Goal: Task Accomplishment & Management: Use online tool/utility

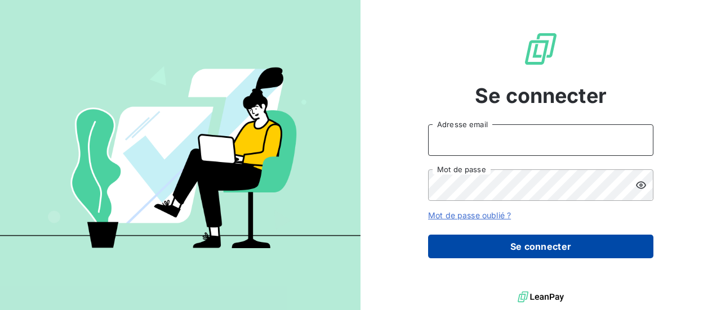
type input "[EMAIL_ADDRESS][DOMAIN_NAME]"
click at [546, 245] on button "Se connecter" at bounding box center [540, 247] width 225 height 24
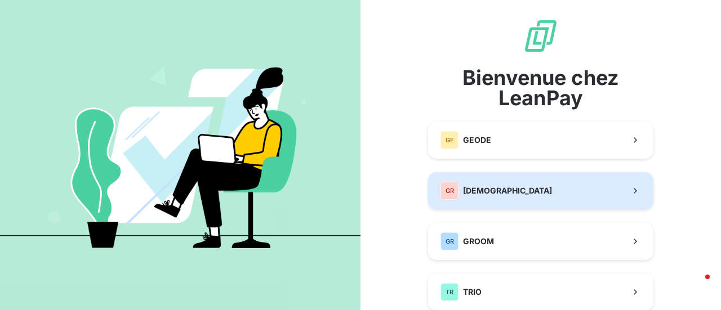
click at [499, 185] on span "[DEMOGRAPHIC_DATA]" at bounding box center [507, 190] width 89 height 11
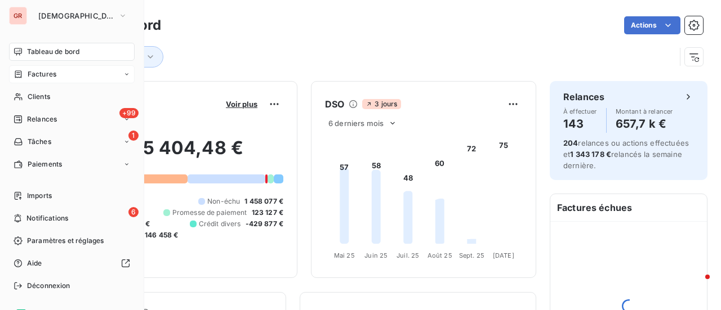
click at [46, 77] on span "Factures" at bounding box center [42, 74] width 29 height 10
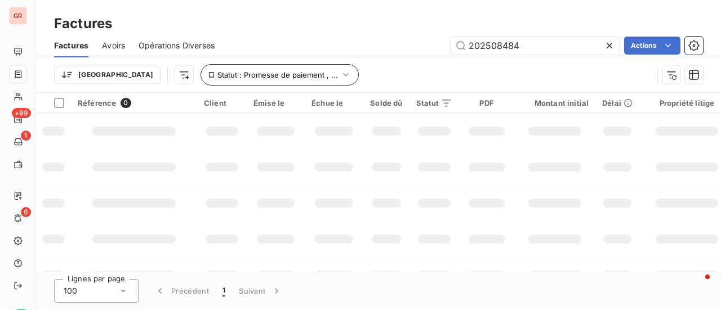
drag, startPoint x: 556, startPoint y: 48, endPoint x: 224, endPoint y: 77, distance: 333.9
click at [224, 81] on div "Factures Avoirs Opérations Diverses 202508484 Actions Trier Statut : Promesse d…" at bounding box center [378, 63] width 685 height 59
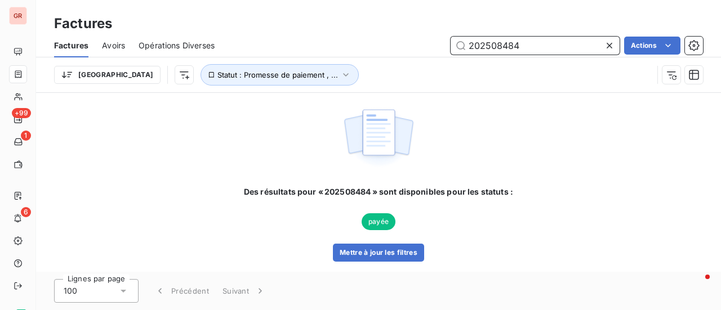
click at [548, 48] on input "202508484" at bounding box center [534, 46] width 169 height 18
drag, startPoint x: 548, startPoint y: 48, endPoint x: 269, endPoint y: 53, distance: 279.9
click at [298, 57] on div "Factures Avoirs Opérations Diverses 202508484 Actions Trier Statut : Promesse d…" at bounding box center [378, 63] width 685 height 59
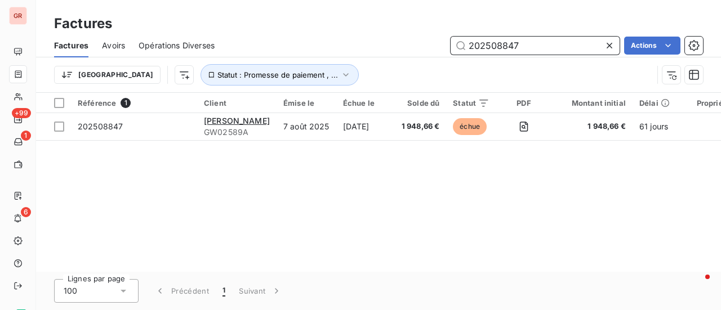
drag, startPoint x: 529, startPoint y: 45, endPoint x: 524, endPoint y: 44, distance: 5.7
click at [524, 44] on input "202508847" at bounding box center [534, 46] width 169 height 18
drag, startPoint x: 525, startPoint y: 44, endPoint x: 350, endPoint y: 49, distance: 175.2
click at [360, 48] on div "202508847 Actions" at bounding box center [465, 46] width 475 height 18
type input "202508551"
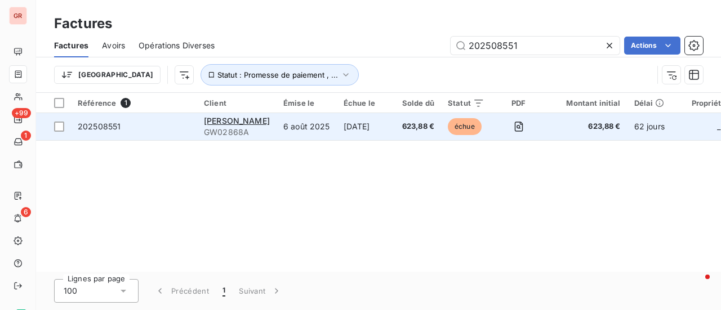
drag, startPoint x: 63, startPoint y: 126, endPoint x: 72, endPoint y: 126, distance: 9.0
click at [63, 126] on div at bounding box center [59, 127] width 10 height 10
click at [225, 123] on span "[PERSON_NAME]" at bounding box center [237, 121] width 66 height 10
click at [227, 119] on span "[PERSON_NAME]" at bounding box center [237, 121] width 66 height 10
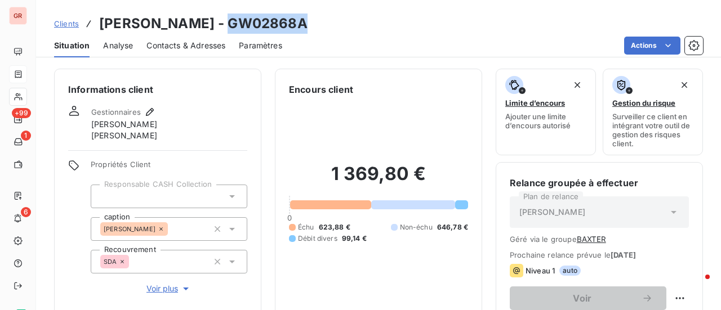
drag, startPoint x: 251, startPoint y: 28, endPoint x: 203, endPoint y: 24, distance: 47.5
click at [203, 24] on div "Clients [PERSON_NAME] - GW02868A" at bounding box center [378, 24] width 685 height 20
copy h3 "GW02868A"
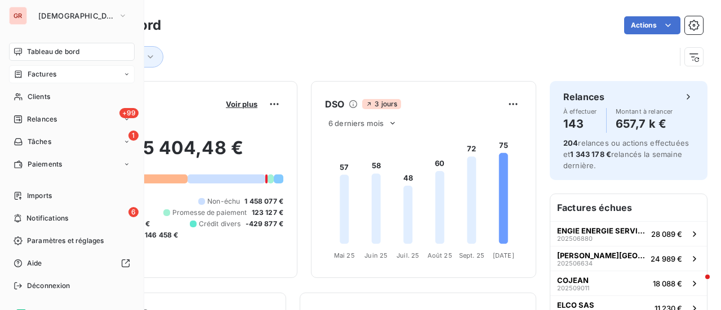
click at [51, 77] on span "Factures" at bounding box center [42, 74] width 29 height 10
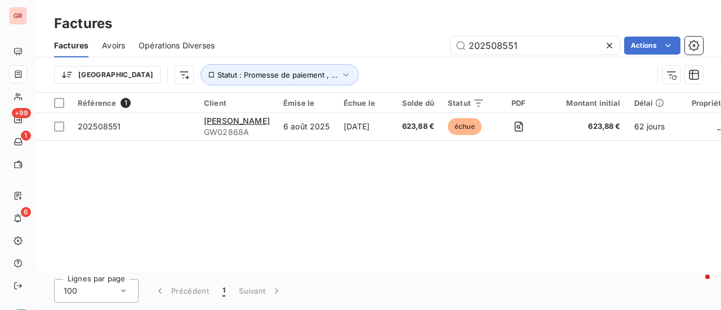
drag, startPoint x: 503, startPoint y: 46, endPoint x: 395, endPoint y: 49, distance: 108.1
click at [395, 49] on div "202508551 Actions" at bounding box center [465, 46] width 475 height 18
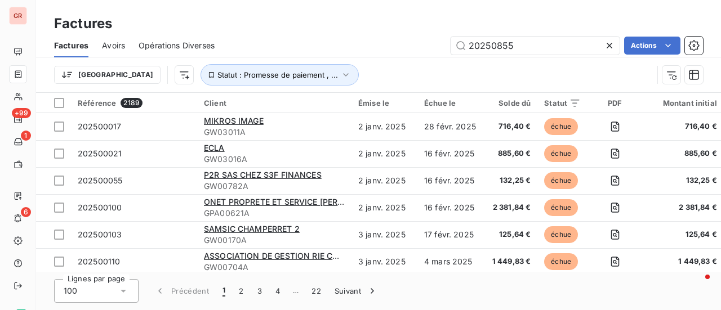
type input "202508551"
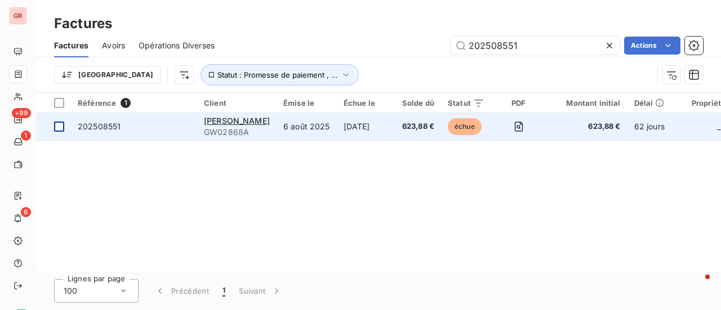
click at [69, 127] on td at bounding box center [53, 126] width 35 height 27
click at [231, 122] on span "[PERSON_NAME]" at bounding box center [237, 121] width 66 height 10
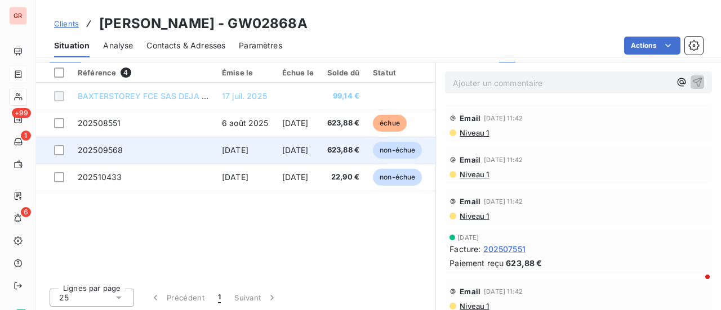
scroll to position [308, 0]
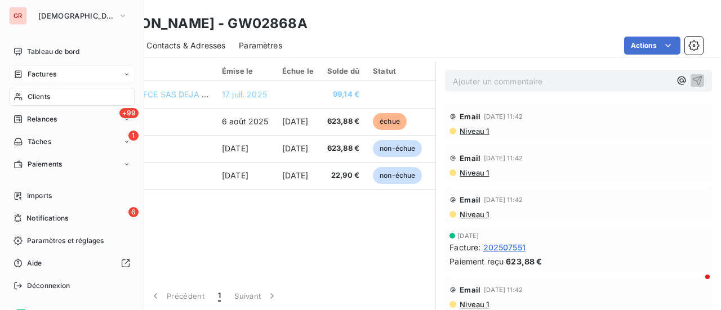
drag, startPoint x: 50, startPoint y: 71, endPoint x: 63, endPoint y: 69, distance: 13.1
click at [51, 70] on span "Factures" at bounding box center [42, 74] width 29 height 10
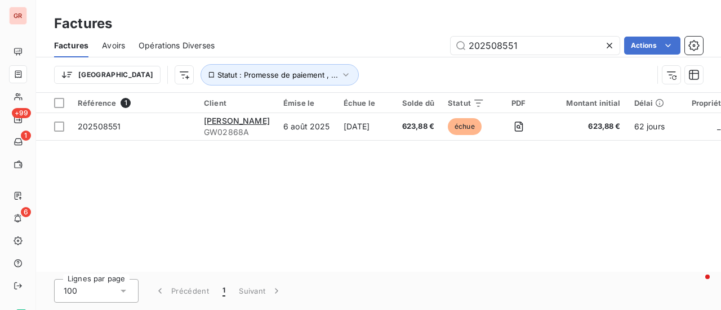
drag, startPoint x: 538, startPoint y: 39, endPoint x: 295, endPoint y: 47, distance: 243.3
click at [297, 47] on div "202508551 Actions" at bounding box center [465, 46] width 475 height 18
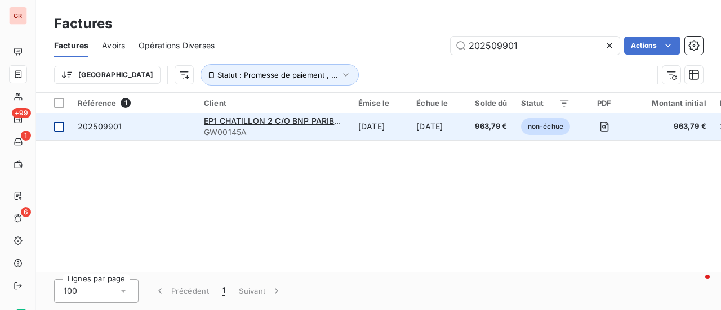
type input "202509901"
click at [64, 125] on td at bounding box center [53, 126] width 35 height 27
click at [252, 122] on span "EP1 CHATILLON 2 C/O BNP PARIBAS REPM 53720" at bounding box center [300, 121] width 193 height 10
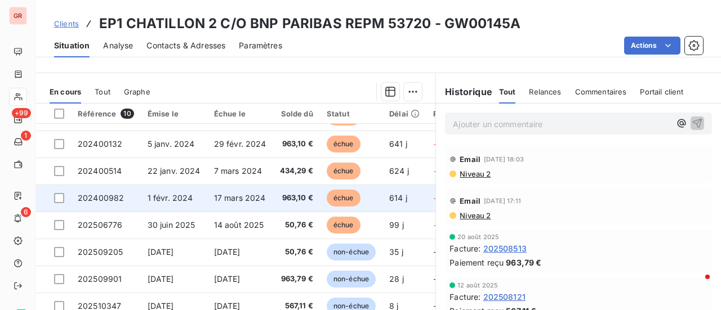
scroll to position [308, 0]
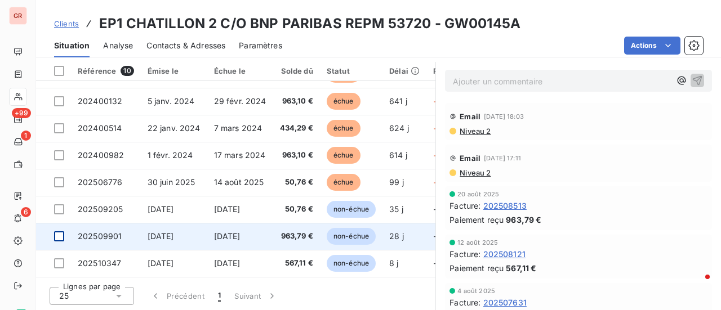
click at [59, 234] on div at bounding box center [59, 236] width 10 height 10
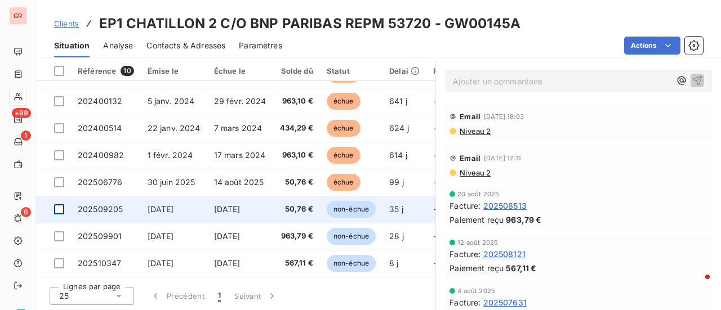
click at [62, 204] on div at bounding box center [59, 209] width 10 height 10
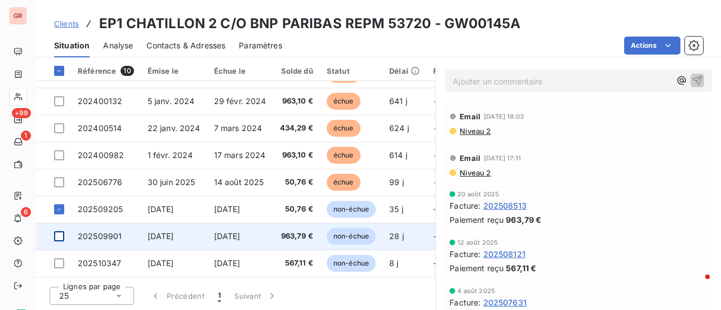
click at [59, 233] on div at bounding box center [59, 236] width 10 height 10
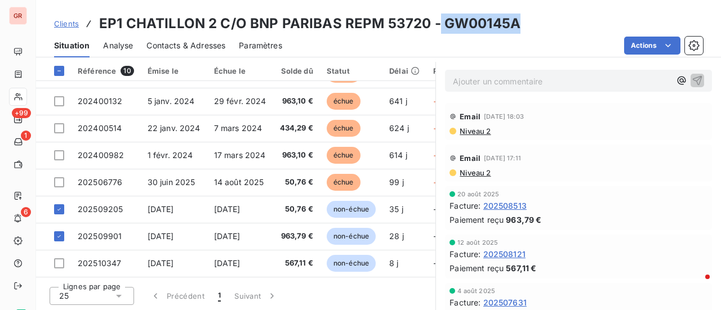
drag, startPoint x: 515, startPoint y: 24, endPoint x: 434, endPoint y: 28, distance: 81.2
click at [434, 28] on h3 "EP1 CHATILLON 2 C/O BNP PARIBAS REPM 53720 - GW00145A" at bounding box center [309, 24] width 421 height 20
copy h3 "GW00145A"
click at [516, 26] on div "Clients EP1 CHATILLON 2 C/O BNP PARIBAS REPM 53720 - GW00145A" at bounding box center [378, 24] width 685 height 20
click at [441, 23] on h3 "EP1 CHATILLON 2 C/O BNP PARIBAS REPM 53720 - GW00145A" at bounding box center [309, 24] width 421 height 20
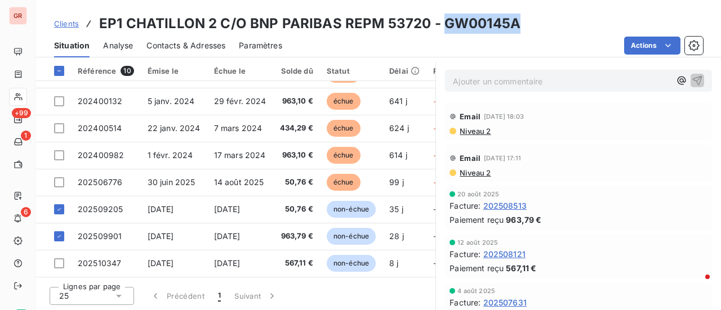
click at [471, 21] on h3 "EP1 CHATILLON 2 C/O BNP PARIBAS REPM 53720 - GW00145A" at bounding box center [309, 24] width 421 height 20
copy h3 "GW00145A"
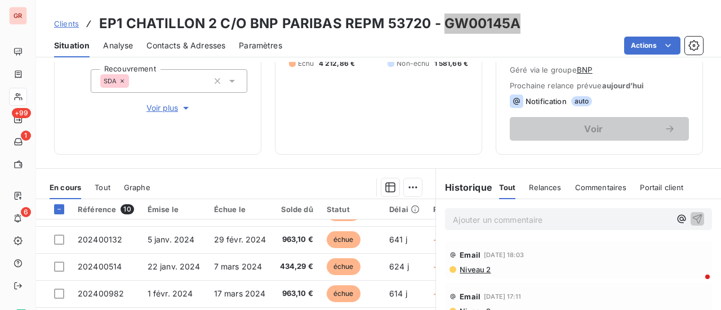
scroll to position [195, 0]
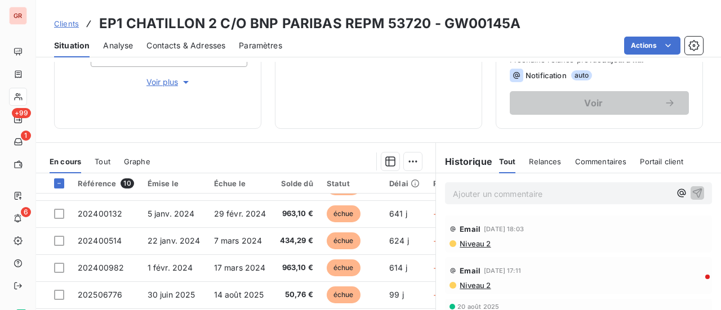
click at [474, 245] on span "Niveau 2" at bounding box center [474, 243] width 32 height 9
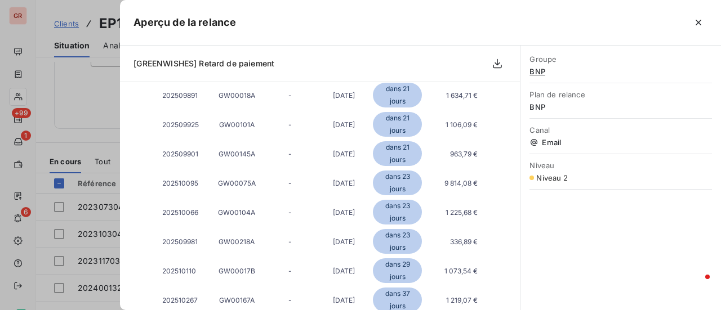
scroll to position [1351, 0]
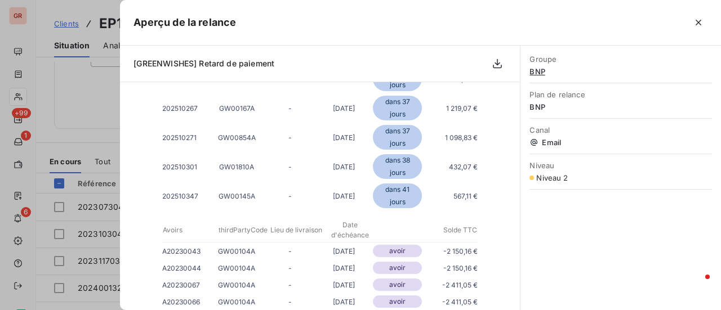
click at [93, 7] on div at bounding box center [360, 155] width 721 height 310
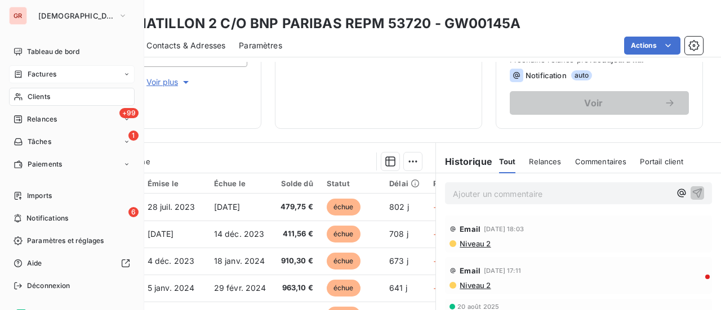
click at [48, 68] on div "Factures" at bounding box center [72, 74] width 126 height 18
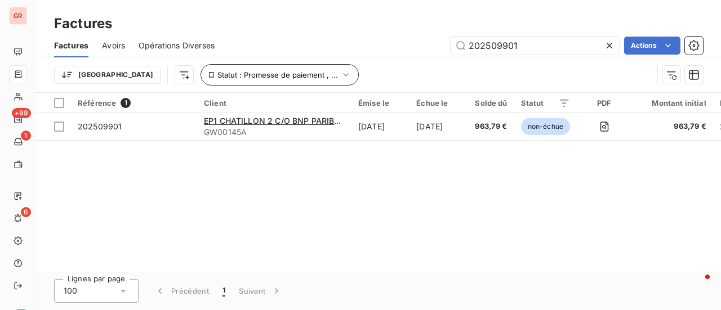
drag, startPoint x: 553, startPoint y: 48, endPoint x: 165, endPoint y: 70, distance: 388.6
click at [190, 69] on div "Factures Avoirs Opérations Diverses 202509901 Actions Trier Statut : Promesse d…" at bounding box center [378, 63] width 685 height 59
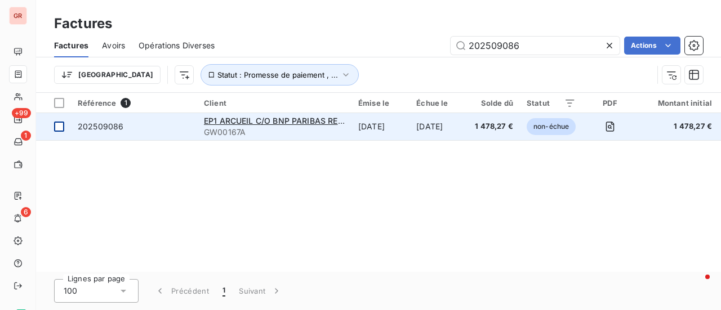
type input "202509086"
click at [59, 129] on div at bounding box center [59, 127] width 10 height 10
click at [246, 121] on span "EP1 ARCUEIL C/O BNP PARIBAS REPM 53719" at bounding box center [290, 121] width 172 height 10
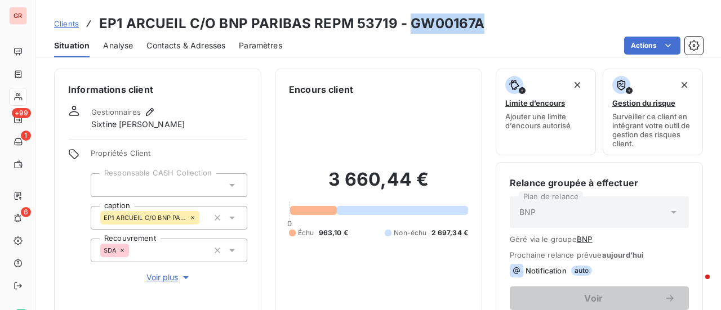
drag, startPoint x: 479, startPoint y: 29, endPoint x: 409, endPoint y: 24, distance: 70.6
click at [409, 24] on div "Clients EP1 ARCUEIL C/O BNP PARIBAS REPM 53719 - GW00167A" at bounding box center [378, 24] width 685 height 20
copy h3 "GW00167A"
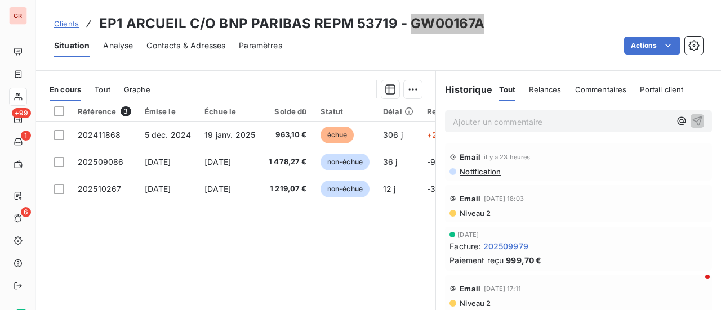
scroll to position [282, 0]
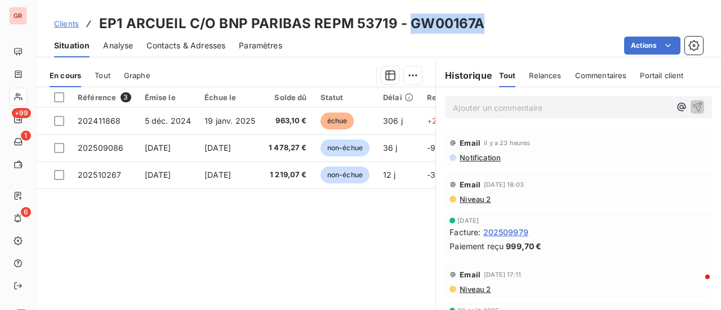
click at [203, 49] on span "Contacts & Adresses" at bounding box center [185, 45] width 79 height 11
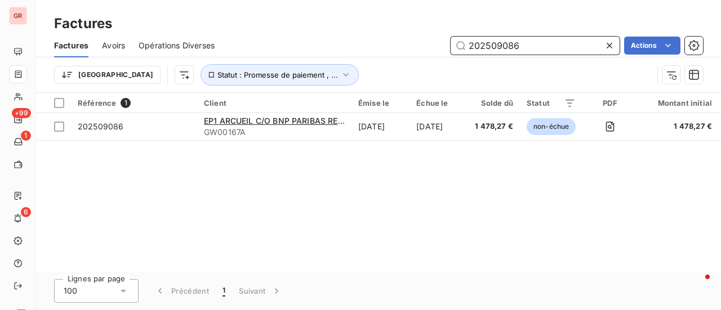
drag, startPoint x: 524, startPoint y: 49, endPoint x: 312, endPoint y: 51, distance: 211.7
click at [312, 51] on div "202509086 Actions" at bounding box center [465, 46] width 475 height 18
paste input "GW00167A"
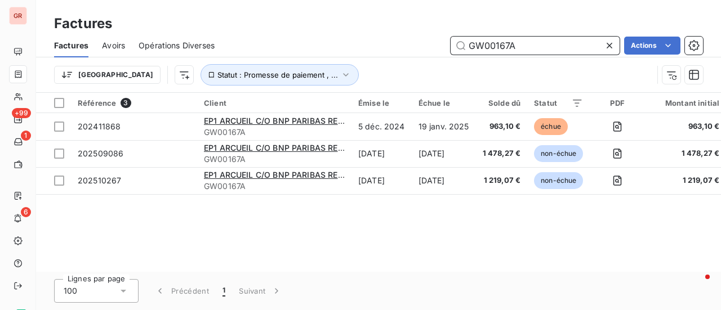
click at [539, 46] on input "GW00167A" at bounding box center [534, 46] width 169 height 18
drag, startPoint x: 536, startPoint y: 46, endPoint x: 314, endPoint y: 65, distance: 222.7
click at [477, 49] on input "GW00167A" at bounding box center [534, 46] width 169 height 18
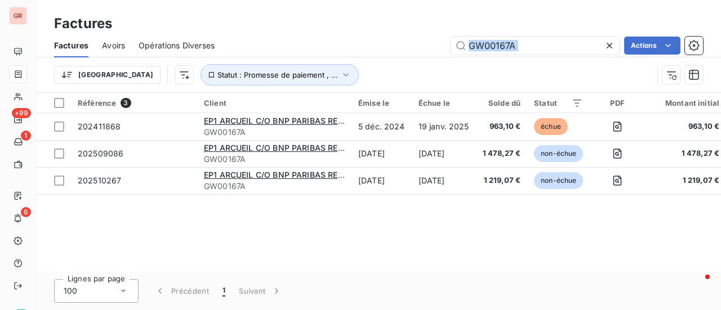
click at [342, 61] on div "Factures Avoirs Opérations Diverses GW00167A Actions Trier Statut : Promesse de…" at bounding box center [378, 63] width 685 height 59
click at [518, 47] on input "GW00167A" at bounding box center [534, 46] width 169 height 18
click at [465, 47] on input "GW00167A" at bounding box center [534, 46] width 169 height 18
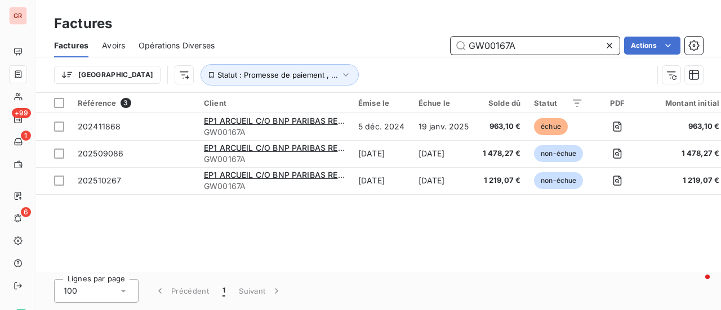
drag, startPoint x: 465, startPoint y: 47, endPoint x: 524, endPoint y: 48, distance: 58.6
click at [524, 48] on input "GW00167A" at bounding box center [534, 46] width 169 height 18
paste input "202509981"
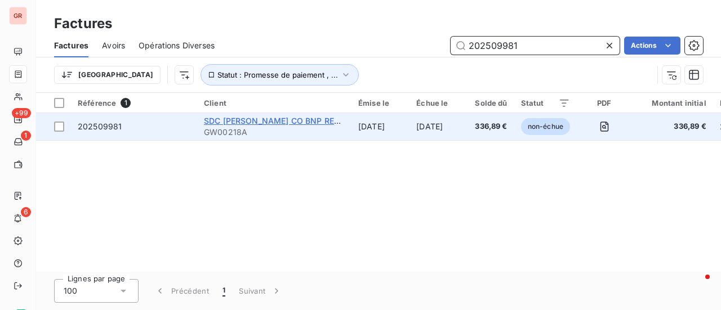
type input "202509981"
click at [265, 123] on span "SDC [PERSON_NAME] CO BNP REPM 207" at bounding box center [284, 121] width 160 height 10
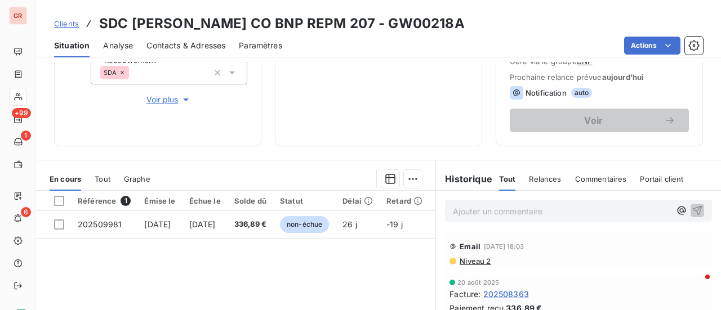
scroll to position [225, 0]
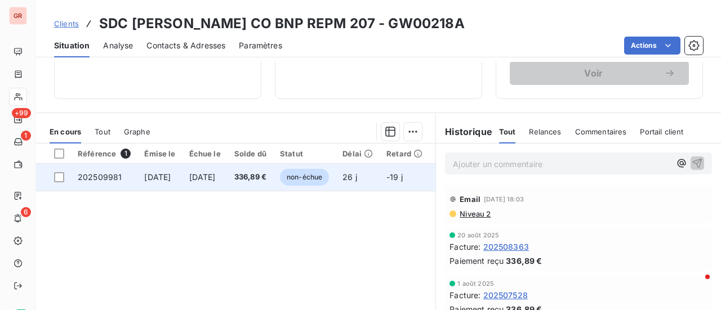
drag, startPoint x: 61, startPoint y: 175, endPoint x: 85, endPoint y: 173, distance: 24.2
click at [61, 174] on div at bounding box center [59, 177] width 10 height 10
click at [93, 176] on span "202509981" at bounding box center [100, 177] width 44 height 10
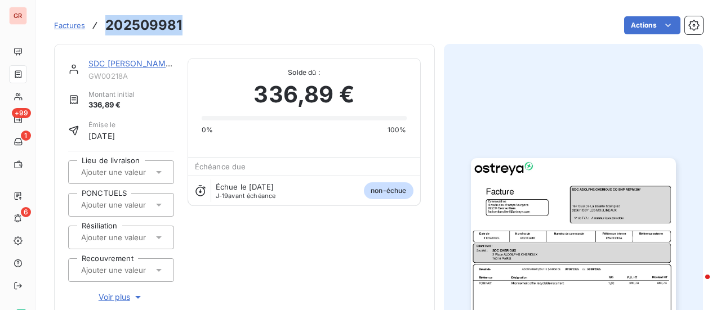
drag, startPoint x: 181, startPoint y: 26, endPoint x: 104, endPoint y: 26, distance: 77.1
click at [104, 26] on div "Factures 202509981 Actions" at bounding box center [378, 26] width 649 height 24
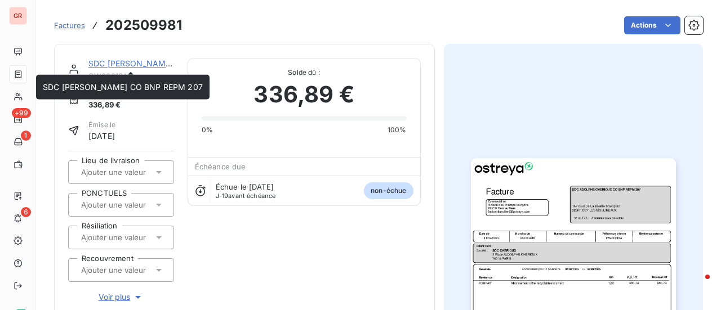
click at [129, 62] on link "SDC [PERSON_NAME] CO BNP REPM 207" at bounding box center [168, 64] width 160 height 10
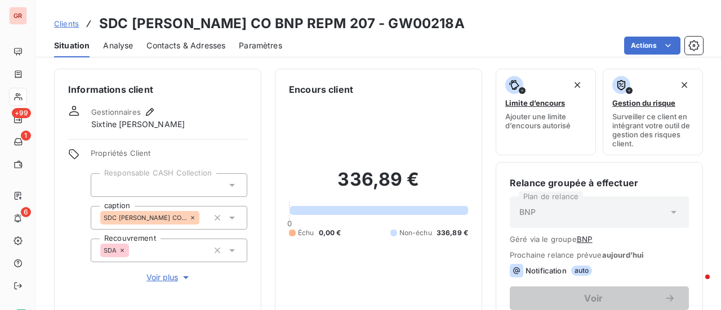
drag, startPoint x: 484, startPoint y: 24, endPoint x: 476, endPoint y: 24, distance: 8.4
click at [465, 24] on h3 "SDC [PERSON_NAME] CO BNP REPM 207 - GW00218A" at bounding box center [281, 24] width 365 height 20
drag, startPoint x: 436, startPoint y: 25, endPoint x: 412, endPoint y: 27, distance: 24.3
click at [410, 27] on h3 "SDC [PERSON_NAME] CO BNP REPM 207 - GW00218A" at bounding box center [281, 24] width 365 height 20
drag, startPoint x: 485, startPoint y: 28, endPoint x: 415, endPoint y: 23, distance: 70.5
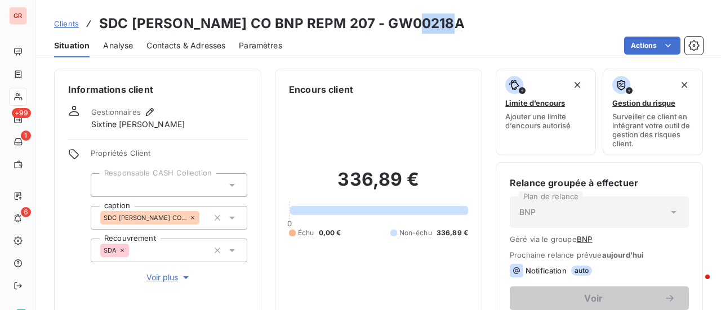
click at [415, 23] on h3 "SDC [PERSON_NAME] CO BNP REPM 207 - GW00218A" at bounding box center [281, 24] width 365 height 20
copy h3 "GW00218A"
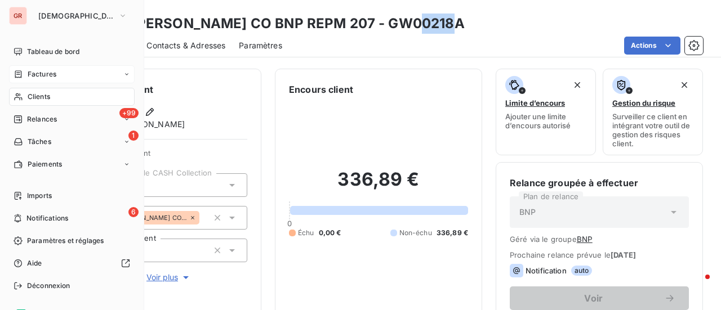
drag, startPoint x: 41, startPoint y: 74, endPoint x: 98, endPoint y: 75, distance: 56.9
click at [41, 74] on span "Factures" at bounding box center [42, 74] width 29 height 10
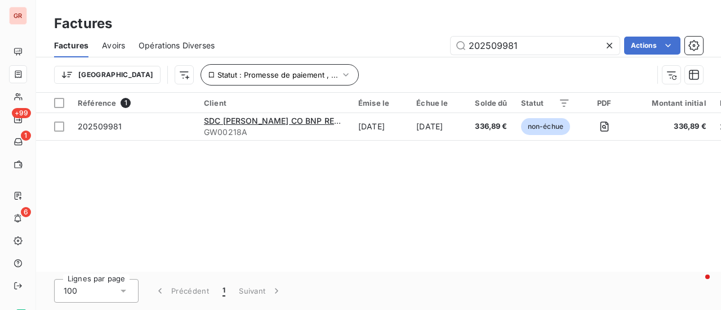
drag, startPoint x: 533, startPoint y: 47, endPoint x: 261, endPoint y: 74, distance: 273.3
click at [287, 68] on div "Factures Avoirs Opérations Diverses 202509981 Actions Trier Statut : Promesse d…" at bounding box center [378, 63] width 685 height 59
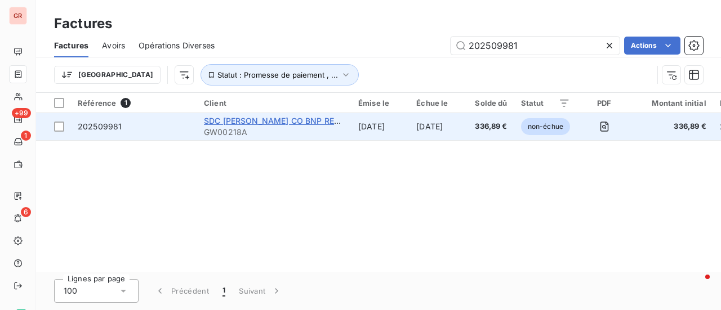
click at [268, 119] on span "SDC [PERSON_NAME] CO BNP REPM 207" at bounding box center [284, 121] width 160 height 10
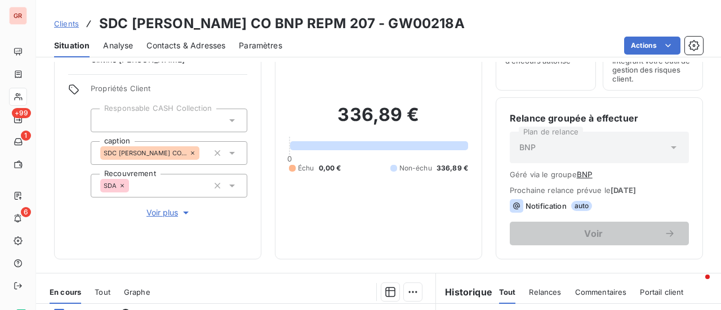
scroll to position [56, 0]
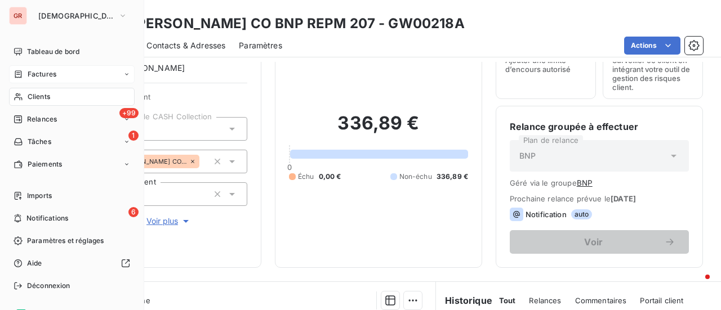
drag, startPoint x: 53, startPoint y: 70, endPoint x: 122, endPoint y: 82, distance: 69.6
click at [53, 70] on span "Factures" at bounding box center [42, 74] width 29 height 10
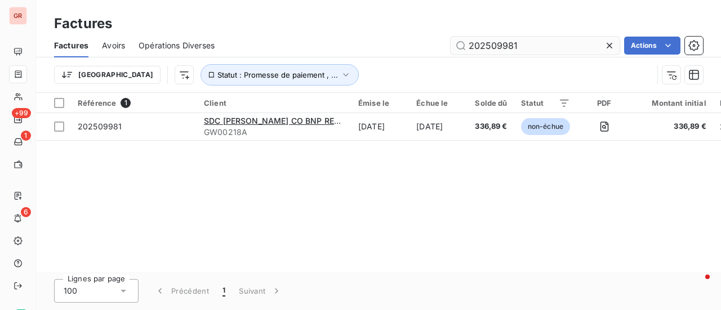
drag, startPoint x: 526, startPoint y: 50, endPoint x: 493, endPoint y: 50, distance: 33.2
click at [523, 50] on input "202509981" at bounding box center [534, 46] width 169 height 18
drag, startPoint x: 493, startPoint y: 50, endPoint x: 383, endPoint y: 55, distance: 109.9
click at [386, 55] on div "Factures Avoirs Opérations Diverses 202509981 Actions" at bounding box center [378, 46] width 685 height 24
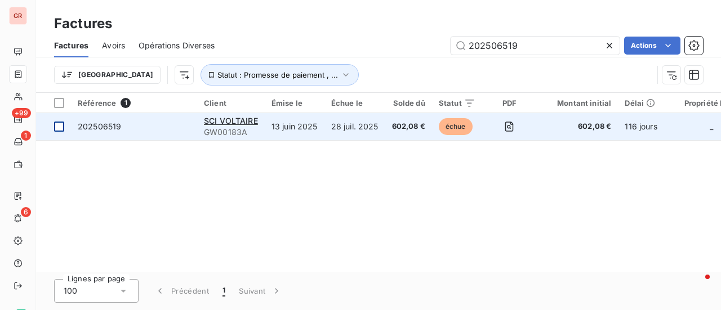
type input "202506519"
click at [59, 126] on div at bounding box center [59, 127] width 10 height 10
click at [239, 122] on span "SCI VOLTAIRE" at bounding box center [231, 121] width 54 height 10
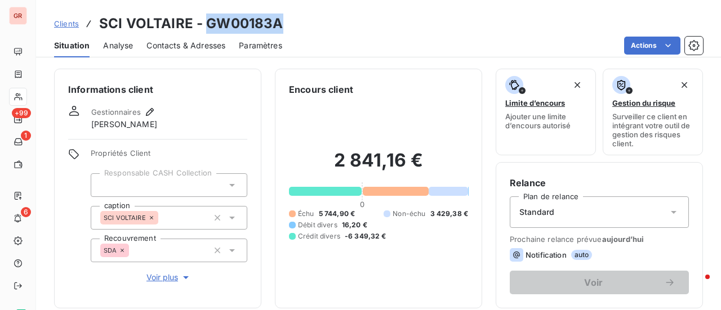
drag, startPoint x: 278, startPoint y: 26, endPoint x: 207, endPoint y: 26, distance: 70.9
click at [207, 26] on h3 "SCI VOLTAIRE - GW00183A" at bounding box center [191, 24] width 184 height 20
copy h3 "GW00183A"
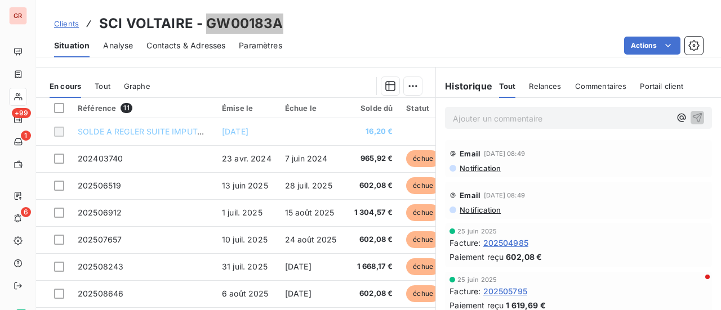
scroll to position [282, 0]
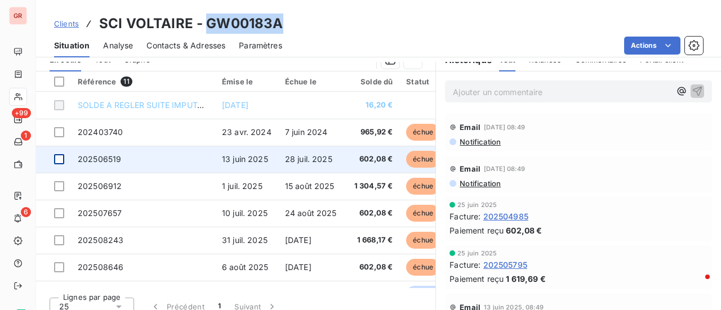
click at [61, 160] on div at bounding box center [59, 159] width 10 height 10
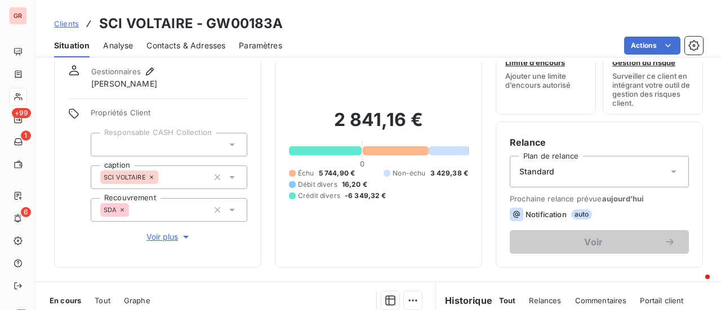
scroll to position [0, 0]
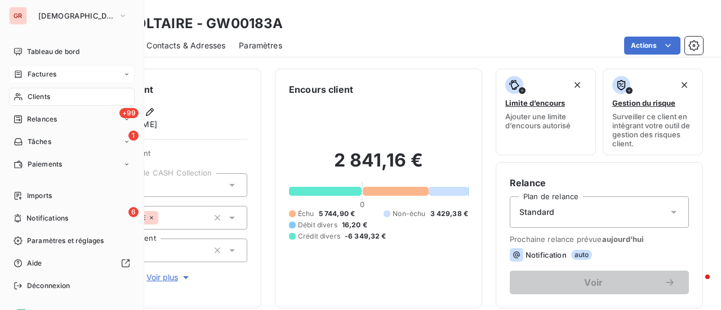
click at [48, 77] on span "Factures" at bounding box center [42, 74] width 29 height 10
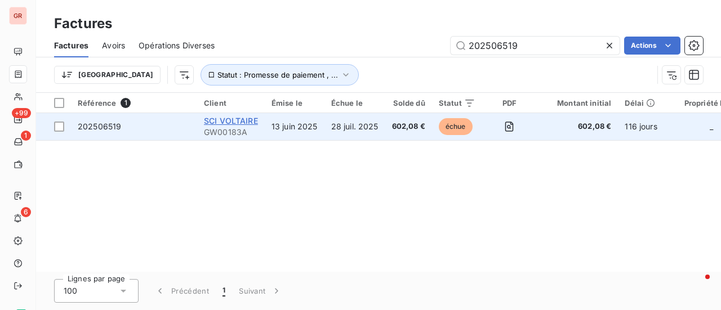
click at [238, 119] on span "SCI VOLTAIRE" at bounding box center [231, 121] width 54 height 10
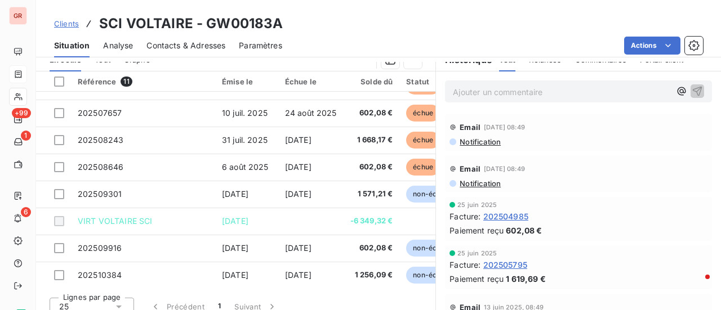
scroll to position [105, 0]
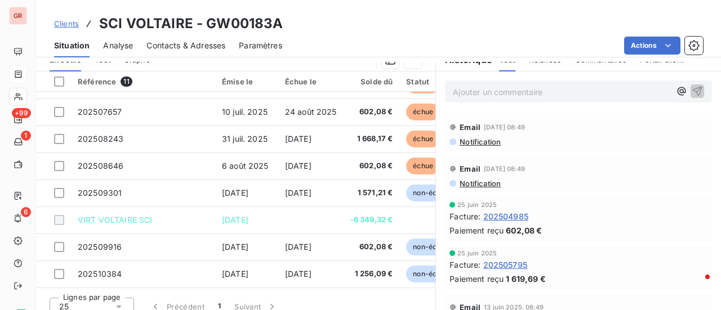
click at [216, 51] on div "Contacts & Adresses" at bounding box center [185, 46] width 79 height 24
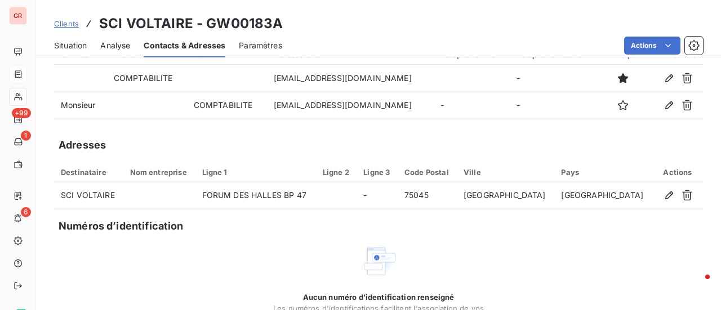
scroll to position [0, 0]
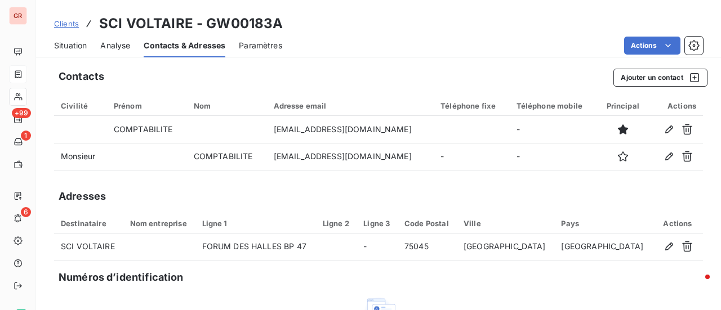
click at [203, 46] on span "Contacts & Adresses" at bounding box center [185, 45] width 82 height 11
drag, startPoint x: 179, startPoint y: 23, endPoint x: 125, endPoint y: 17, distance: 54.3
click at [125, 17] on h3 "SCI VOLTAIRE - GW00183A" at bounding box center [191, 24] width 184 height 20
copy h3 "[PERSON_NAME]"
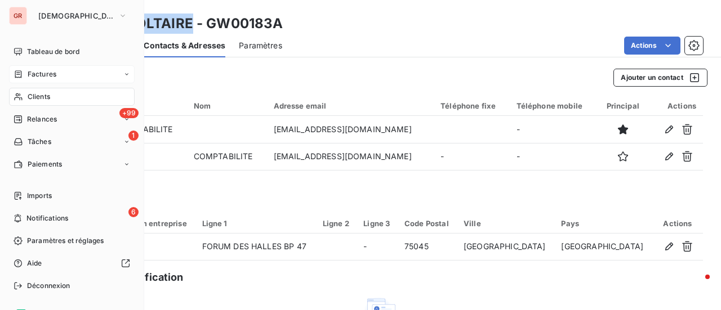
click at [50, 72] on span "Factures" at bounding box center [42, 74] width 29 height 10
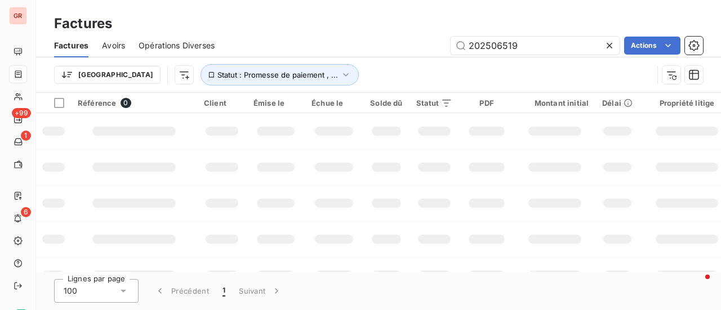
drag, startPoint x: 542, startPoint y: 44, endPoint x: 306, endPoint y: 53, distance: 235.5
click at [350, 47] on div "202506519 Actions" at bounding box center [465, 46] width 475 height 18
type input "[PERSON_NAME]"
click at [469, 42] on input "[PERSON_NAME]" at bounding box center [534, 46] width 169 height 18
click at [517, 46] on input "[PERSON_NAME]" at bounding box center [534, 46] width 169 height 18
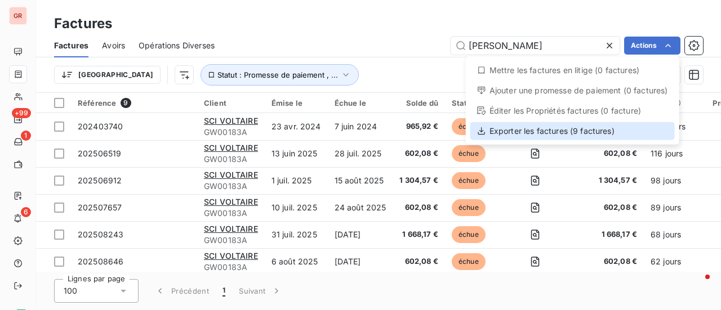
click at [530, 132] on div "Exporter les factures (9 factures)" at bounding box center [572, 131] width 204 height 18
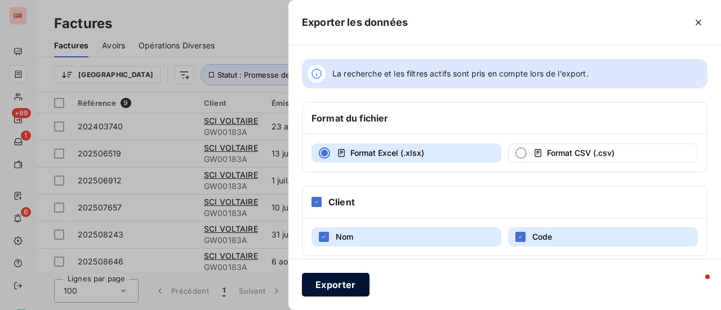
click at [335, 290] on button "Exporter" at bounding box center [336, 285] width 68 height 24
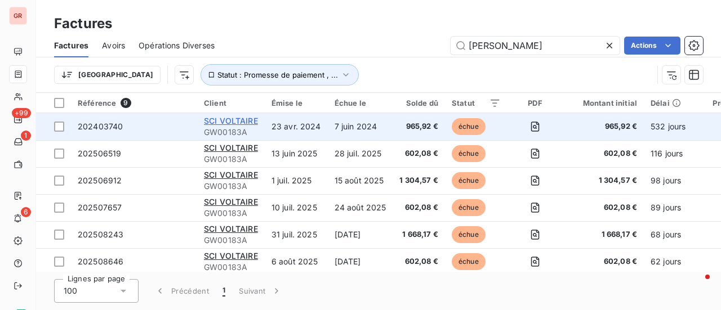
click at [236, 117] on span "SCI VOLTAIRE" at bounding box center [231, 121] width 54 height 10
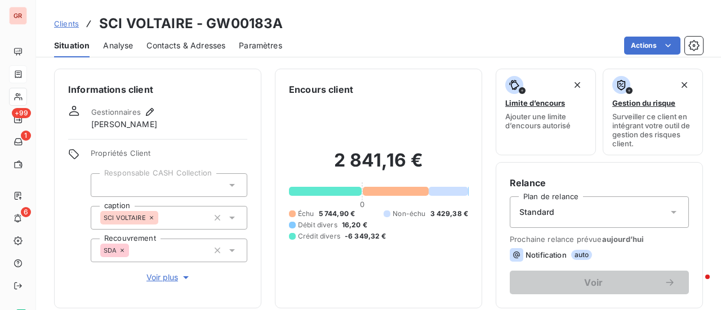
click at [208, 43] on span "Contacts & Adresses" at bounding box center [185, 45] width 79 height 11
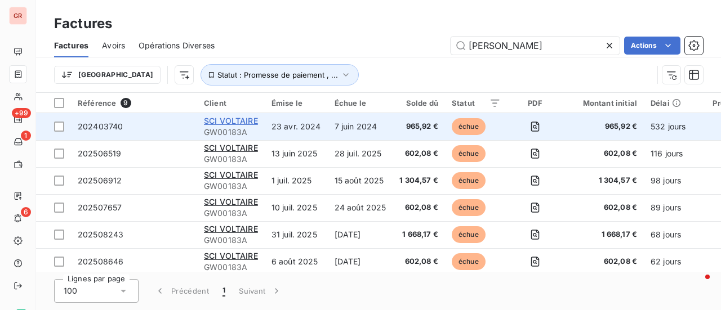
click at [236, 122] on span "SCI VOLTAIRE" at bounding box center [231, 121] width 54 height 10
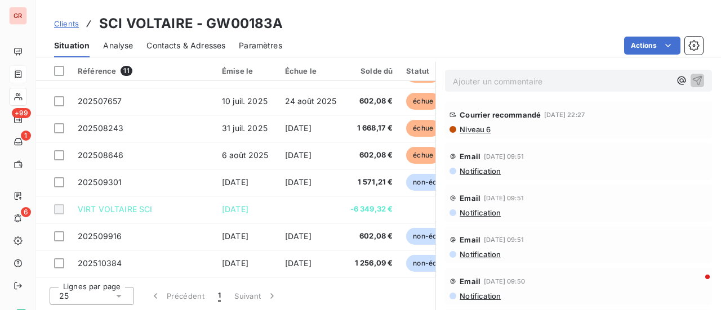
scroll to position [2252, 0]
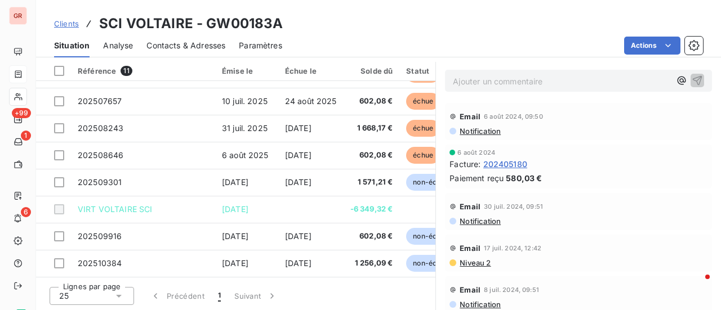
click at [211, 43] on span "Contacts & Adresses" at bounding box center [185, 45] width 79 height 11
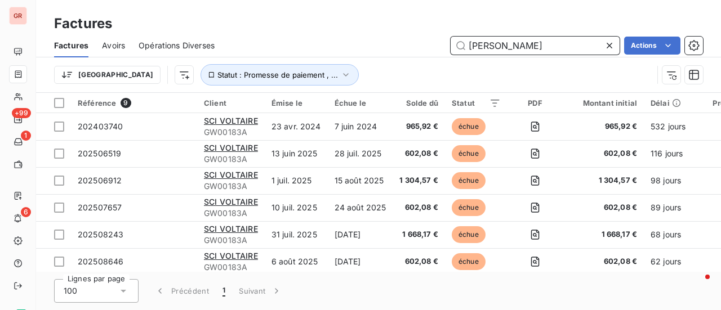
drag, startPoint x: 457, startPoint y: 39, endPoint x: 390, endPoint y: 38, distance: 66.4
click at [400, 39] on div "VOLTAIRE Actions" at bounding box center [465, 46] width 475 height 18
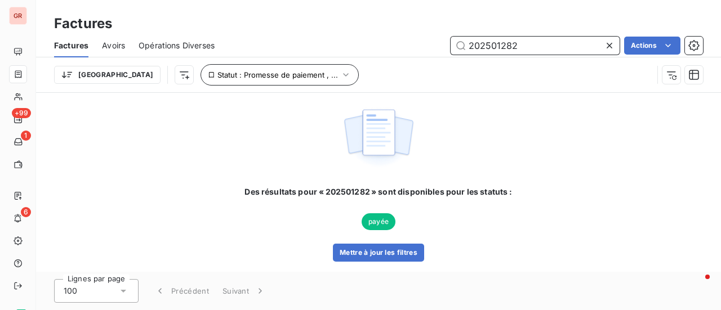
type input "202501282"
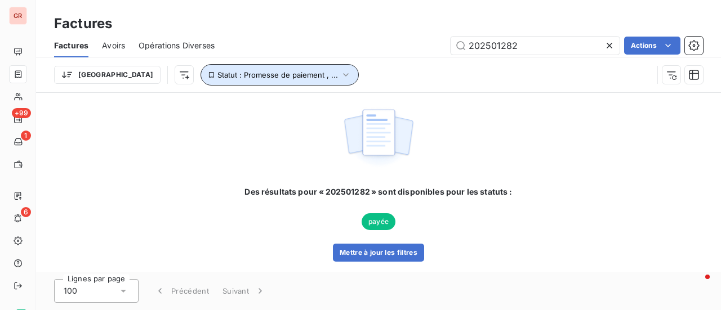
click at [340, 75] on icon "button" at bounding box center [345, 74] width 11 height 11
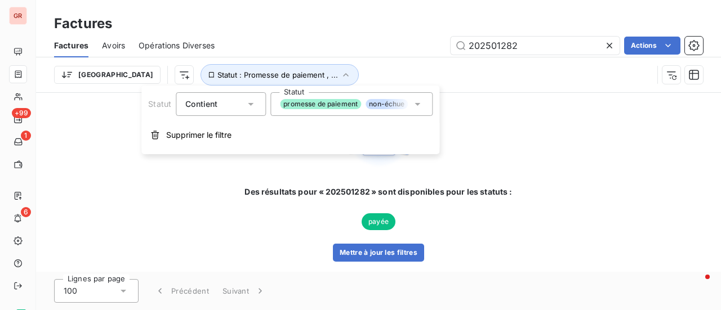
click at [419, 106] on icon at bounding box center [417, 104] width 11 height 11
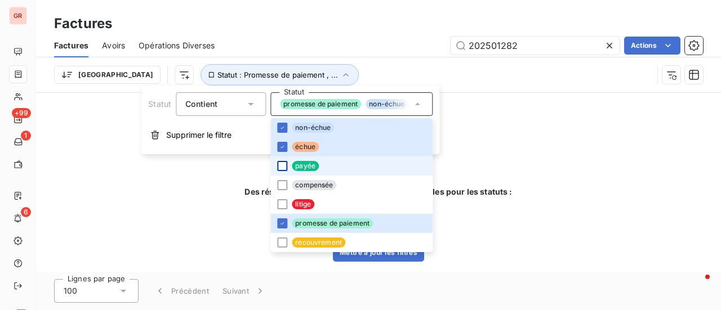
click at [285, 164] on div at bounding box center [282, 166] width 10 height 10
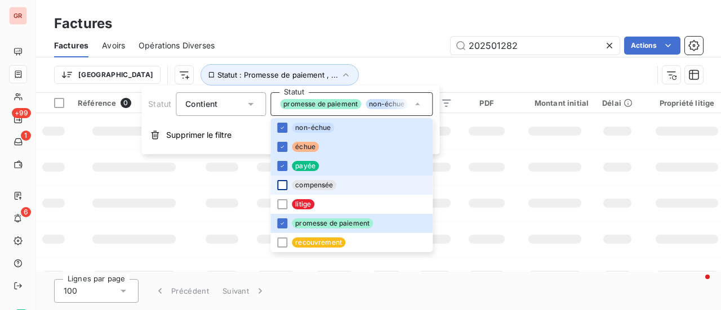
click at [285, 185] on div at bounding box center [282, 185] width 10 height 10
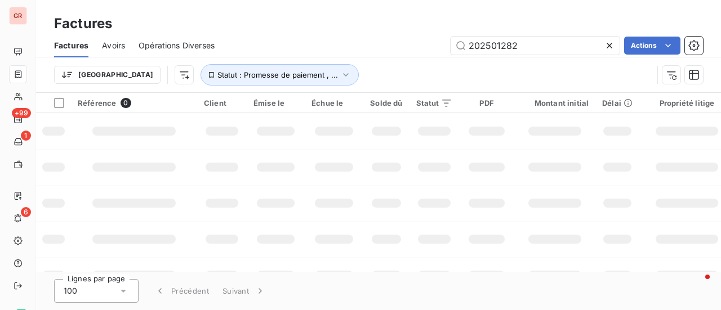
click at [523, 180] on td at bounding box center [554, 167] width 81 height 36
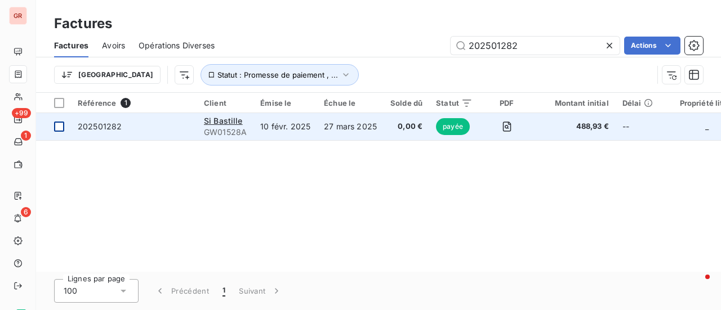
click at [62, 124] on div at bounding box center [59, 127] width 10 height 10
click at [227, 120] on span "Si Bastille" at bounding box center [223, 121] width 39 height 10
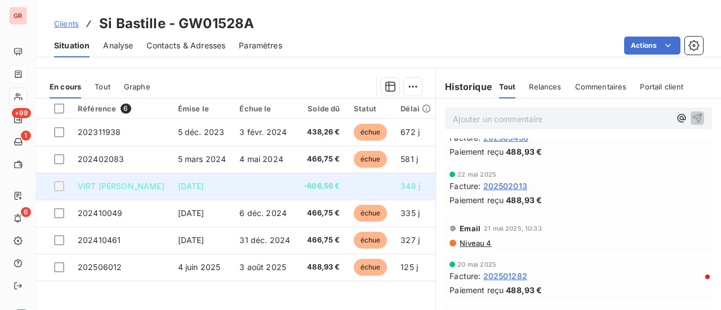
scroll to position [292, 0]
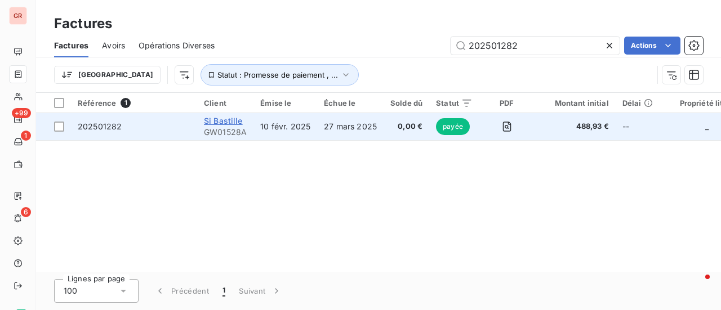
click at [234, 118] on span "Si Bastille" at bounding box center [223, 121] width 39 height 10
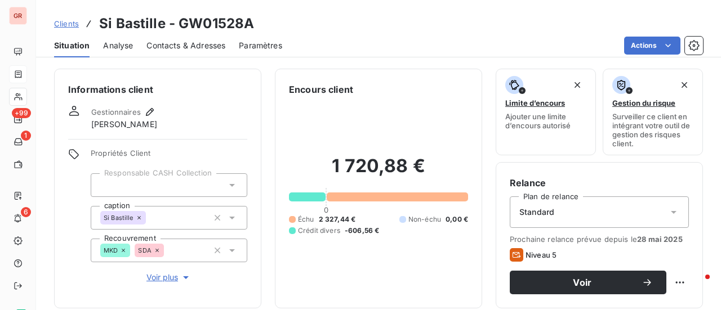
click at [202, 42] on span "Contacts & Adresses" at bounding box center [185, 45] width 79 height 11
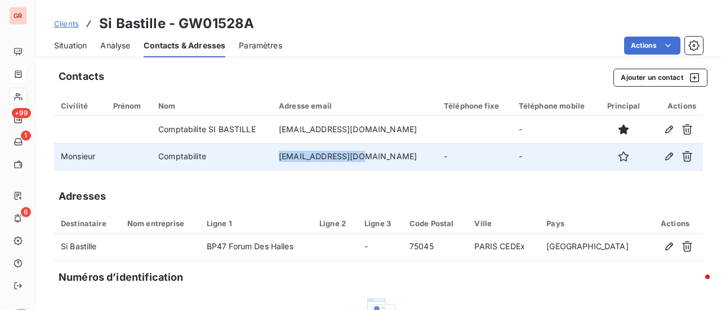
drag, startPoint x: 386, startPoint y: 154, endPoint x: 297, endPoint y: 156, distance: 89.0
click at [297, 156] on td "[EMAIL_ADDRESS][DOMAIN_NAME]" at bounding box center [354, 156] width 165 height 27
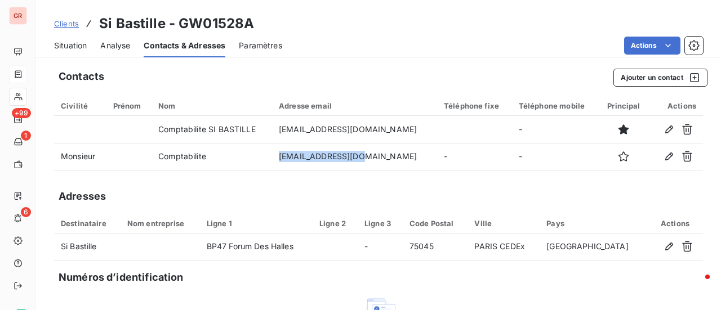
copy td "[EMAIL_ADDRESS][DOMAIN_NAME]"
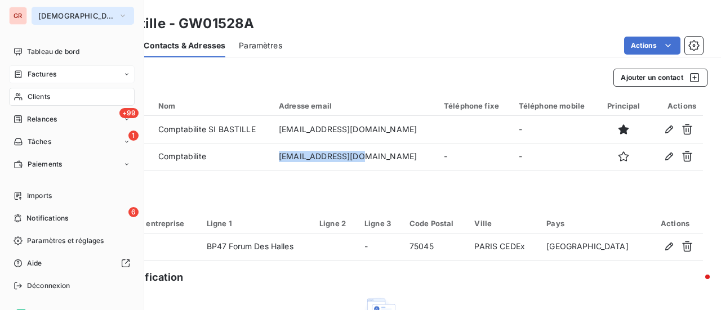
click at [118, 14] on icon "button" at bounding box center [122, 15] width 9 height 11
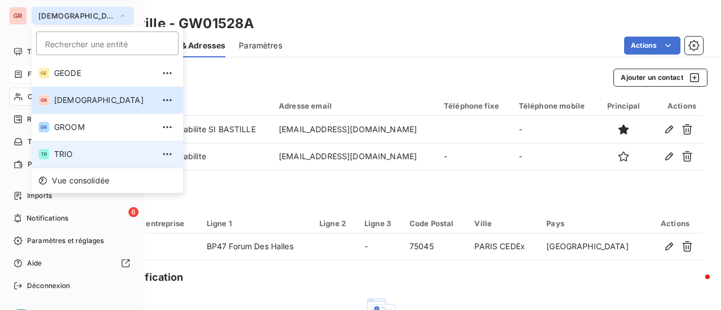
click at [68, 154] on span "TRIO" at bounding box center [104, 154] width 100 height 11
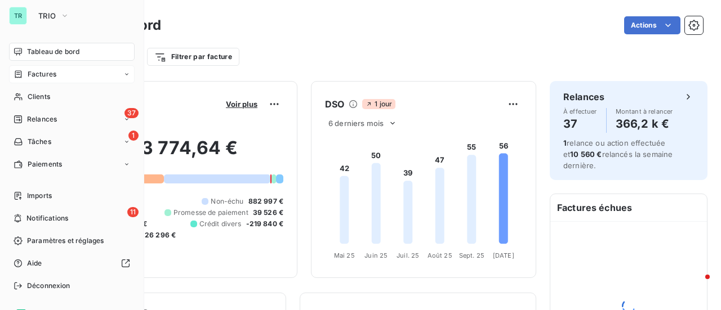
click at [48, 72] on span "Factures" at bounding box center [42, 74] width 29 height 10
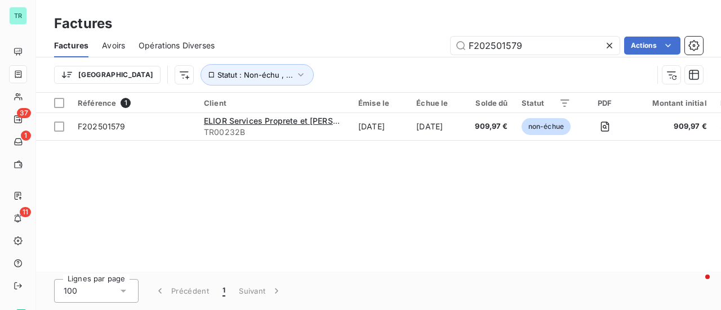
drag, startPoint x: 450, startPoint y: 47, endPoint x: 354, endPoint y: 50, distance: 96.9
click at [355, 49] on div "F202501579 Actions" at bounding box center [465, 46] width 475 height 18
click at [528, 48] on input "F202501579" at bounding box center [534, 46] width 169 height 18
drag, startPoint x: 507, startPoint y: 48, endPoint x: 397, endPoint y: 55, distance: 110.0
click at [405, 55] on div "Factures Avoirs Opérations Diverses F202501579 Actions" at bounding box center [378, 46] width 685 height 24
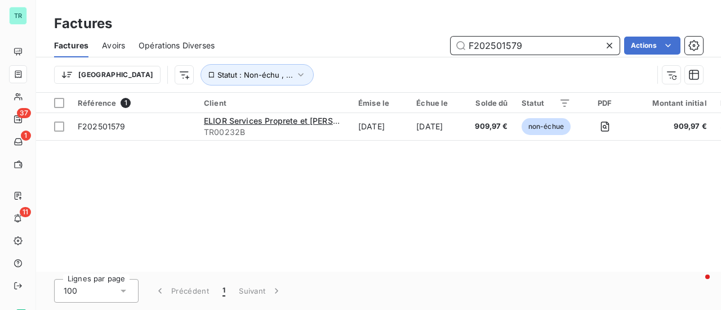
paste input "282"
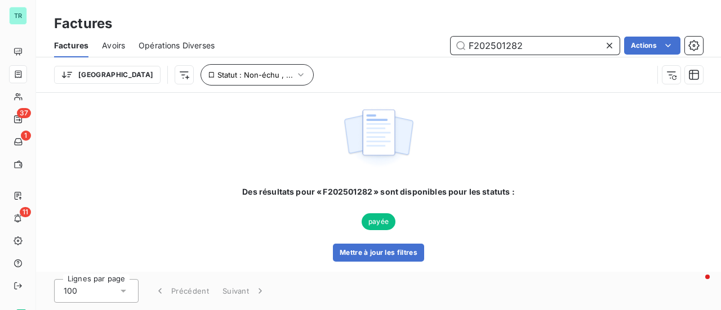
type input "F202501282"
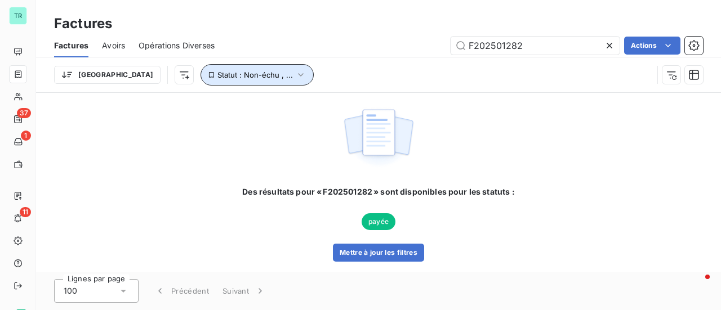
click at [247, 70] on button "Statut : Non-échu , ..." at bounding box center [256, 74] width 113 height 21
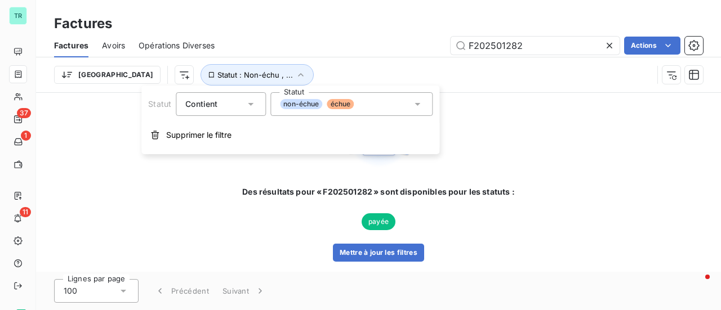
click at [420, 105] on icon at bounding box center [417, 104] width 11 height 11
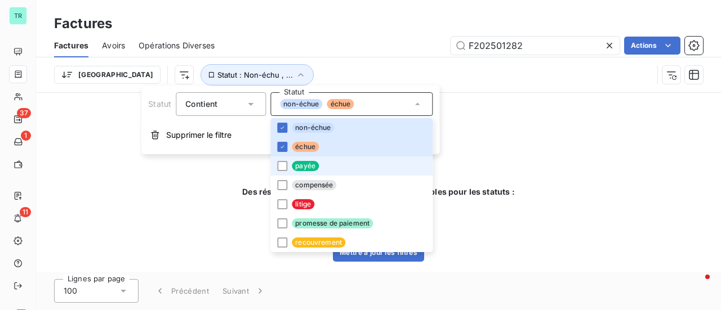
click at [293, 164] on span "payée" at bounding box center [305, 166] width 27 height 10
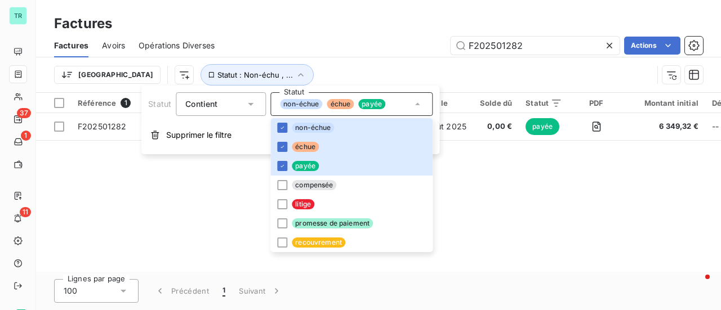
drag, startPoint x: 500, startPoint y: 188, endPoint x: 494, endPoint y: 178, distance: 11.1
click at [500, 186] on div "Référence 1 Client Émise le Échue le Solde dû Statut PDF Montant initial Délai …" at bounding box center [378, 182] width 685 height 179
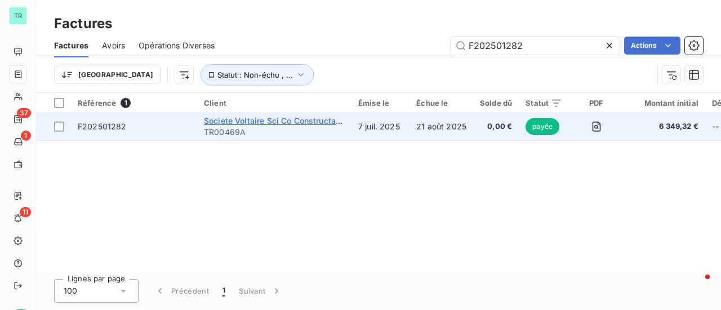
click at [277, 121] on span "Societe Voltaire Sci Co Constructa Asset Management" at bounding box center [308, 121] width 209 height 10
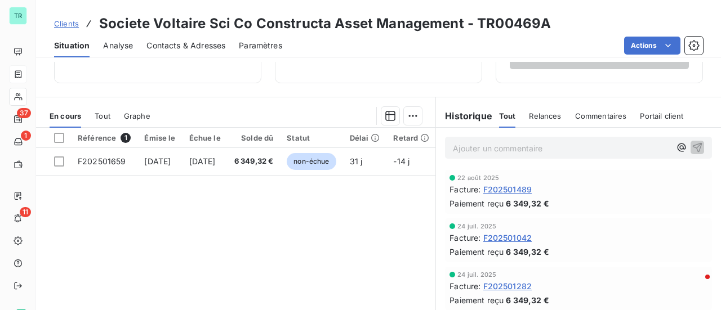
scroll to position [113, 0]
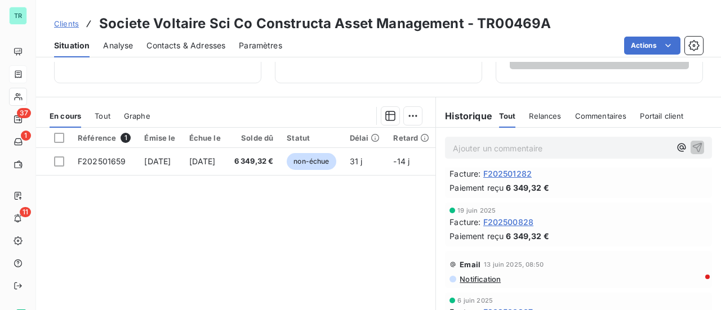
click at [518, 173] on span "F202501282" at bounding box center [507, 174] width 49 height 12
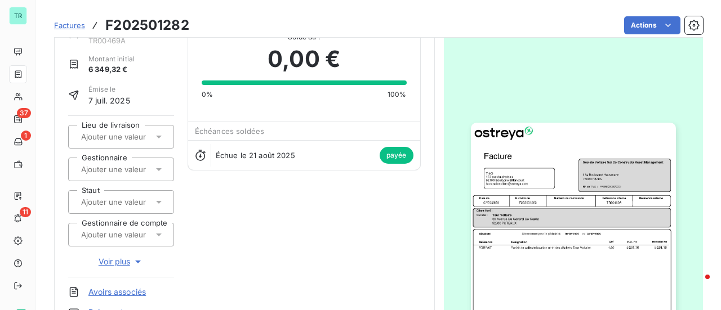
scroll to position [28, 0]
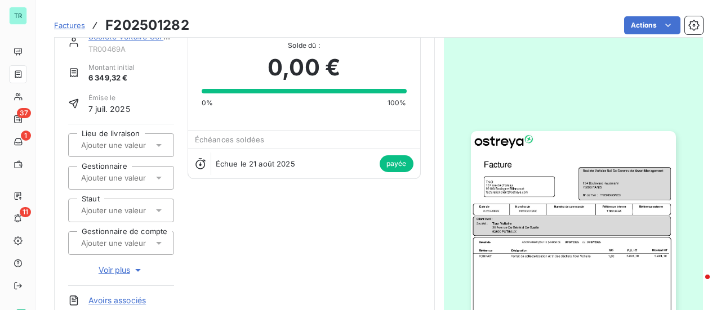
click at [542, 218] on img "button" at bounding box center [573, 275] width 205 height 289
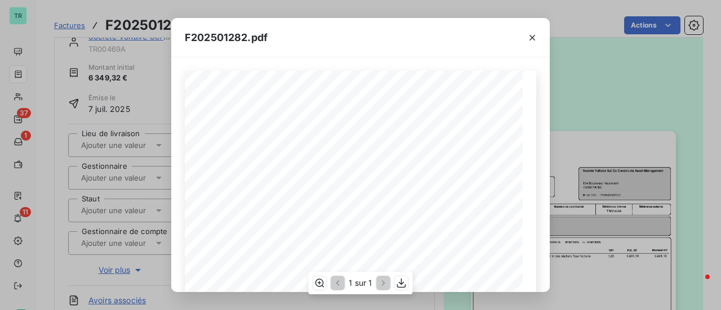
scroll to position [113, 0]
click at [532, 36] on icon "button" at bounding box center [531, 37] width 11 height 11
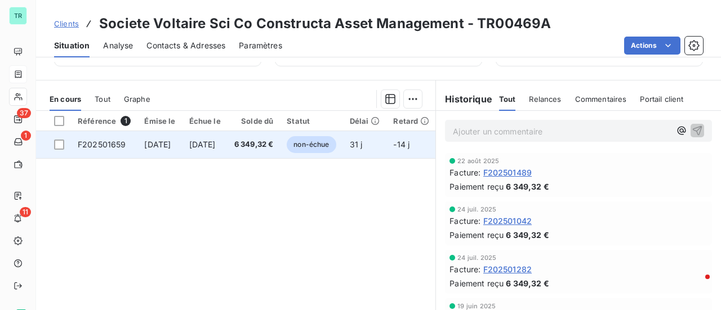
scroll to position [282, 0]
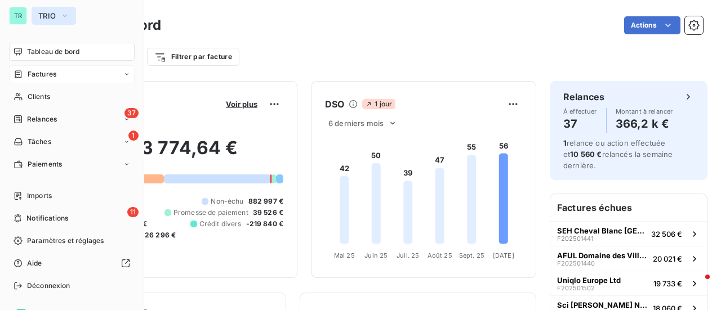
click at [64, 11] on icon "button" at bounding box center [64, 15] width 9 height 11
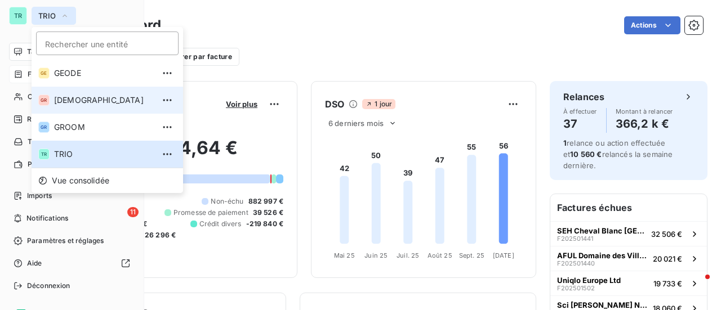
click at [72, 95] on span "[DEMOGRAPHIC_DATA]" at bounding box center [104, 100] width 100 height 11
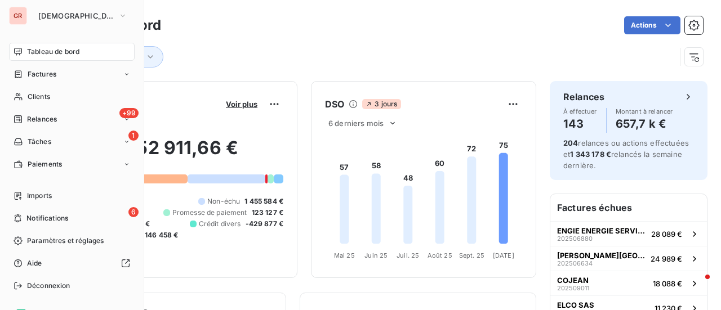
drag, startPoint x: 55, startPoint y: 74, endPoint x: 140, endPoint y: 57, distance: 86.0
click at [55, 74] on span "Factures" at bounding box center [42, 74] width 29 height 10
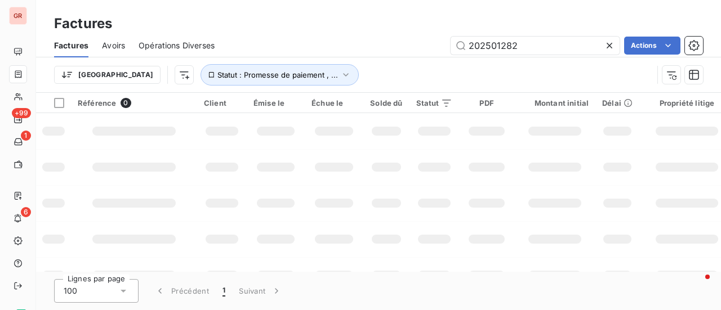
drag, startPoint x: 522, startPoint y: 43, endPoint x: 256, endPoint y: 51, distance: 265.9
click at [269, 51] on div "202501282 Actions" at bounding box center [465, 46] width 475 height 18
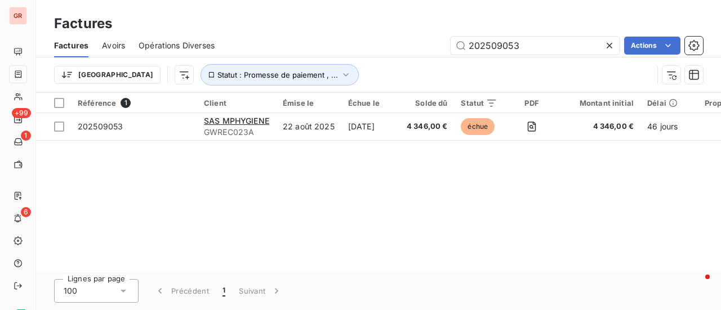
type input "202509053"
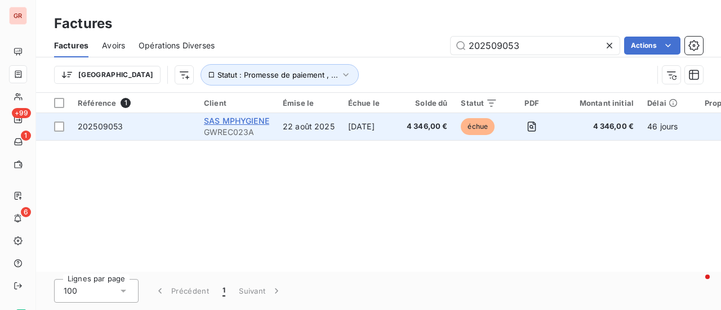
click at [241, 124] on span "SAS MPHYGIENE" at bounding box center [236, 121] width 65 height 10
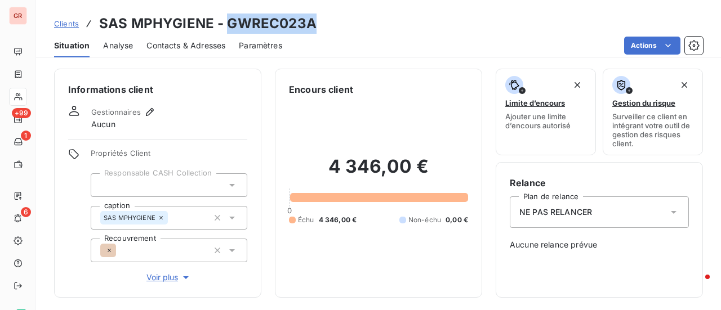
drag, startPoint x: 312, startPoint y: 22, endPoint x: 224, endPoint y: 20, distance: 87.9
click at [224, 20] on div "Clients SAS MPHYGIENE - GWREC023A" at bounding box center [378, 24] width 685 height 20
copy h3 "GWREC023A"
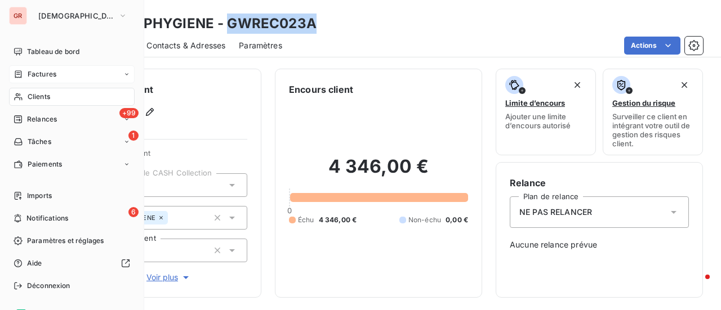
drag, startPoint x: 50, startPoint y: 73, endPoint x: 60, endPoint y: 72, distance: 10.8
click at [50, 73] on span "Factures" at bounding box center [42, 74] width 29 height 10
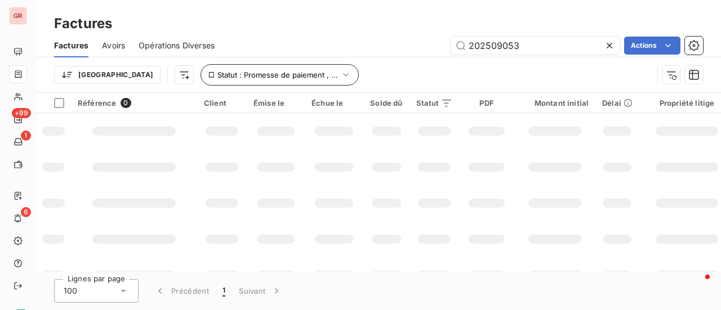
drag, startPoint x: 506, startPoint y: 50, endPoint x: 265, endPoint y: 70, distance: 241.2
click at [265, 70] on div "Factures Avoirs Opérations Diverses 202509053 Actions Trier Statut : Promesse d…" at bounding box center [378, 63] width 685 height 59
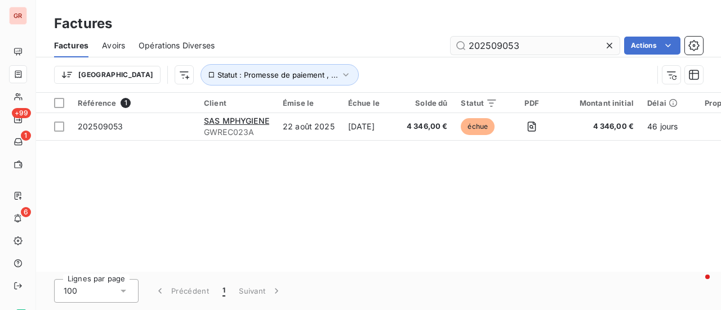
click at [533, 47] on input "202509053" at bounding box center [534, 46] width 169 height 18
click at [530, 46] on input "202509053" at bounding box center [534, 46] width 169 height 18
drag, startPoint x: 519, startPoint y: 44, endPoint x: 454, endPoint y: 43, distance: 64.8
click at [454, 43] on input "202509053" at bounding box center [534, 46] width 169 height 18
click at [529, 50] on input "202509053" at bounding box center [534, 46] width 169 height 18
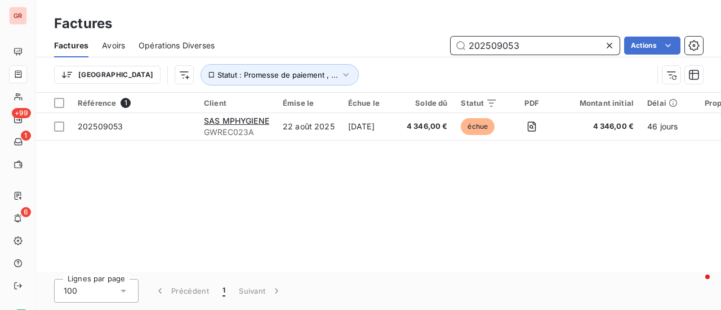
drag, startPoint x: 450, startPoint y: 50, endPoint x: 382, endPoint y: 59, distance: 69.3
click at [384, 59] on div "Factures Avoirs Opérations Diverses 202509053 Actions Trier Statut : Promesse d…" at bounding box center [378, 63] width 685 height 59
paste input "0240697836"
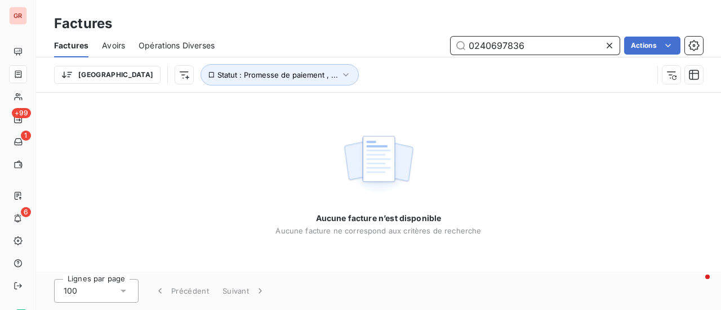
click at [468, 47] on input "0240697836" at bounding box center [534, 46] width 169 height 18
type input "20240697836"
drag, startPoint x: 537, startPoint y: 48, endPoint x: 327, endPoint y: 51, distance: 210.0
click at [346, 50] on div "20240697836 Actions" at bounding box center [465, 46] width 475 height 18
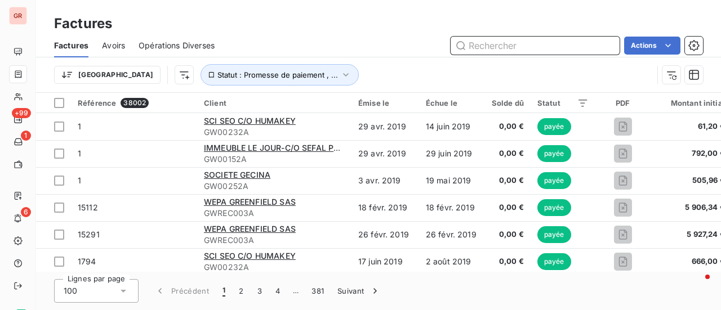
click at [508, 48] on input "text" at bounding box center [534, 46] width 169 height 18
paste input "202503234"
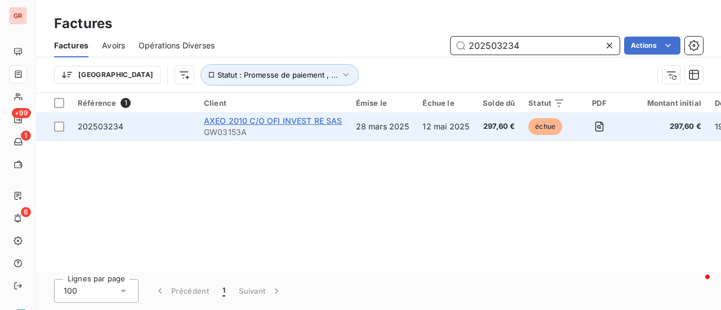
type input "202503234"
click at [282, 118] on span "AXEO 2010 C/O OFI INVEST RE SAS" at bounding box center [273, 121] width 139 height 10
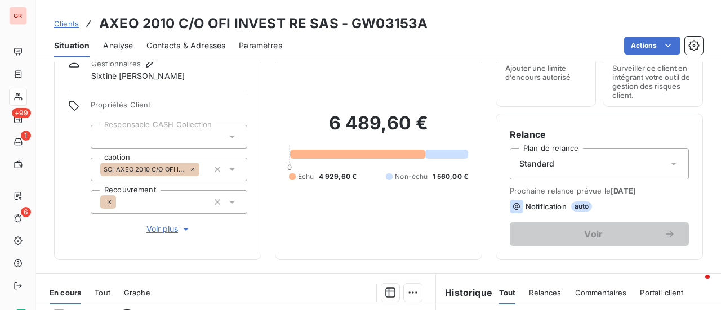
scroll to position [169, 0]
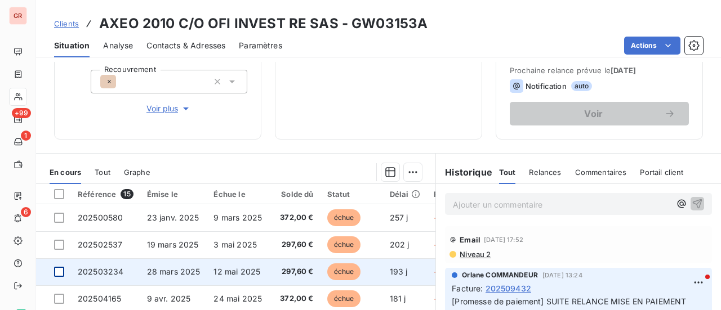
click at [62, 270] on div at bounding box center [59, 272] width 10 height 10
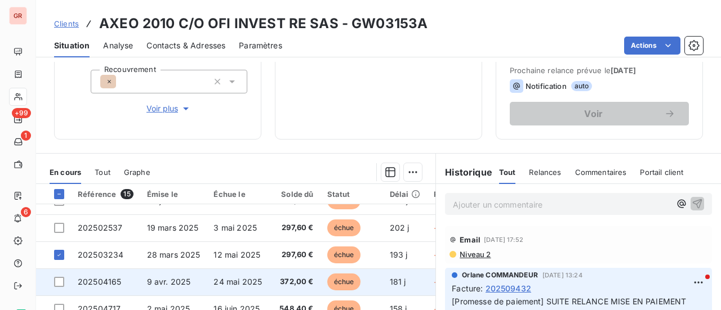
scroll to position [0, 0]
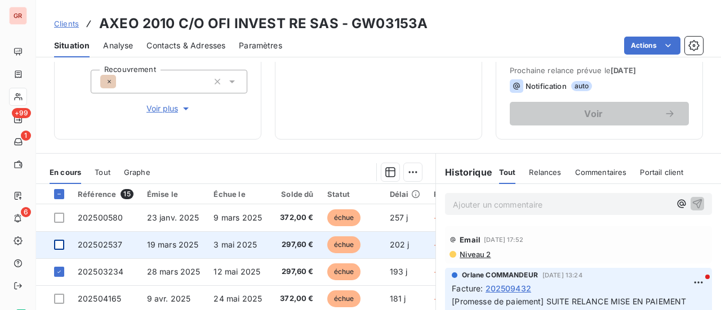
click at [57, 243] on div at bounding box center [59, 245] width 10 height 10
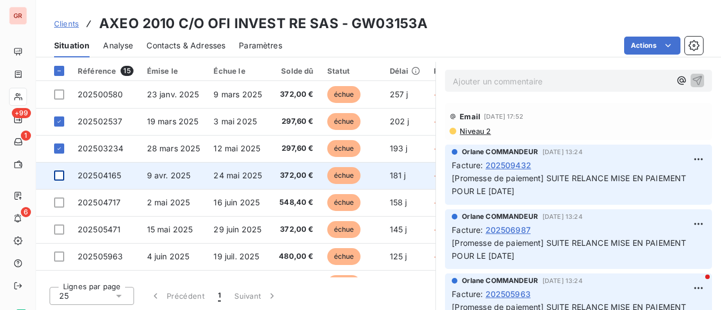
click at [63, 174] on div at bounding box center [59, 176] width 10 height 10
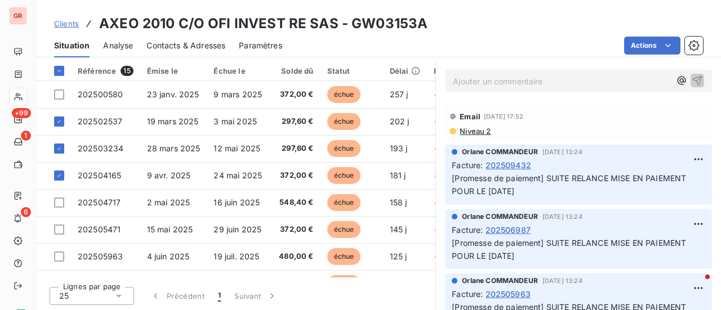
scroll to position [180, 0]
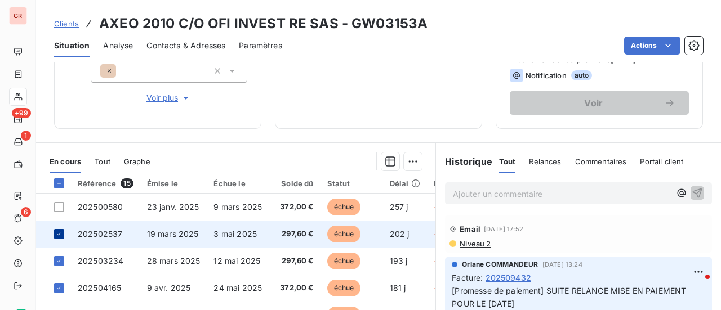
click at [60, 238] on div at bounding box center [59, 234] width 10 height 10
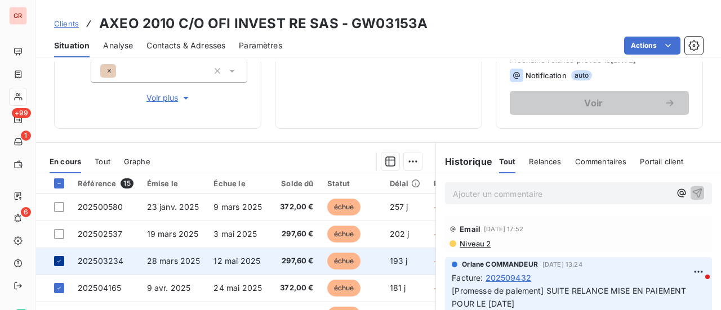
click at [59, 263] on icon at bounding box center [59, 261] width 7 height 7
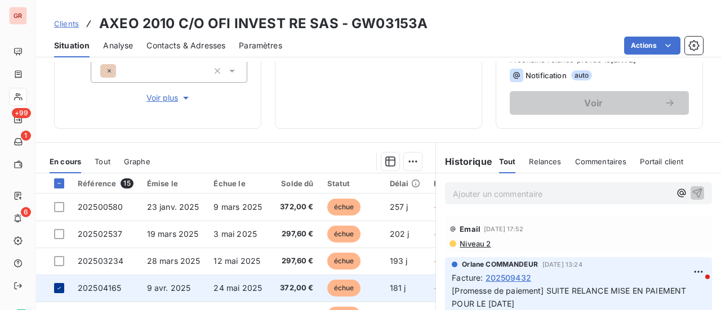
click at [63, 287] on div at bounding box center [59, 288] width 10 height 10
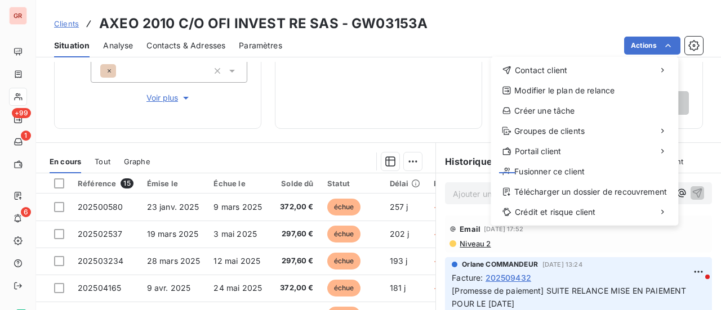
drag, startPoint x: 389, startPoint y: 105, endPoint x: 270, endPoint y: 159, distance: 131.0
click at [388, 105] on html "GR +99 1 6 Clients AXEO 2010 C/O OFI INVEST RE SAS - GW03153A Situation Analyse…" at bounding box center [360, 155] width 721 height 310
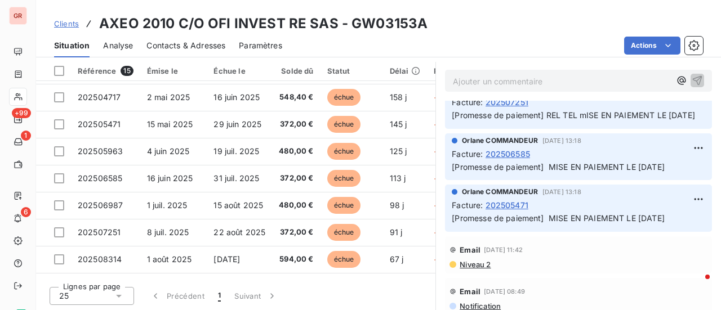
scroll to position [101, 0]
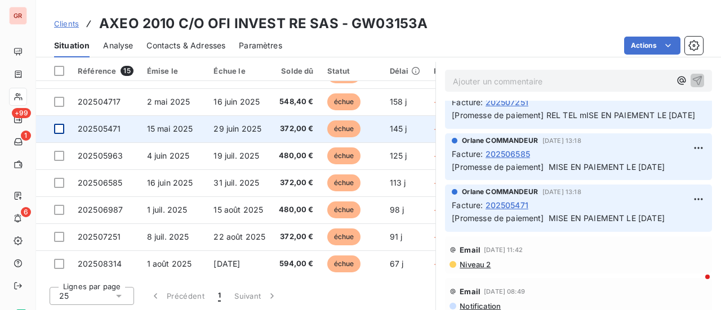
click at [62, 131] on div at bounding box center [59, 129] width 10 height 10
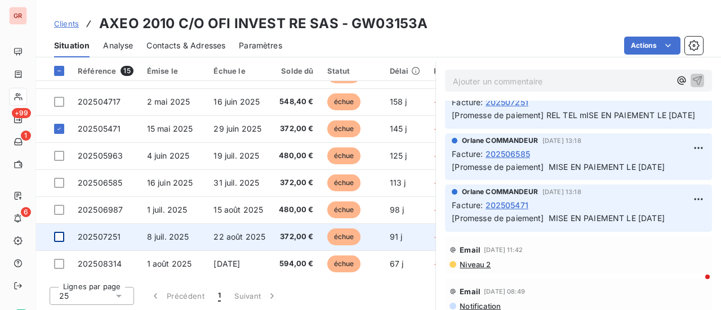
click at [60, 235] on div at bounding box center [59, 237] width 10 height 10
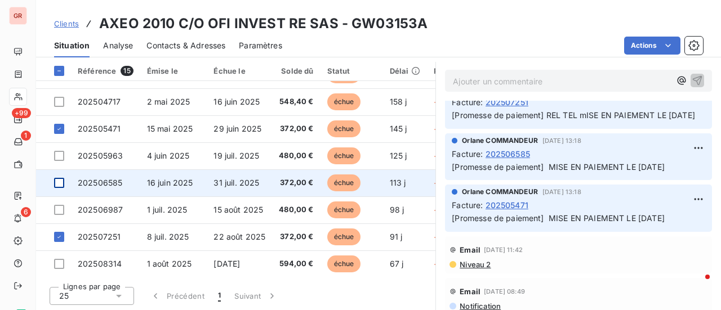
click at [59, 182] on div at bounding box center [59, 183] width 10 height 10
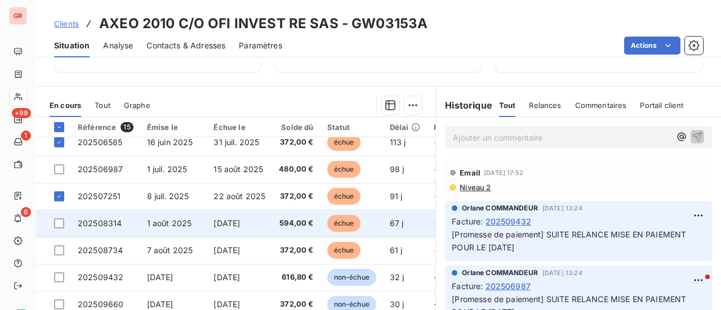
scroll to position [213, 0]
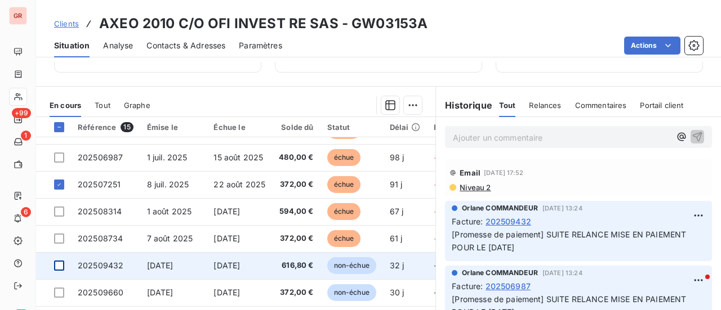
click at [62, 261] on div at bounding box center [59, 266] width 10 height 10
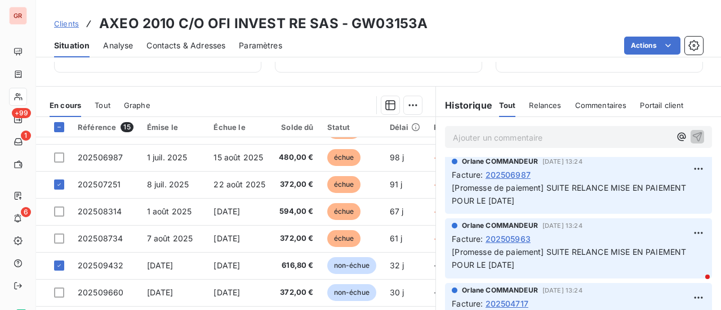
scroll to position [113, 0]
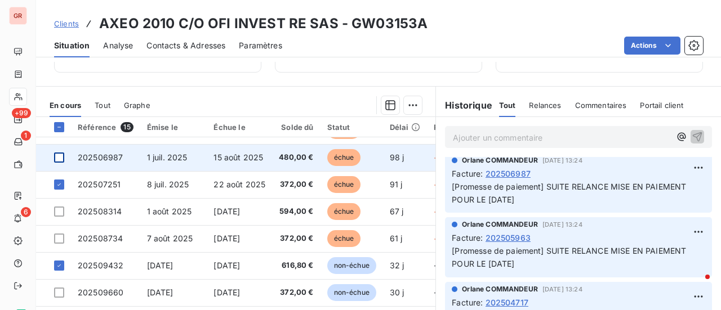
click at [62, 153] on div at bounding box center [59, 158] width 10 height 10
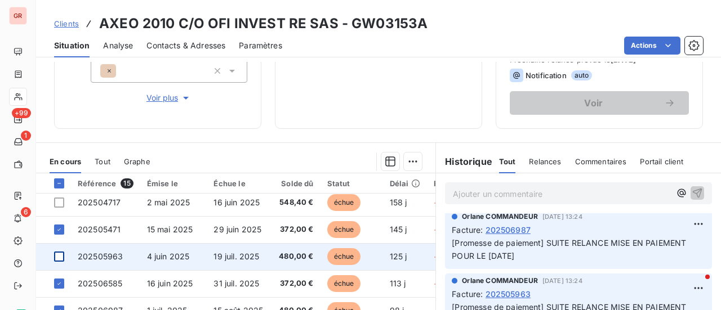
click at [59, 257] on div at bounding box center [59, 257] width 10 height 10
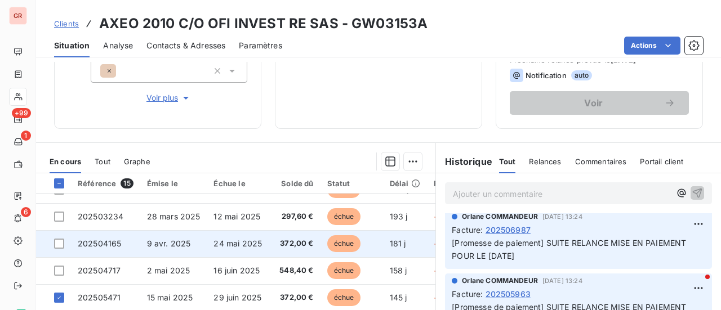
scroll to position [0, 0]
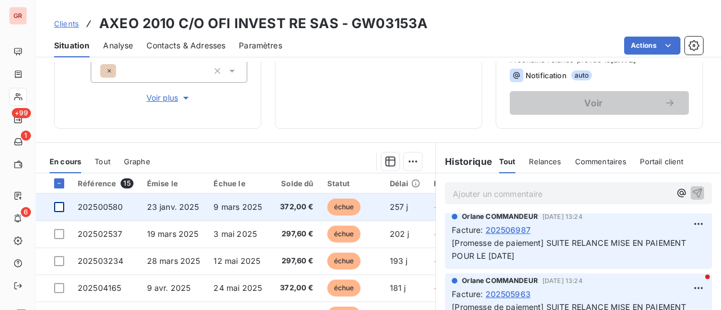
click at [60, 202] on div at bounding box center [59, 207] width 10 height 10
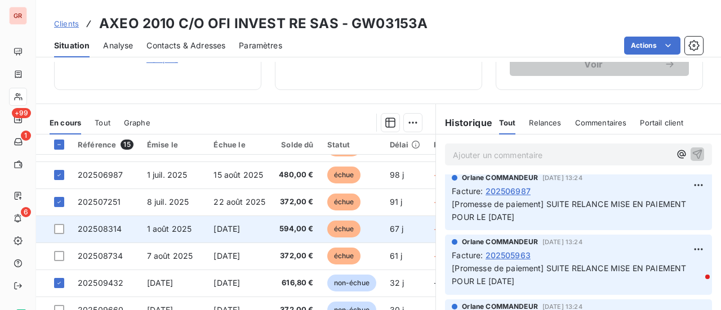
scroll to position [236, 0]
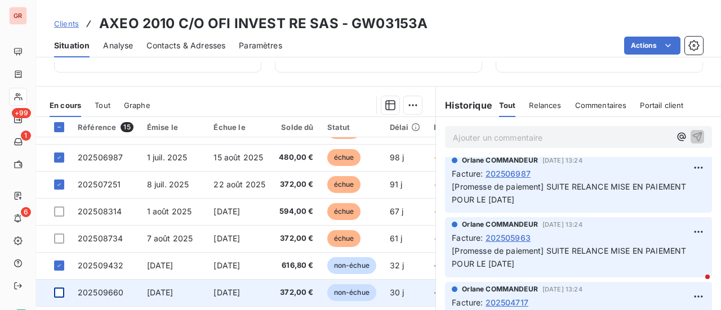
click at [62, 290] on div at bounding box center [59, 293] width 10 height 10
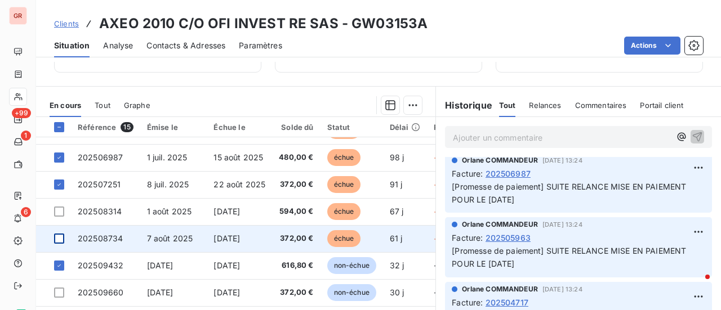
click at [63, 234] on div at bounding box center [59, 239] width 10 height 10
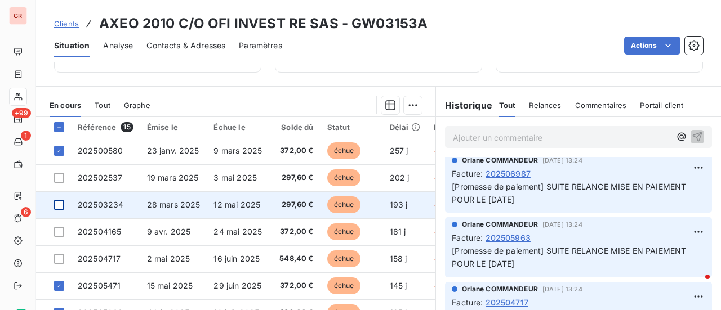
click at [59, 208] on div at bounding box center [59, 205] width 10 height 10
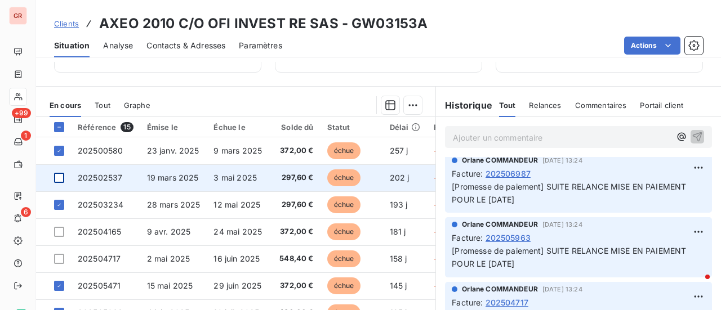
click at [60, 176] on div at bounding box center [59, 178] width 10 height 10
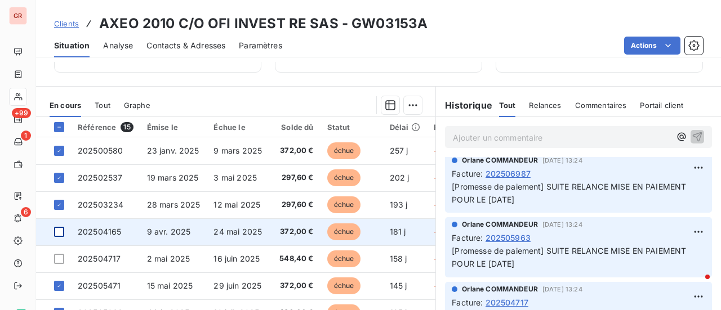
click at [59, 231] on div at bounding box center [59, 232] width 10 height 10
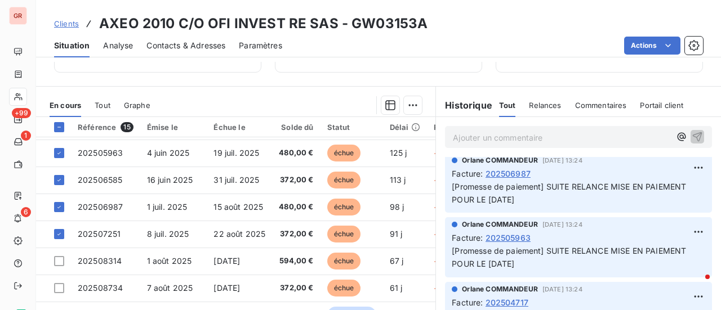
scroll to position [213, 0]
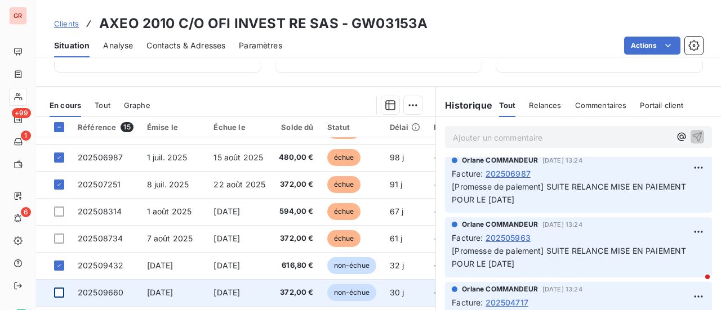
click at [57, 288] on div at bounding box center [59, 293] width 10 height 10
click at [57, 289] on icon at bounding box center [59, 292] width 7 height 7
click at [60, 291] on div at bounding box center [59, 293] width 10 height 10
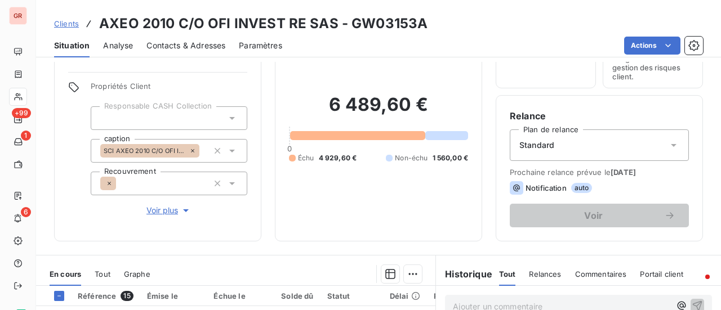
scroll to position [0, 0]
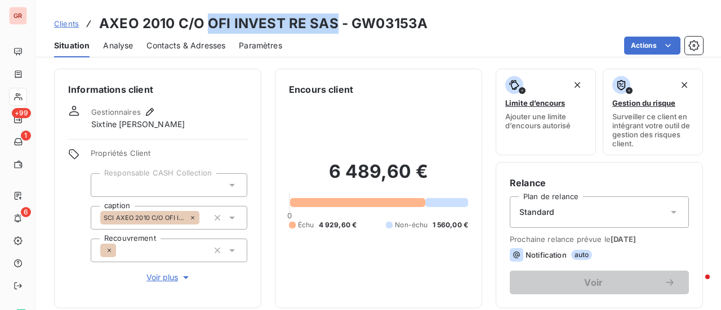
drag, startPoint x: 331, startPoint y: 28, endPoint x: 209, endPoint y: 26, distance: 121.6
click at [209, 26] on h3 "AXEO 2010 C/O OFI INVEST RE SAS - GW03153A" at bounding box center [263, 24] width 328 height 20
copy h3 "OFI INVEST RE SAS"
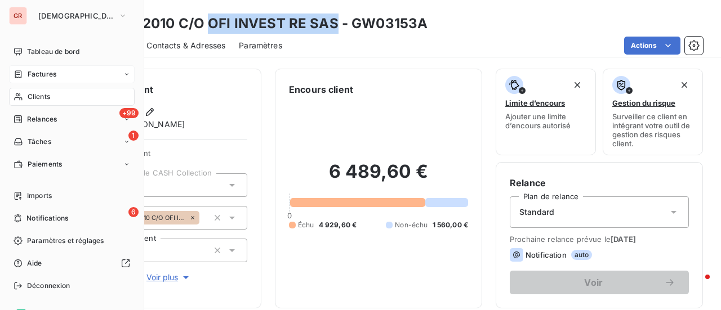
click at [44, 73] on span "Factures" at bounding box center [42, 74] width 29 height 10
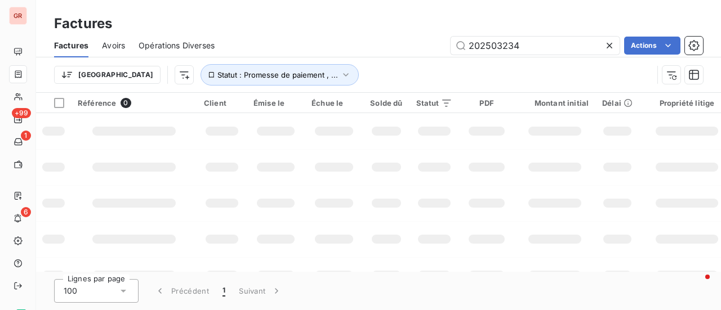
drag, startPoint x: 555, startPoint y: 49, endPoint x: 208, endPoint y: 64, distance: 347.1
click at [226, 63] on div "Factures Avoirs Opérations Diverses 202503234 Actions Trier Statut : Promesse d…" at bounding box center [378, 63] width 685 height 59
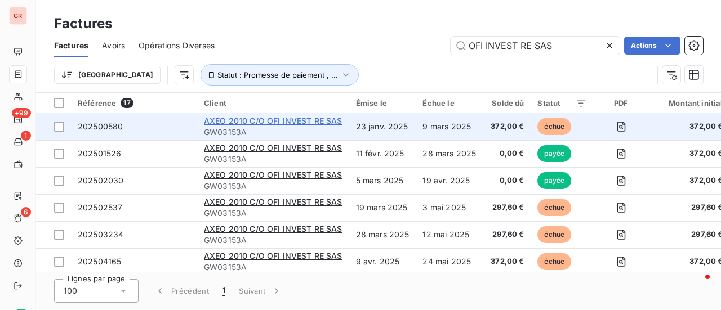
type input "OFI INVEST RE SAS"
click at [289, 122] on span "AXEO 2010 C/O OFI INVEST RE SAS" at bounding box center [273, 121] width 139 height 10
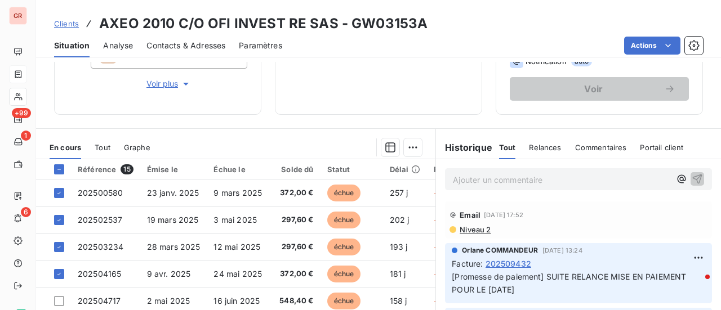
scroll to position [282, 0]
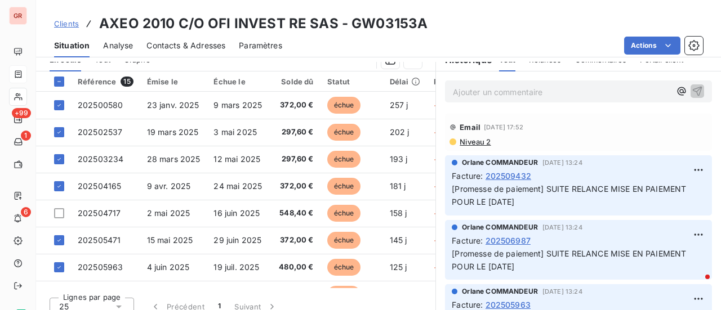
click at [356, 41] on html "GR +99 1 6 Clients AXEO 2010 C/O OFI INVEST RE SAS - GW03153A Situation Analyse…" at bounding box center [360, 155] width 721 height 310
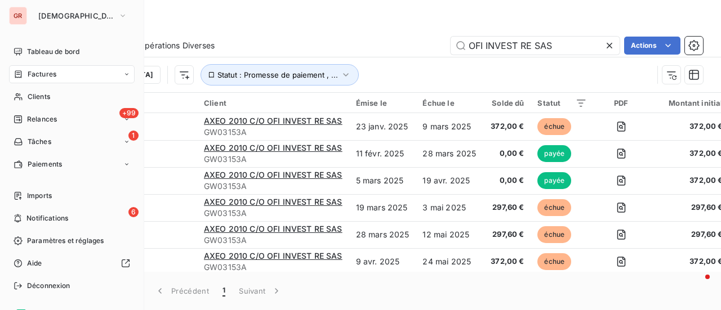
click at [51, 75] on span "Factures" at bounding box center [42, 74] width 29 height 10
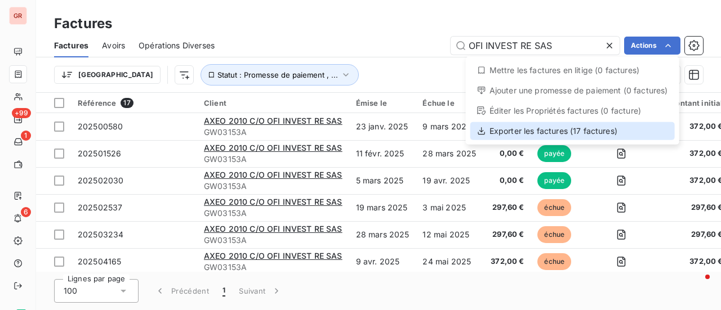
click at [522, 132] on div "Exporter les factures (17 factures)" at bounding box center [572, 131] width 204 height 18
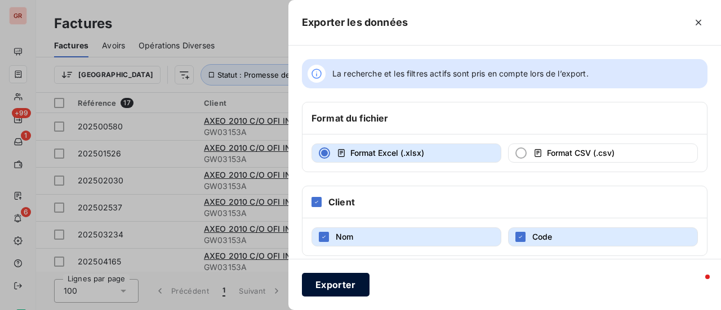
click at [341, 284] on button "Exporter" at bounding box center [336, 285] width 68 height 24
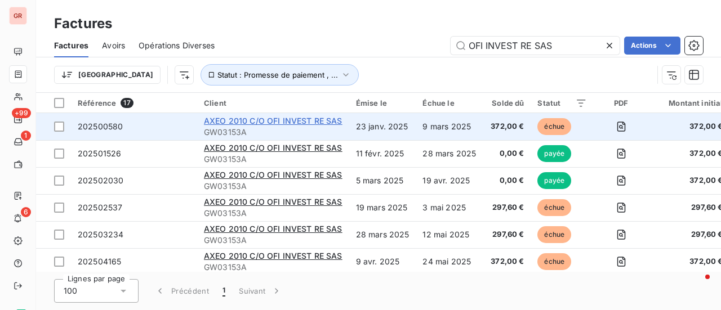
click at [271, 120] on span "AXEO 2010 C/O OFI INVEST RE SAS" at bounding box center [273, 121] width 139 height 10
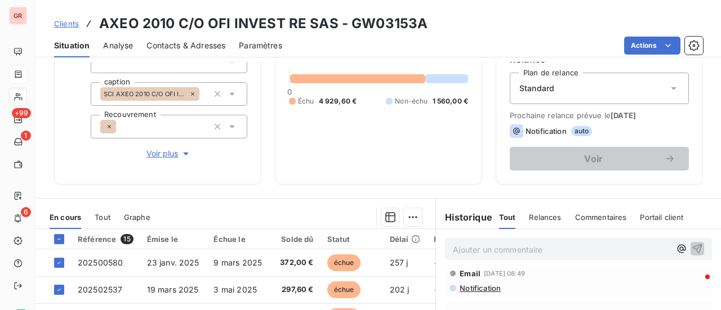
scroll to position [123, 0]
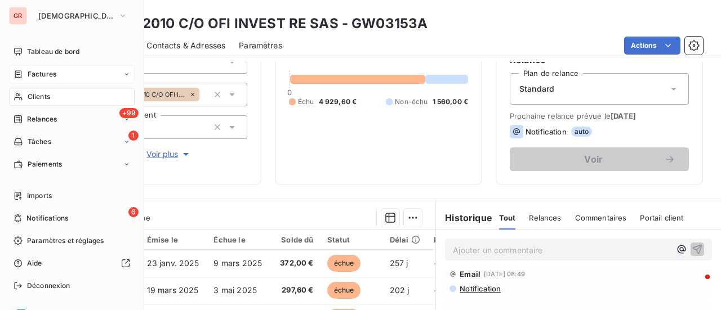
drag, startPoint x: 50, startPoint y: 74, endPoint x: 119, endPoint y: 61, distance: 71.1
click at [50, 74] on span "Factures" at bounding box center [42, 74] width 29 height 10
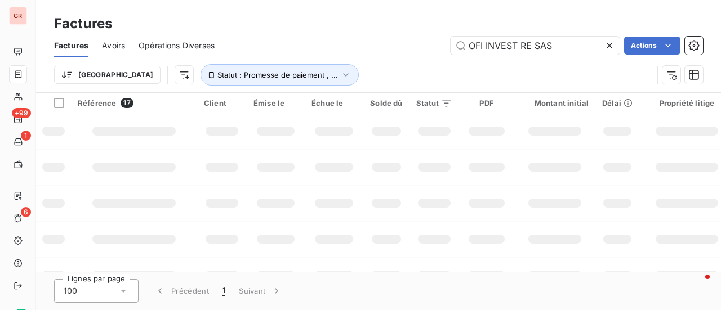
drag, startPoint x: 527, startPoint y: 48, endPoint x: 251, endPoint y: 47, distance: 276.5
click at [258, 50] on div "OFI INVEST RE SAS Actions" at bounding box center [465, 46] width 475 height 18
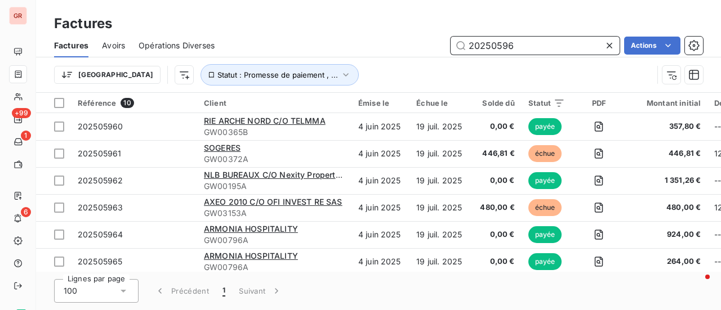
click at [517, 47] on input "20250596" at bounding box center [534, 46] width 169 height 18
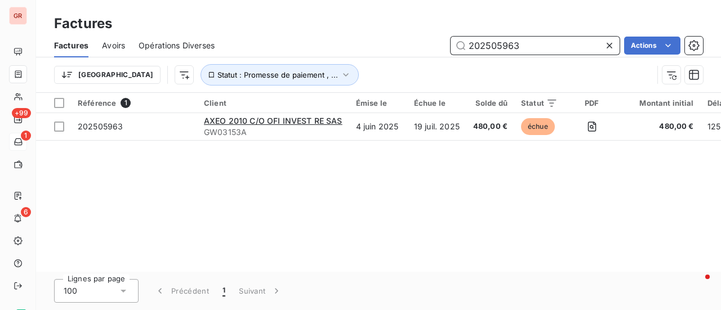
type input "202505963"
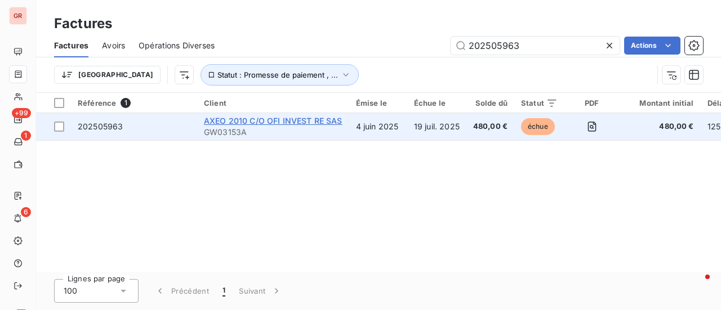
click at [287, 119] on span "AXEO 2010 C/O OFI INVEST RE SAS" at bounding box center [273, 121] width 139 height 10
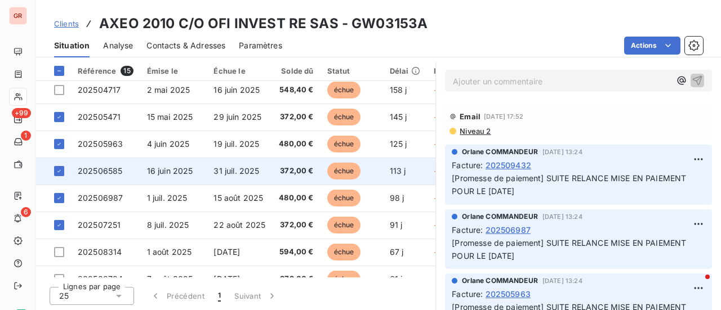
scroll to position [56, 0]
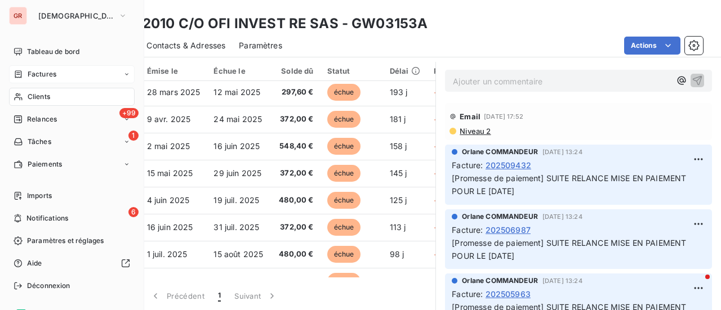
click at [46, 74] on span "Factures" at bounding box center [42, 74] width 29 height 10
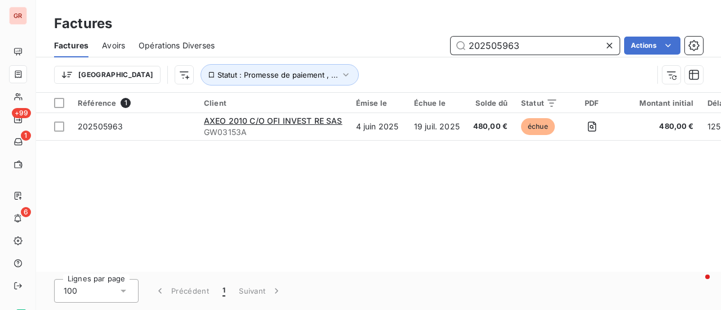
drag, startPoint x: 538, startPoint y: 43, endPoint x: 388, endPoint y: 60, distance: 150.7
click at [388, 60] on div "Factures Avoirs Opérations Diverses 202505963 Actions Trier Statut : Promesse d…" at bounding box center [378, 63] width 685 height 59
paste input "9095"
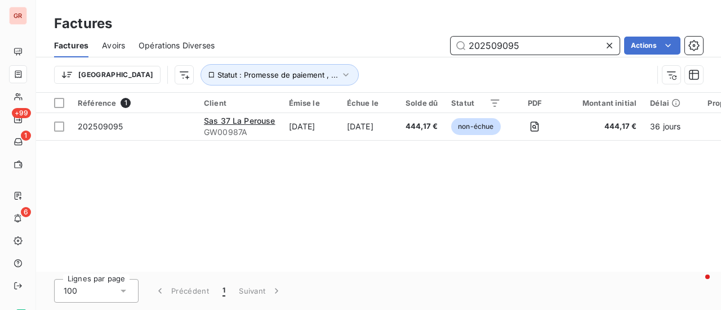
type input "202509095"
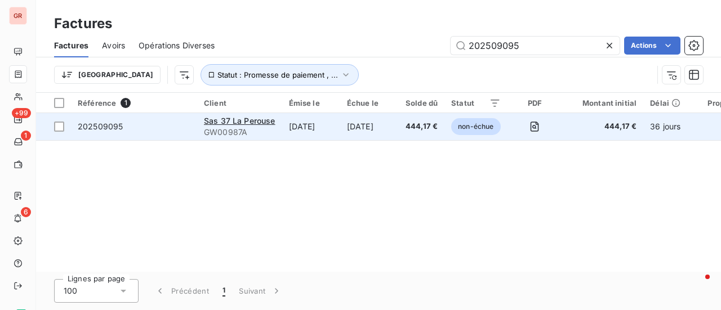
drag, startPoint x: 65, startPoint y: 126, endPoint x: 158, endPoint y: 126, distance: 93.5
click at [65, 126] on td at bounding box center [53, 126] width 35 height 27
click at [262, 119] on span "Sas 37 La Perouse" at bounding box center [240, 121] width 72 height 10
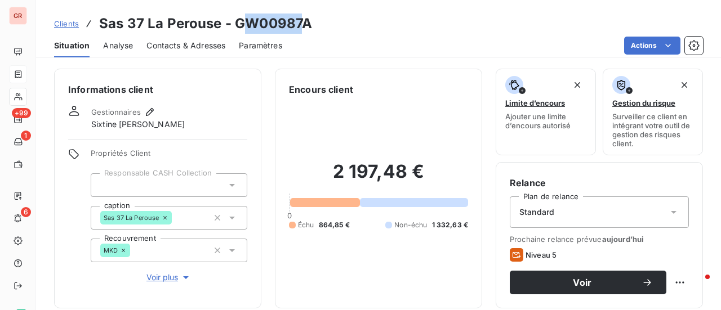
drag, startPoint x: 292, startPoint y: 24, endPoint x: 297, endPoint y: 30, distance: 8.0
click at [247, 24] on h3 "Sas 37 La Perouse - GW00987A" at bounding box center [205, 24] width 213 height 20
drag, startPoint x: 315, startPoint y: 28, endPoint x: 235, endPoint y: 24, distance: 79.5
click at [235, 24] on div "Clients Sas 37 La Perouse - GW00987A" at bounding box center [378, 24] width 685 height 20
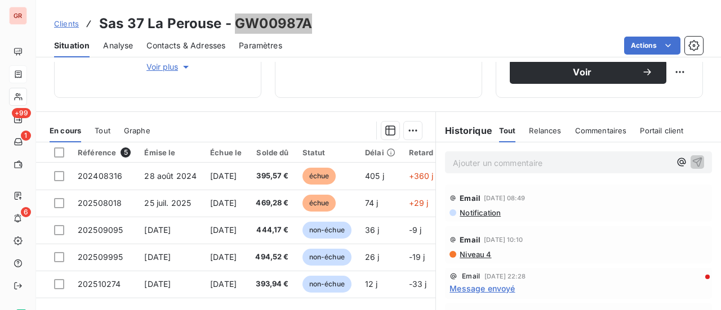
scroll to position [225, 0]
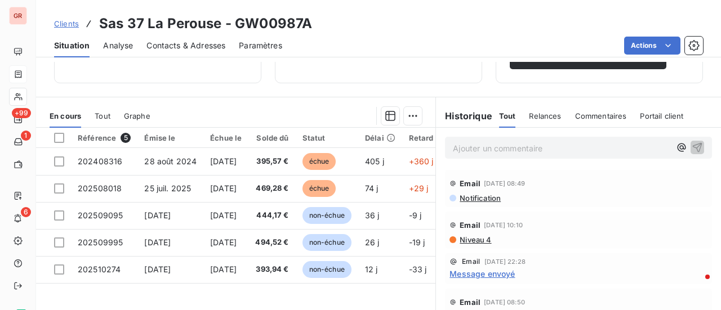
click at [474, 240] on span "Niveau 4" at bounding box center [474, 239] width 33 height 9
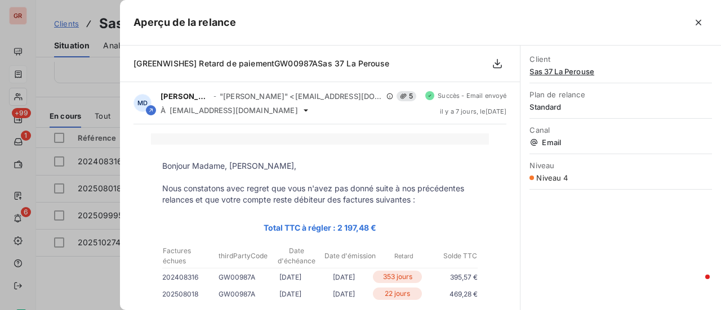
click at [107, 278] on div at bounding box center [360, 155] width 721 height 310
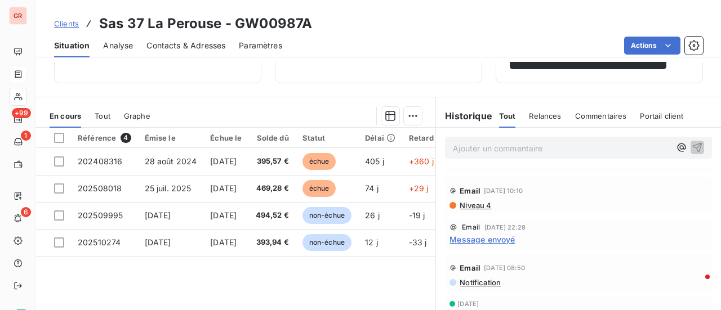
scroll to position [0, 0]
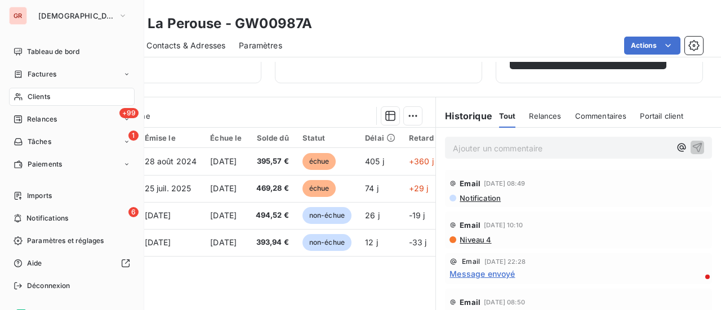
drag, startPoint x: 55, startPoint y: 72, endPoint x: 150, endPoint y: 74, distance: 95.2
click at [55, 72] on span "Factures" at bounding box center [42, 74] width 29 height 10
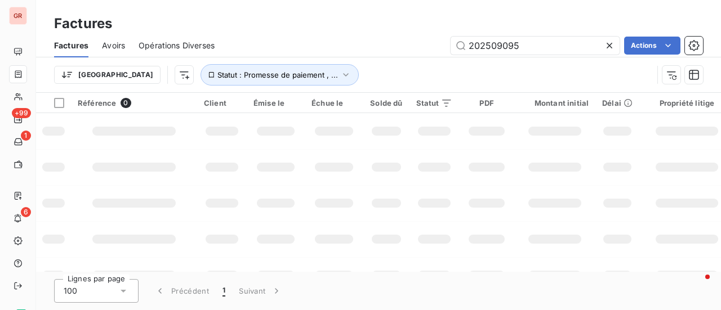
drag, startPoint x: 543, startPoint y: 46, endPoint x: 77, endPoint y: 47, distance: 466.2
click at [113, 47] on div "Factures Avoirs Opérations Diverses 202509095 Actions" at bounding box center [378, 46] width 685 height 24
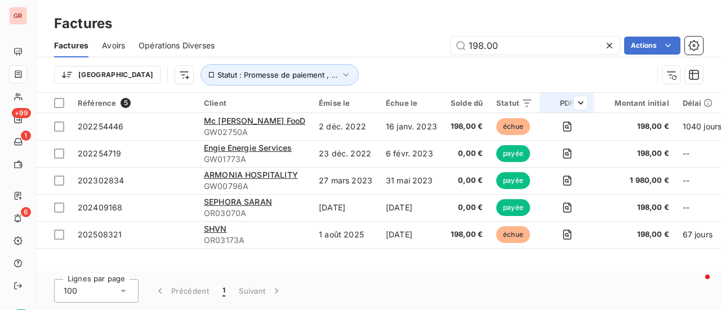
type input "198.00"
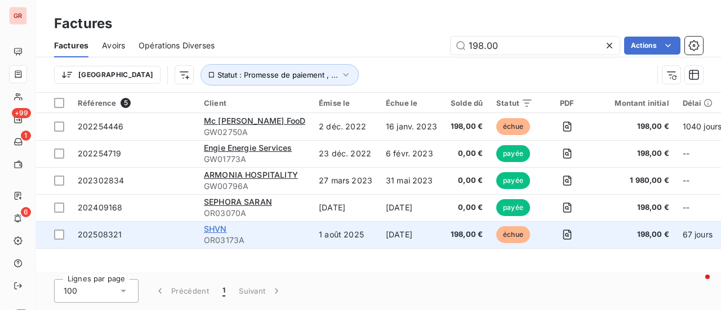
click at [215, 226] on span "SHVN" at bounding box center [215, 229] width 23 height 10
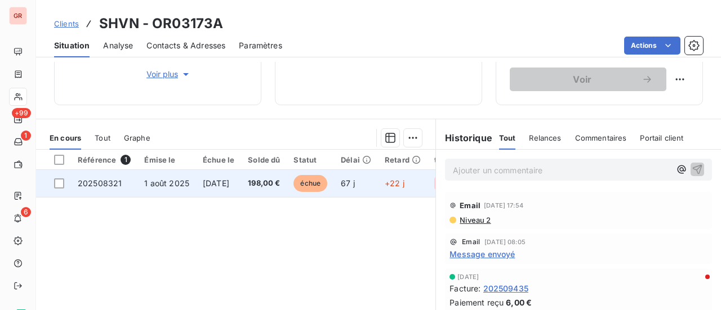
scroll to position [225, 0]
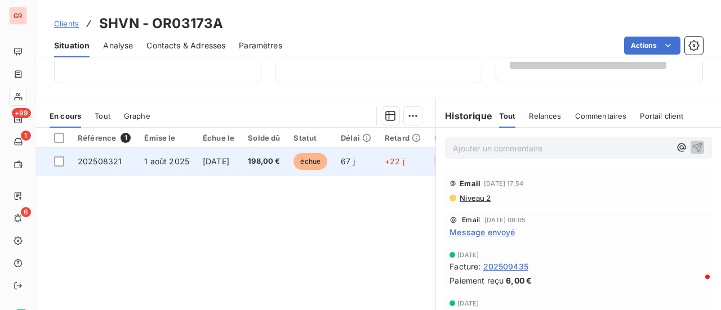
drag, startPoint x: 58, startPoint y: 163, endPoint x: 91, endPoint y: 160, distance: 32.8
click at [60, 163] on div at bounding box center [59, 162] width 10 height 10
click at [105, 159] on span "202508321" at bounding box center [100, 162] width 44 height 10
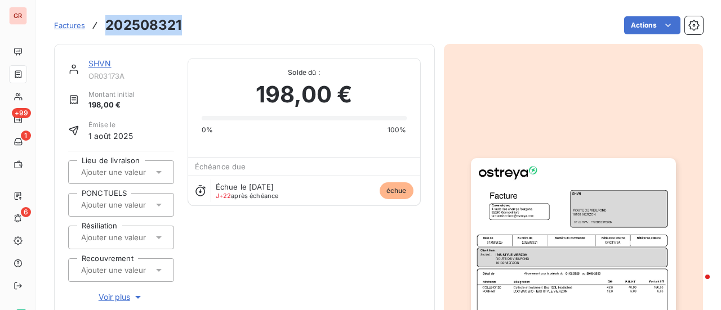
drag, startPoint x: 182, startPoint y: 26, endPoint x: 129, endPoint y: 30, distance: 53.0
click at [107, 31] on div "Factures 202508321 Actions" at bounding box center [378, 26] width 649 height 24
click at [151, 46] on div "SHVN OR03173A Montant initial 198,00 € Émise le 1 août 2025 Lieu de livraison P…" at bounding box center [244, 216] width 381 height 344
drag, startPoint x: 100, startPoint y: 66, endPoint x: 110, endPoint y: 60, distance: 11.9
click at [100, 66] on link "SHVN" at bounding box center [99, 64] width 23 height 10
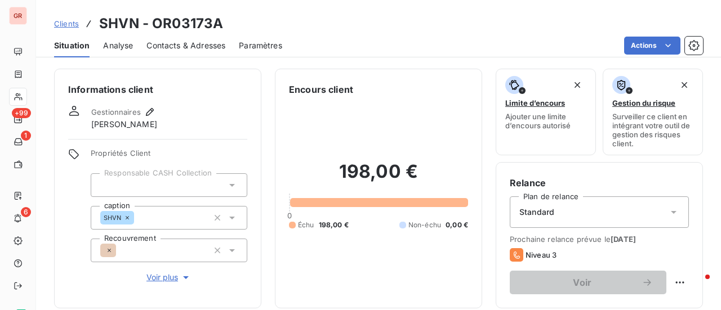
drag, startPoint x: 223, startPoint y: 28, endPoint x: 212, endPoint y: 24, distance: 11.8
click at [212, 24] on div "Clients SHVN - OR03173A" at bounding box center [378, 24] width 685 height 20
drag, startPoint x: 186, startPoint y: 23, endPoint x: 160, endPoint y: 23, distance: 25.3
click at [160, 23] on h3 "SHVN - OR03173A" at bounding box center [161, 24] width 124 height 20
drag, startPoint x: 213, startPoint y: 25, endPoint x: 153, endPoint y: 21, distance: 59.8
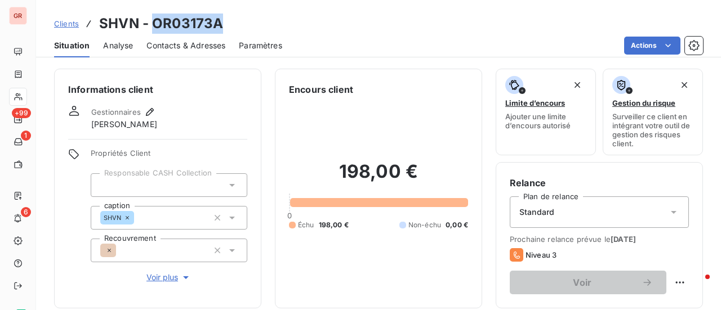
click at [153, 21] on h3 "SHVN - OR03173A" at bounding box center [161, 24] width 124 height 20
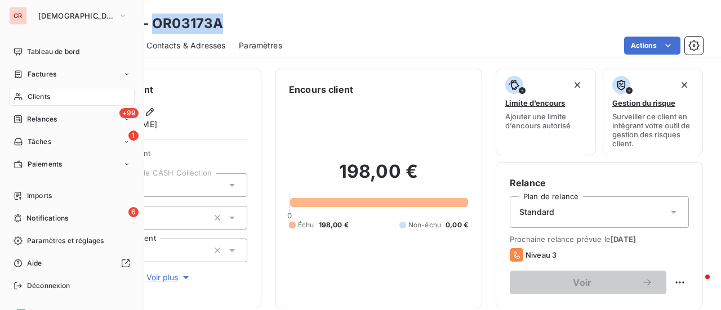
drag, startPoint x: 50, startPoint y: 72, endPoint x: 121, endPoint y: 84, distance: 71.9
click at [50, 72] on span "Factures" at bounding box center [42, 74] width 29 height 10
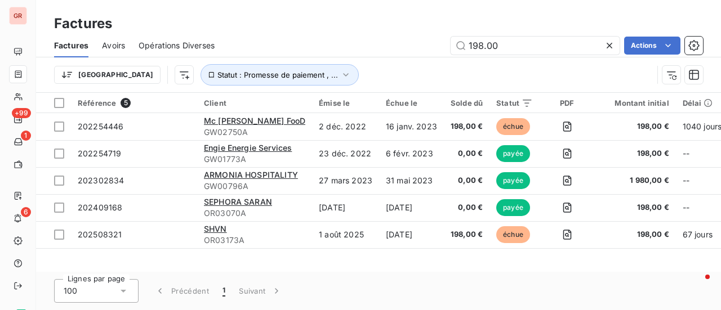
drag, startPoint x: 467, startPoint y: 57, endPoint x: 354, endPoint y: 58, distance: 113.7
click at [354, 58] on div "Factures Avoirs Opérations Diverses 198.00 Actions Trier Statut : Promesse de p…" at bounding box center [378, 63] width 685 height 59
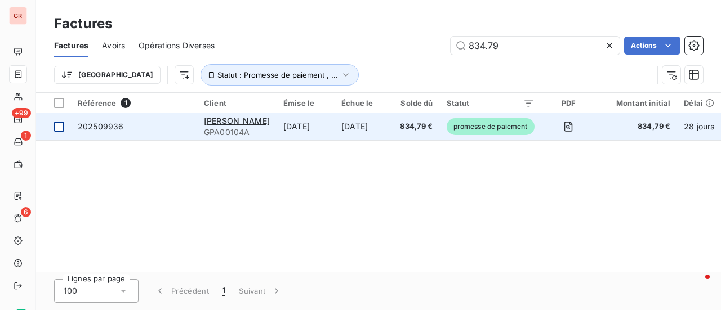
type input "834.79"
click at [59, 128] on div at bounding box center [59, 127] width 10 height 10
click at [107, 126] on span "202509936" at bounding box center [101, 127] width 46 height 10
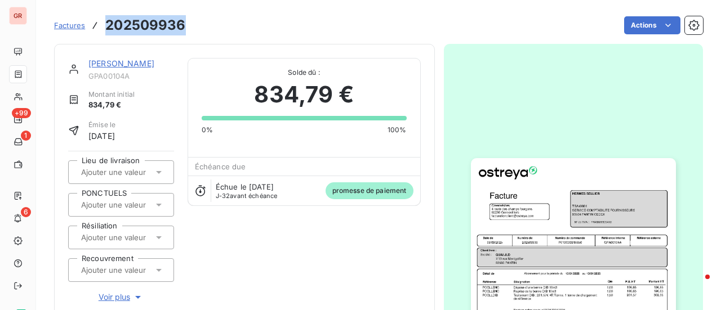
drag, startPoint x: 184, startPoint y: 27, endPoint x: 107, endPoint y: 28, distance: 76.6
click at [107, 28] on div "Factures 202509936 Actions" at bounding box center [378, 26] width 649 height 24
click at [124, 66] on link "[PERSON_NAME]" at bounding box center [121, 64] width 66 height 10
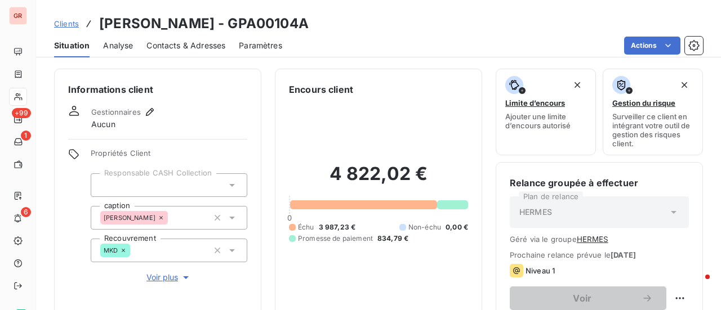
drag, startPoint x: 297, startPoint y: 28, endPoint x: 226, endPoint y: 27, distance: 70.4
click at [226, 27] on div "Clients [PERSON_NAME] - GPA00104A" at bounding box center [378, 24] width 685 height 20
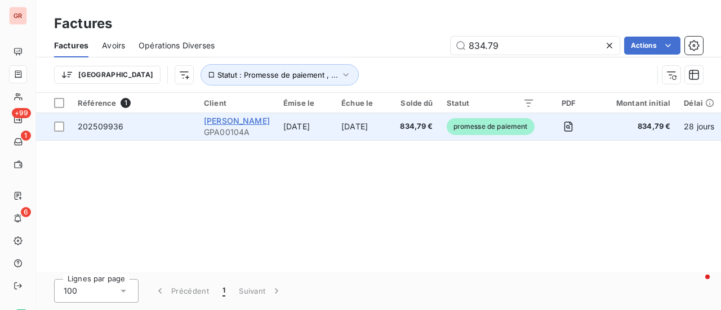
click at [255, 122] on span "[PERSON_NAME]" at bounding box center [237, 121] width 66 height 10
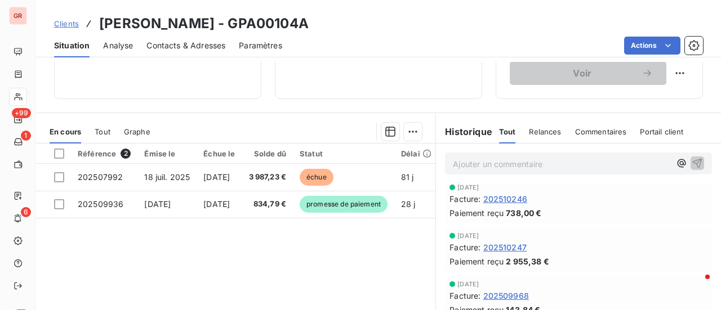
scroll to position [56, 0]
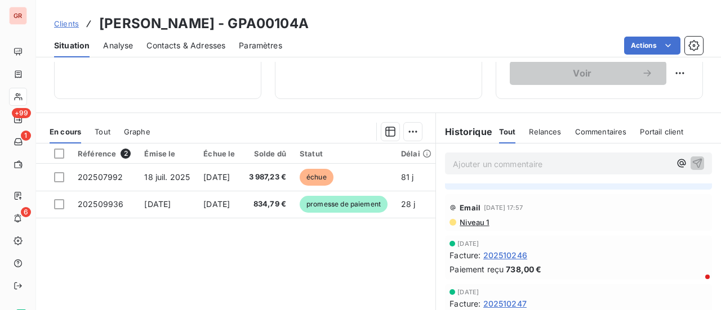
click at [473, 227] on span "Niveau 1" at bounding box center [473, 222] width 30 height 9
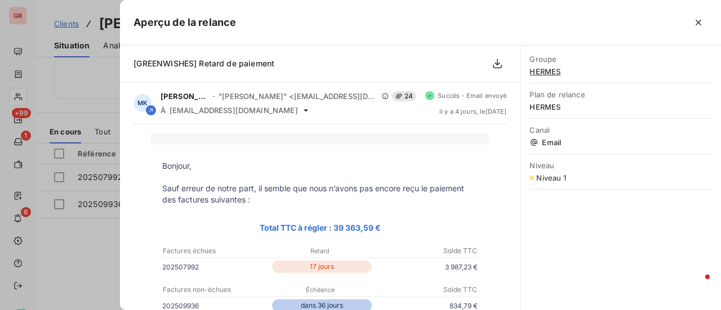
click at [87, 78] on div at bounding box center [360, 155] width 721 height 310
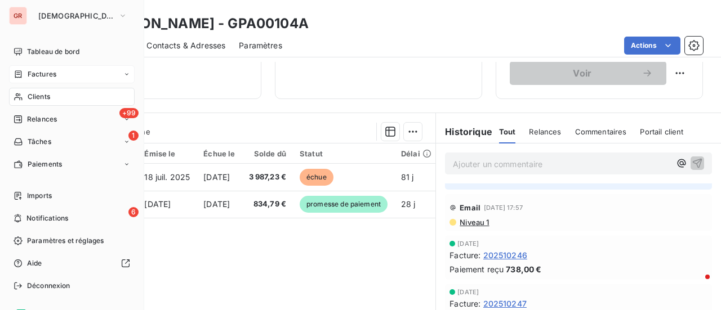
click at [41, 74] on span "Factures" at bounding box center [42, 74] width 29 height 10
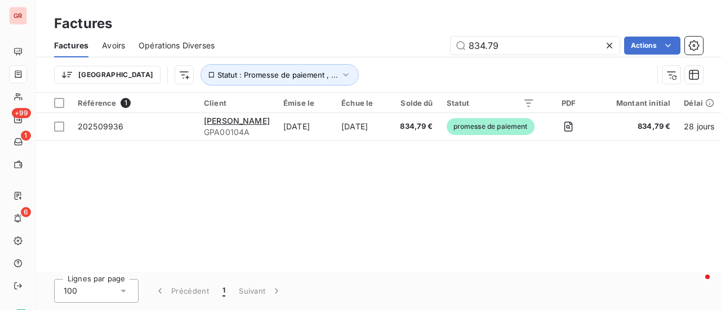
drag, startPoint x: 331, startPoint y: 53, endPoint x: 283, endPoint y: 54, distance: 47.9
click at [285, 53] on div "834.79 Actions" at bounding box center [465, 46] width 475 height 18
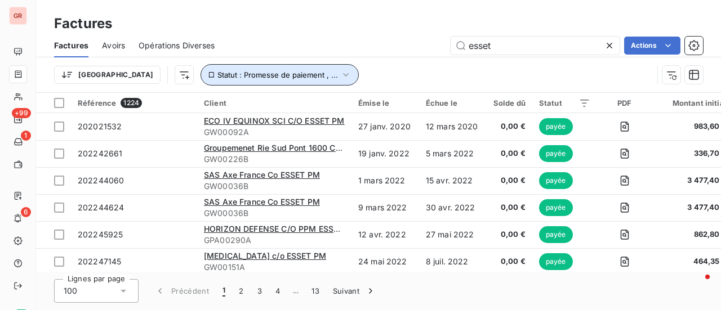
click at [340, 72] on icon "button" at bounding box center [345, 74] width 11 height 11
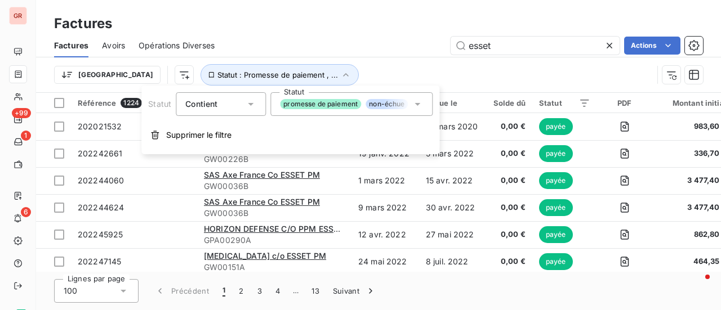
click at [417, 104] on icon at bounding box center [417, 104] width 6 height 3
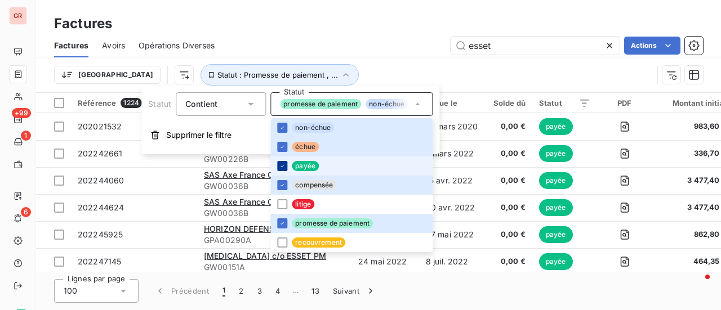
click at [284, 164] on icon at bounding box center [282, 166] width 7 height 7
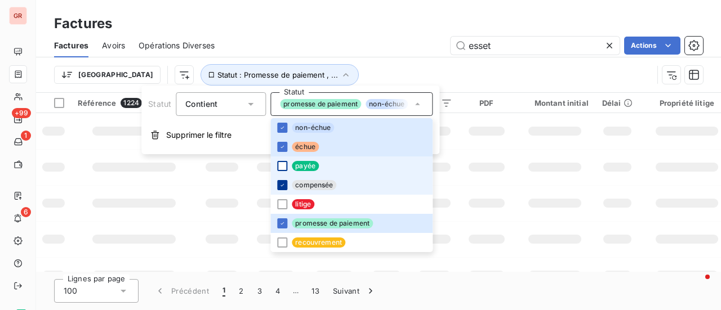
click at [284, 182] on icon at bounding box center [282, 185] width 7 height 7
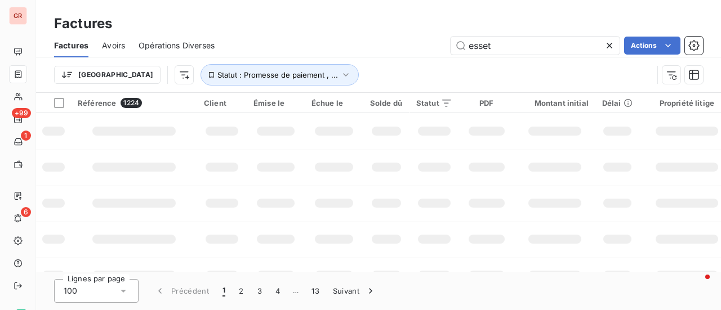
click at [533, 165] on div at bounding box center [554, 167] width 53 height 9
drag, startPoint x: 512, startPoint y: 47, endPoint x: 366, endPoint y: 60, distance: 146.5
click at [369, 60] on div "Factures Avoirs Opérations Diverses esset Actions Trier Statut : Promesse de pa…" at bounding box center [378, 63] width 685 height 59
paste input "202507987"
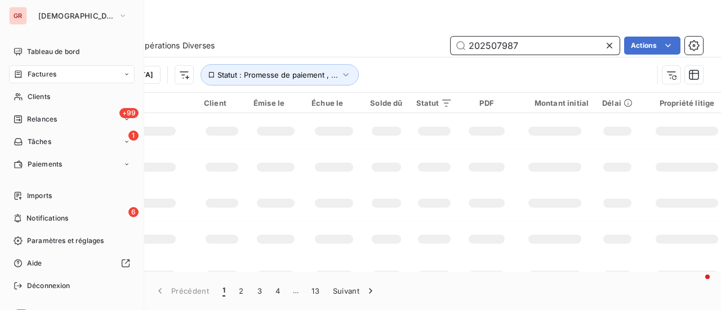
type input "202507987"
click at [44, 72] on span "Factures" at bounding box center [42, 74] width 29 height 10
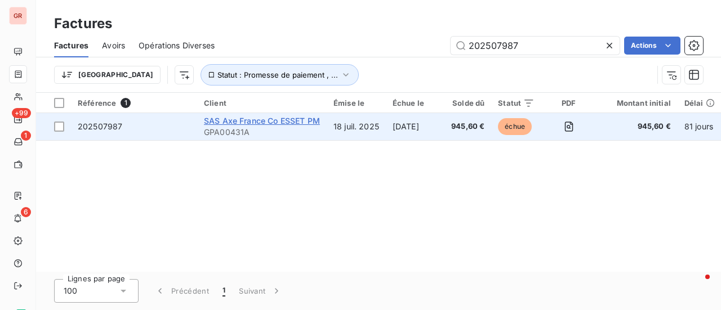
click at [277, 121] on span "SAS Axe France Co ESSET PM" at bounding box center [262, 121] width 116 height 10
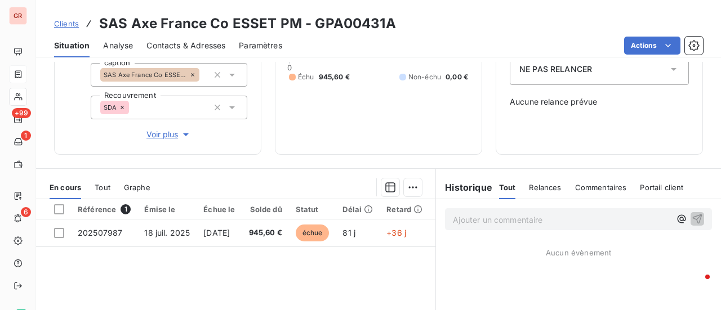
scroll to position [169, 0]
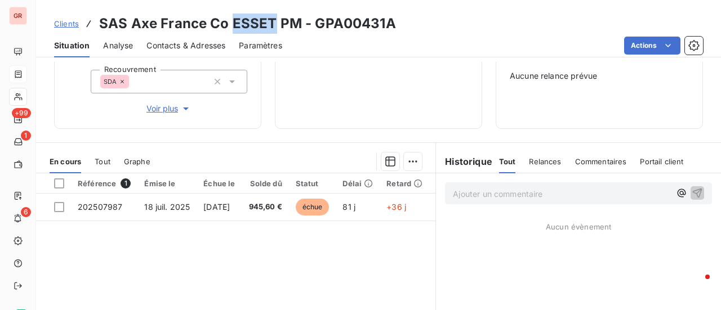
drag, startPoint x: 271, startPoint y: 21, endPoint x: 229, endPoint y: 32, distance: 43.4
click at [229, 32] on h3 "SAS Axe France Co ESSET PM - GPA00431A" at bounding box center [247, 24] width 297 height 20
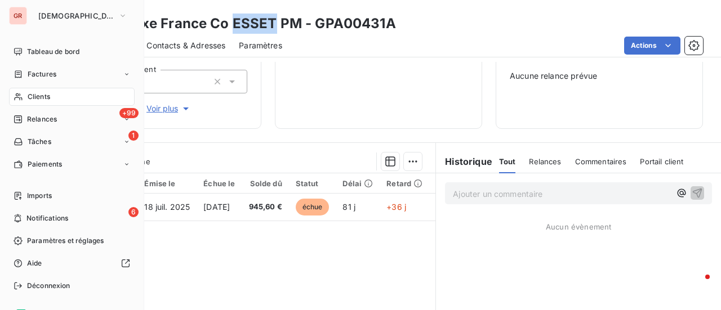
drag, startPoint x: 42, startPoint y: 73, endPoint x: 105, endPoint y: 61, distance: 64.8
click at [42, 73] on span "Factures" at bounding box center [42, 74] width 29 height 10
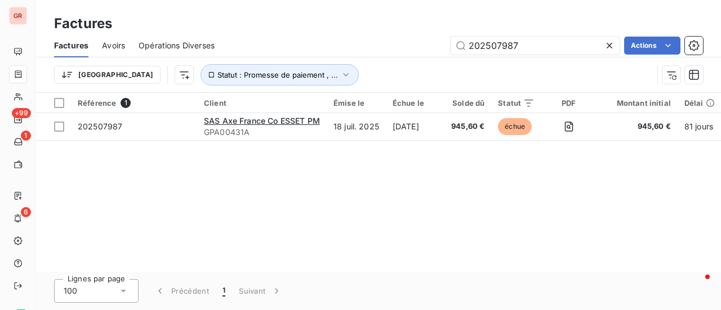
drag, startPoint x: 538, startPoint y: 55, endPoint x: 494, endPoint y: 48, distance: 44.4
click at [404, 51] on div "Factures Avoirs Opérations Diverses 202507987 Actions" at bounding box center [378, 46] width 685 height 24
click at [528, 47] on input "202507987" at bounding box center [534, 46] width 169 height 18
drag, startPoint x: 482, startPoint y: 48, endPoint x: 341, endPoint y: 58, distance: 141.7
click at [356, 56] on div "Factures Avoirs Opérations Diverses 202507987 Actions" at bounding box center [378, 46] width 685 height 24
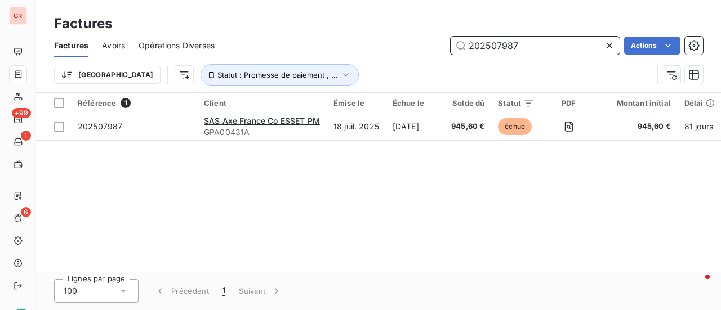
paste input "ESSET"
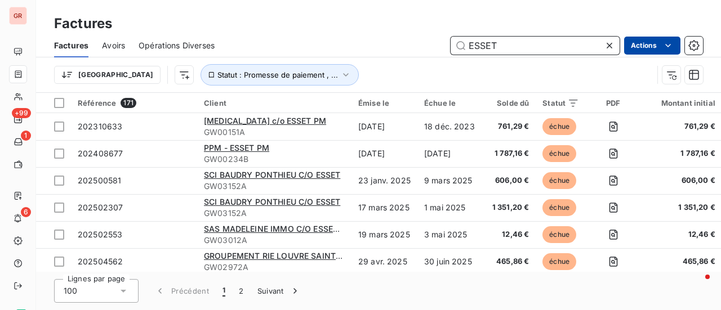
type input "ESSET"
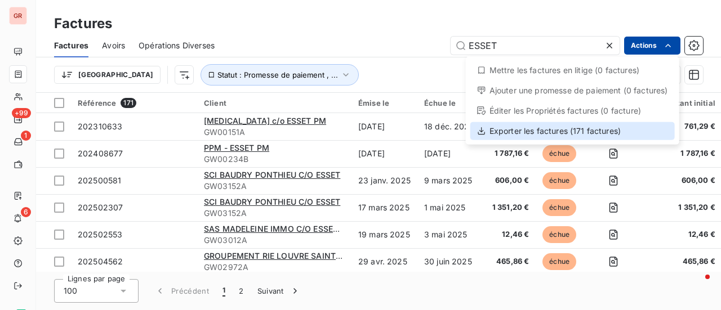
click at [543, 130] on div "Exporter les factures (171 factures)" at bounding box center [572, 131] width 204 height 18
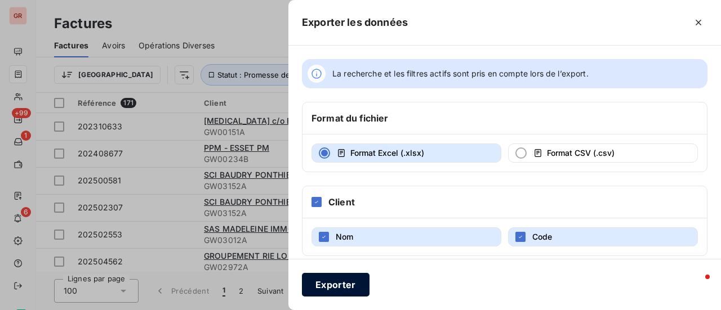
click at [347, 283] on button "Exporter" at bounding box center [336, 285] width 68 height 24
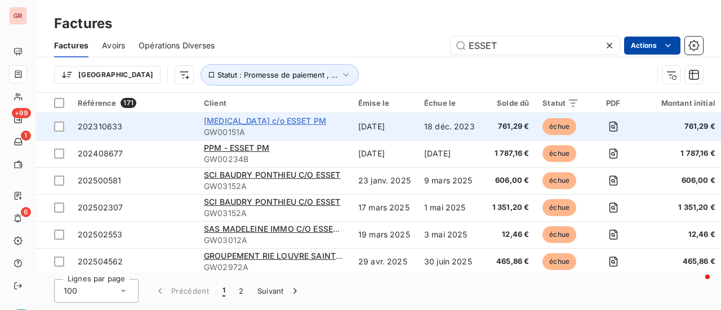
click at [255, 117] on span "[MEDICAL_DATA] c/o ESSET PM" at bounding box center [265, 121] width 122 height 10
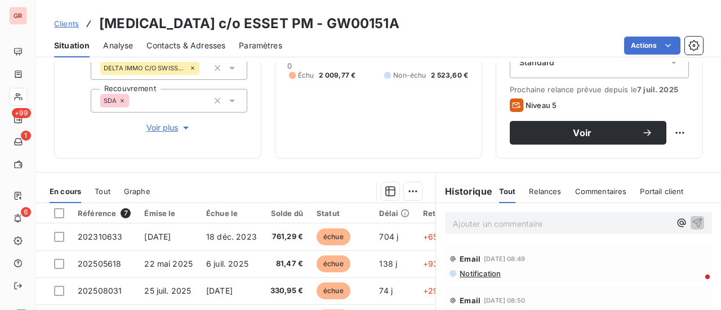
scroll to position [113, 0]
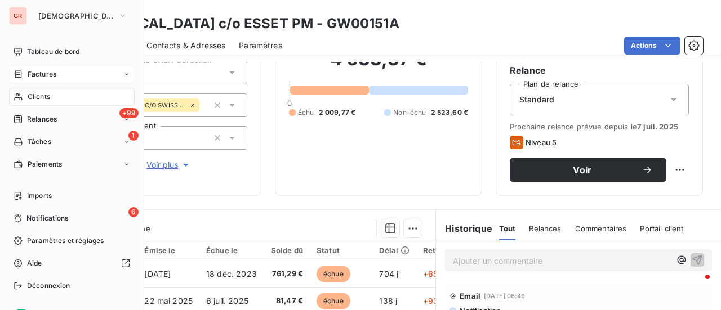
click at [50, 74] on span "Factures" at bounding box center [42, 74] width 29 height 10
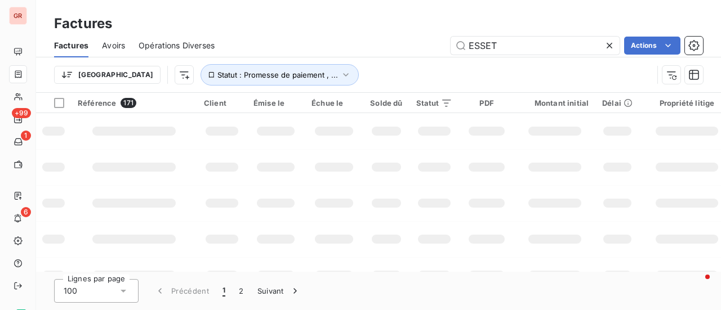
drag, startPoint x: 490, startPoint y: 50, endPoint x: 310, endPoint y: 50, distance: 180.2
click at [311, 50] on div "ESSET Actions" at bounding box center [465, 46] width 475 height 18
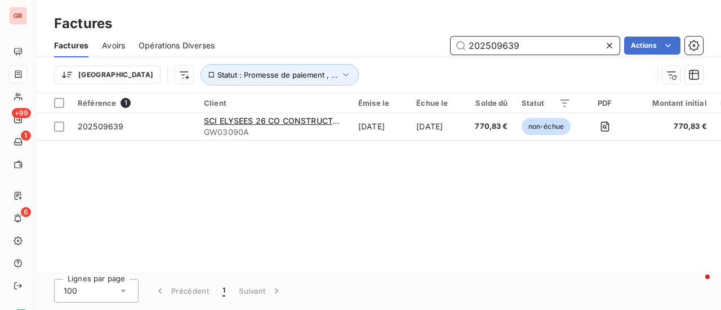
drag, startPoint x: 532, startPoint y: 47, endPoint x: 283, endPoint y: 50, distance: 248.9
click at [286, 50] on div "202509639 Actions" at bounding box center [465, 46] width 475 height 18
paste input "36"
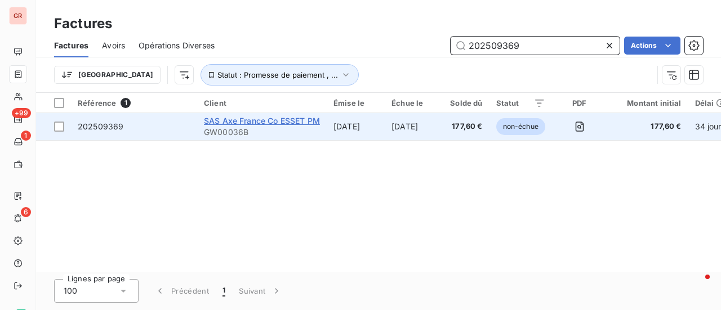
type input "202509369"
click at [272, 122] on span "SAS Axe France Co ESSET PM" at bounding box center [262, 121] width 116 height 10
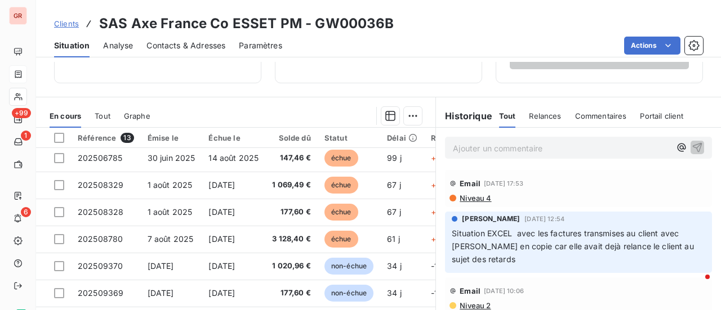
scroll to position [113, 0]
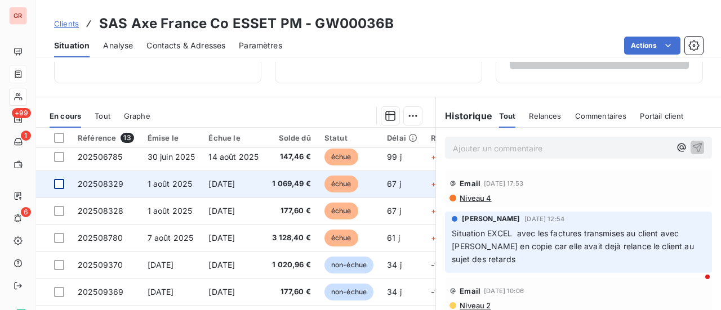
click at [59, 181] on div at bounding box center [59, 184] width 10 height 10
click at [60, 185] on icon at bounding box center [59, 184] width 7 height 7
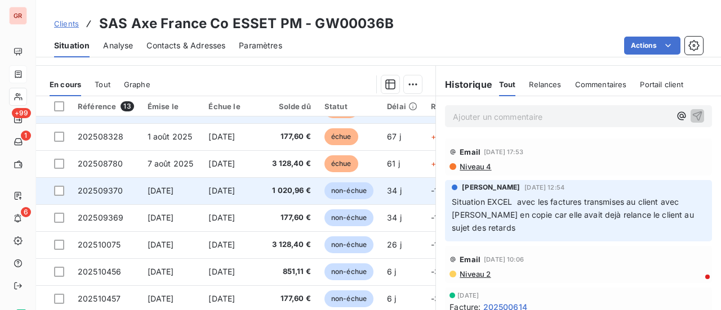
scroll to position [282, 0]
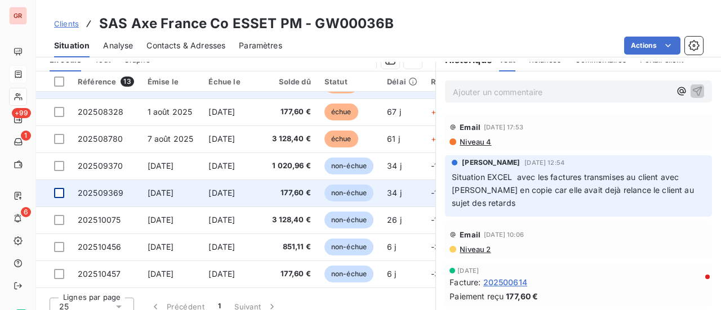
click at [57, 188] on div at bounding box center [59, 193] width 10 height 10
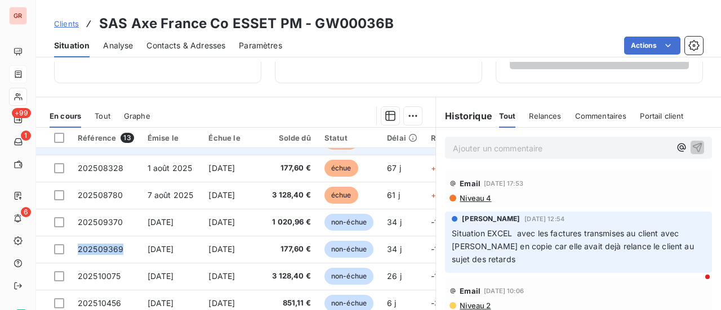
scroll to position [292, 0]
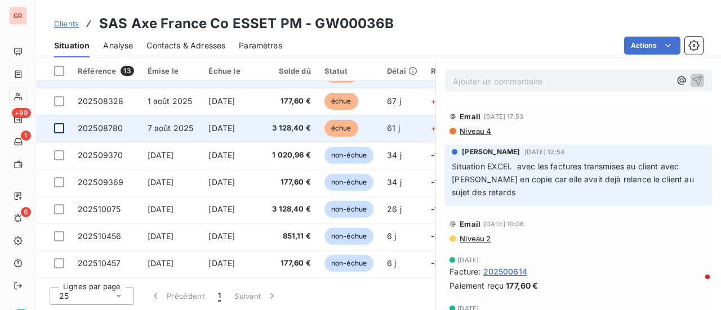
click at [62, 125] on div at bounding box center [59, 128] width 10 height 10
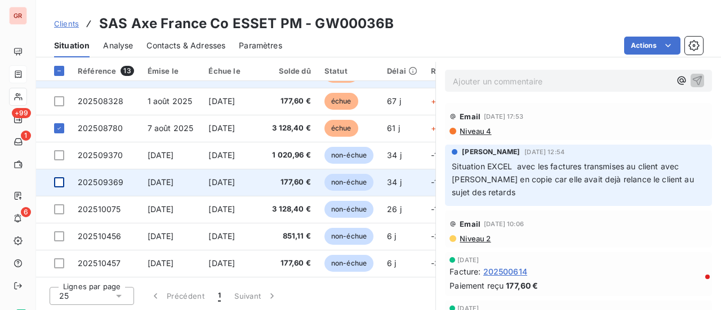
click at [60, 179] on div at bounding box center [59, 182] width 10 height 10
click at [60, 179] on icon at bounding box center [59, 182] width 7 height 7
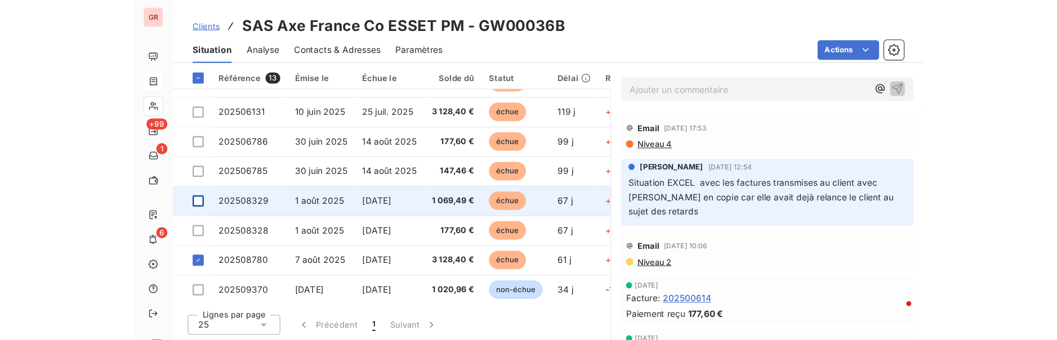
scroll to position [159, 0]
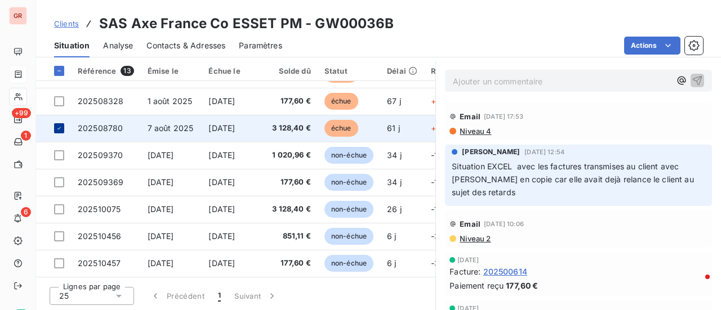
click at [61, 125] on icon at bounding box center [59, 128] width 7 height 7
click at [61, 124] on div at bounding box center [59, 128] width 10 height 10
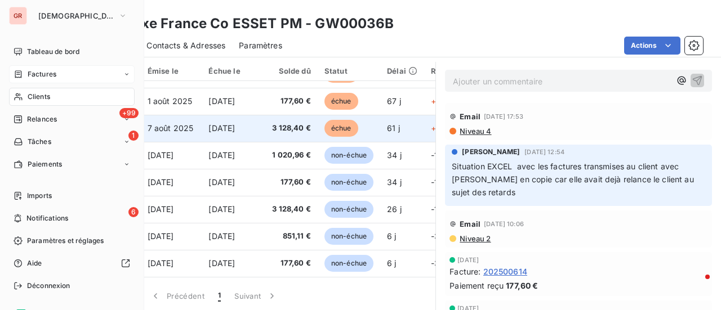
click at [48, 71] on span "Factures" at bounding box center [42, 74] width 29 height 10
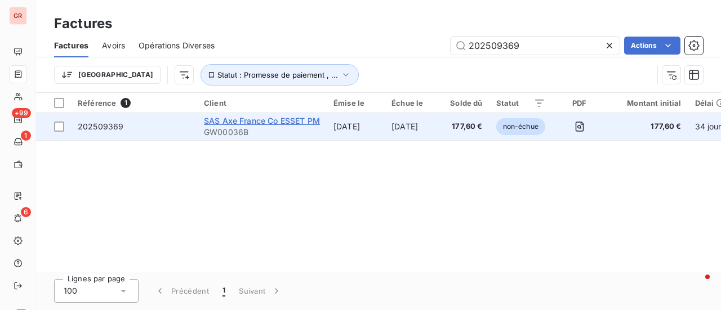
click at [258, 122] on span "SAS Axe France Co ESSET PM" at bounding box center [262, 121] width 116 height 10
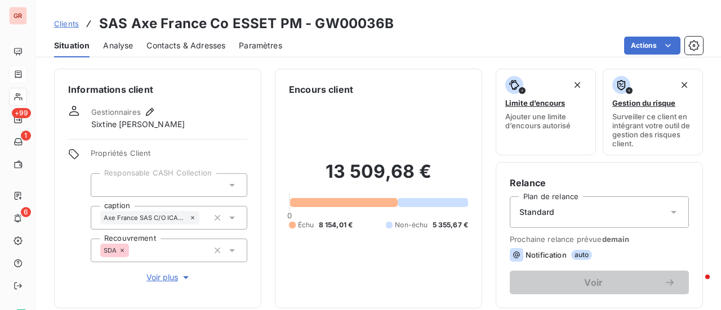
drag, startPoint x: 296, startPoint y: 22, endPoint x: 287, endPoint y: 22, distance: 9.6
click at [296, 22] on h3 "SAS Axe France Co ESSET PM - GW00036B" at bounding box center [246, 24] width 295 height 20
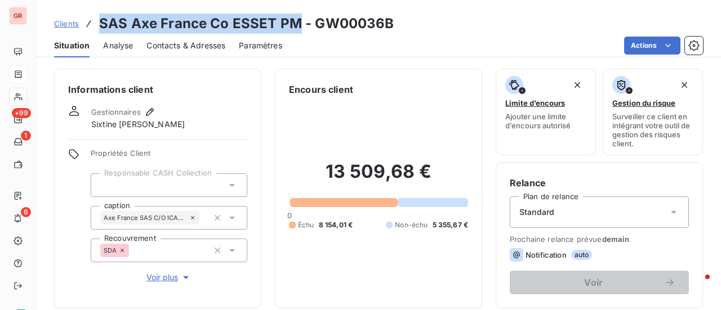
drag, startPoint x: 287, startPoint y: 22, endPoint x: 98, endPoint y: 25, distance: 188.6
click at [99, 25] on h3 "SAS Axe France Co ESSET PM - GW00036B" at bounding box center [246, 24] width 295 height 20
click at [140, 37] on div "Situation Analyse Contacts & Adresses Paramètres Actions" at bounding box center [378, 46] width 685 height 24
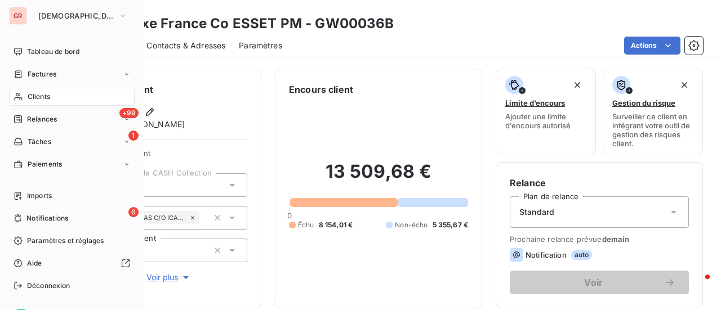
drag, startPoint x: 52, startPoint y: 79, endPoint x: 129, endPoint y: 59, distance: 79.8
click at [52, 79] on div "Factures" at bounding box center [72, 74] width 126 height 18
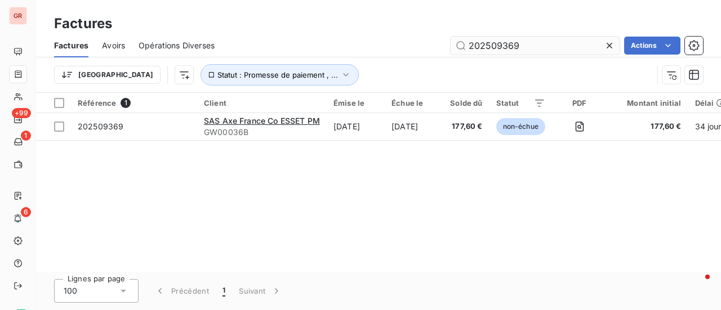
drag, startPoint x: 539, startPoint y: 48, endPoint x: 492, endPoint y: 47, distance: 47.3
click at [538, 48] on input "202509369" at bounding box center [534, 46] width 169 height 18
drag, startPoint x: 492, startPoint y: 47, endPoint x: 303, endPoint y: 46, distance: 189.2
click at [331, 47] on div "202509369 Actions" at bounding box center [465, 46] width 475 height 18
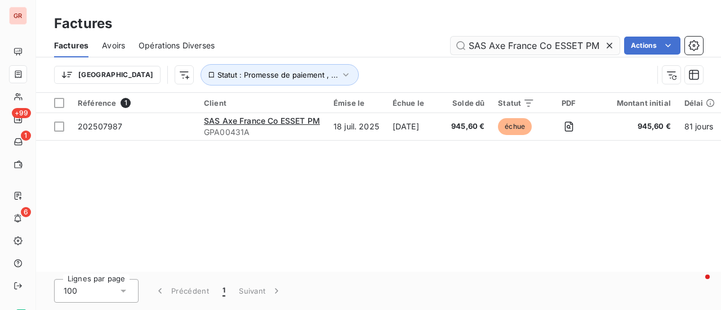
drag, startPoint x: 551, startPoint y: 48, endPoint x: 515, endPoint y: 46, distance: 36.7
click at [551, 48] on input "SAS Axe France Co ESSET PM" at bounding box center [534, 46] width 169 height 18
drag, startPoint x: 515, startPoint y: 46, endPoint x: 418, endPoint y: 47, distance: 96.8
click at [418, 47] on div "SAS Axe France Co ESSET PM Actions" at bounding box center [465, 46] width 475 height 18
click at [542, 42] on input "SAS Axe France Co ESSET PM" at bounding box center [534, 46] width 169 height 18
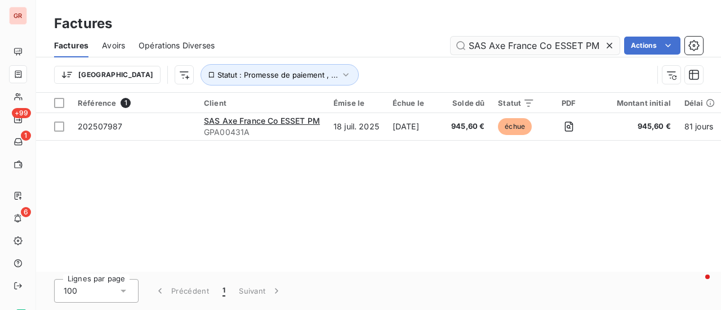
click at [534, 44] on input "SAS Axe France Co ESSET PM" at bounding box center [534, 46] width 169 height 18
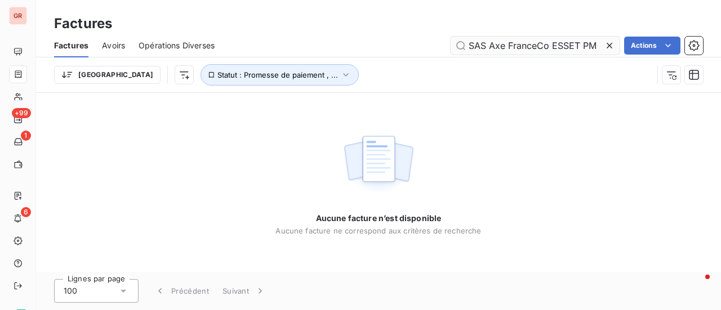
drag, startPoint x: 537, startPoint y: 47, endPoint x: 450, endPoint y: 45, distance: 87.3
click at [450, 44] on input "SAS Axe FranceCo ESSET PM" at bounding box center [534, 46] width 169 height 18
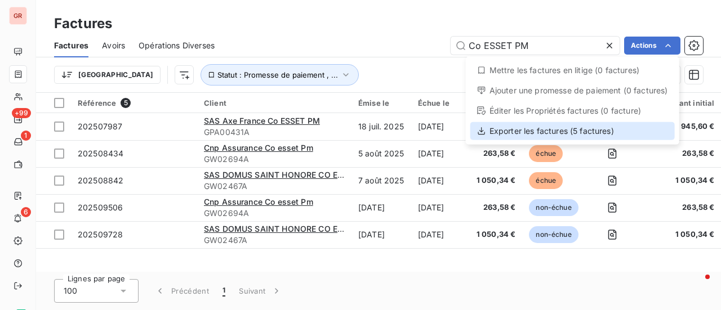
click at [539, 133] on div "Exporter les factures (5 factures)" at bounding box center [572, 131] width 204 height 18
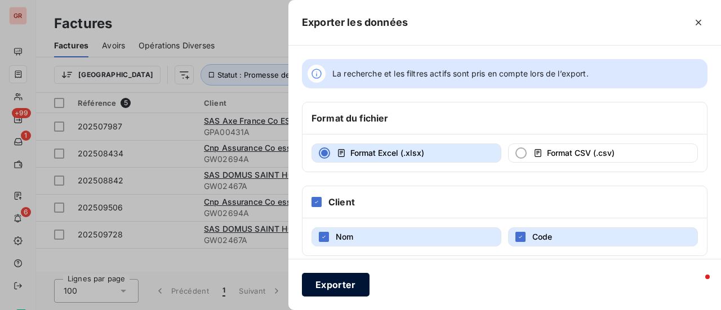
click at [349, 285] on button "Exporter" at bounding box center [336, 285] width 68 height 24
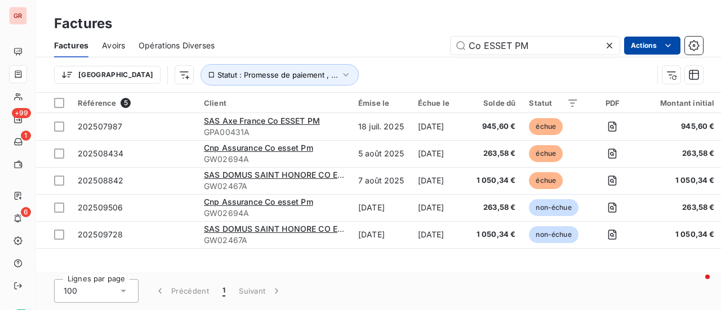
click at [672, 46] on html "GR +99 1 6 Factures Factures Avoirs Opérations Diverses Co ESSET PM Actions Tri…" at bounding box center [360, 155] width 721 height 310
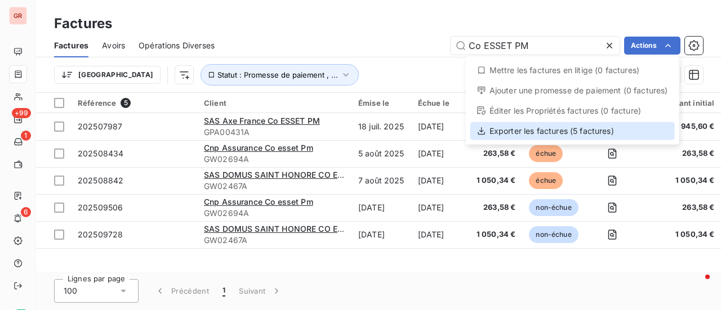
click at [535, 130] on div "Exporter les factures (5 factures)" at bounding box center [572, 131] width 204 height 18
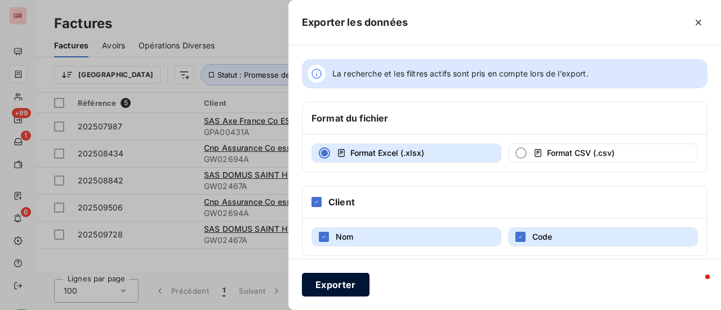
click at [341, 282] on button "Exporter" at bounding box center [336, 285] width 68 height 24
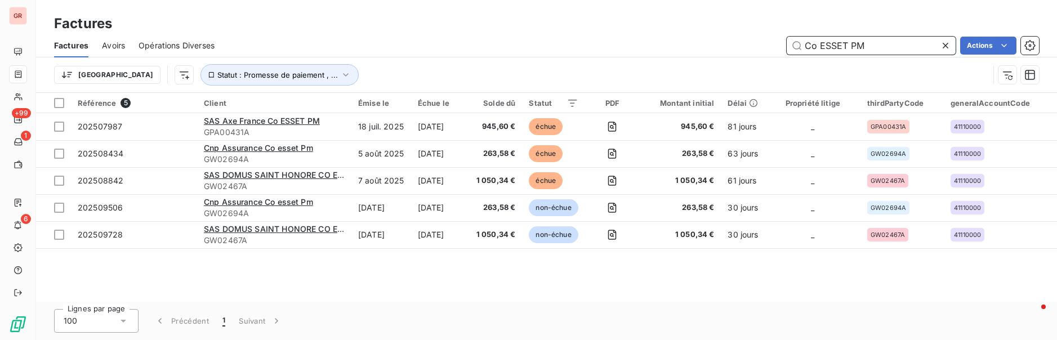
drag, startPoint x: 873, startPoint y: 50, endPoint x: 605, endPoint y: 50, distance: 268.6
click at [608, 50] on div "Co ESSET PM Actions" at bounding box center [633, 46] width 811 height 18
paste input "SAS Axe [GEOGRAPHIC_DATA]"
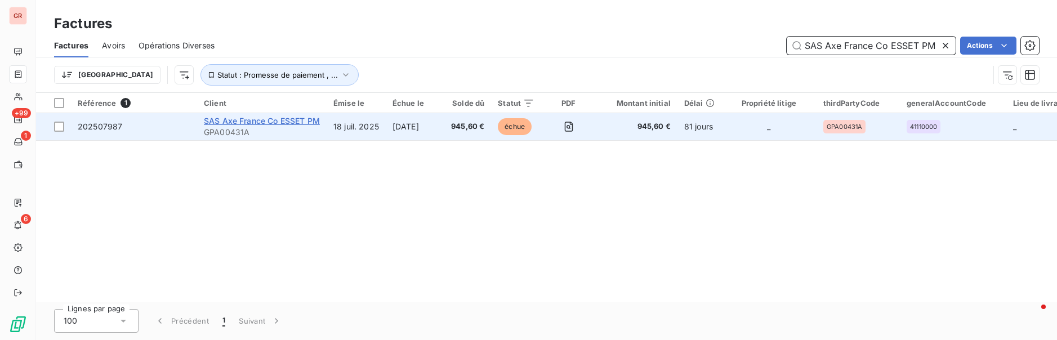
type input "SAS Axe France Co ESSET PM"
click at [287, 123] on span "SAS Axe France Co ESSET PM" at bounding box center [262, 121] width 116 height 10
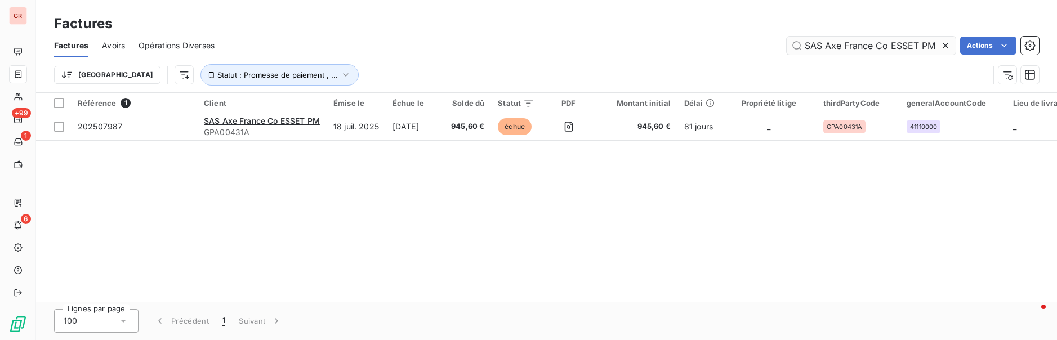
drag, startPoint x: 875, startPoint y: 42, endPoint x: 937, endPoint y: 44, distance: 62.5
click at [720, 44] on input "SAS Axe France Co ESSET PM" at bounding box center [871, 46] width 169 height 18
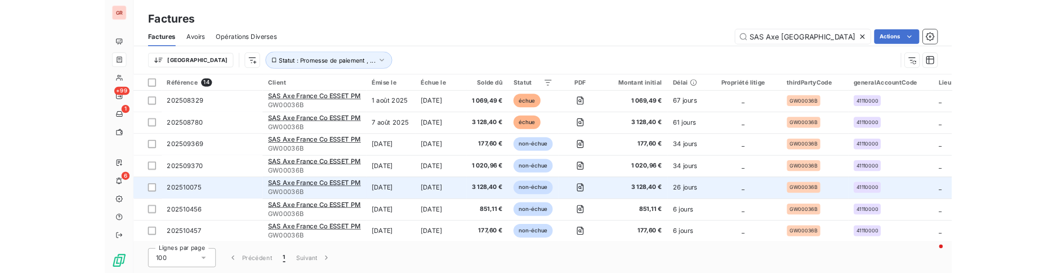
scroll to position [195, 0]
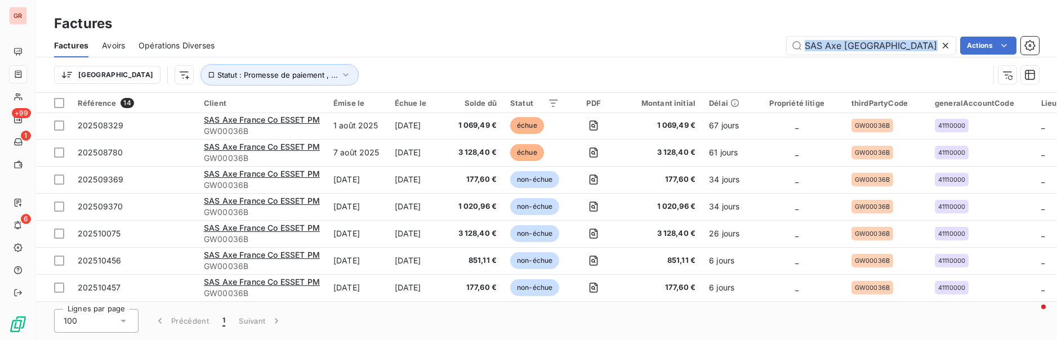
drag, startPoint x: 724, startPoint y: 56, endPoint x: 576, endPoint y: 88, distance: 151.6
click at [576, 88] on div "Factures Avoirs Opérations Diverses SAS Axe France Actions Trier Statut : Prome…" at bounding box center [546, 63] width 1021 height 59
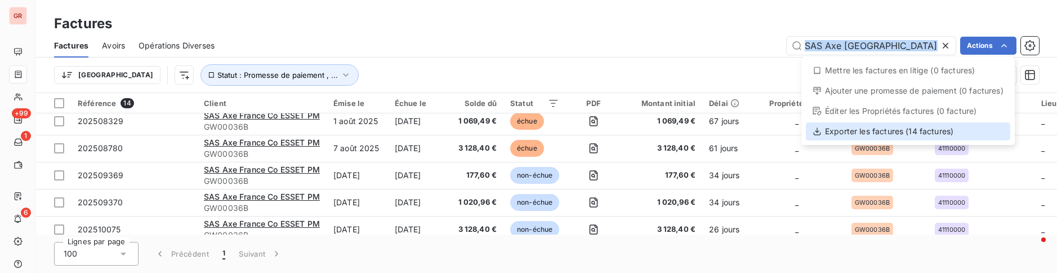
click at [720, 132] on div "Exporter les factures (14 factures)" at bounding box center [908, 131] width 204 height 18
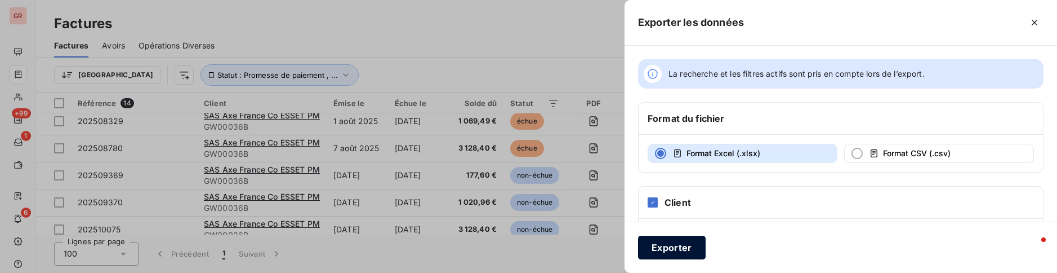
click at [686, 245] on button "Exporter" at bounding box center [672, 247] width 68 height 24
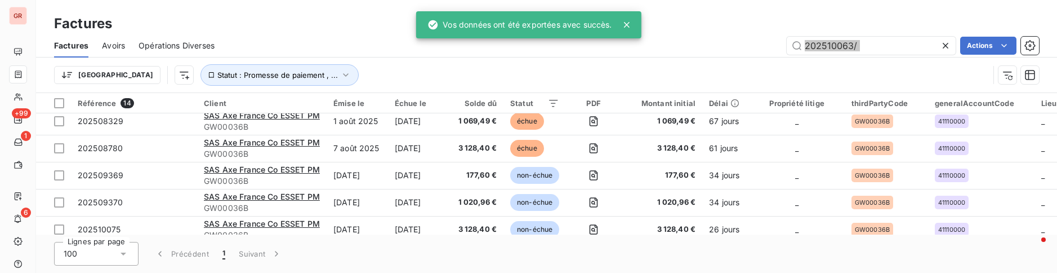
type input "202510063"
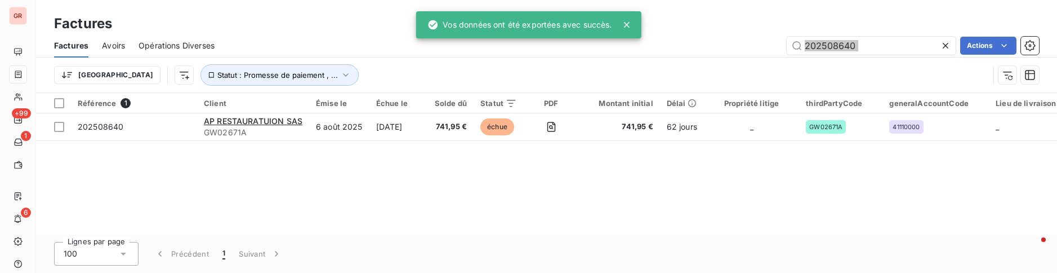
type input "202508884"
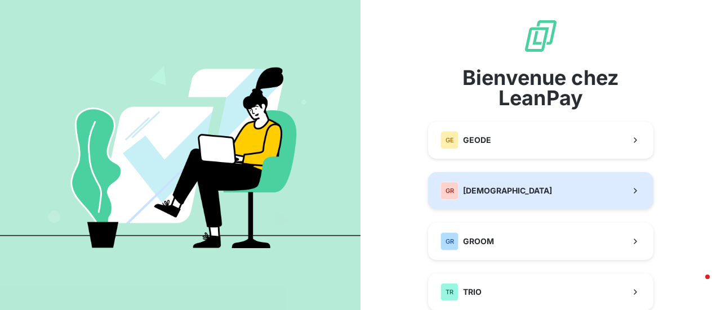
click at [499, 192] on span "[DEMOGRAPHIC_DATA]" at bounding box center [507, 190] width 89 height 11
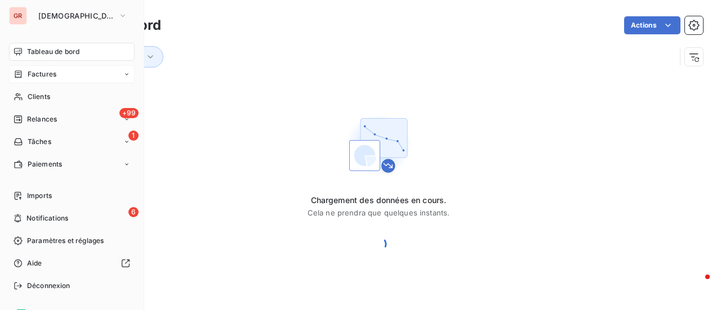
click at [51, 73] on span "Factures" at bounding box center [42, 74] width 29 height 10
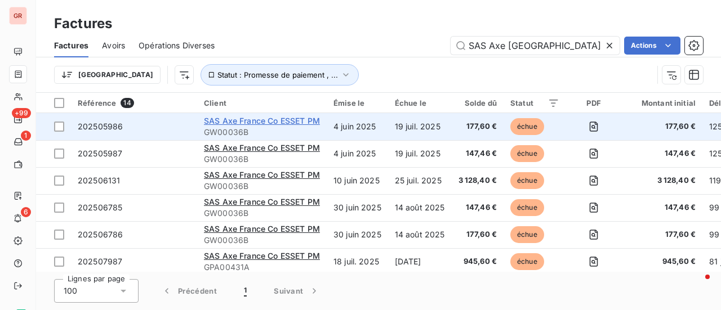
click at [305, 121] on span "SAS Axe France Co ESSET PM" at bounding box center [262, 121] width 116 height 10
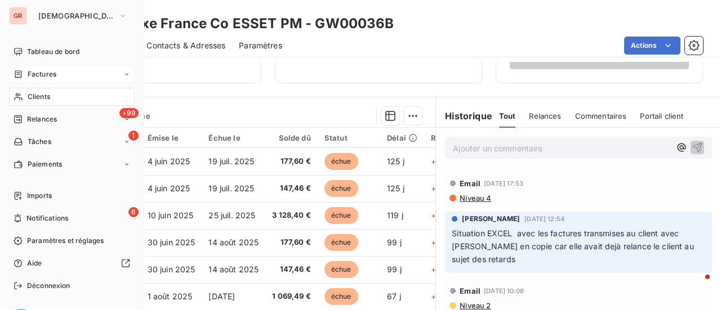
click at [50, 69] on div "Factures" at bounding box center [72, 74] width 126 height 18
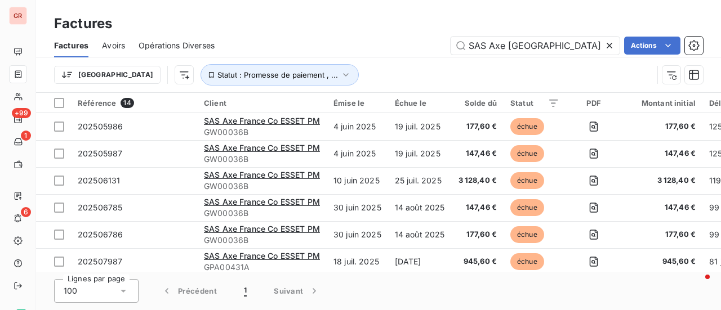
drag, startPoint x: 548, startPoint y: 53, endPoint x: 332, endPoint y: 44, distance: 216.4
click at [339, 44] on div "SAS Axe France Actions" at bounding box center [465, 46] width 475 height 18
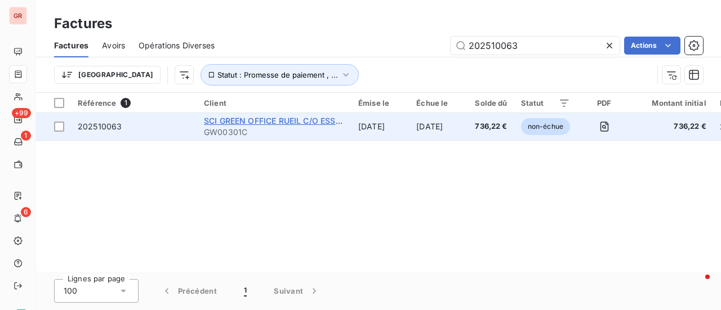
type input "202510063"
click at [284, 125] on span "SCI GREEN OFFICE RUEIL C/O ESSET" at bounding box center [274, 121] width 141 height 10
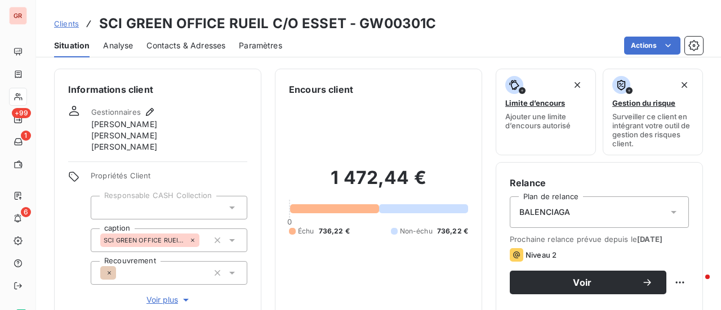
click at [171, 40] on span "Contacts & Adresses" at bounding box center [185, 45] width 79 height 11
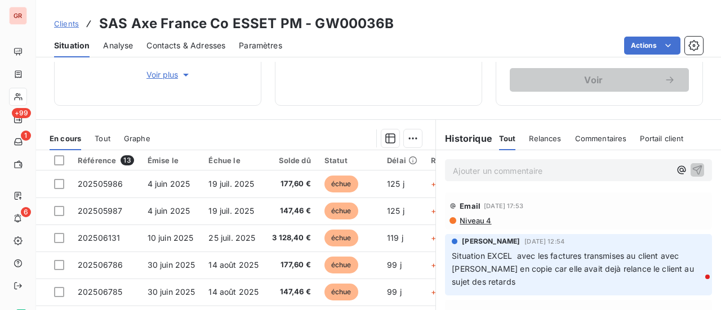
scroll to position [292, 0]
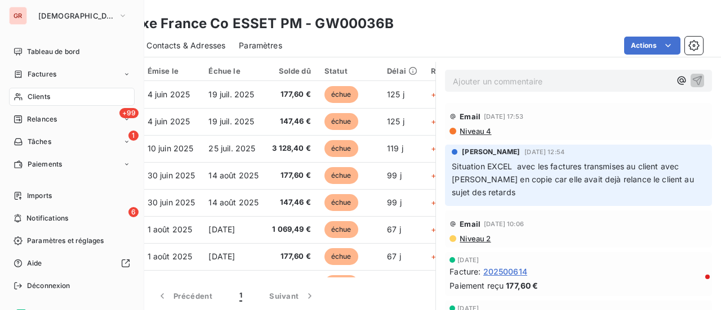
click at [50, 79] on span "Factures" at bounding box center [42, 74] width 29 height 10
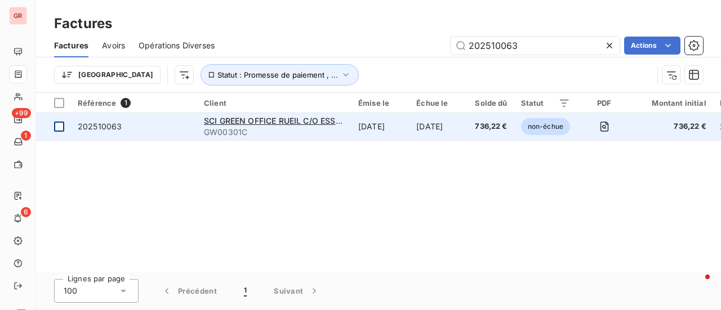
click at [55, 126] on div at bounding box center [59, 127] width 10 height 10
click at [51, 126] on td at bounding box center [53, 126] width 35 height 27
click at [278, 122] on span "SCI GREEN OFFICE RUEIL C/O ESSET" at bounding box center [274, 121] width 141 height 10
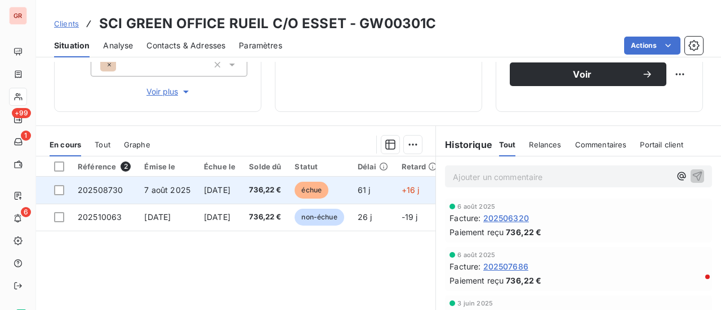
scroll to position [225, 0]
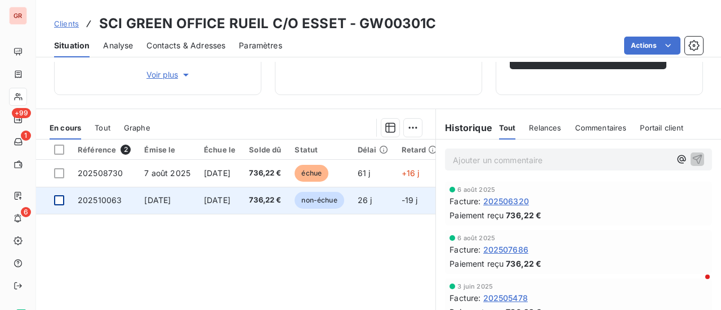
click at [61, 199] on div at bounding box center [59, 200] width 10 height 10
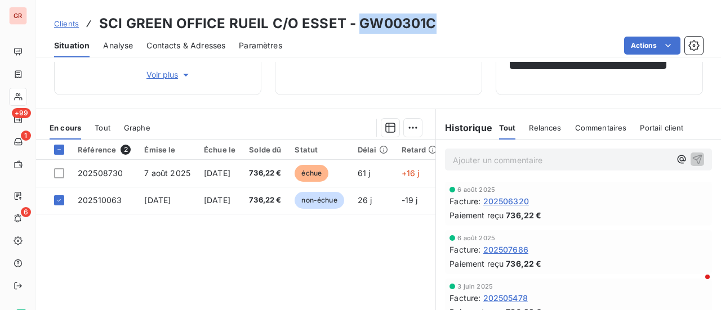
drag, startPoint x: 429, startPoint y: 23, endPoint x: 354, endPoint y: 23, distance: 75.4
click at [354, 23] on div "Clients SCI GREEN OFFICE RUEIL C/O ESSET - GW00301C" at bounding box center [378, 24] width 685 height 20
copy h3 "GW00301C"
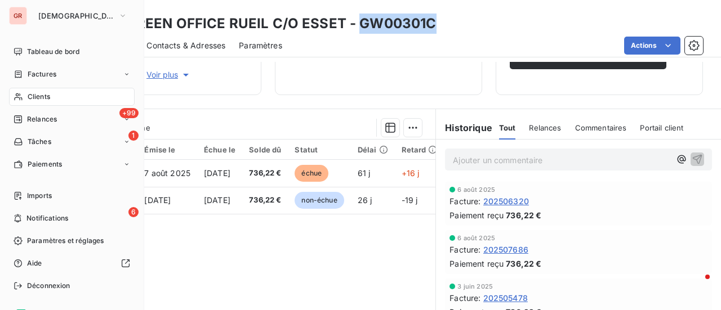
drag, startPoint x: 49, startPoint y: 79, endPoint x: 69, endPoint y: 73, distance: 20.5
click at [49, 79] on span "Factures" at bounding box center [42, 74] width 29 height 10
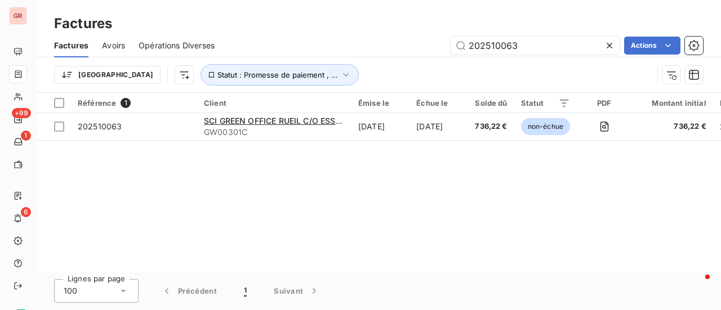
drag, startPoint x: 532, startPoint y: 44, endPoint x: 245, endPoint y: 62, distance: 287.2
click at [234, 56] on div "Factures Avoirs Opérations Diverses 202510063 Actions" at bounding box center [378, 46] width 685 height 24
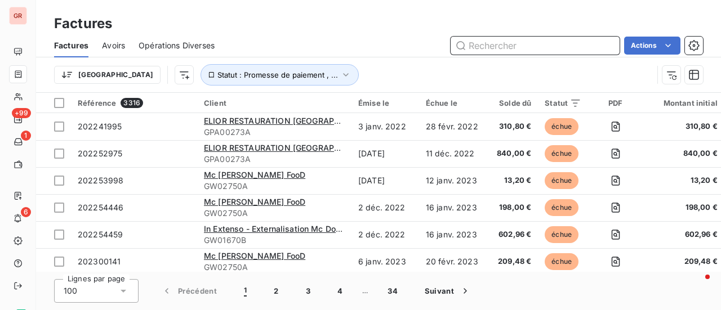
click at [492, 42] on input "text" at bounding box center [534, 46] width 169 height 18
paste input "202508742"
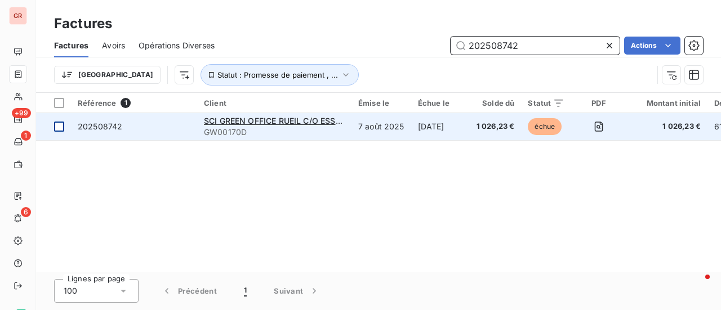
type input "202508742"
click at [57, 126] on div at bounding box center [59, 127] width 10 height 10
click at [118, 127] on span "202508742" at bounding box center [100, 127] width 44 height 10
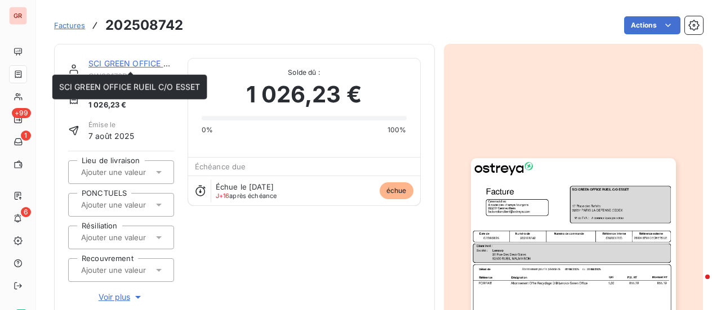
click at [144, 66] on link "SCI GREEN OFFICE RUEIL C/O ESSET" at bounding box center [158, 64] width 141 height 10
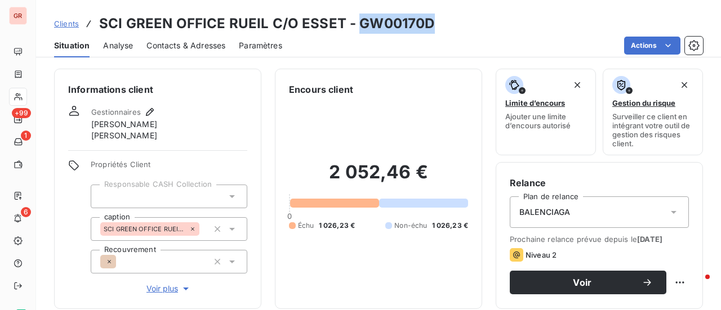
drag, startPoint x: 432, startPoint y: 25, endPoint x: 354, endPoint y: 26, distance: 78.3
click at [354, 26] on div "Clients SCI GREEN OFFICE RUEIL C/O ESSET - GW00170D" at bounding box center [378, 24] width 685 height 20
copy h3 "GW00170D"
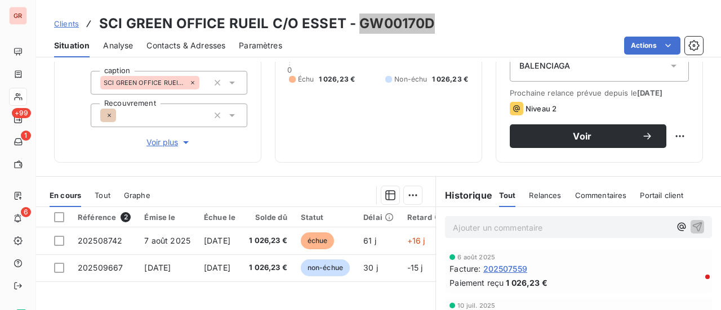
scroll to position [225, 0]
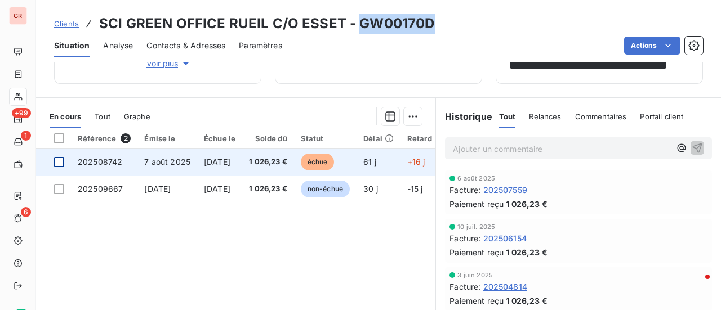
click at [61, 167] on div at bounding box center [59, 162] width 10 height 10
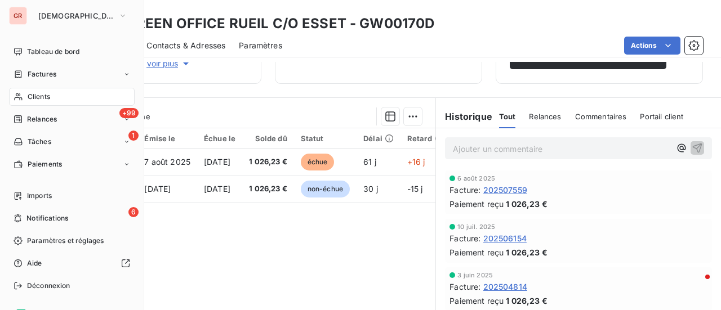
click at [54, 72] on span "Factures" at bounding box center [42, 74] width 29 height 10
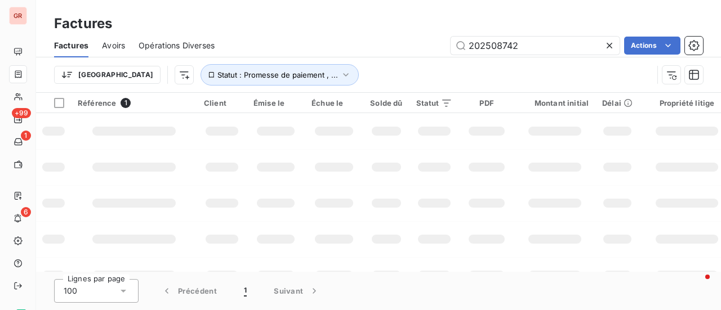
drag, startPoint x: 532, startPoint y: 47, endPoint x: 334, endPoint y: 51, distance: 197.1
click at [340, 51] on div "202508742 Actions" at bounding box center [465, 46] width 475 height 18
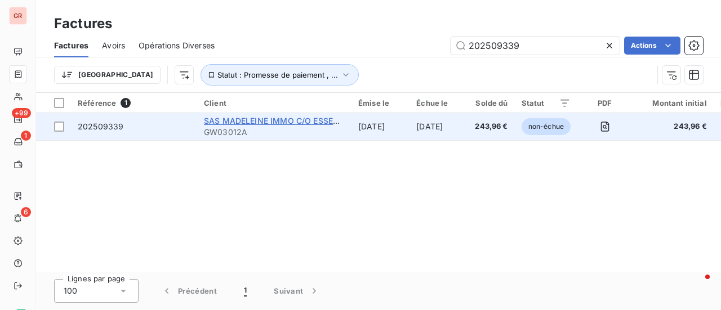
type input "202509339"
click at [263, 117] on span "SAS MADELEINE IMMO C/O ESSET PM" at bounding box center [278, 121] width 149 height 10
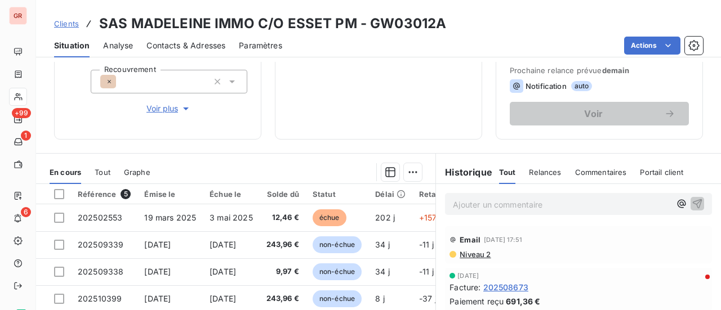
scroll to position [225, 0]
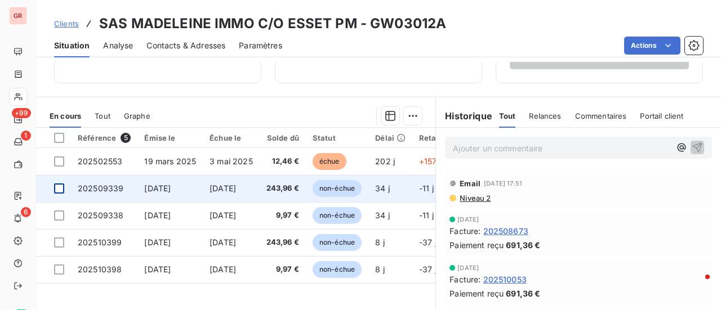
click at [59, 184] on div at bounding box center [59, 189] width 10 height 10
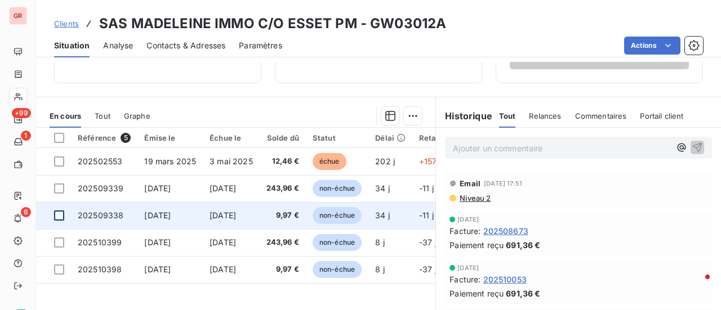
click at [60, 215] on div at bounding box center [59, 216] width 10 height 10
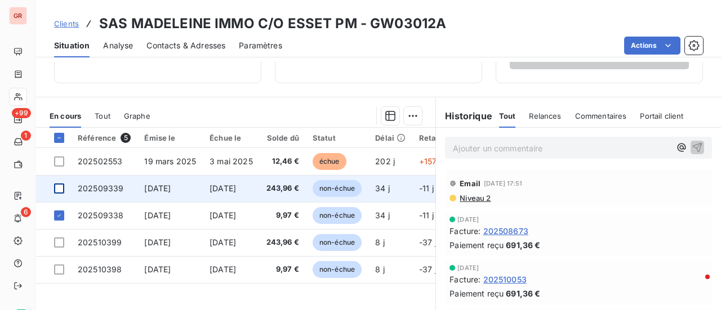
click at [58, 189] on div at bounding box center [59, 189] width 10 height 10
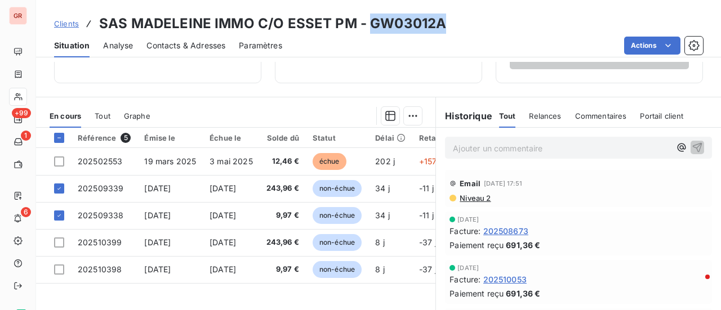
drag, startPoint x: 440, startPoint y: 24, endPoint x: 368, endPoint y: 28, distance: 72.1
click at [368, 28] on h3 "SAS MADELEINE IMMO C/O ESSET PM - GW03012A" at bounding box center [272, 24] width 347 height 20
copy h3 "GW03012A"
click at [478, 197] on span "Niveau 2" at bounding box center [474, 198] width 32 height 9
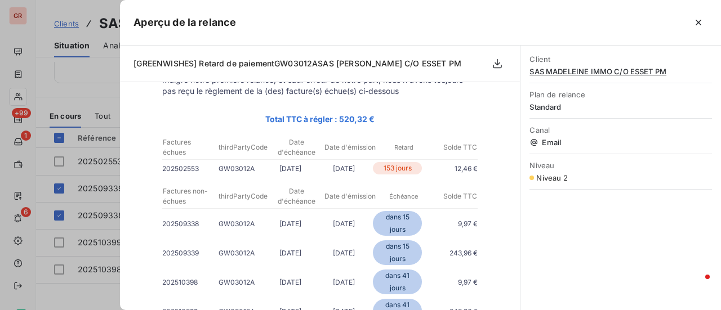
scroll to position [113, 0]
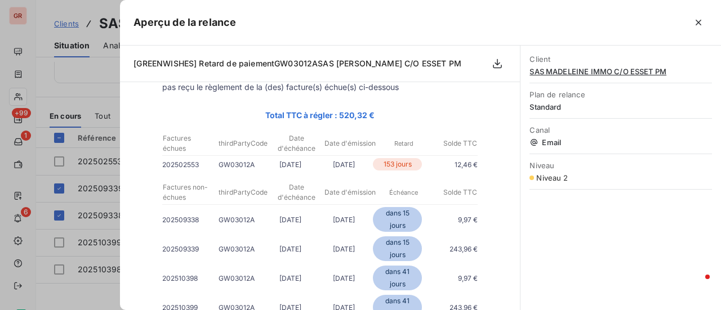
click at [79, 290] on div at bounding box center [360, 155] width 721 height 310
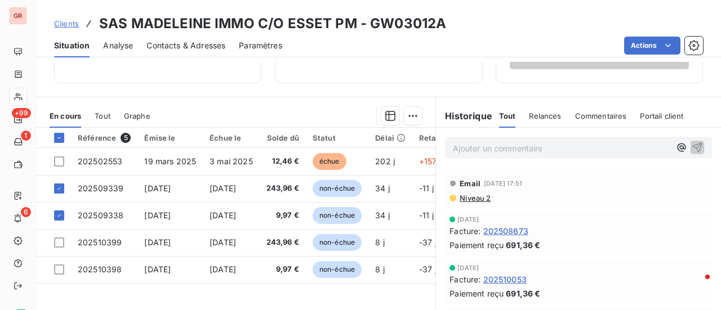
click at [180, 45] on span "Contacts & Adresses" at bounding box center [185, 45] width 79 height 11
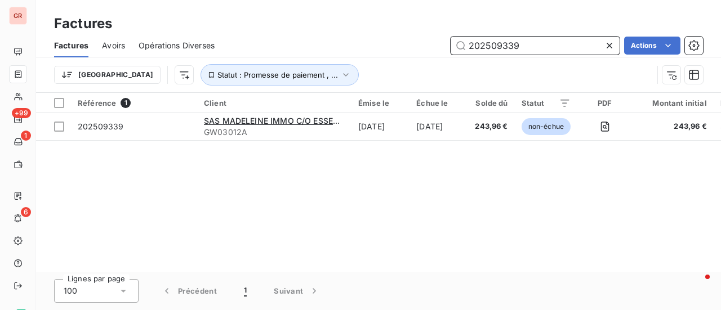
click at [525, 52] on input "202509339" at bounding box center [534, 46] width 169 height 18
drag, startPoint x: 525, startPoint y: 52, endPoint x: 381, endPoint y: 46, distance: 144.3
click at [382, 46] on div "202509339 Actions" at bounding box center [465, 46] width 475 height 18
paste input "2307"
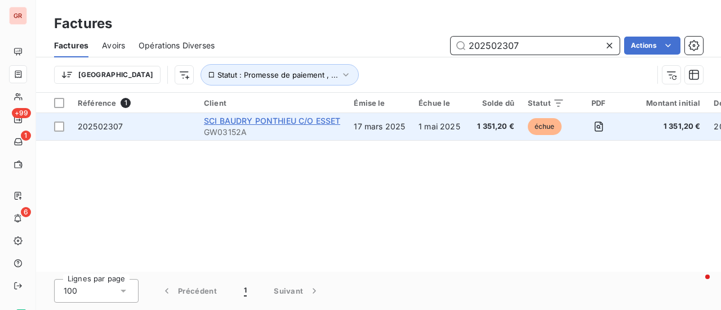
type input "202502307"
click at [262, 123] on span "SCI BAUDRY PONTHIEU C/O ESSET" at bounding box center [272, 121] width 136 height 10
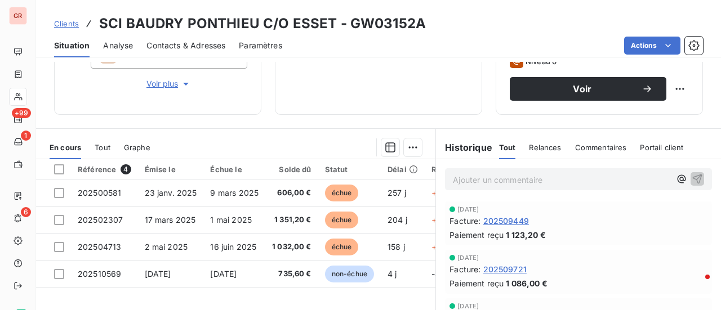
scroll to position [225, 0]
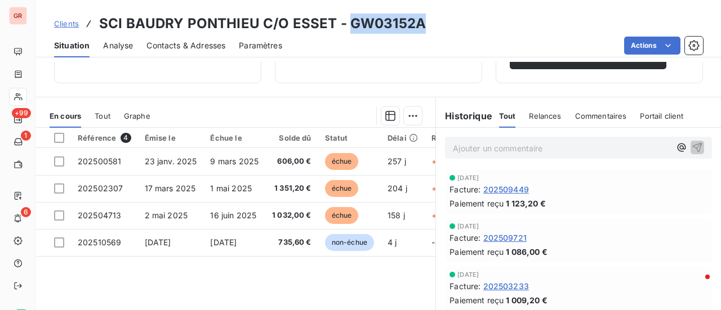
drag, startPoint x: 416, startPoint y: 27, endPoint x: 354, endPoint y: 26, distance: 61.9
click at [346, 28] on div "Clients SCI BAUDRY PONTHIEU C/O ESSET - GW03152A" at bounding box center [378, 24] width 685 height 20
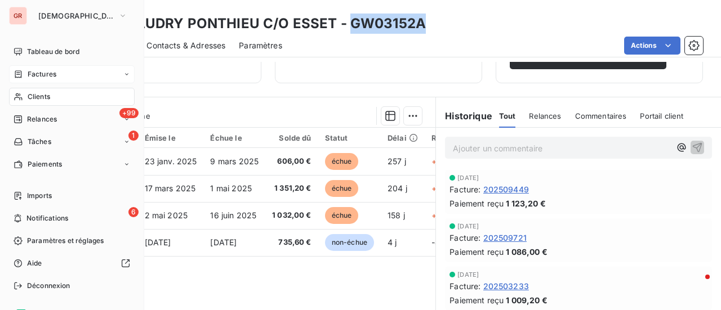
click at [54, 72] on span "Factures" at bounding box center [42, 74] width 29 height 10
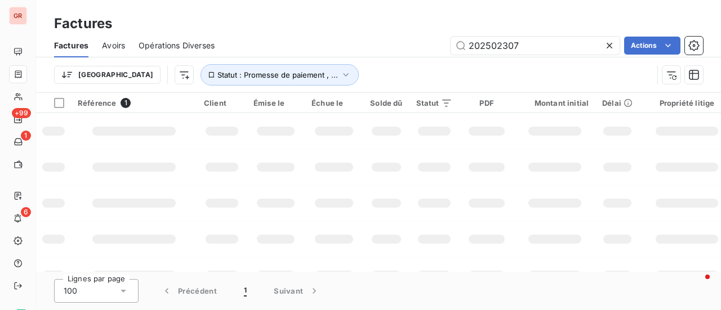
drag, startPoint x: 541, startPoint y: 48, endPoint x: 370, endPoint y: 44, distance: 170.6
click at [372, 44] on div "202502307 Actions" at bounding box center [465, 46] width 475 height 18
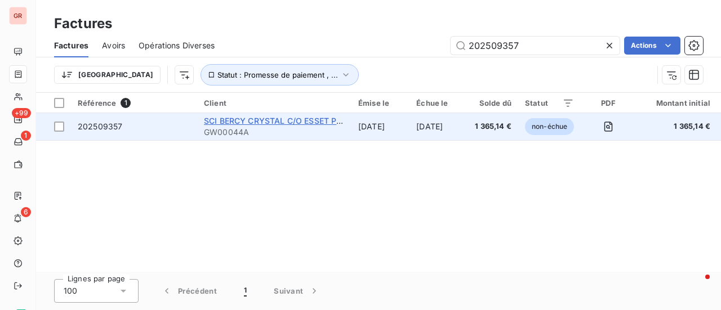
type input "202509357"
click at [271, 122] on span "SCI BERCY CRYSTAL C/O ESSET PROPERTY MANAGEMENT" at bounding box center [319, 121] width 230 height 10
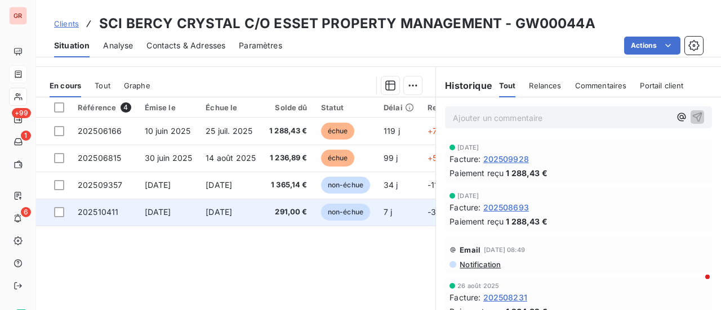
scroll to position [282, 0]
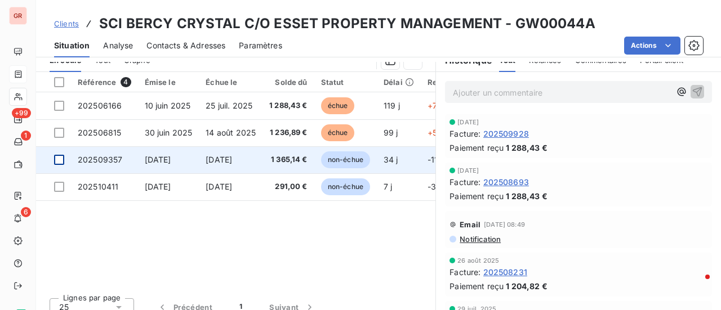
click at [61, 159] on div at bounding box center [59, 160] width 10 height 10
click at [111, 160] on span "202509357" at bounding box center [100, 160] width 44 height 10
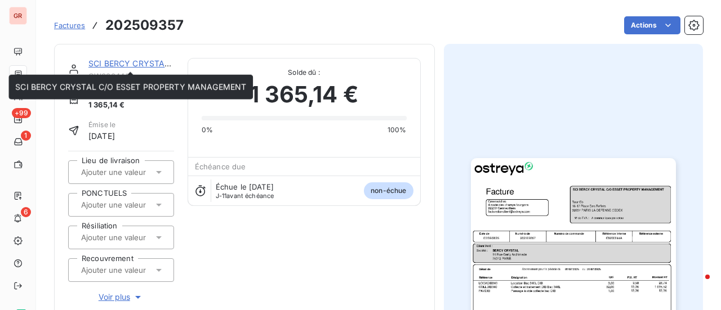
drag, startPoint x: 151, startPoint y: 66, endPoint x: 157, endPoint y: 65, distance: 6.3
click at [151, 66] on link "SCI BERCY CRYSTAL C/O ESSET PROPERTY MANAGEMENT" at bounding box center [203, 64] width 231 height 10
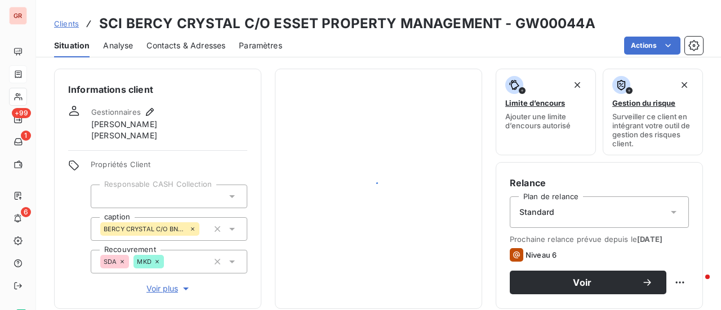
drag, startPoint x: 572, startPoint y: 24, endPoint x: 508, endPoint y: 25, distance: 63.6
click at [506, 25] on div "Clients SCI BERCY CRYSTAL C/O ESSET PROPERTY MANAGEMENT - GW00044A" at bounding box center [378, 24] width 685 height 20
copy h3 "GW00044A"
drag, startPoint x: 542, startPoint y: 25, endPoint x: 574, endPoint y: 21, distance: 32.9
click at [542, 25] on h3 "SCI BERCY CRYSTAL C/O ESSET PROPERTY MANAGEMENT - GW00044A" at bounding box center [347, 24] width 496 height 20
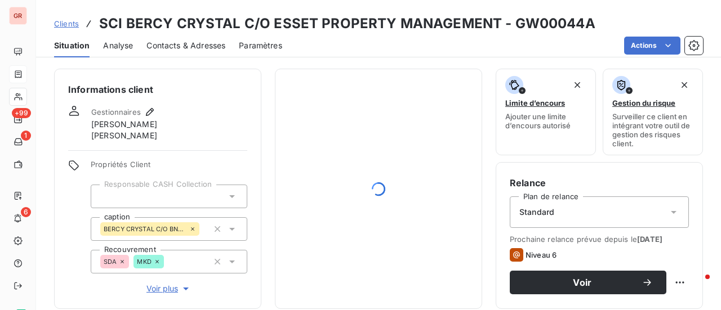
drag, startPoint x: 590, startPoint y: 23, endPoint x: 546, endPoint y: 30, distance: 45.1
click at [590, 23] on div "Clients SCI BERCY CRYSTAL C/O ESSET PROPERTY MANAGEMENT - GW00044A" at bounding box center [378, 24] width 685 height 20
click at [508, 21] on h3 "SCI BERCY CRYSTAL C/O ESSET PROPERTY MANAGEMENT - GW00044A" at bounding box center [347, 24] width 496 height 20
drag, startPoint x: 509, startPoint y: 25, endPoint x: 564, endPoint y: 35, distance: 56.1
click at [585, 31] on h3 "SCI BERCY CRYSTAL C/O ESSET PROPERTY MANAGEMENT - GW00044A" at bounding box center [347, 24] width 496 height 20
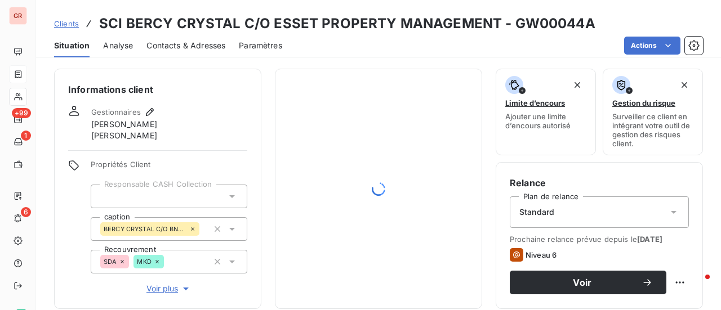
copy h3 "GW00044A"
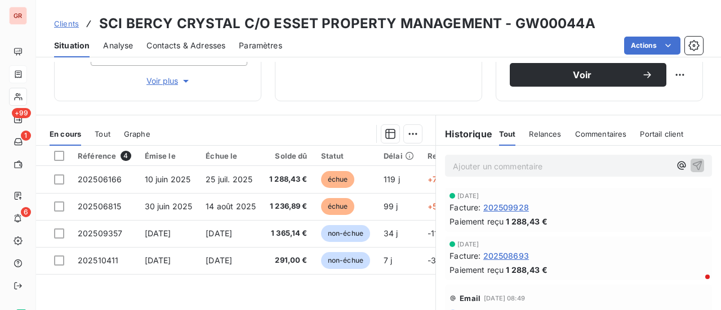
scroll to position [282, 0]
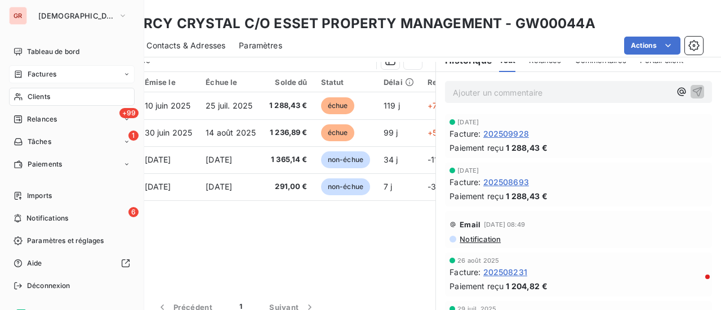
click at [44, 96] on span "Clients" at bounding box center [39, 97] width 23 height 10
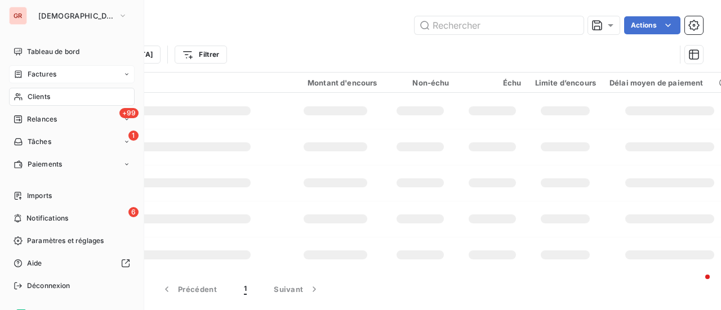
click at [44, 74] on span "Factures" at bounding box center [42, 74] width 29 height 10
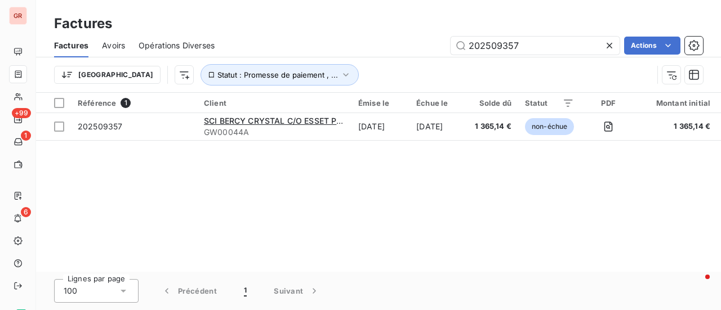
drag, startPoint x: 525, startPoint y: 48, endPoint x: 319, endPoint y: 50, distance: 206.1
click at [322, 49] on div "202509357 Actions" at bounding box center [465, 46] width 475 height 18
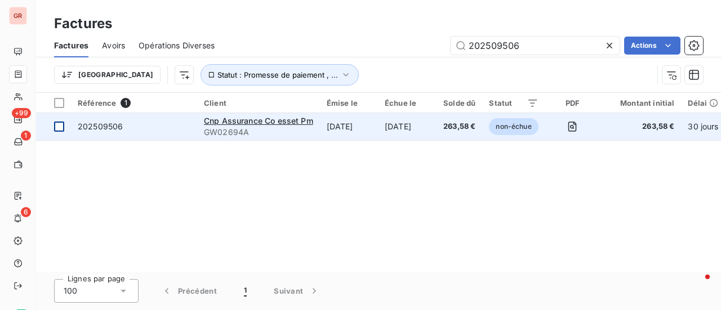
type input "202509506"
click at [59, 126] on div at bounding box center [59, 127] width 10 height 10
click at [257, 119] on span "Cnp Assurance Co esset Pm" at bounding box center [258, 121] width 109 height 10
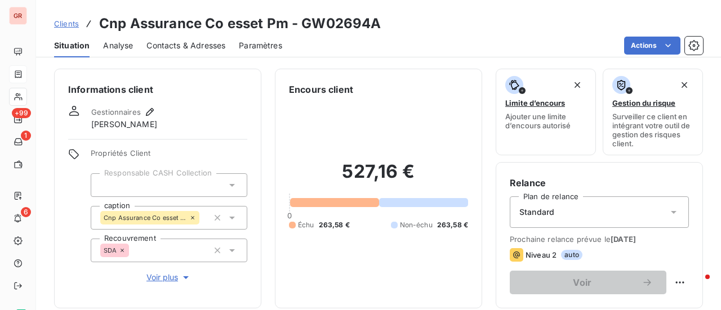
scroll to position [169, 0]
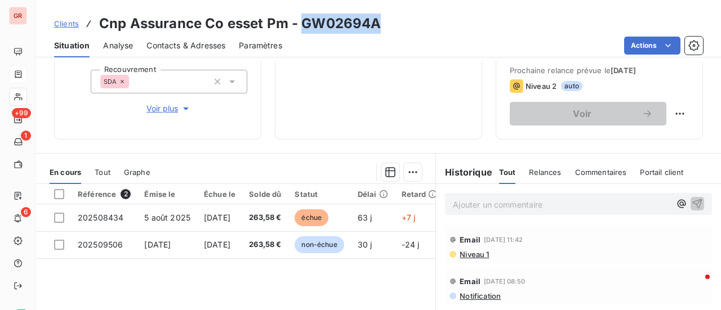
drag, startPoint x: 361, startPoint y: 24, endPoint x: 302, endPoint y: 23, distance: 59.7
click at [302, 23] on h3 "Cnp Assurance Co esset Pm - GW02694A" at bounding box center [240, 24] width 282 height 20
copy h3 "GW02694A"
click at [337, 37] on div "Actions" at bounding box center [499, 46] width 407 height 18
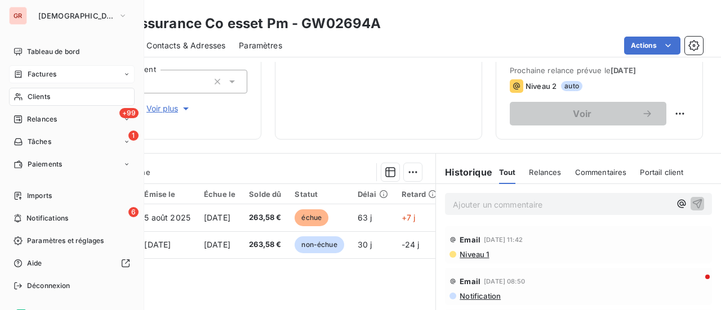
click at [44, 72] on span "Factures" at bounding box center [42, 74] width 29 height 10
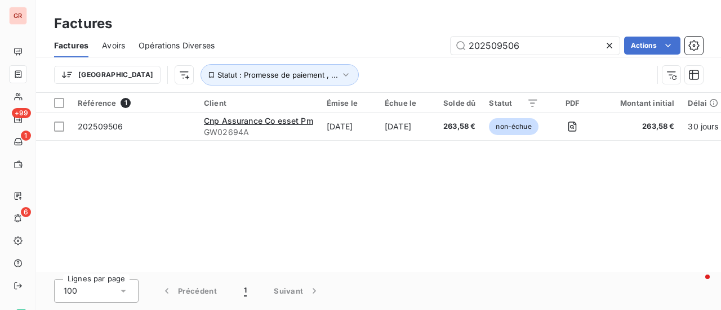
click at [480, 55] on div "Factures Avoirs Opérations Diverses 202509506 Actions" at bounding box center [378, 46] width 685 height 24
drag, startPoint x: 455, startPoint y: 56, endPoint x: 414, endPoint y: 56, distance: 40.5
click at [416, 56] on div "Factures Avoirs Opérations Diverses 202509506 Actions" at bounding box center [378, 46] width 685 height 24
click at [530, 46] on input "202509506" at bounding box center [534, 46] width 169 height 18
drag, startPoint x: 517, startPoint y: 47, endPoint x: 398, endPoint y: 61, distance: 120.8
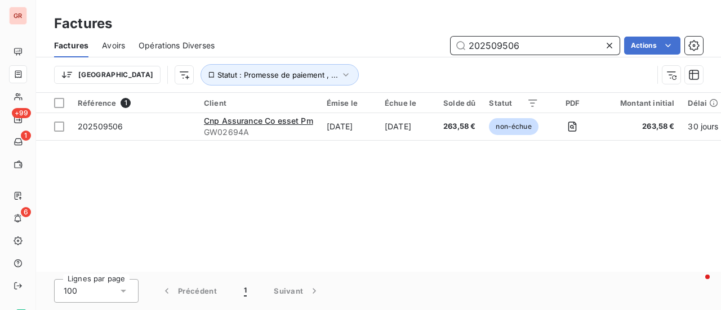
click at [428, 56] on div "Factures Avoirs Opérations Diverses 202509506 Actions" at bounding box center [378, 46] width 685 height 24
paste input "8639"
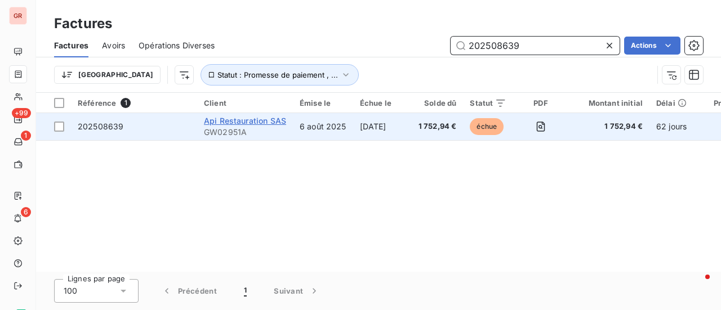
type input "202508639"
click at [250, 122] on span "Api Restauration SAS" at bounding box center [245, 121] width 82 height 10
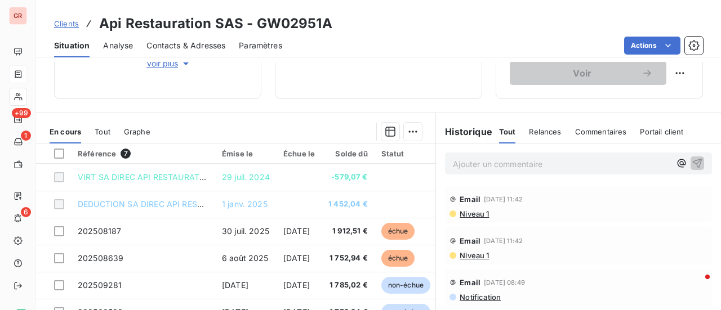
scroll to position [282, 0]
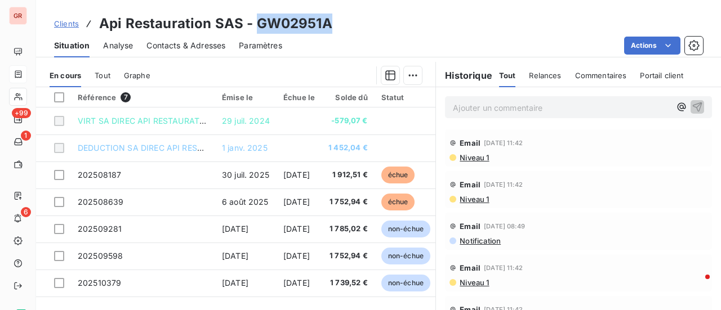
drag, startPoint x: 319, startPoint y: 24, endPoint x: 254, endPoint y: 24, distance: 64.2
click at [253, 24] on div "Clients Api Restauration SAS - GW02951A" at bounding box center [378, 24] width 685 height 20
copy h3 "GW02951A"
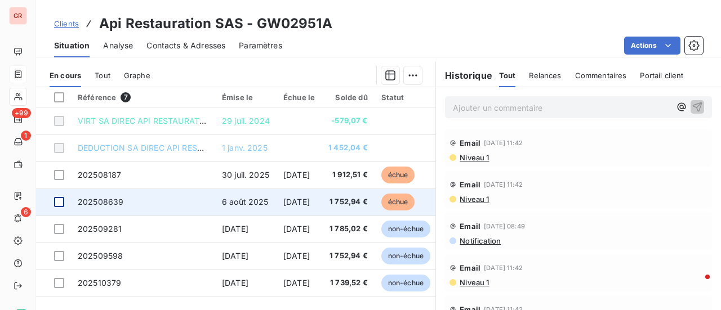
click at [58, 198] on div at bounding box center [59, 202] width 10 height 10
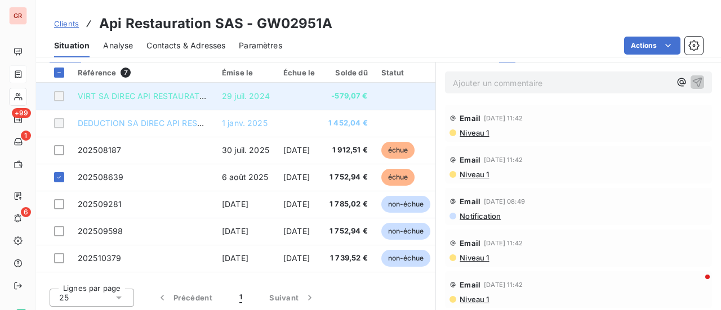
scroll to position [308, 0]
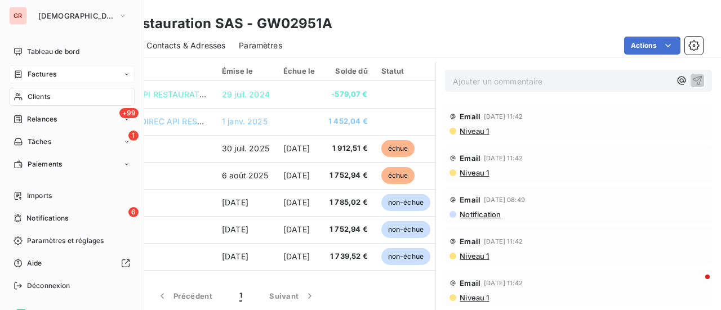
drag, startPoint x: 47, startPoint y: 74, endPoint x: 81, endPoint y: 72, distance: 34.4
click at [47, 74] on span "Factures" at bounding box center [42, 74] width 29 height 10
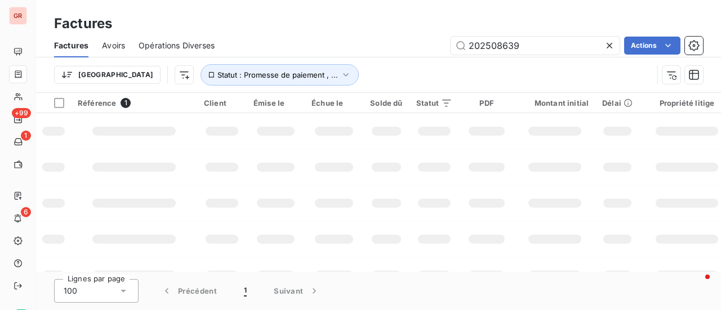
drag, startPoint x: 333, startPoint y: 48, endPoint x: 270, endPoint y: 48, distance: 63.6
click at [270, 48] on div "202508639 Actions" at bounding box center [465, 46] width 475 height 18
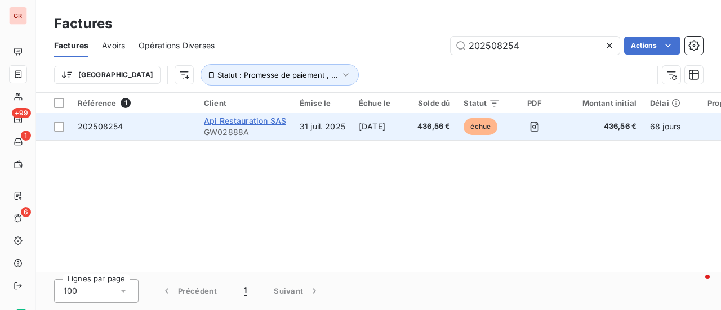
type input "202508254"
click at [254, 120] on span "Api Restauration SAS" at bounding box center [245, 121] width 82 height 10
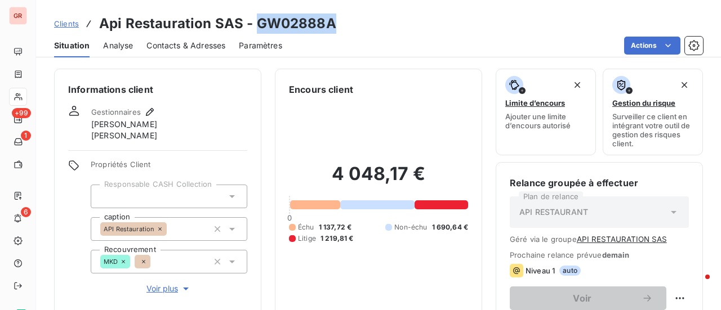
drag, startPoint x: 332, startPoint y: 23, endPoint x: 260, endPoint y: 28, distance: 72.8
click at [252, 27] on div "Clients Api Restauration SAS - GW02888A" at bounding box center [378, 24] width 685 height 20
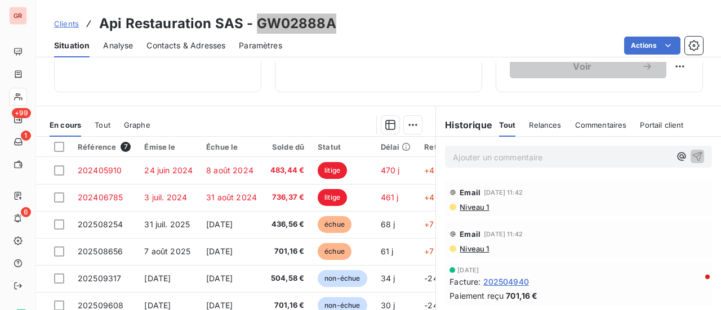
scroll to position [282, 0]
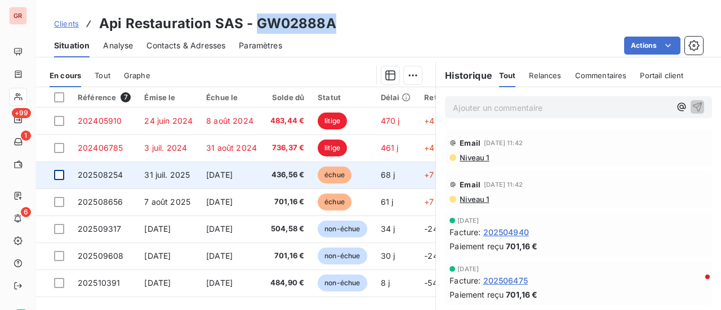
click at [62, 174] on div at bounding box center [59, 175] width 10 height 10
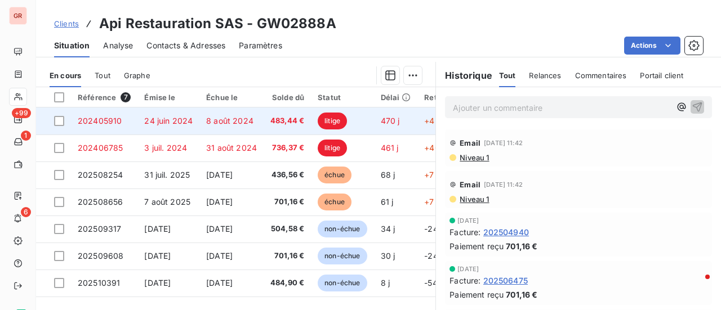
click at [345, 120] on span "litige" at bounding box center [332, 121] width 29 height 17
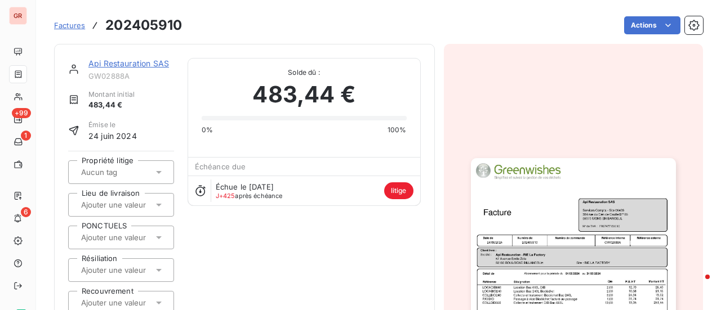
click at [555, 207] on img "button" at bounding box center [573, 302] width 205 height 289
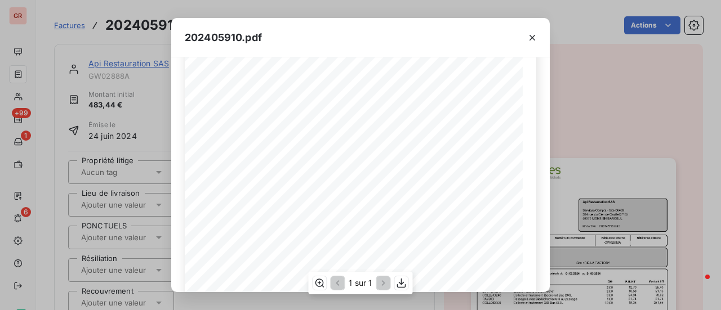
scroll to position [269, 0]
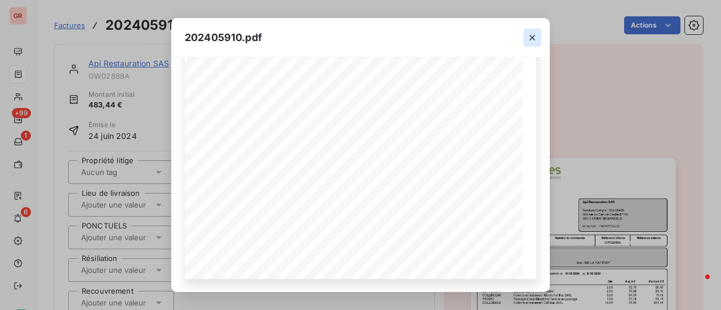
click at [533, 37] on icon "button" at bounding box center [532, 38] width 6 height 6
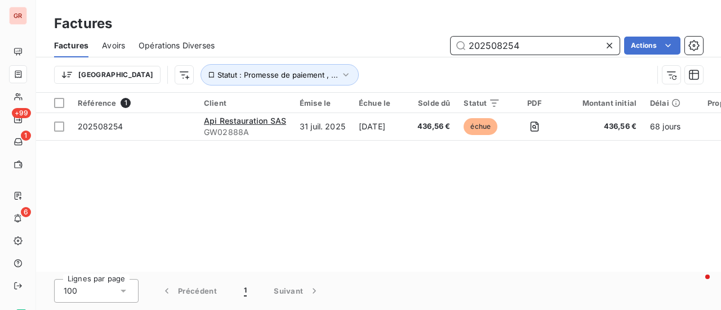
drag, startPoint x: 547, startPoint y: 51, endPoint x: 542, endPoint y: 50, distance: 5.9
click at [547, 51] on input "202508254" at bounding box center [534, 46] width 169 height 18
drag, startPoint x: 535, startPoint y: 49, endPoint x: 312, endPoint y: 68, distance: 223.7
click at [340, 61] on div "Factures Avoirs Opérations Diverses 202508254 Actions Trier Statut : Promesse d…" at bounding box center [378, 63] width 685 height 59
paste input "18"
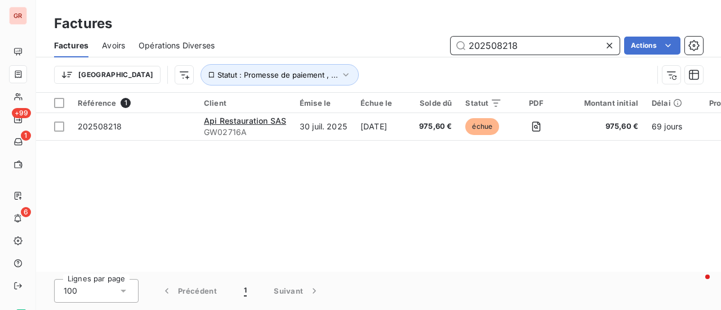
type input "202508218"
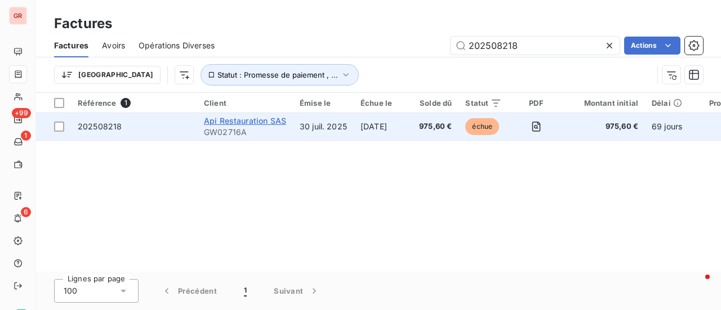
click at [249, 119] on span "Api Restauration SAS" at bounding box center [245, 121] width 82 height 10
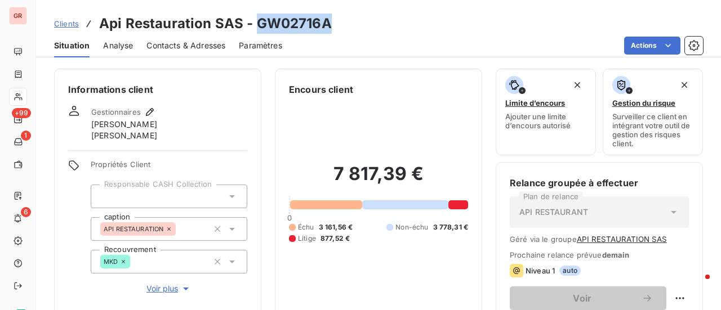
drag, startPoint x: 319, startPoint y: 25, endPoint x: 256, endPoint y: 22, distance: 63.7
click at [256, 22] on div "Clients Api Restauration SAS - GW02716A" at bounding box center [378, 24] width 685 height 20
copy h3 "GW02716A"
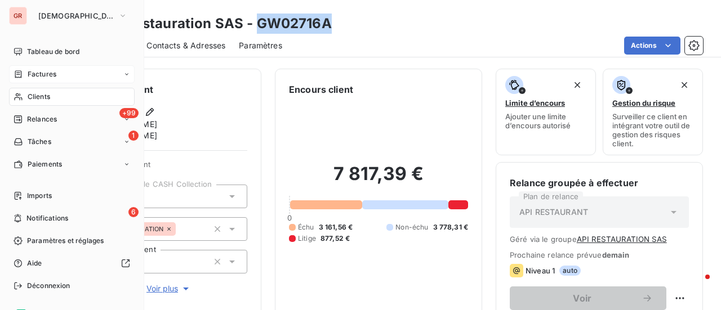
click at [47, 74] on span "Factures" at bounding box center [42, 74] width 29 height 10
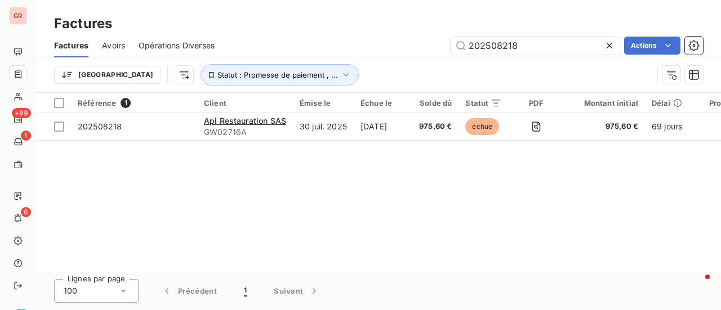
drag, startPoint x: 533, startPoint y: 48, endPoint x: 385, endPoint y: 48, distance: 148.1
click at [395, 48] on div "202508218 Actions" at bounding box center [465, 46] width 475 height 18
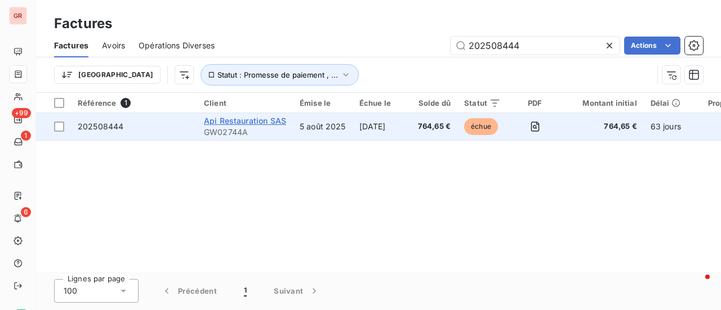
type input "202508444"
click at [264, 116] on span "Api Restauration SAS" at bounding box center [245, 121] width 82 height 10
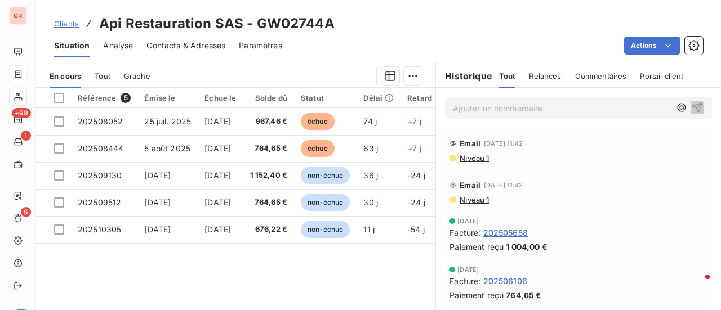
scroll to position [282, 0]
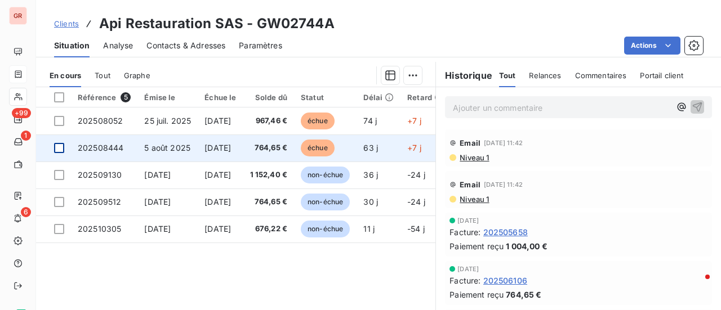
click at [61, 150] on div at bounding box center [59, 148] width 10 height 10
click at [117, 150] on span "202508444" at bounding box center [101, 148] width 46 height 10
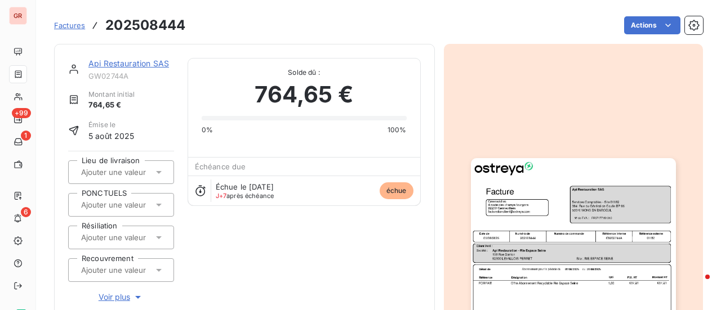
click at [152, 62] on link "Api Restauration SAS" at bounding box center [128, 64] width 81 height 10
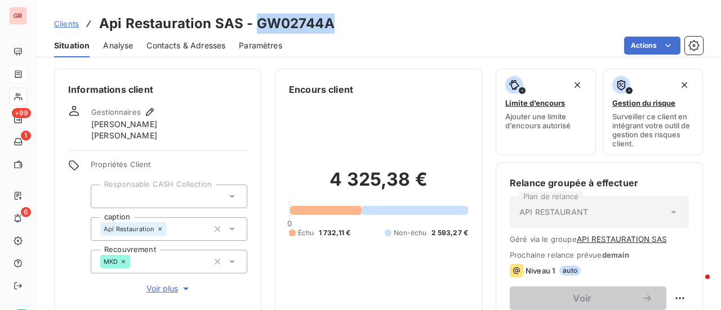
drag, startPoint x: 320, startPoint y: 25, endPoint x: 262, endPoint y: 28, distance: 58.0
click at [254, 28] on div "Clients Api Restauration SAS - GW02744A" at bounding box center [378, 24] width 685 height 20
copy h3 "GW02744A"
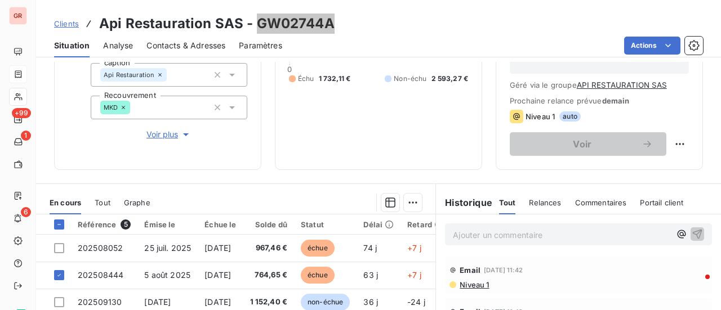
scroll to position [169, 0]
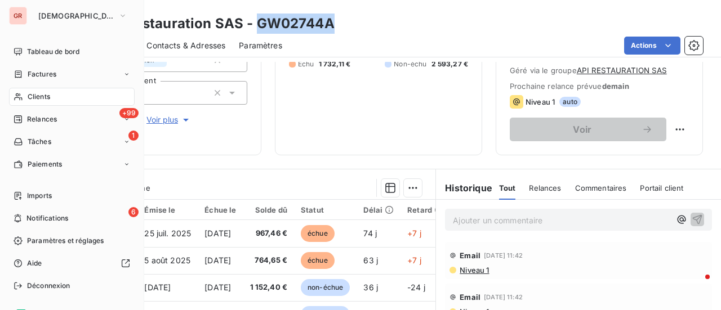
drag, startPoint x: 51, startPoint y: 72, endPoint x: 139, endPoint y: 69, distance: 87.3
click at [52, 72] on span "Factures" at bounding box center [42, 74] width 29 height 10
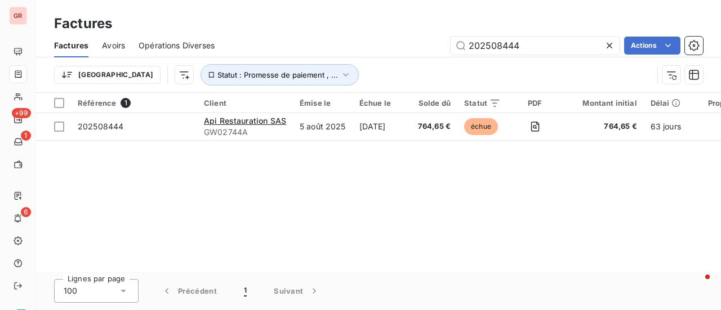
drag, startPoint x: 534, startPoint y: 43, endPoint x: 358, endPoint y: 48, distance: 176.3
click at [359, 48] on div "202508444 Actions" at bounding box center [465, 46] width 475 height 18
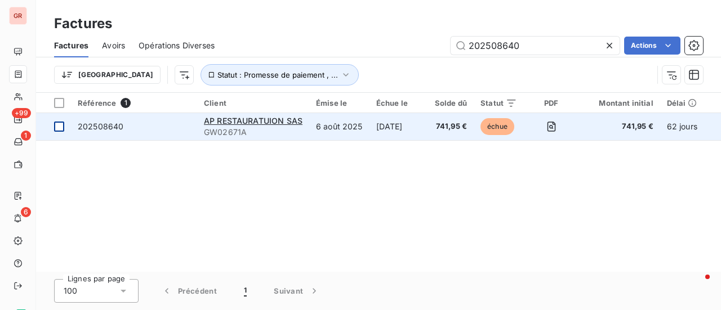
type input "202508640"
click at [60, 128] on div at bounding box center [59, 127] width 10 height 10
click at [231, 118] on span "AP RESTAURATUION SAS" at bounding box center [253, 121] width 99 height 10
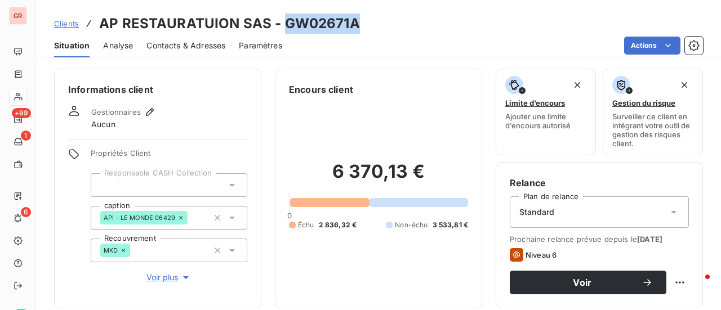
drag, startPoint x: 354, startPoint y: 28, endPoint x: 279, endPoint y: 24, distance: 75.0
click at [279, 24] on div "Clients AP RESTAURATUION SAS - GW02671A" at bounding box center [378, 24] width 685 height 20
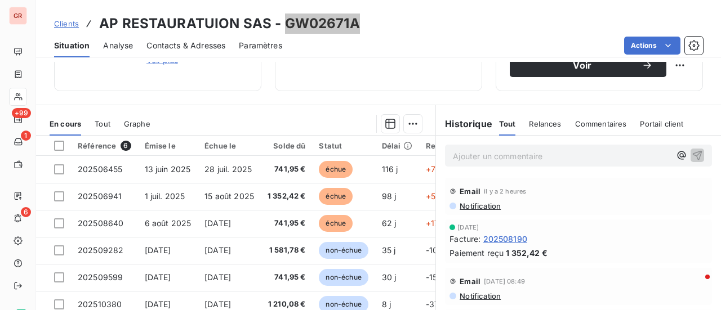
scroll to position [282, 0]
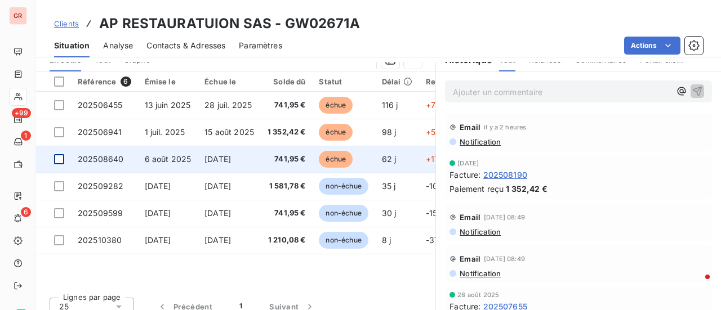
click at [61, 156] on div at bounding box center [59, 159] width 10 height 10
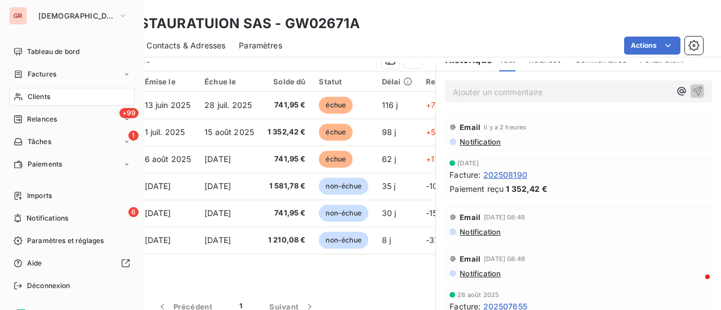
drag, startPoint x: 43, startPoint y: 73, endPoint x: 120, endPoint y: 61, distance: 78.6
click at [43, 73] on span "Factures" at bounding box center [42, 74] width 29 height 10
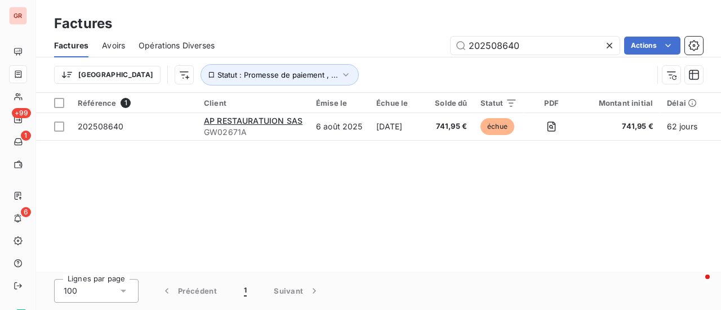
drag, startPoint x: 553, startPoint y: 47, endPoint x: 250, endPoint y: 61, distance: 303.8
click at [261, 60] on div "Factures Avoirs Opérations Diverses 202508640 Actions Trier Statut : Promesse d…" at bounding box center [378, 63] width 685 height 59
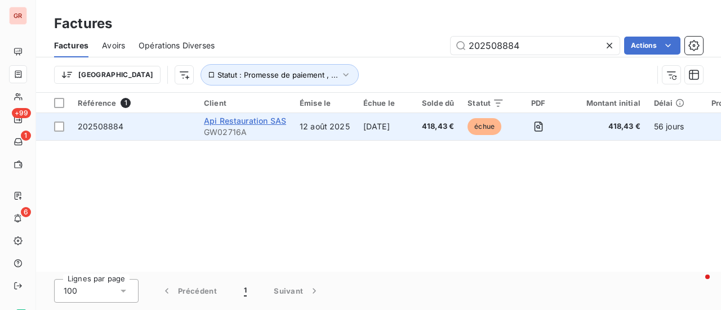
type input "202508884"
click at [273, 121] on span "Api Restauration SAS" at bounding box center [245, 121] width 82 height 10
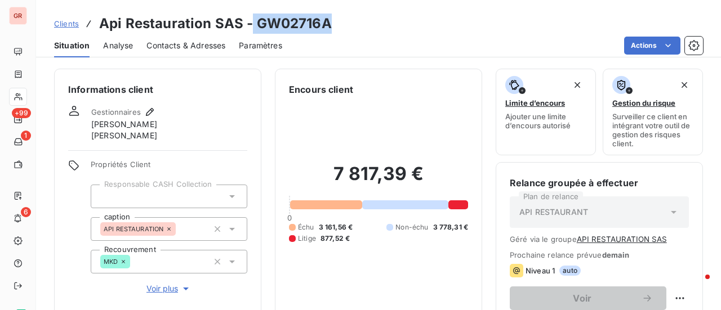
drag, startPoint x: 316, startPoint y: 25, endPoint x: 270, endPoint y: 24, distance: 46.8
click at [251, 28] on div "Clients Api Restauration SAS - GW02716A" at bounding box center [378, 24] width 685 height 20
copy h3 "GW02716A"
click at [254, 25] on h3 "Api Restauration SAS - GW02716A" at bounding box center [215, 24] width 233 height 20
click at [340, 26] on div "Clients Api Restauration SAS - GW02716A" at bounding box center [378, 24] width 685 height 20
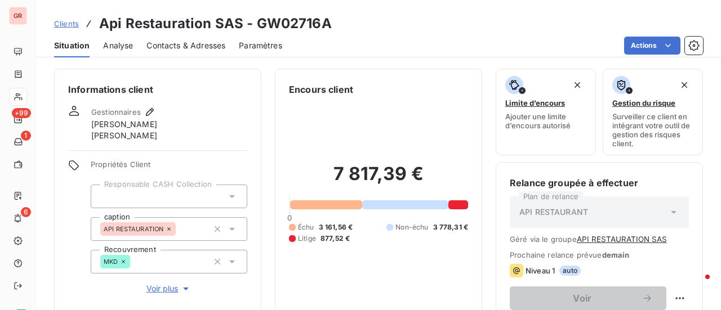
click at [338, 26] on div "Clients Api Restauration SAS - GW02716A" at bounding box center [378, 24] width 685 height 20
drag, startPoint x: 329, startPoint y: 24, endPoint x: 256, endPoint y: 24, distance: 73.2
click at [256, 24] on div "Clients Api Restauration SAS - GW02716A" at bounding box center [378, 24] width 685 height 20
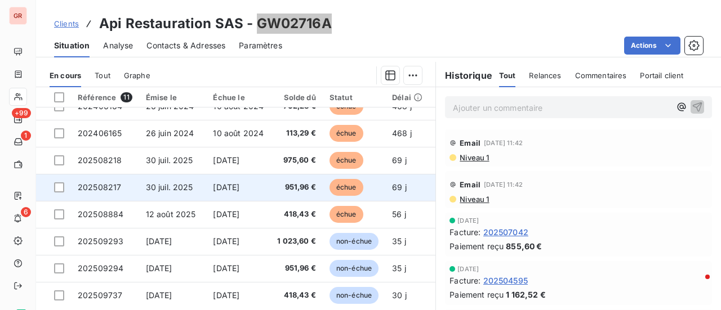
scroll to position [105, 0]
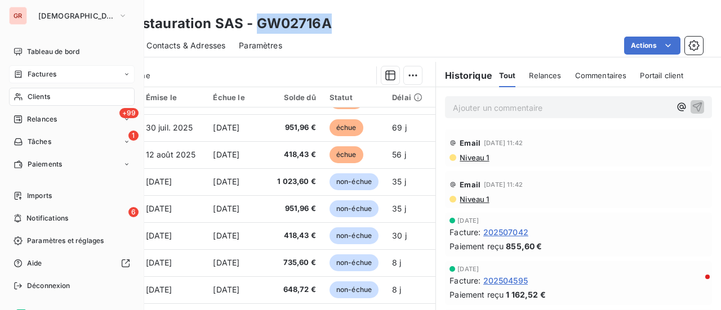
click at [53, 74] on span "Factures" at bounding box center [42, 74] width 29 height 10
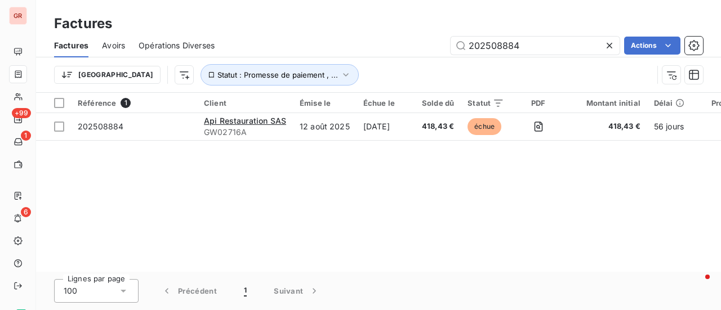
drag, startPoint x: 530, startPoint y: 49, endPoint x: 296, endPoint y: 57, distance: 233.8
click at [303, 57] on div "Factures Avoirs Opérations Diverses 202508884 Actions" at bounding box center [378, 46] width 685 height 24
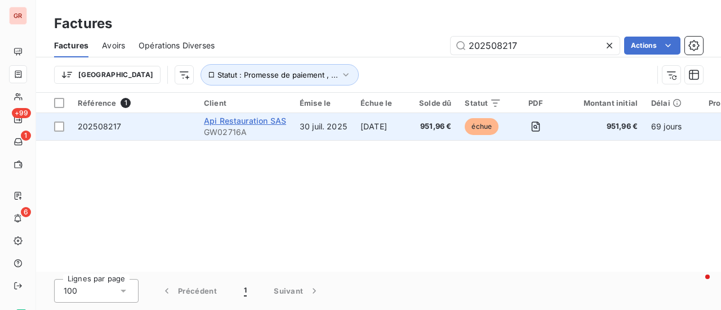
type input "202508217"
click at [246, 119] on span "Api Restauration SAS" at bounding box center [245, 121] width 82 height 10
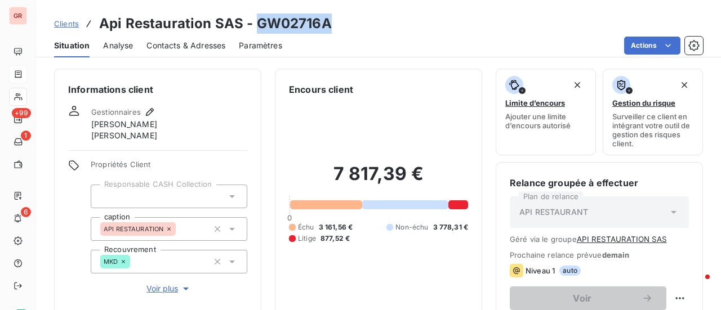
drag, startPoint x: 327, startPoint y: 24, endPoint x: 258, endPoint y: 23, distance: 68.7
click at [254, 23] on h3 "Api Restauration SAS - GW02716A" at bounding box center [215, 24] width 233 height 20
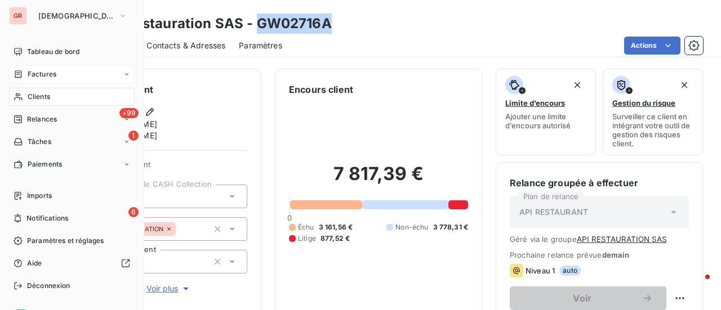
click at [46, 75] on span "Factures" at bounding box center [42, 74] width 29 height 10
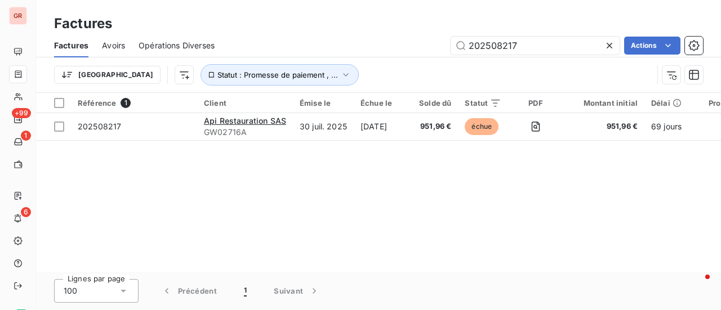
drag, startPoint x: 547, startPoint y: 48, endPoint x: 207, endPoint y: 55, distance: 340.1
click at [225, 52] on div "Factures Avoirs Opérations Diverses 202508217 Actions" at bounding box center [378, 46] width 685 height 24
type input "202508187"
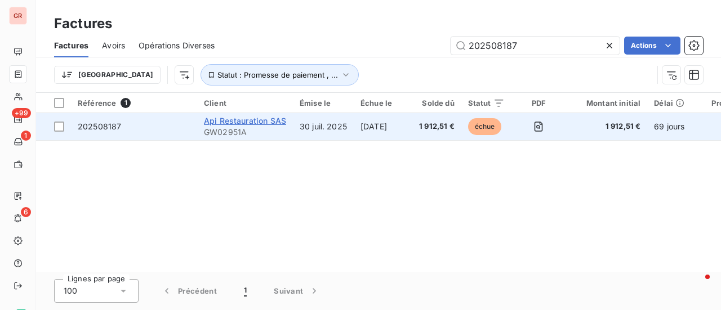
click at [265, 122] on span "Api Restauration SAS" at bounding box center [245, 121] width 82 height 10
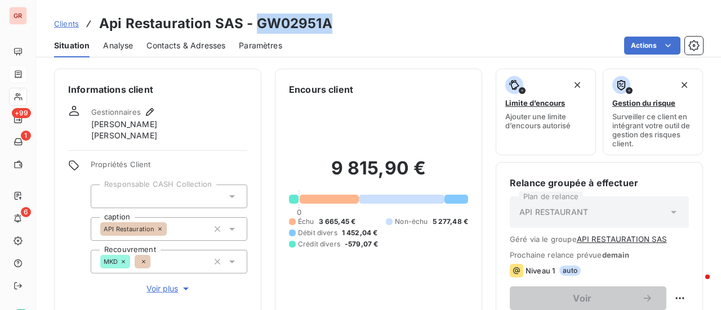
drag, startPoint x: 333, startPoint y: 26, endPoint x: 257, endPoint y: 24, distance: 76.6
click at [254, 25] on div "Clients Api Restauration SAS - GW02951A" at bounding box center [378, 24] width 685 height 20
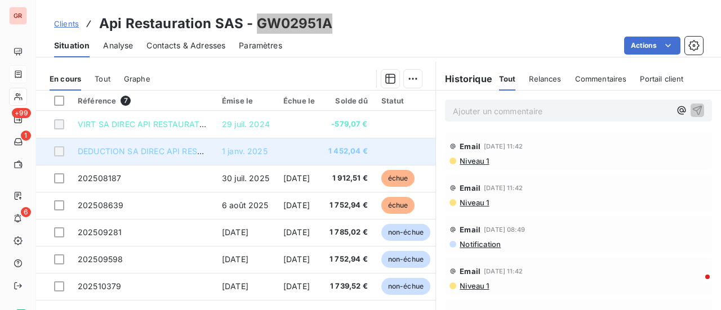
scroll to position [282, 0]
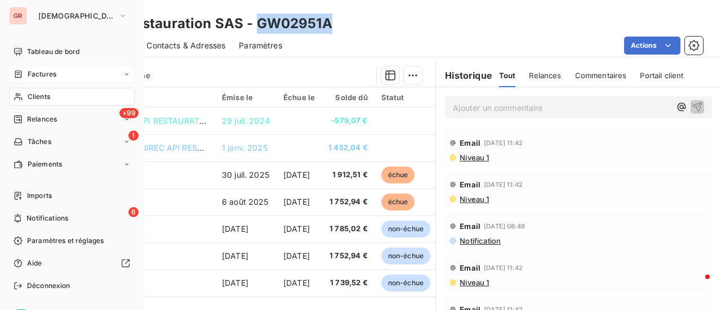
drag, startPoint x: 48, startPoint y: 72, endPoint x: 56, endPoint y: 70, distance: 8.0
click at [50, 72] on span "Factures" at bounding box center [42, 74] width 29 height 10
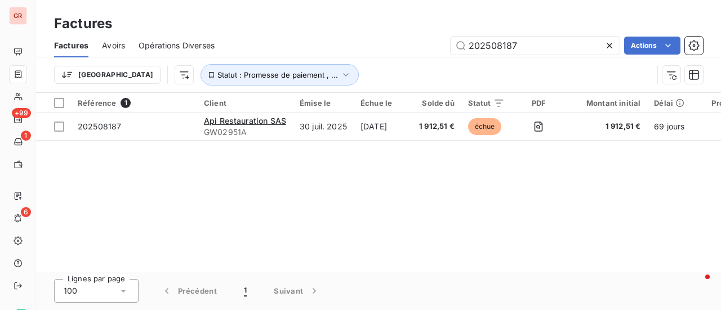
drag, startPoint x: 532, startPoint y: 43, endPoint x: 263, endPoint y: 47, distance: 269.2
click at [270, 47] on div "202508187 Actions" at bounding box center [465, 46] width 475 height 18
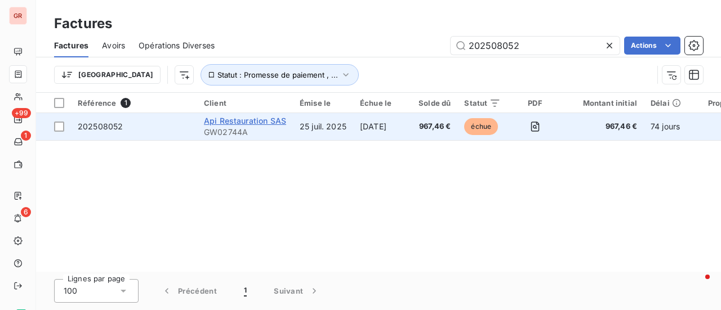
type input "202508052"
click at [234, 120] on span "Api Restauration SAS" at bounding box center [245, 121] width 82 height 10
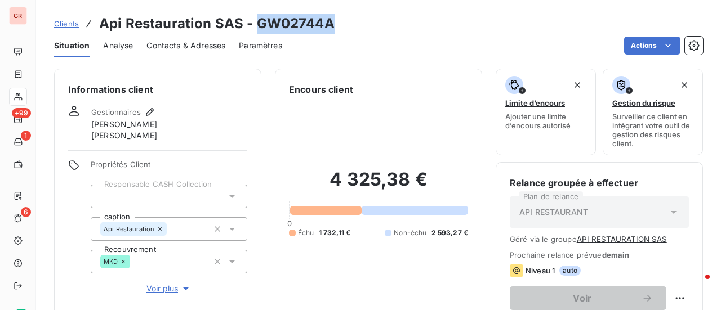
drag, startPoint x: 329, startPoint y: 24, endPoint x: 254, endPoint y: 30, distance: 74.5
click at [254, 30] on div "Clients Api Restauration SAS - GW02744A" at bounding box center [378, 24] width 685 height 20
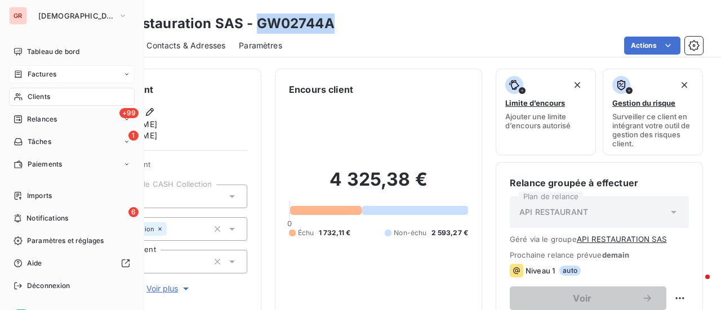
drag, startPoint x: 50, startPoint y: 70, endPoint x: 111, endPoint y: 66, distance: 61.5
click at [50, 70] on span "Factures" at bounding box center [42, 74] width 29 height 10
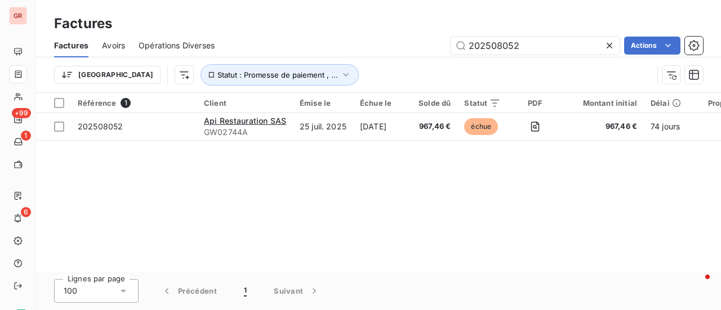
drag, startPoint x: 400, startPoint y: 48, endPoint x: 280, endPoint y: 60, distance: 119.9
click at [298, 56] on div "Factures Avoirs Opérations Diverses 202508052 Actions" at bounding box center [378, 46] width 685 height 24
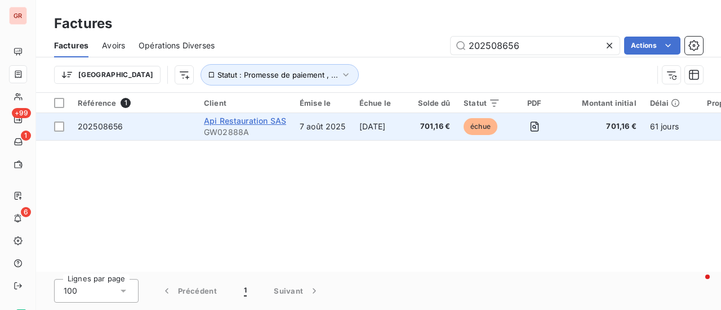
type input "202508656"
click at [253, 120] on span "Api Restauration SAS" at bounding box center [245, 121] width 82 height 10
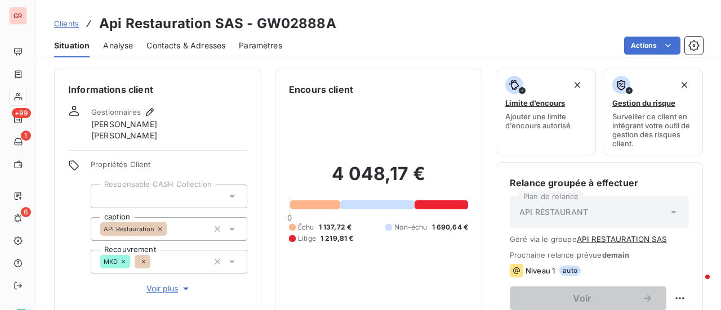
click at [331, 24] on h3 "Api Restauration SAS - GW02888A" at bounding box center [217, 24] width 237 height 20
drag, startPoint x: 323, startPoint y: 24, endPoint x: 274, endPoint y: 28, distance: 49.1
click at [253, 25] on h3 "Api Restauration SAS - GW02888A" at bounding box center [217, 24] width 237 height 20
drag, startPoint x: 359, startPoint y: 29, endPoint x: 345, endPoint y: 24, distance: 15.3
click at [358, 29] on div "Clients Api Restauration SAS - GW02888A" at bounding box center [378, 24] width 685 height 20
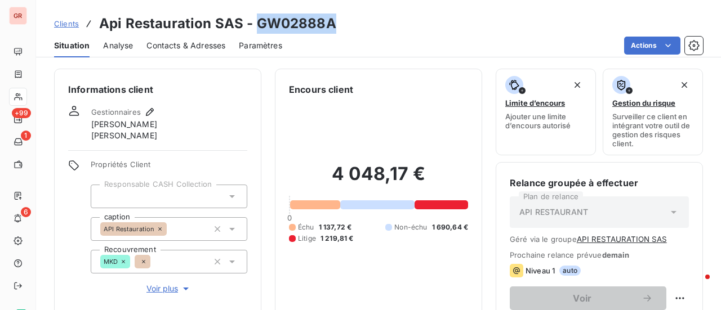
click at [329, 20] on h3 "Api Restauration SAS - GW02888A" at bounding box center [217, 24] width 237 height 20
click at [253, 23] on h3 "Api Restauration SAS - GW02888A" at bounding box center [217, 24] width 237 height 20
click at [306, 26] on h3 "Api Restauration SAS - GW02888A" at bounding box center [217, 24] width 237 height 20
drag, startPoint x: 333, startPoint y: 23, endPoint x: 256, endPoint y: 17, distance: 77.9
click at [256, 17] on div "Clients Api Restauration SAS - GW02888A" at bounding box center [378, 24] width 685 height 20
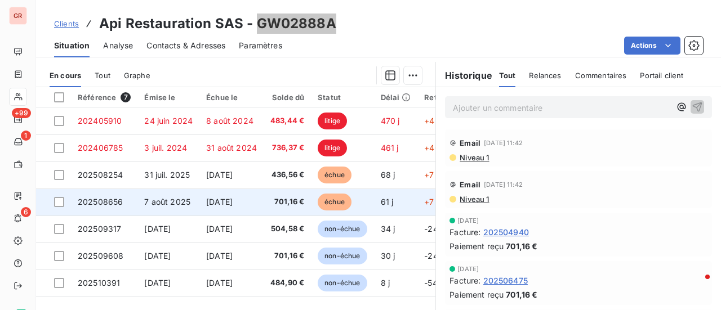
scroll to position [308, 0]
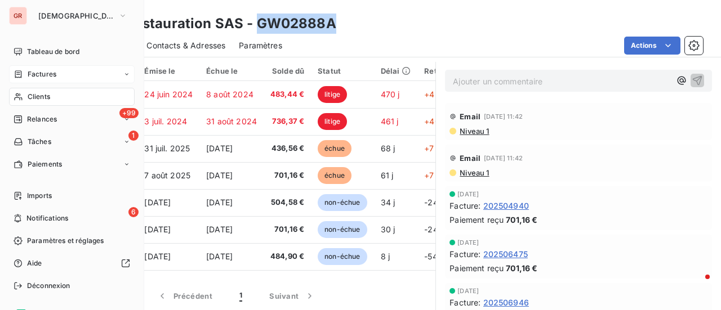
drag, startPoint x: 55, startPoint y: 72, endPoint x: 114, endPoint y: 70, distance: 59.7
click at [55, 72] on span "Factures" at bounding box center [42, 74] width 29 height 10
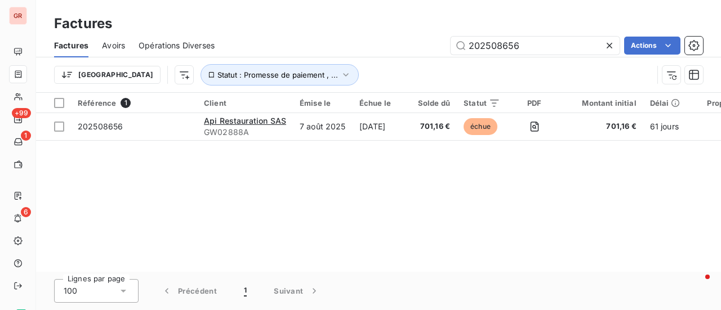
drag, startPoint x: 539, startPoint y: 49, endPoint x: 264, endPoint y: 57, distance: 275.5
click at [272, 57] on div "Factures Avoirs Opérations Diverses 202508656 Actions Trier Statut : Promesse d…" at bounding box center [378, 63] width 685 height 59
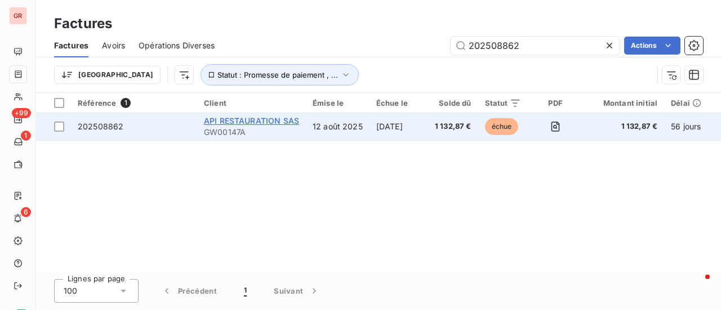
type input "202508862"
click at [240, 121] on span "API RESTAURATION SAS" at bounding box center [251, 121] width 95 height 10
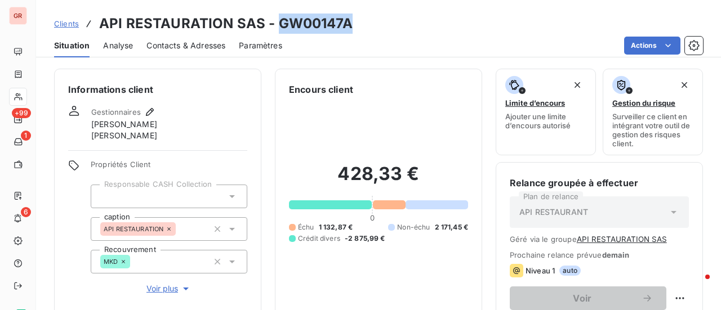
drag, startPoint x: 349, startPoint y: 26, endPoint x: 278, endPoint y: 26, distance: 70.9
click at [278, 26] on h3 "API RESTAURATION SAS - GW00147A" at bounding box center [225, 24] width 253 height 20
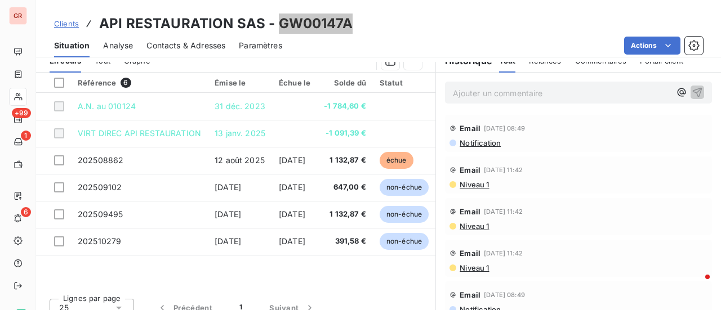
scroll to position [308, 0]
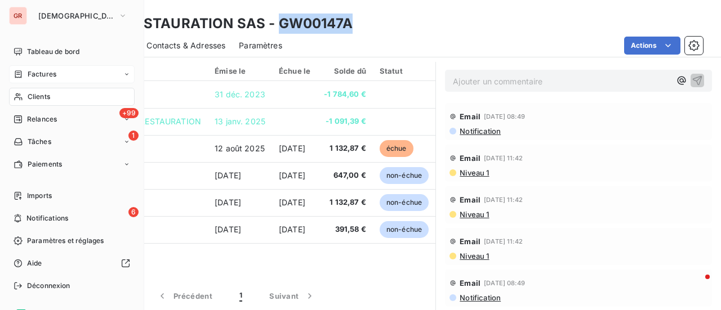
click at [48, 71] on span "Factures" at bounding box center [42, 74] width 29 height 10
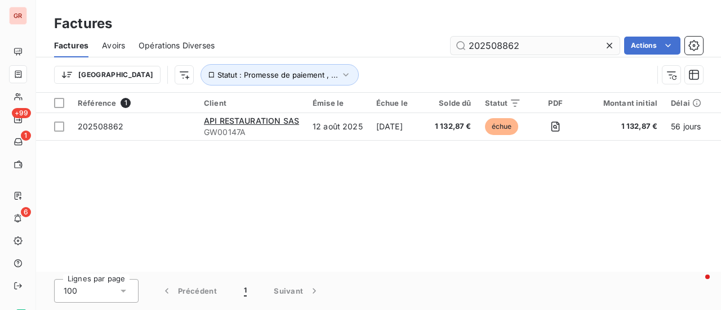
click at [529, 44] on input "202508862" at bounding box center [534, 46] width 169 height 18
drag, startPoint x: 497, startPoint y: 47, endPoint x: 411, endPoint y: 50, distance: 85.6
click at [424, 49] on div "202508862 Actions" at bounding box center [465, 46] width 475 height 18
click at [342, 55] on div "Factures Avoirs Opérations Diverses 202508862 Actions" at bounding box center [378, 46] width 685 height 24
click at [535, 42] on input "202508862" at bounding box center [534, 46] width 169 height 18
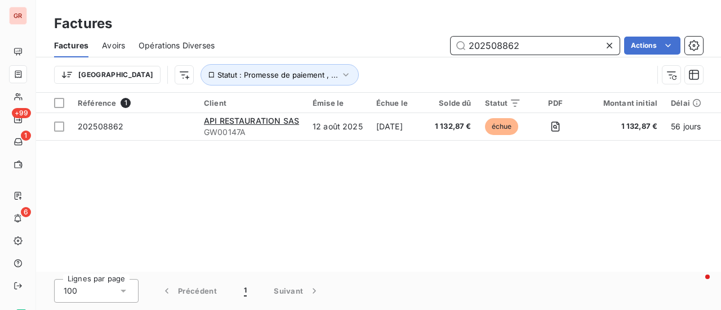
drag, startPoint x: 525, startPoint y: 45, endPoint x: 392, endPoint y: 46, distance: 132.9
click at [393, 46] on div "202508862 Actions" at bounding box center [465, 46] width 475 height 18
paste input "027"
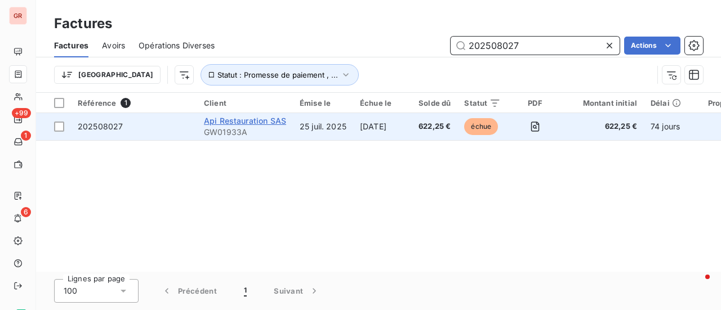
type input "202508027"
click at [252, 119] on span "Api Restauration SAS" at bounding box center [245, 121] width 82 height 10
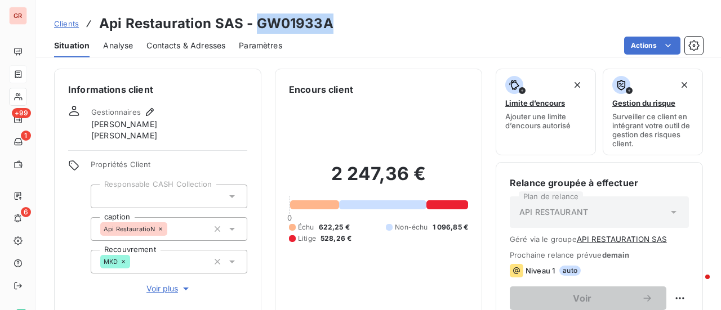
drag, startPoint x: 330, startPoint y: 28, endPoint x: 266, endPoint y: 25, distance: 64.2
click at [257, 28] on div "Clients Api Restauration SAS - GW01933A" at bounding box center [378, 24] width 685 height 20
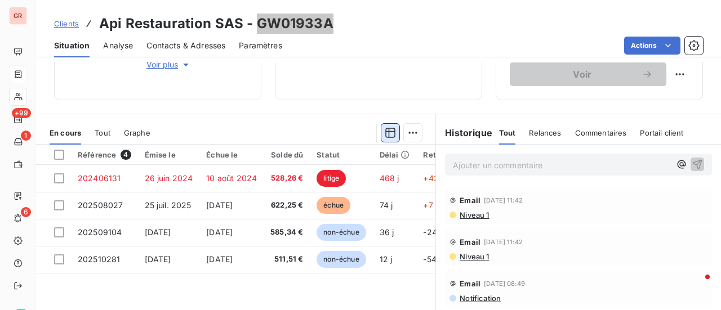
scroll to position [225, 0]
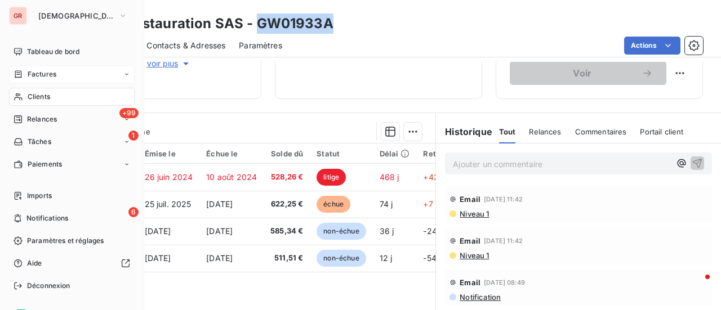
drag, startPoint x: 52, startPoint y: 75, endPoint x: 78, endPoint y: 73, distance: 25.5
click at [52, 75] on span "Factures" at bounding box center [42, 74] width 29 height 10
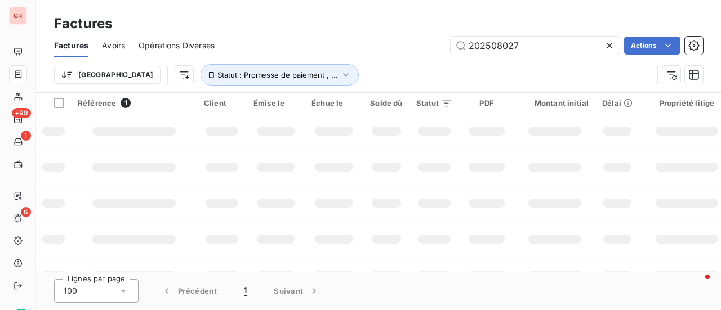
drag, startPoint x: 546, startPoint y: 42, endPoint x: 348, endPoint y: 46, distance: 197.7
click at [348, 46] on div "202508027 Actions" at bounding box center [465, 46] width 475 height 18
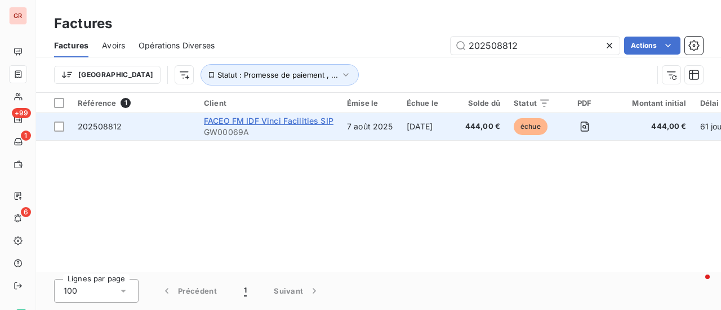
type input "202508812"
click at [269, 120] on span "FACEO FM IDF Vinci Facilities SIP" at bounding box center [268, 121] width 129 height 10
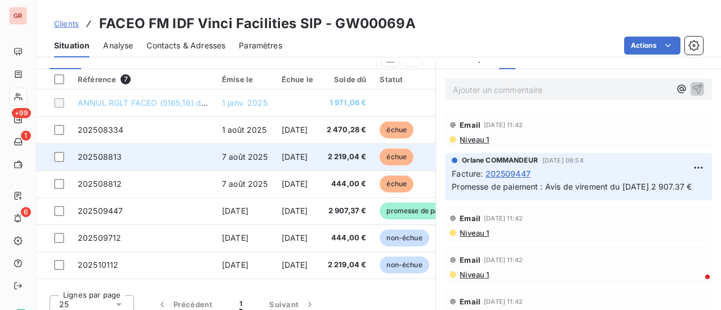
scroll to position [308, 0]
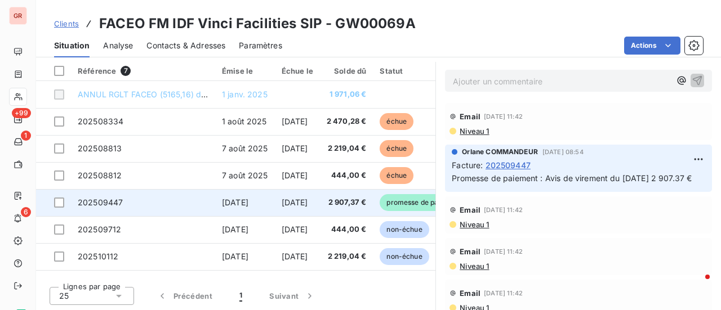
click at [248, 204] on span "[DATE]" at bounding box center [235, 203] width 26 height 10
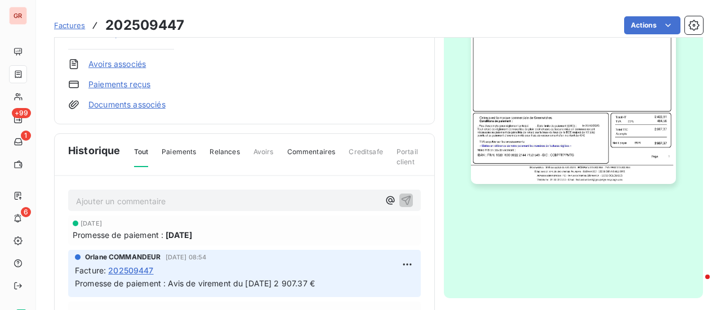
scroll to position [365, 0]
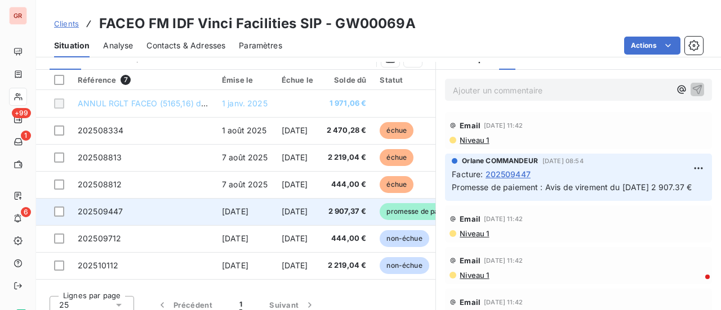
scroll to position [308, 0]
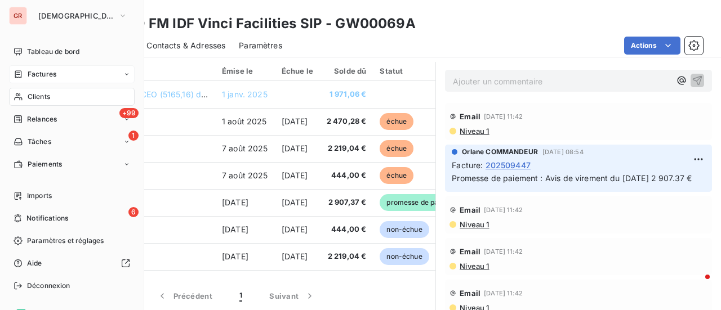
drag, startPoint x: 51, startPoint y: 74, endPoint x: 106, endPoint y: 74, distance: 55.7
click at [51, 74] on span "Factures" at bounding box center [42, 74] width 29 height 10
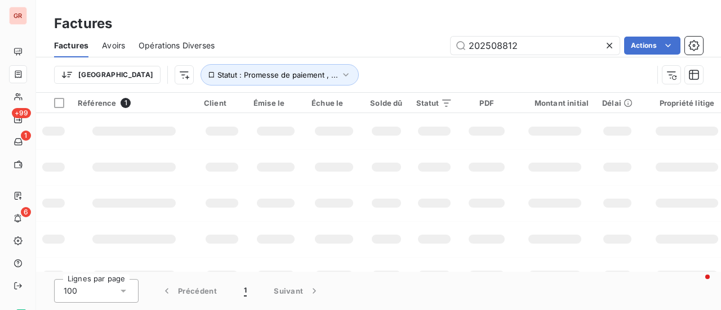
drag, startPoint x: 545, startPoint y: 46, endPoint x: 386, endPoint y: 55, distance: 159.0
click at [446, 50] on div "202508812 Actions" at bounding box center [465, 46] width 475 height 18
drag, startPoint x: 386, startPoint y: 55, endPoint x: 300, endPoint y: 64, distance: 86.6
click at [324, 61] on div "Factures Avoirs Opérations Diverses 202508812 Actions Trier Statut : Promesse d…" at bounding box center [378, 63] width 685 height 59
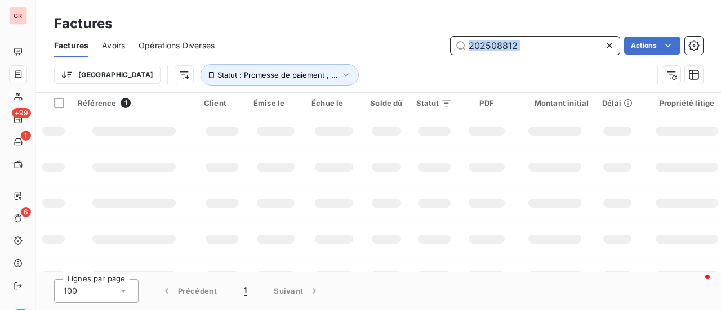
click at [542, 47] on input "202508812" at bounding box center [534, 46] width 169 height 18
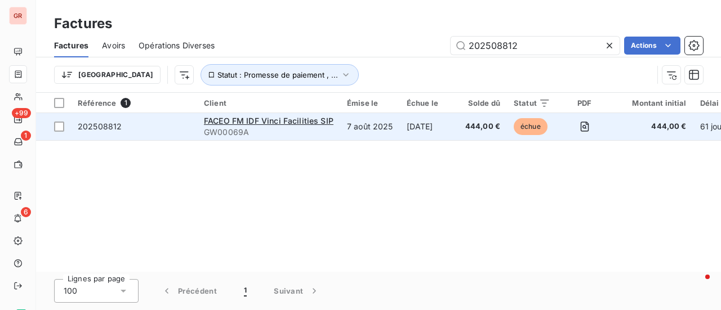
click at [269, 114] on td "FACEO FM IDF Vinci Facilities SIP GW00069A" at bounding box center [268, 126] width 143 height 27
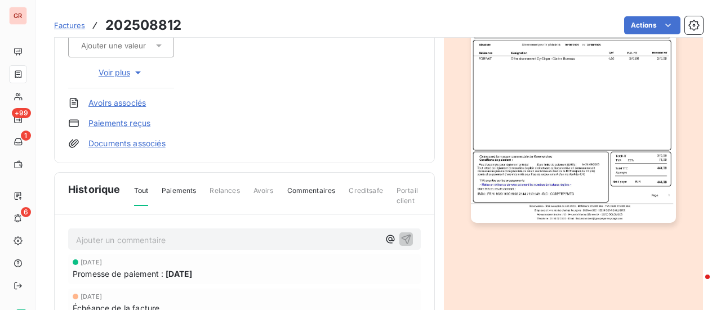
scroll to position [338, 0]
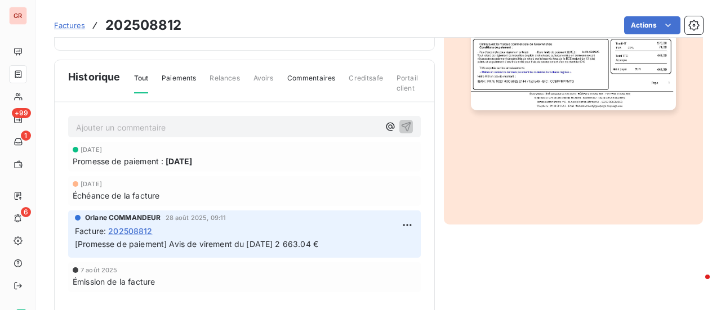
click at [128, 230] on span "202508812" at bounding box center [130, 231] width 44 height 12
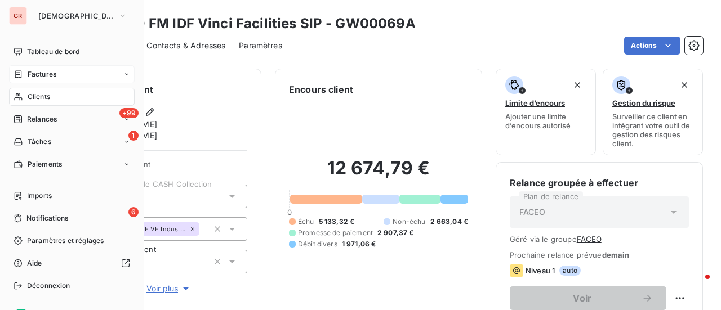
click at [55, 78] on span "Factures" at bounding box center [42, 74] width 29 height 10
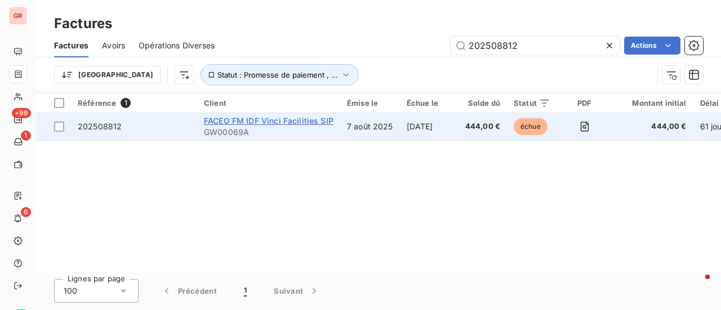
click at [298, 121] on span "FACEO FM IDF Vinci Facilities SIP" at bounding box center [268, 121] width 129 height 10
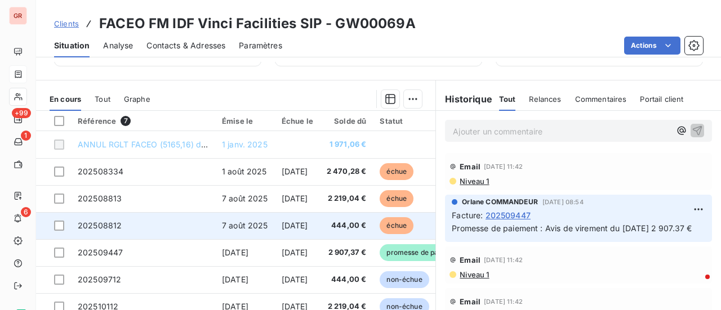
scroll to position [282, 0]
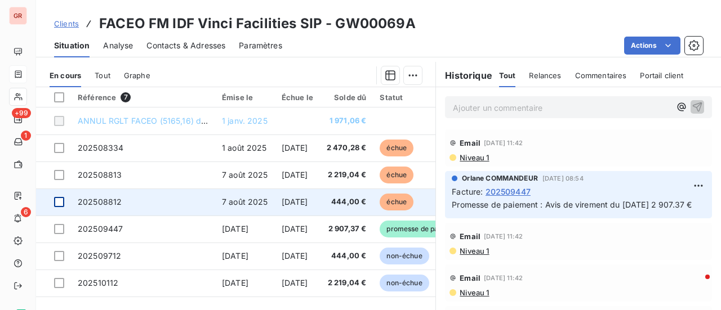
click at [60, 201] on div at bounding box center [59, 202] width 10 height 10
click at [60, 201] on icon at bounding box center [59, 202] width 7 height 7
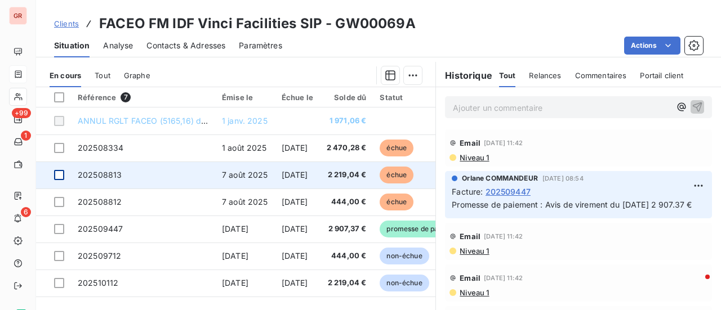
click at [59, 174] on div at bounding box center [59, 175] width 10 height 10
click at [104, 174] on span "202508813" at bounding box center [100, 175] width 44 height 10
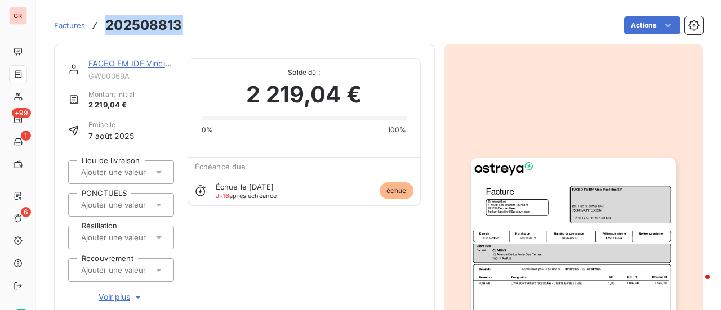
drag, startPoint x: 185, startPoint y: 25, endPoint x: 107, endPoint y: 24, distance: 78.3
click at [107, 24] on div "Factures 202508813 Actions" at bounding box center [378, 26] width 649 height 24
click at [157, 69] on div "FACEO FM IDF Vinci Facilities SIP" at bounding box center [131, 63] width 86 height 11
click at [159, 64] on link "FACEO FM IDF Vinci Facilities SIP" at bounding box center [151, 64] width 126 height 10
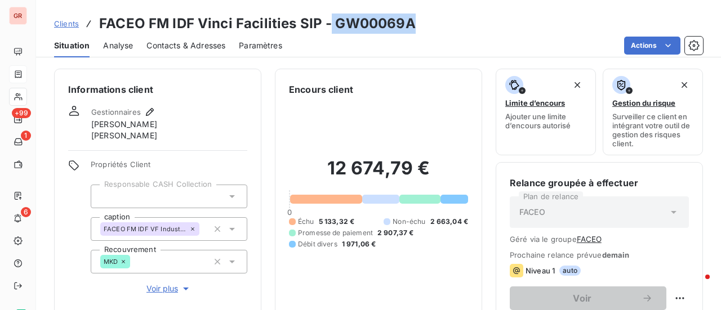
drag, startPoint x: 411, startPoint y: 26, endPoint x: 332, endPoint y: 30, distance: 78.9
click at [329, 29] on div "Clients FACEO FM IDF Vinci Facilities SIP - GW00069A" at bounding box center [378, 24] width 685 height 20
click at [336, 24] on h3 "FACEO FM IDF Vinci Facilities SIP - GW00069A" at bounding box center [257, 24] width 316 height 20
click at [336, 25] on h3 "FACEO FM IDF Vinci Facilities SIP - GW00069A" at bounding box center [257, 24] width 316 height 20
click at [368, 38] on div "Actions" at bounding box center [499, 46] width 407 height 18
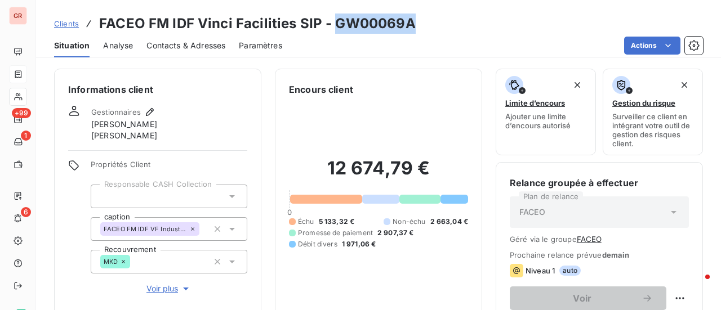
drag, startPoint x: 333, startPoint y: 23, endPoint x: 405, endPoint y: 29, distance: 71.7
click at [406, 29] on h3 "FACEO FM IDF Vinci Facilities SIP - GW00069A" at bounding box center [257, 24] width 316 height 20
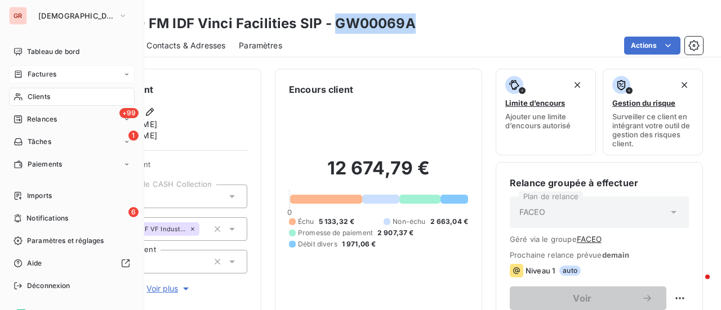
click at [51, 74] on span "Factures" at bounding box center [42, 74] width 29 height 10
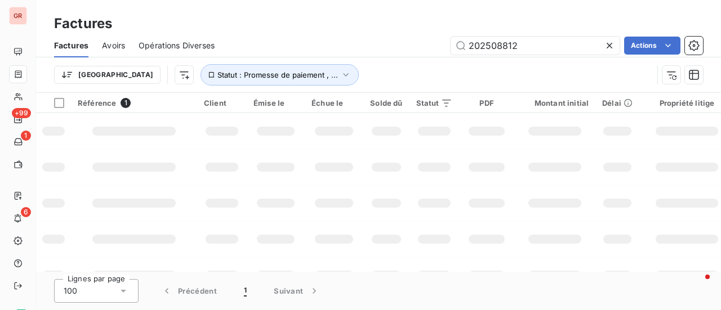
drag, startPoint x: 535, startPoint y: 47, endPoint x: 373, endPoint y: 51, distance: 162.2
click at [532, 47] on input "202508812" at bounding box center [534, 46] width 169 height 18
click at [414, 49] on div "202508812 Actions" at bounding box center [465, 46] width 475 height 18
drag, startPoint x: 373, startPoint y: 51, endPoint x: 323, endPoint y: 52, distance: 50.1
click at [337, 52] on div "202508812 Actions" at bounding box center [465, 46] width 475 height 18
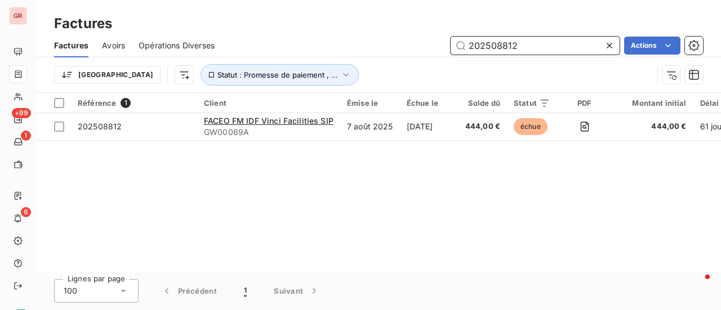
drag, startPoint x: 542, startPoint y: 41, endPoint x: 536, endPoint y: 42, distance: 5.7
click at [539, 41] on input "202508812" at bounding box center [534, 46] width 169 height 18
drag, startPoint x: 525, startPoint y: 44, endPoint x: 361, endPoint y: 40, distance: 164.5
click at [372, 41] on div "202508812 Actions" at bounding box center [465, 46] width 475 height 18
paste input "9024"
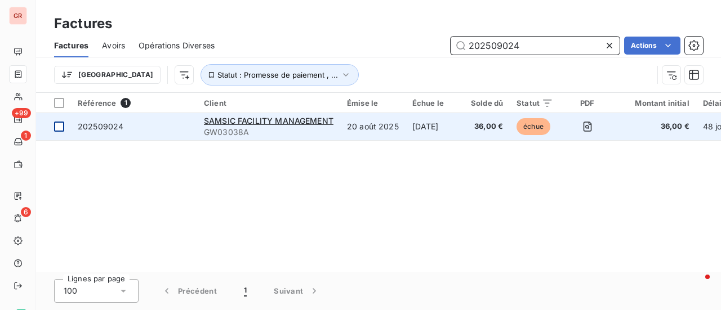
type input "202509024"
click at [62, 128] on div at bounding box center [59, 127] width 10 height 10
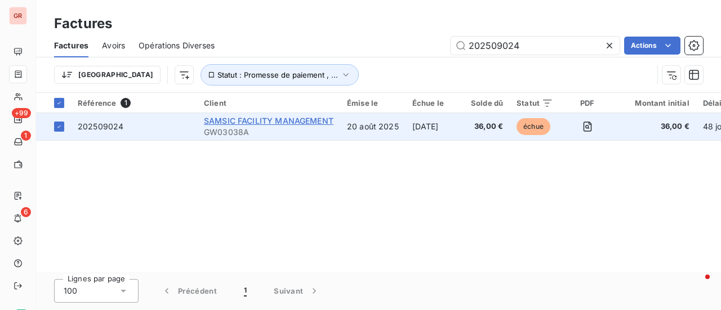
click at [280, 119] on span "SAMSIC FACILITY MANAGEMENT" at bounding box center [268, 121] width 129 height 10
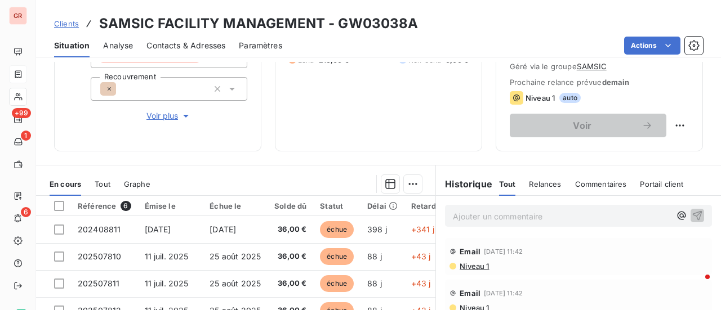
scroll to position [139, 0]
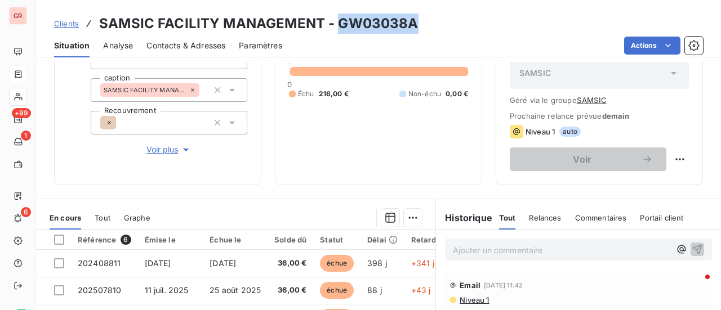
drag, startPoint x: 414, startPoint y: 23, endPoint x: 338, endPoint y: 25, distance: 76.0
click at [338, 25] on h3 "SAMSIC FACILITY MANAGEMENT - GW03038A" at bounding box center [258, 24] width 319 height 20
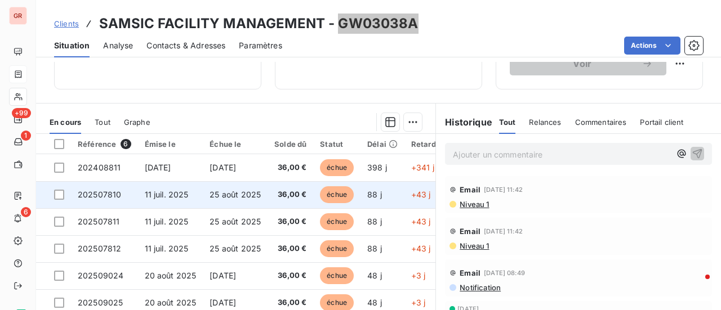
scroll to position [308, 0]
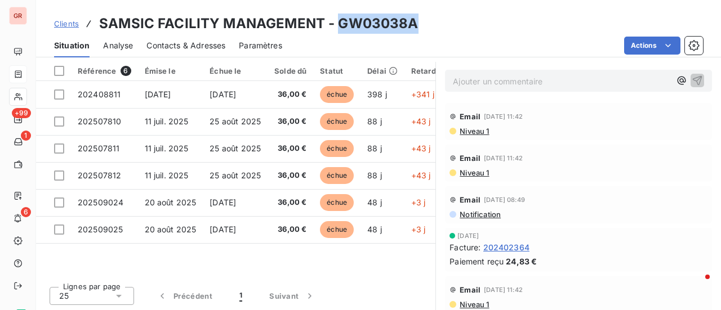
click at [185, 43] on span "Contacts & Adresses" at bounding box center [185, 45] width 79 height 11
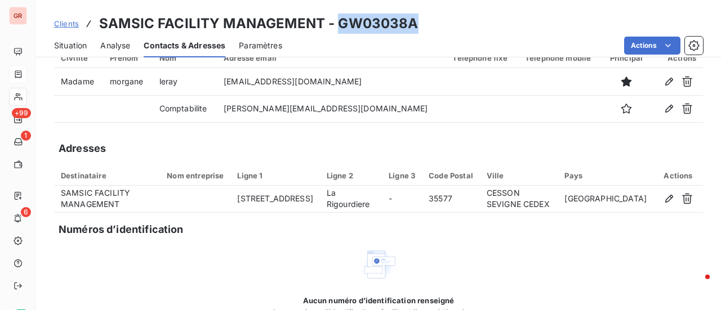
scroll to position [0, 0]
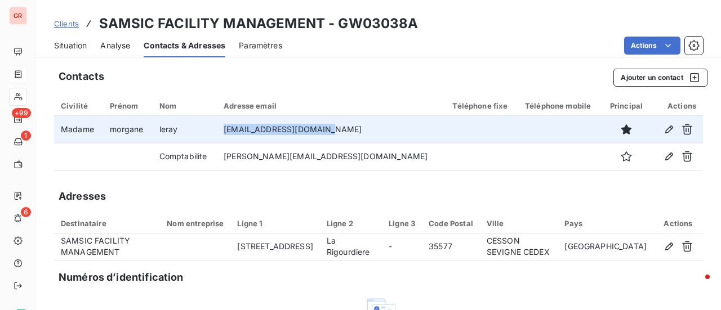
drag, startPoint x: 357, startPoint y: 126, endPoint x: 248, endPoint y: 135, distance: 109.0
click at [251, 137] on td "morgane.leray@samsic.fr" at bounding box center [331, 129] width 229 height 27
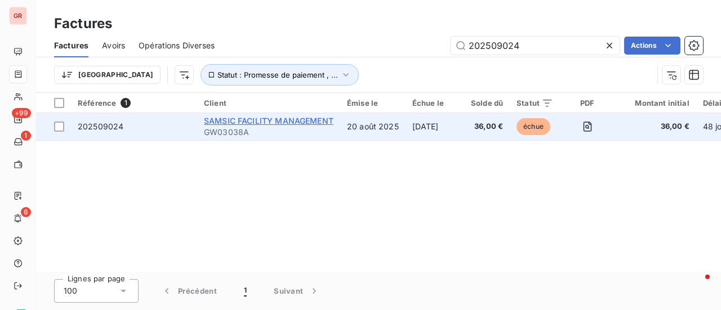
click at [243, 121] on span "SAMSIC FACILITY MANAGEMENT" at bounding box center [268, 121] width 129 height 10
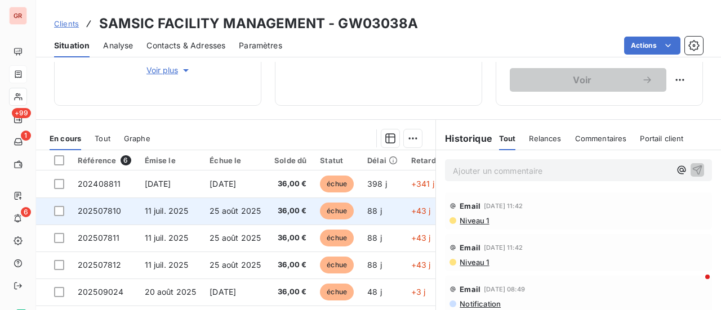
scroll to position [195, 0]
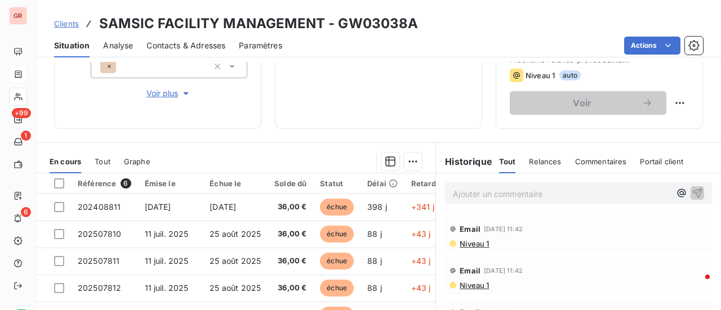
click at [188, 44] on span "Contacts & Adresses" at bounding box center [185, 45] width 79 height 11
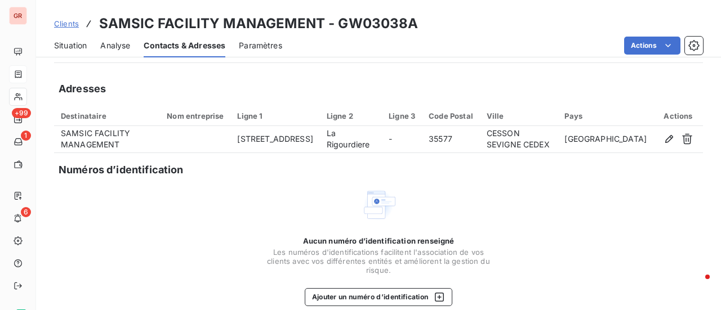
scroll to position [113, 0]
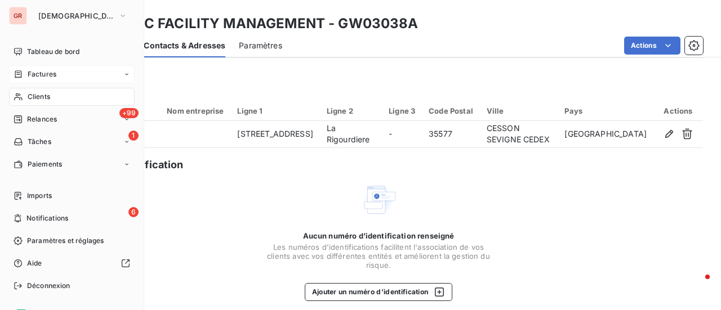
click at [47, 73] on span "Factures" at bounding box center [42, 74] width 29 height 10
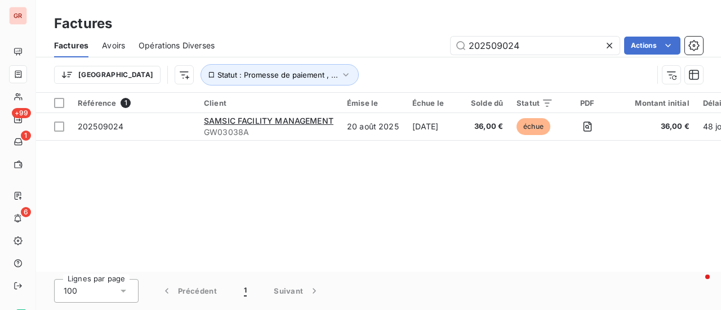
drag, startPoint x: 526, startPoint y: 51, endPoint x: 343, endPoint y: 51, distance: 182.4
click at [346, 51] on div "202509024 Actions" at bounding box center [465, 46] width 475 height 18
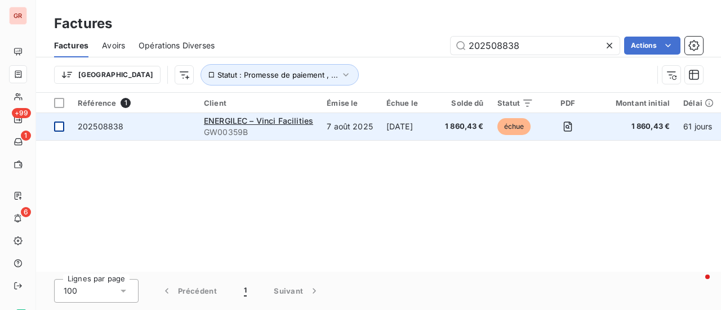
type input "202508838"
click at [61, 127] on div at bounding box center [59, 127] width 10 height 10
click at [254, 122] on span "ENERGILEC – Vinci Facilities" at bounding box center [258, 121] width 109 height 10
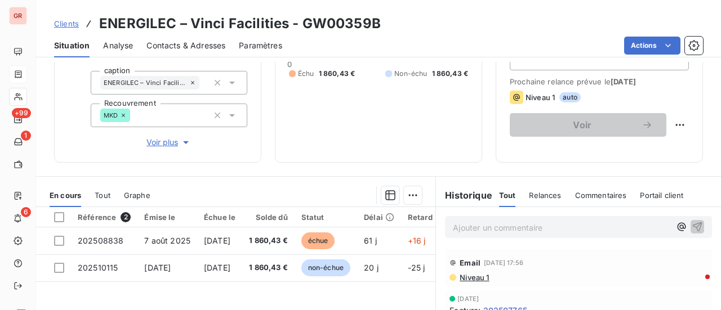
scroll to position [282, 0]
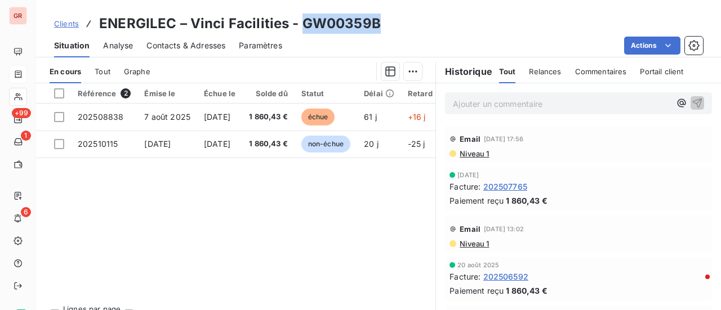
drag, startPoint x: 376, startPoint y: 28, endPoint x: 302, endPoint y: 27, distance: 73.8
click at [302, 27] on h3 "ENERGILEC – Vinci Facilities - GW00359B" at bounding box center [240, 24] width 282 height 20
drag, startPoint x: 304, startPoint y: 26, endPoint x: 388, endPoint y: 21, distance: 84.0
click at [393, 22] on div "Clients ENERGILEC – Vinci Facilities - GW00359B" at bounding box center [378, 24] width 685 height 20
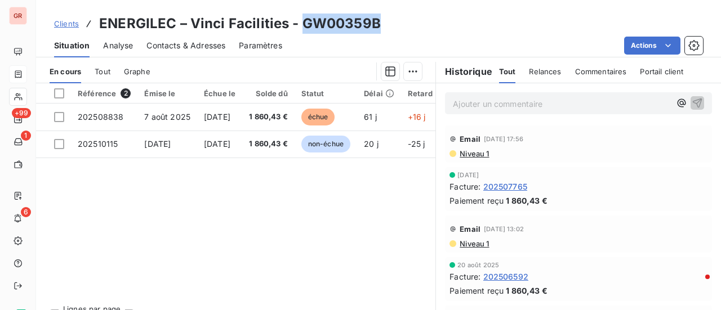
drag, startPoint x: 366, startPoint y: 21, endPoint x: 300, endPoint y: 21, distance: 66.4
click at [300, 21] on h3 "ENERGILEC – Vinci Facilities - GW00359B" at bounding box center [240, 24] width 282 height 20
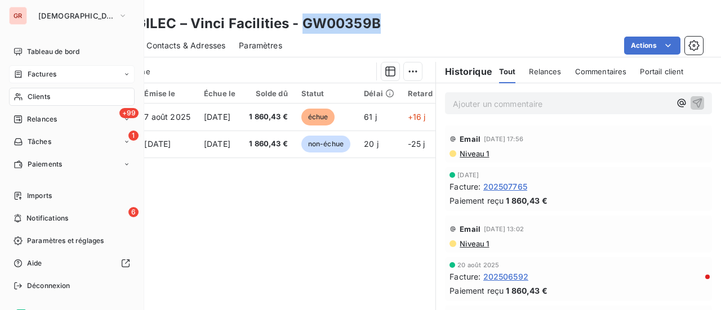
click at [48, 75] on span "Factures" at bounding box center [42, 74] width 29 height 10
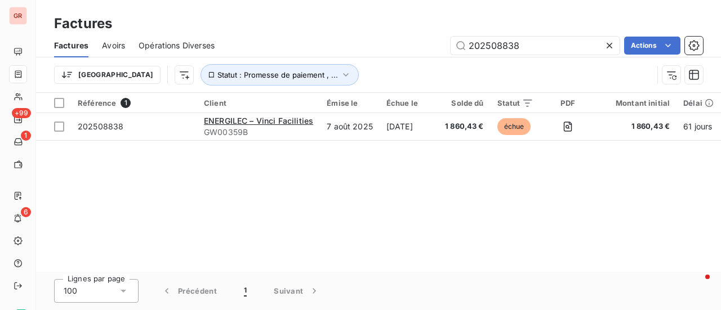
drag, startPoint x: 520, startPoint y: 47, endPoint x: 278, endPoint y: 57, distance: 241.7
click at [298, 56] on div "Factures Avoirs Opérations Diverses 202508838 Actions" at bounding box center [378, 46] width 685 height 24
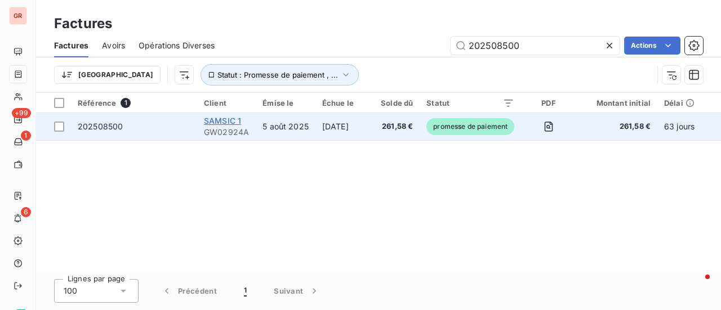
type input "202508500"
click at [235, 120] on span "SAMSIC 1" at bounding box center [222, 121] width 37 height 10
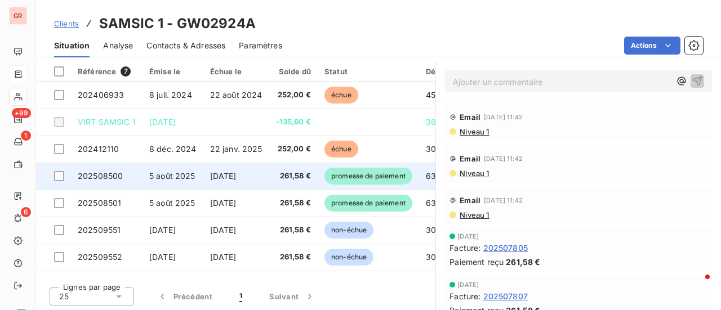
scroll to position [308, 0]
click at [60, 168] on td at bounding box center [53, 175] width 35 height 27
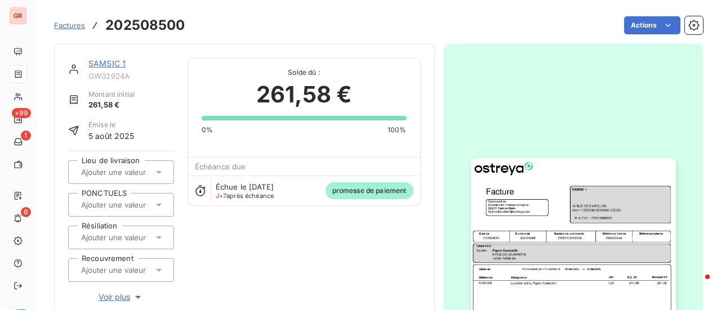
click at [197, 20] on div "Factures 202508500 Actions" at bounding box center [378, 26] width 649 height 24
drag, startPoint x: 190, startPoint y: 31, endPoint x: 109, endPoint y: 25, distance: 81.3
click at [105, 25] on div "Factures 202508500 Actions" at bounding box center [378, 26] width 649 height 24
click at [113, 65] on link "SAMSIC 1" at bounding box center [106, 64] width 37 height 10
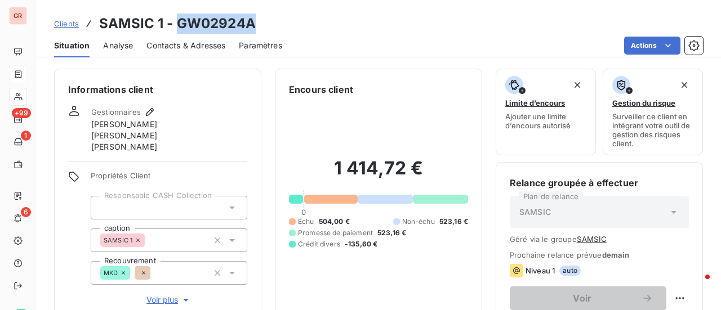
drag, startPoint x: 254, startPoint y: 27, endPoint x: 175, endPoint y: 25, distance: 80.0
click at [175, 25] on div "Clients SAMSIC 1 - GW02924A" at bounding box center [378, 24] width 685 height 20
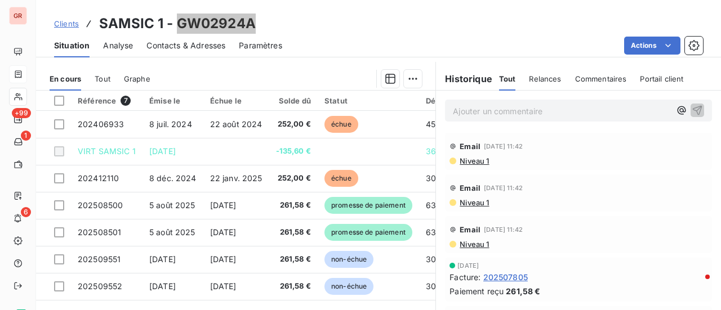
scroll to position [282, 0]
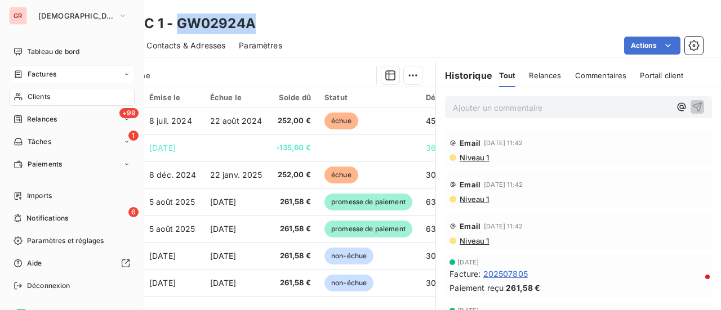
drag, startPoint x: 47, startPoint y: 72, endPoint x: 132, endPoint y: 70, distance: 85.0
click at [47, 72] on span "Factures" at bounding box center [42, 74] width 29 height 10
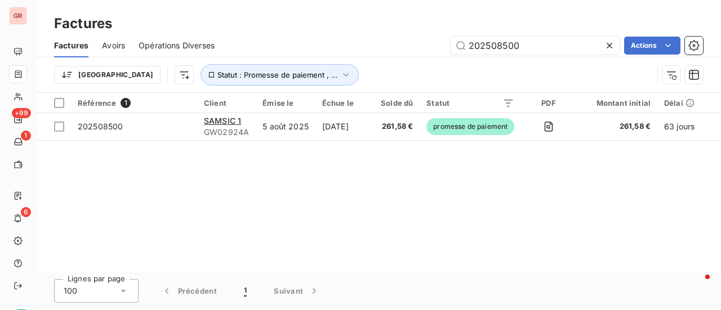
drag, startPoint x: 523, startPoint y: 50, endPoint x: 314, endPoint y: 66, distance: 209.5
click at [314, 66] on div "Factures Avoirs Opérations Diverses 202508500 Actions Trier Statut : Promesse d…" at bounding box center [378, 63] width 685 height 59
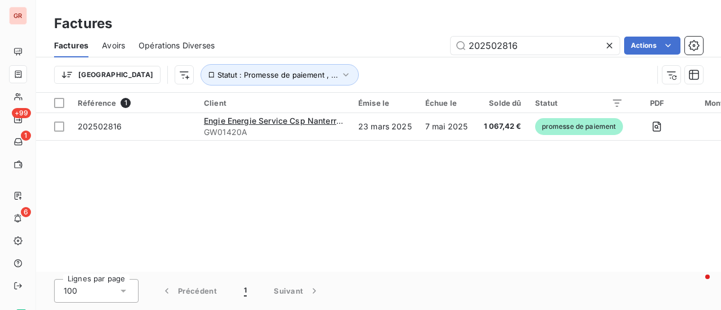
type input "202502816"
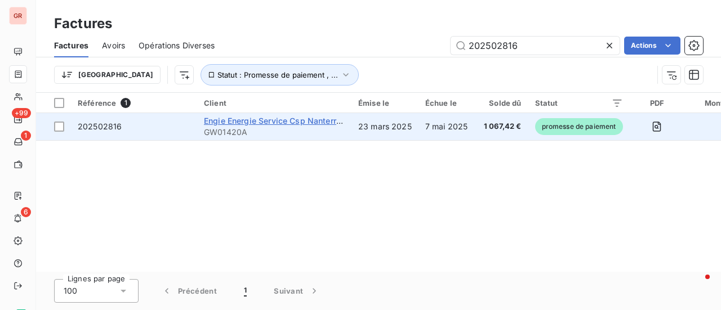
click at [275, 119] on span "Engie Energie Service Csp Nanterre Fournisseur" at bounding box center [296, 121] width 184 height 10
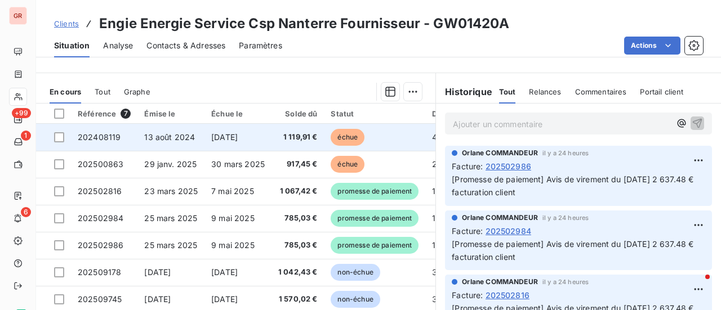
scroll to position [282, 0]
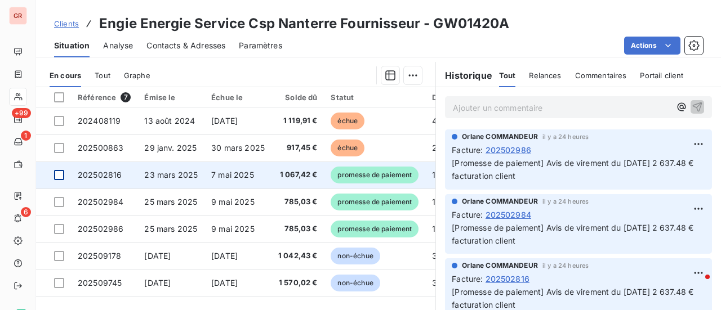
click at [58, 173] on div at bounding box center [59, 175] width 10 height 10
click at [108, 176] on span "202502816" at bounding box center [100, 175] width 44 height 10
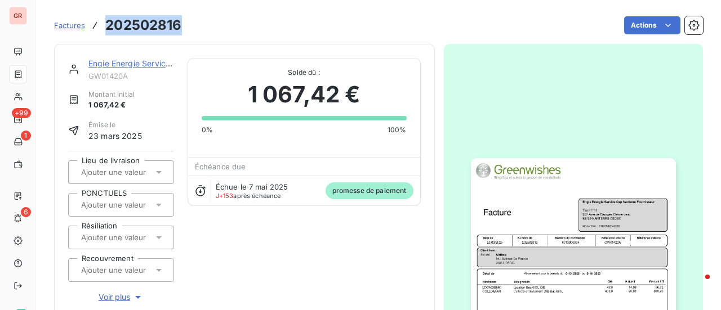
drag, startPoint x: 171, startPoint y: 23, endPoint x: 104, endPoint y: 25, distance: 67.6
click at [104, 25] on div "Factures 202502816 Actions" at bounding box center [378, 26] width 649 height 24
click at [150, 62] on link "Engie Energie Service Csp Nanterre Fournisseur" at bounding box center [178, 64] width 180 height 10
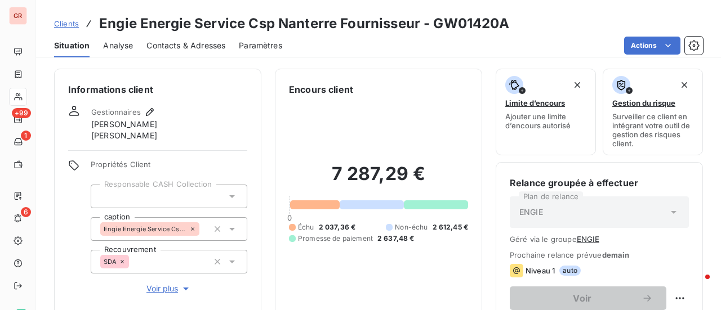
click at [506, 29] on h3 "Engie Energie Service Csp Nanterre Fournisseur - GW01420A" at bounding box center [304, 24] width 410 height 20
drag, startPoint x: 498, startPoint y: 26, endPoint x: 444, endPoint y: 25, distance: 54.1
click at [436, 25] on h3 "Engie Energie Service Csp Nanterre Fournisseur - GW01420A" at bounding box center [304, 24] width 410 height 20
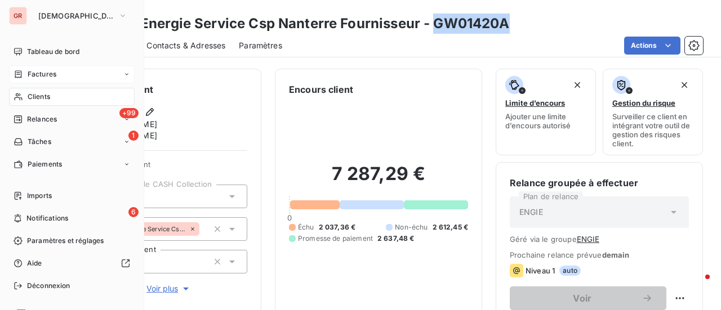
click at [35, 73] on span "Factures" at bounding box center [42, 74] width 29 height 10
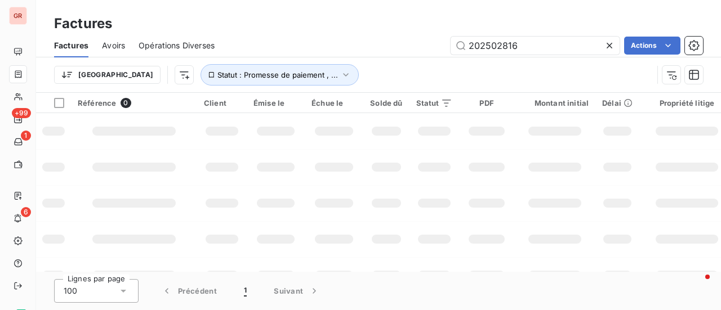
drag, startPoint x: 453, startPoint y: 56, endPoint x: 326, endPoint y: 67, distance: 127.1
click at [328, 67] on div "Factures Avoirs Opérations Diverses 202502816 Actions Trier Statut : Promesse d…" at bounding box center [378, 63] width 685 height 59
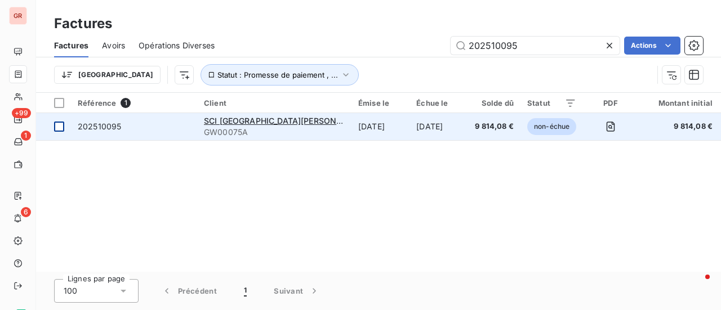
type input "202510095"
click at [57, 131] on div at bounding box center [59, 127] width 10 height 10
click at [308, 122] on span "SCI NEUILLY CRYSTAL PARK C/O BNPP REPM 54061" at bounding box center [331, 121] width 254 height 10
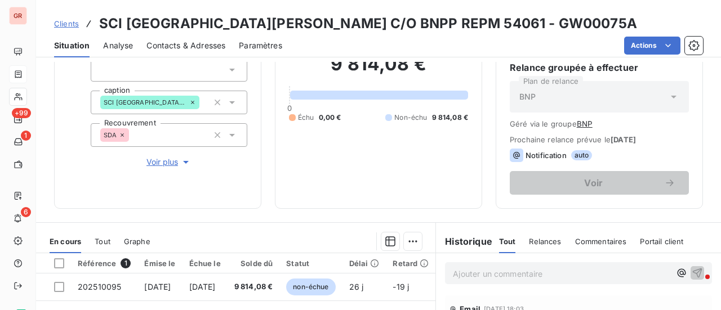
scroll to position [225, 0]
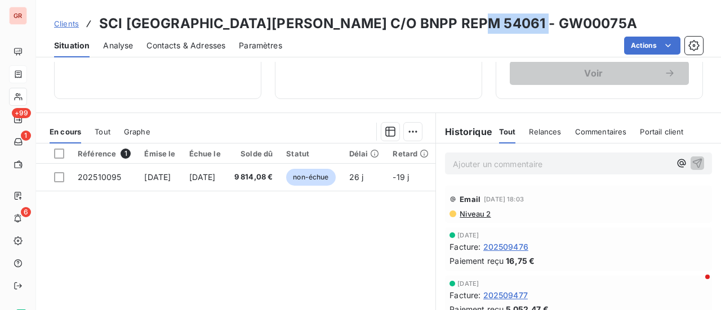
drag, startPoint x: 534, startPoint y: 21, endPoint x: 458, endPoint y: 26, distance: 76.2
click at [458, 26] on h3 "SCI NEUILLY CRYSTAL PARK C/O BNPP REPM 54061 - GW00075A" at bounding box center [368, 24] width 538 height 20
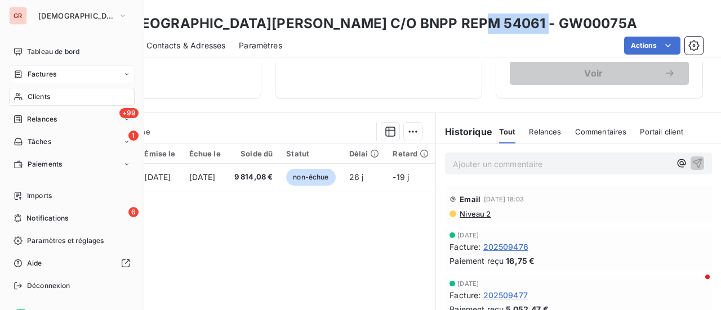
click at [44, 69] on div "Factures" at bounding box center [72, 74] width 126 height 18
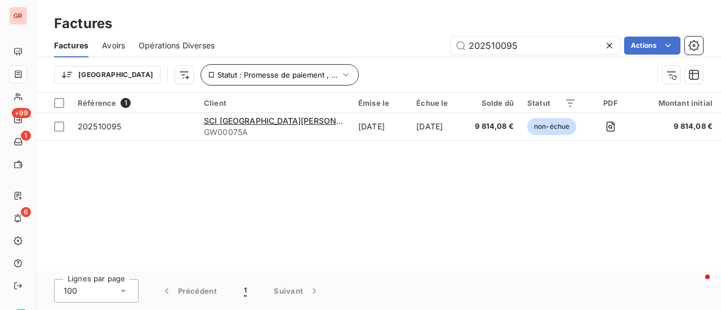
drag, startPoint x: 507, startPoint y: 51, endPoint x: 265, endPoint y: 72, distance: 242.4
click at [270, 70] on div "Factures Avoirs Opérations Diverses 202510095 Actions Trier Statut : Promesse d…" at bounding box center [378, 63] width 685 height 59
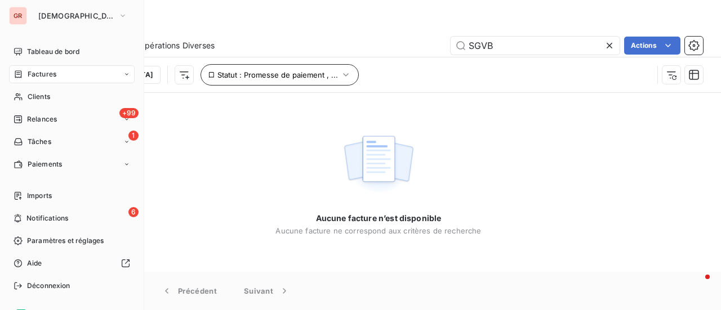
drag, startPoint x: 41, startPoint y: 76, endPoint x: 191, endPoint y: 67, distance: 151.2
click at [41, 76] on span "Factures" at bounding box center [42, 74] width 29 height 10
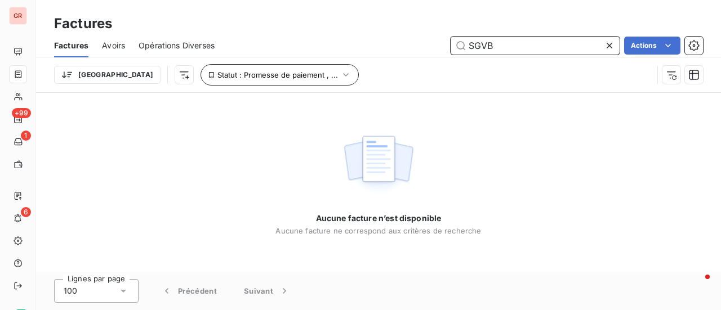
drag, startPoint x: 508, startPoint y: 44, endPoint x: 279, endPoint y: 71, distance: 230.7
click at [289, 69] on div "Factures Avoirs Opérations Diverses SGVB Actions Trier Statut : Promesse de pai…" at bounding box center [378, 63] width 685 height 59
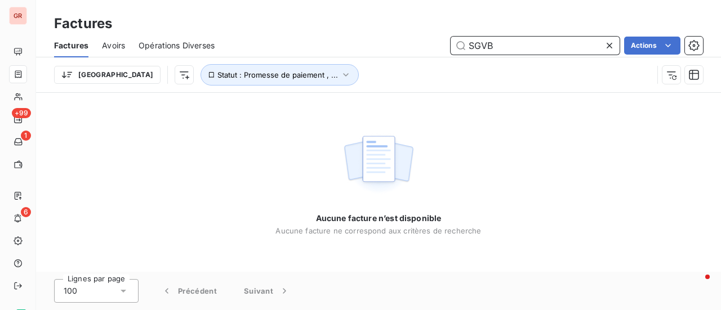
paste input "202508499/"
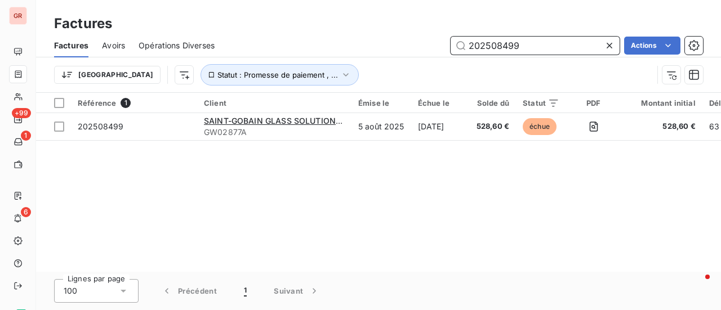
type input "202508499"
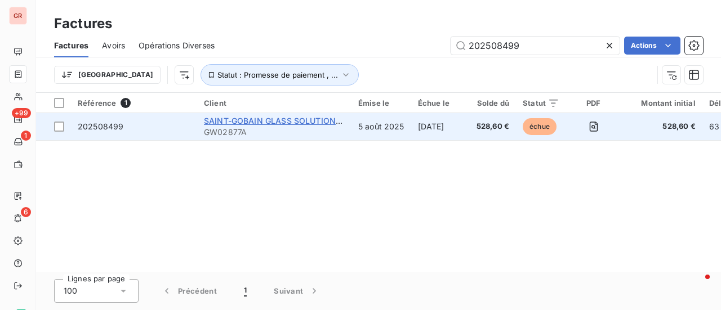
click at [298, 122] on span "SAINT-GOBAIN GLASS SOLUTIONS NORD EST" at bounding box center [294, 121] width 180 height 10
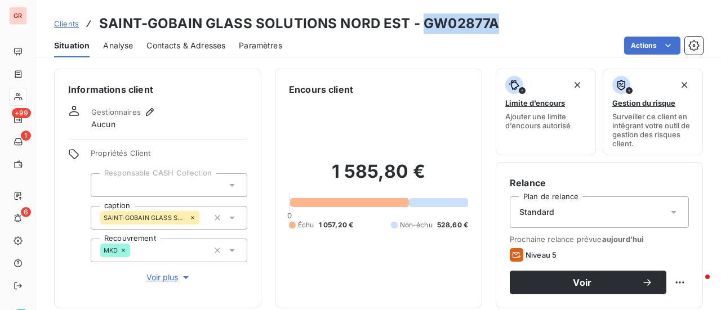
drag, startPoint x: 493, startPoint y: 26, endPoint x: 422, endPoint y: 27, distance: 70.4
click at [422, 27] on div "Clients SAINT-GOBAIN GLASS SOLUTIONS NORD EST - GW02877A" at bounding box center [378, 24] width 685 height 20
click at [443, 44] on div "Actions" at bounding box center [499, 46] width 407 height 18
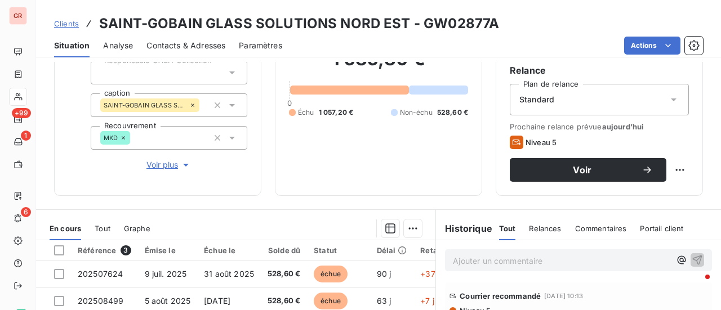
scroll to position [225, 0]
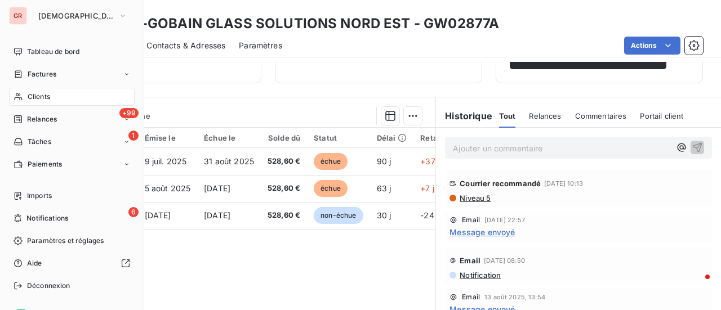
drag, startPoint x: 48, startPoint y: 74, endPoint x: 135, endPoint y: 64, distance: 87.2
click at [48, 73] on span "Factures" at bounding box center [42, 74] width 29 height 10
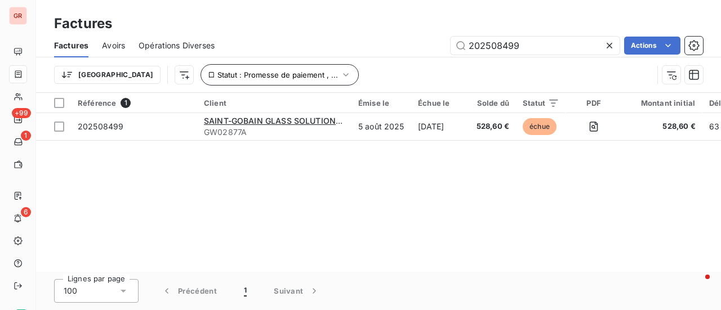
drag, startPoint x: 547, startPoint y: 51, endPoint x: 222, endPoint y: 77, distance: 326.5
click at [225, 77] on div "Factures Avoirs Opérations Diverses 202508499 Actions Trier Statut : Promesse d…" at bounding box center [378, 63] width 685 height 59
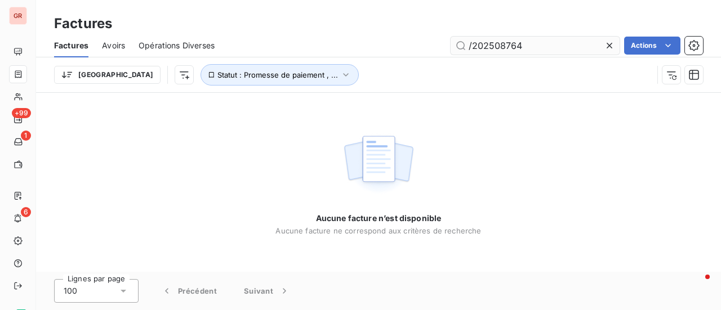
click at [473, 42] on input "/202508764" at bounding box center [534, 46] width 169 height 18
click at [469, 53] on input "/202508764" at bounding box center [534, 46] width 169 height 18
click at [471, 46] on input "/202508764" at bounding box center [534, 46] width 169 height 18
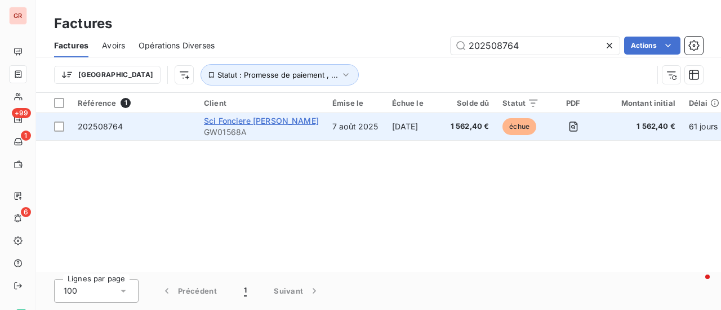
type input "202508764"
click at [257, 124] on span "Sci Fonciere [PERSON_NAME]" at bounding box center [261, 121] width 115 height 10
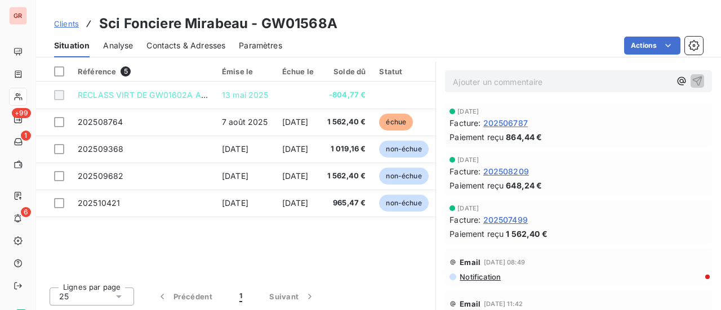
scroll to position [292, 0]
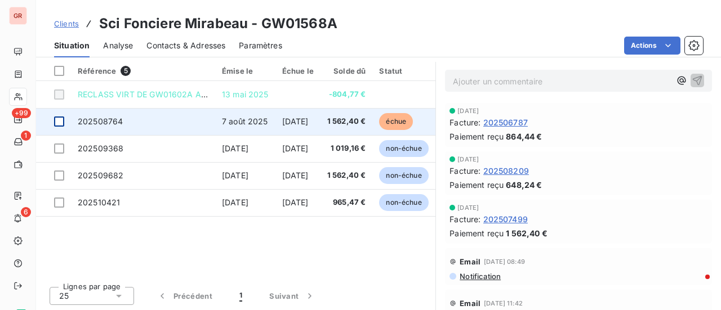
click at [56, 121] on div at bounding box center [59, 122] width 10 height 10
click at [103, 122] on span "202508764" at bounding box center [100, 122] width 45 height 10
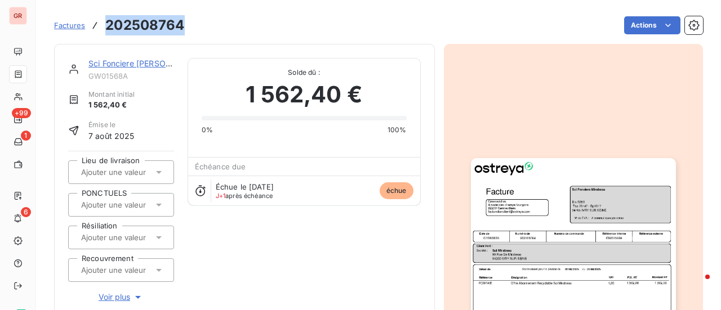
drag, startPoint x: 186, startPoint y: 30, endPoint x: 107, endPoint y: 34, distance: 78.9
click at [107, 34] on div "Factures 202508764 Actions" at bounding box center [378, 26] width 649 height 24
click at [152, 62] on link "Sci Fonciere [PERSON_NAME]" at bounding box center [145, 64] width 114 height 10
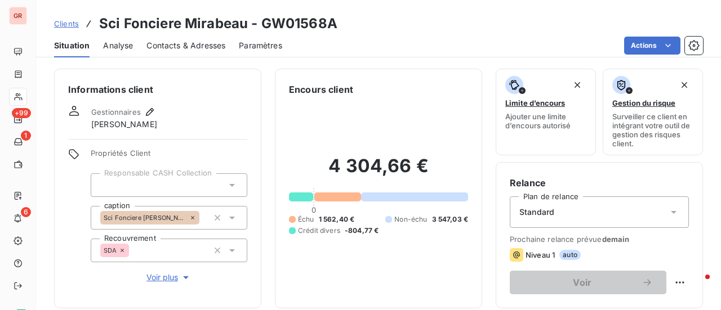
click at [338, 21] on div "Clients Sci Fonciere Mirabeau - GW01568A" at bounding box center [378, 24] width 685 height 20
drag, startPoint x: 325, startPoint y: 23, endPoint x: 266, endPoint y: 26, distance: 59.3
click at [262, 28] on div "Clients Sci Fonciere Mirabeau - GW01568A" at bounding box center [378, 24] width 685 height 20
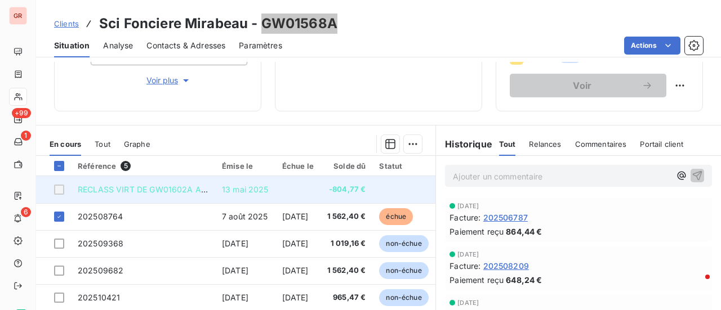
scroll to position [225, 0]
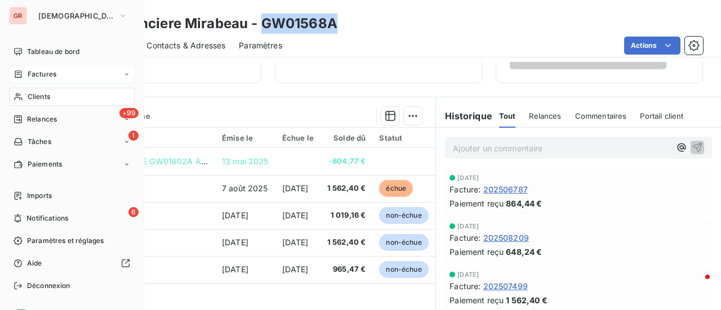
click at [51, 74] on span "Factures" at bounding box center [42, 74] width 29 height 10
click at [52, 74] on span "Factures" at bounding box center [42, 74] width 29 height 10
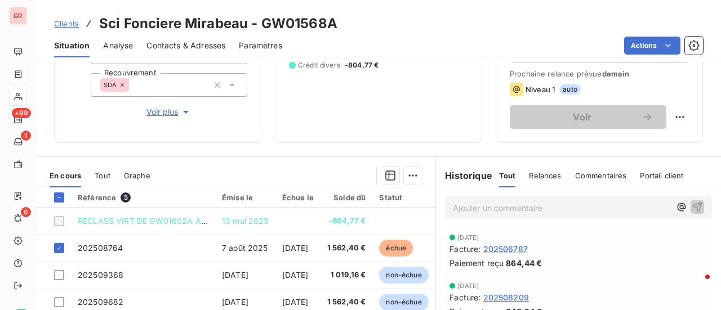
scroll to position [169, 0]
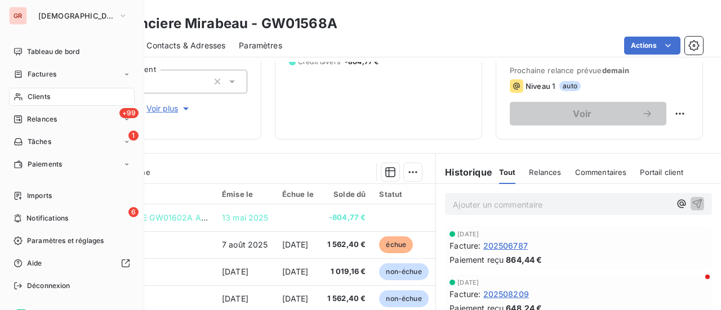
drag, startPoint x: 54, startPoint y: 78, endPoint x: 139, endPoint y: 69, distance: 85.5
click at [55, 78] on span "Factures" at bounding box center [42, 74] width 29 height 10
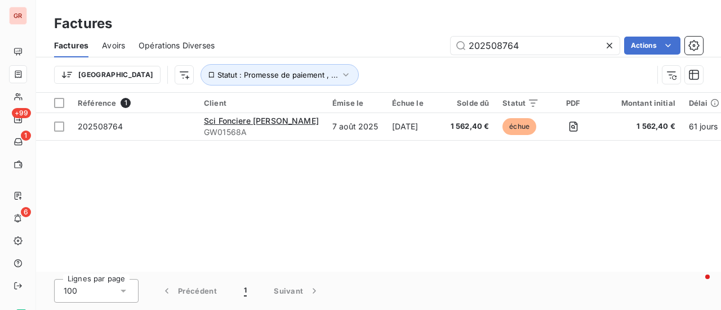
drag, startPoint x: 536, startPoint y: 46, endPoint x: 336, endPoint y: 59, distance: 200.3
click at [339, 58] on div "Factures Avoirs Opérations Diverses 202508764 Actions Trier Statut : Promesse d…" at bounding box center [378, 63] width 685 height 59
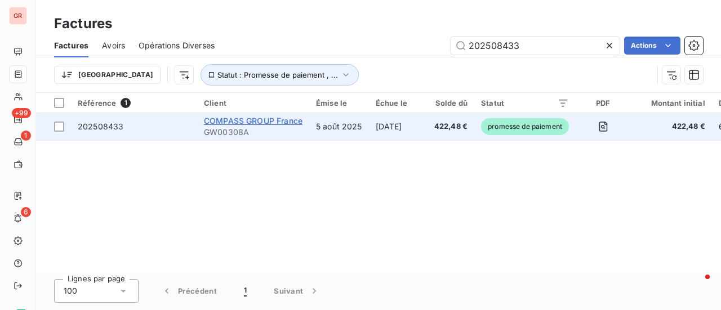
type input "202508433"
click at [240, 121] on span "COMPASS GROUP France" at bounding box center [253, 121] width 99 height 10
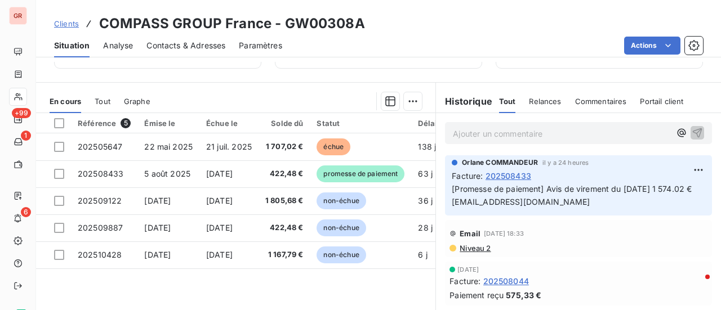
scroll to position [282, 0]
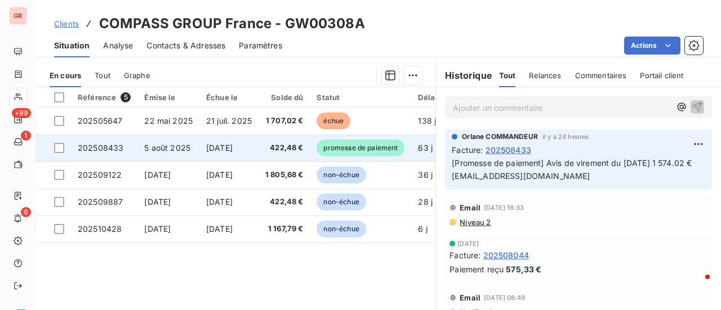
drag, startPoint x: 58, startPoint y: 146, endPoint x: 87, endPoint y: 145, distance: 29.3
click at [60, 146] on div at bounding box center [59, 148] width 10 height 10
click at [98, 143] on span "202508433" at bounding box center [101, 148] width 46 height 10
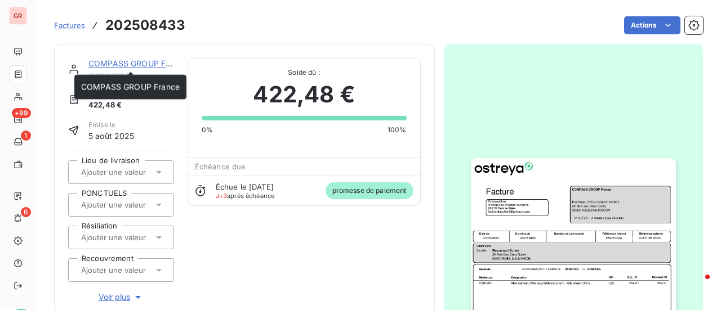
click at [146, 63] on link "COMPASS GROUP France" at bounding box center [137, 64] width 99 height 10
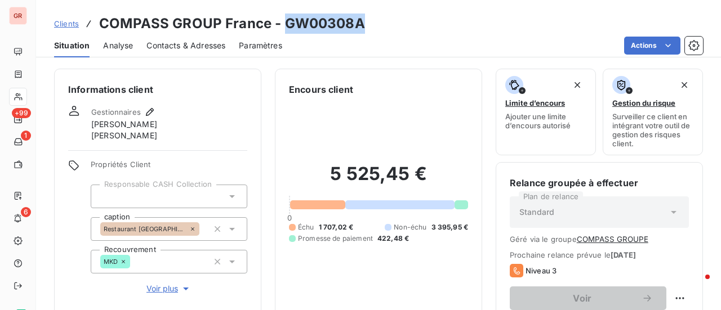
drag, startPoint x: 355, startPoint y: 25, endPoint x: 292, endPoint y: 30, distance: 63.8
click at [288, 30] on div "Clients COMPASS GROUP France - GW00308A" at bounding box center [378, 24] width 685 height 20
drag, startPoint x: 374, startPoint y: 40, endPoint x: 364, endPoint y: 33, distance: 12.2
click at [372, 40] on div "Actions" at bounding box center [499, 46] width 407 height 18
drag, startPoint x: 360, startPoint y: 31, endPoint x: 282, endPoint y: 20, distance: 79.6
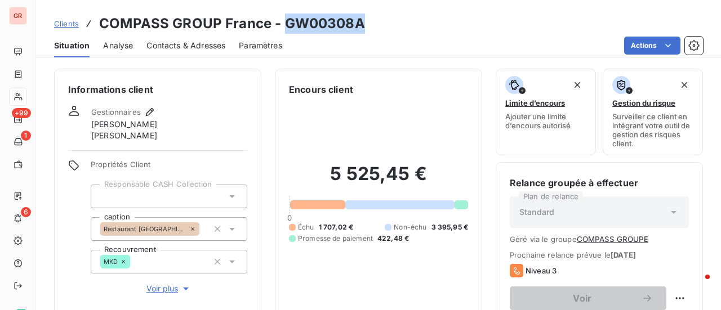
click at [280, 20] on div "Clients COMPASS GROUP France - GW00308A" at bounding box center [378, 24] width 685 height 20
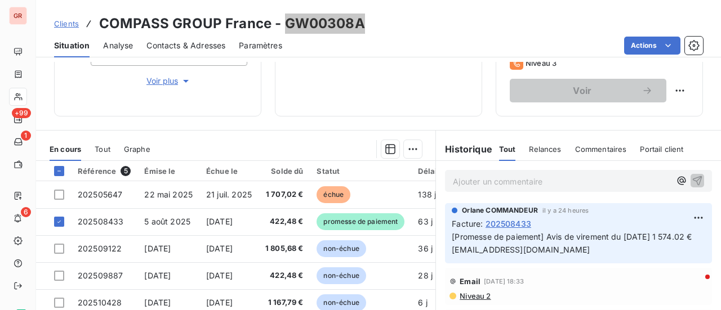
scroll to position [225, 0]
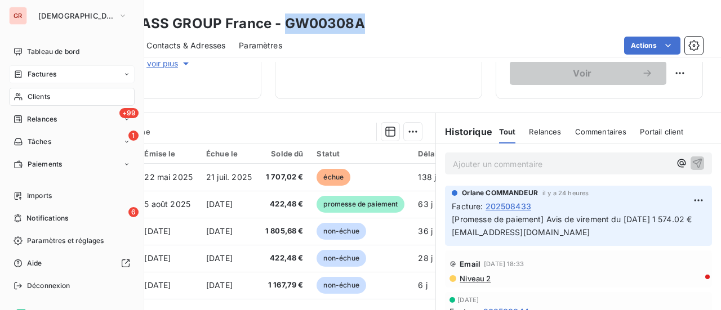
drag, startPoint x: 50, startPoint y: 72, endPoint x: 69, endPoint y: 72, distance: 19.1
click at [50, 72] on span "Factures" at bounding box center [42, 74] width 29 height 10
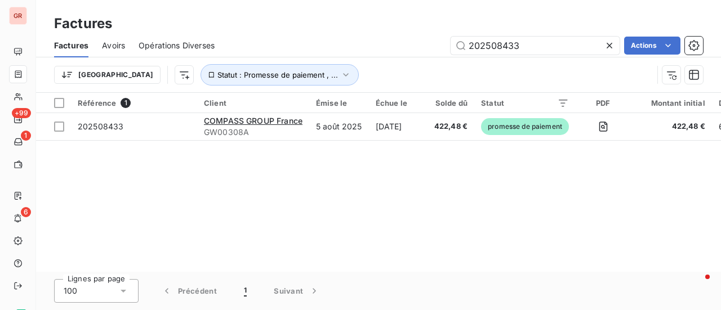
drag, startPoint x: 498, startPoint y: 50, endPoint x: 305, endPoint y: 68, distance: 193.4
click at [314, 69] on div "Factures Avoirs Opérations Diverses 202508433 Actions Trier Statut : Promesse d…" at bounding box center [378, 63] width 685 height 59
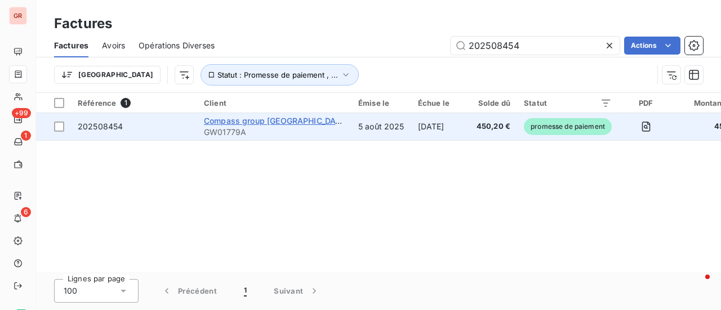
type input "202508454"
click at [225, 123] on span "Compass group France" at bounding box center [276, 121] width 145 height 10
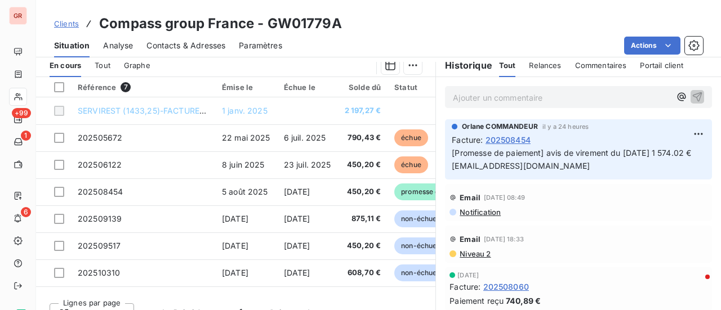
scroll to position [308, 0]
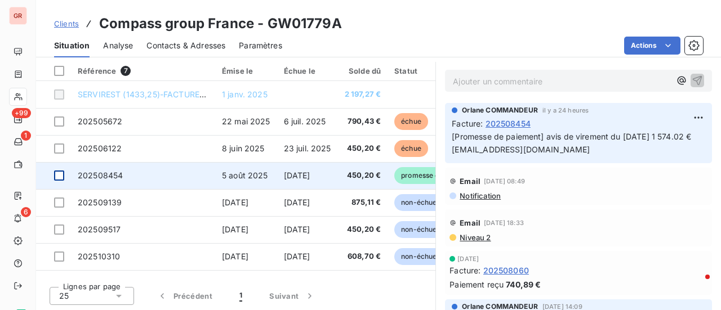
click at [62, 175] on div at bounding box center [59, 176] width 10 height 10
click at [108, 173] on span "202508454" at bounding box center [100, 176] width 45 height 10
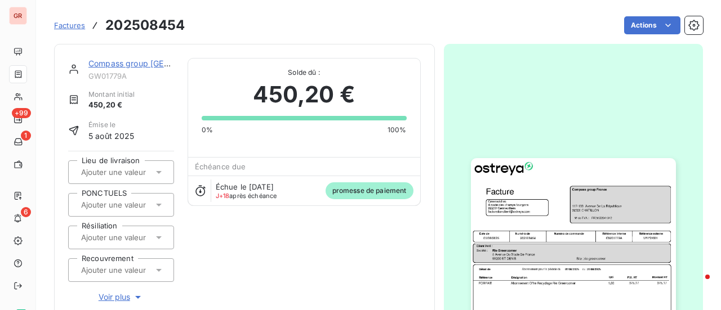
click at [149, 64] on link "Compass group France" at bounding box center [160, 64] width 144 height 10
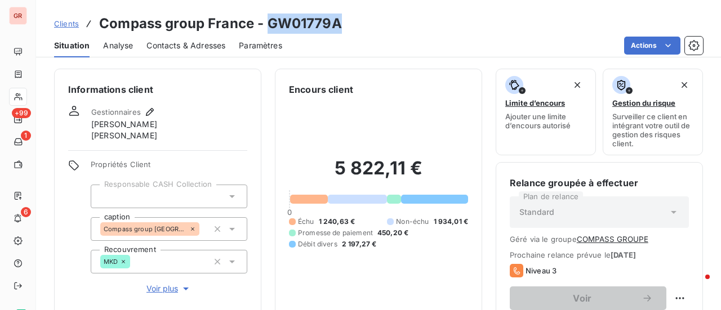
drag, startPoint x: 345, startPoint y: 25, endPoint x: 270, endPoint y: 20, distance: 74.5
click at [270, 20] on div "Clients Compass group France - GW01779A" at bounding box center [378, 24] width 685 height 20
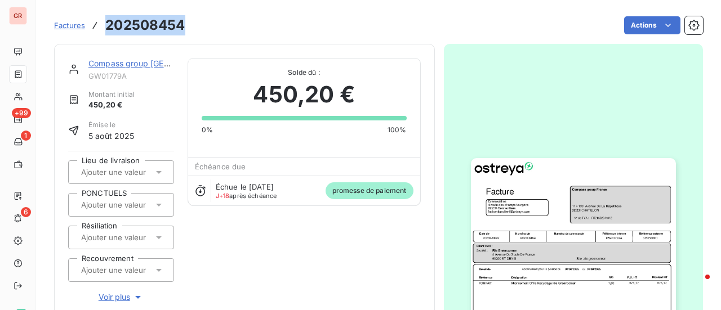
drag, startPoint x: 189, startPoint y: 24, endPoint x: 111, endPoint y: 23, distance: 77.1
click at [104, 23] on div "Factures 202508454 Actions" at bounding box center [378, 26] width 649 height 24
drag, startPoint x: 141, startPoint y: 64, endPoint x: 187, endPoint y: 53, distance: 47.3
click at [141, 64] on link "Compass group France" at bounding box center [160, 64] width 144 height 10
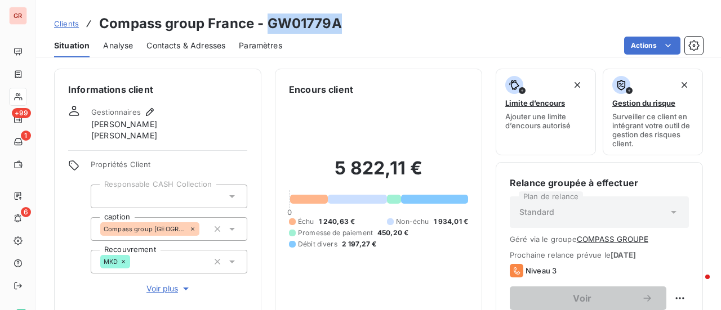
drag, startPoint x: 342, startPoint y: 24, endPoint x: 282, endPoint y: 25, distance: 60.3
click at [269, 27] on div "Clients Compass group France - GW01779A" at bounding box center [378, 24] width 685 height 20
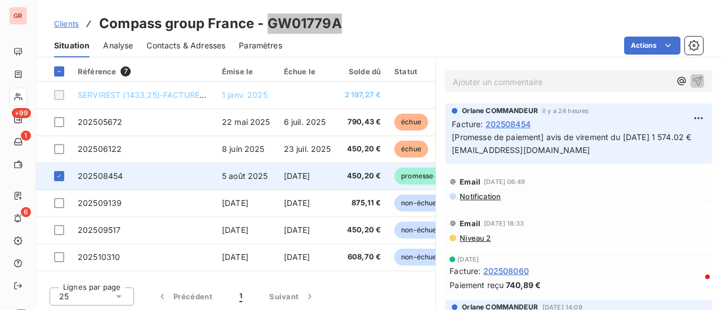
scroll to position [308, 0]
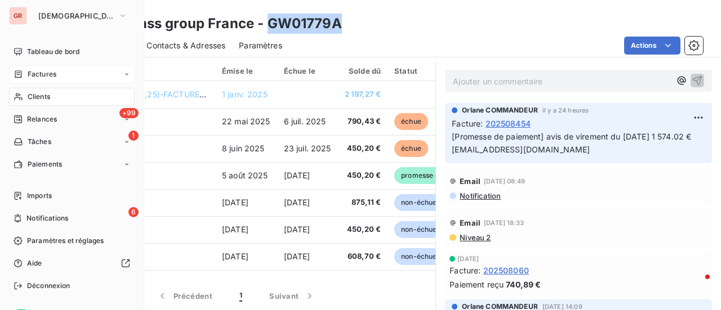
click at [44, 77] on span "Factures" at bounding box center [42, 74] width 29 height 10
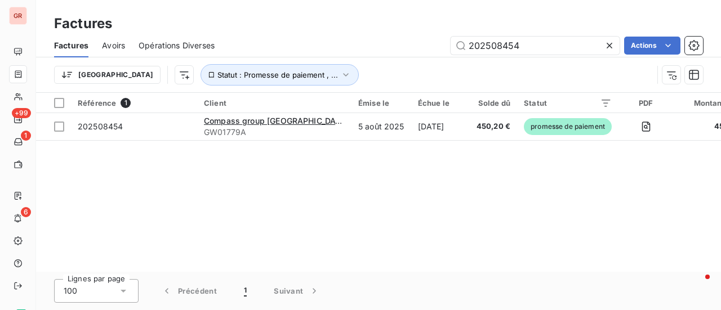
drag, startPoint x: 521, startPoint y: 48, endPoint x: 305, endPoint y: 40, distance: 216.4
click at [305, 40] on div "202508454 Actions" at bounding box center [465, 46] width 475 height 18
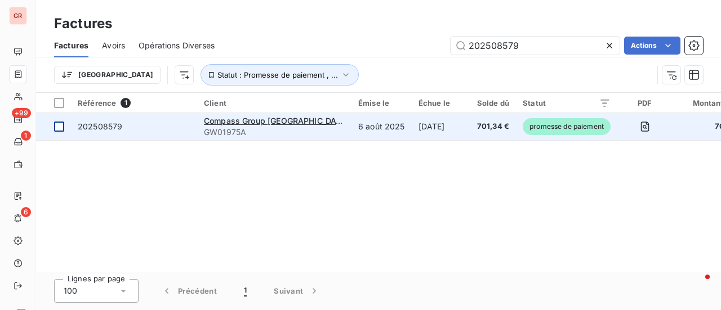
type input "202508579"
click at [60, 126] on div at bounding box center [59, 127] width 10 height 10
click at [100, 127] on span "202508579" at bounding box center [100, 127] width 44 height 10
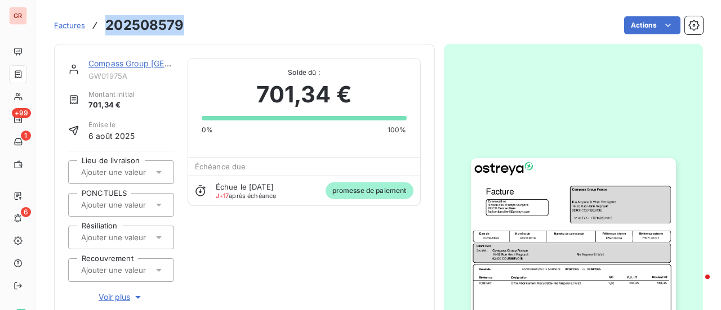
drag, startPoint x: 152, startPoint y: 29, endPoint x: 108, endPoint y: 31, distance: 43.9
click at [108, 31] on div "Factures 202508579 Actions" at bounding box center [378, 26] width 649 height 24
click at [117, 66] on link "Compass Group France" at bounding box center [160, 64] width 145 height 10
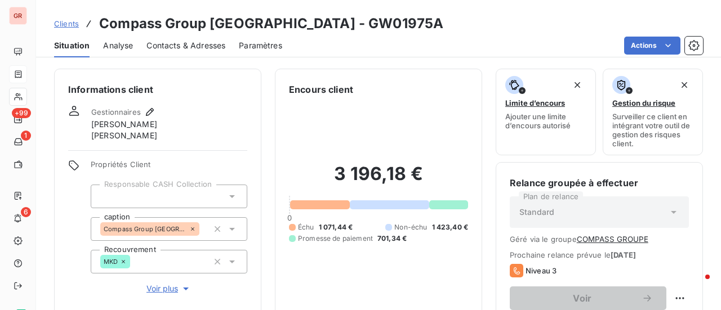
drag, startPoint x: 345, startPoint y: 28, endPoint x: 279, endPoint y: 25, distance: 65.4
click at [314, 26] on div "Clients Compass Group France - GW01975A" at bounding box center [378, 24] width 685 height 20
drag, startPoint x: 279, startPoint y: 25, endPoint x: 282, endPoint y: 35, distance: 10.4
click at [268, 26] on h3 "Compass Group France - GW01975A" at bounding box center [271, 24] width 344 height 20
drag, startPoint x: 342, startPoint y: 28, endPoint x: 270, endPoint y: 22, distance: 72.3
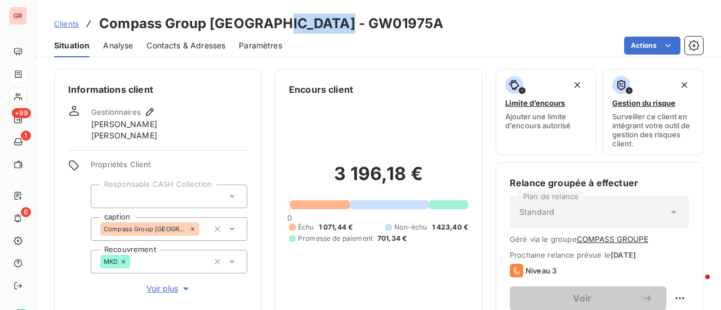
click at [269, 22] on div "Clients Compass Group France - GW01975A" at bounding box center [378, 24] width 685 height 20
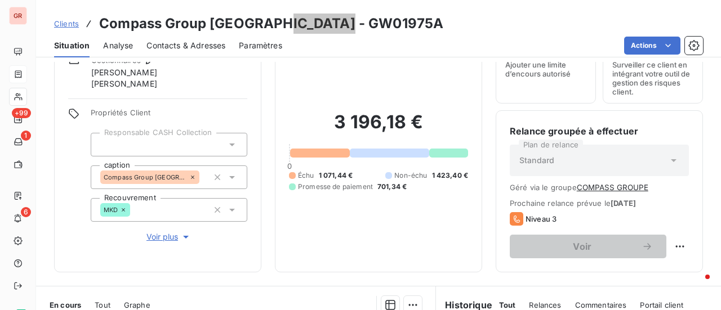
scroll to position [113, 0]
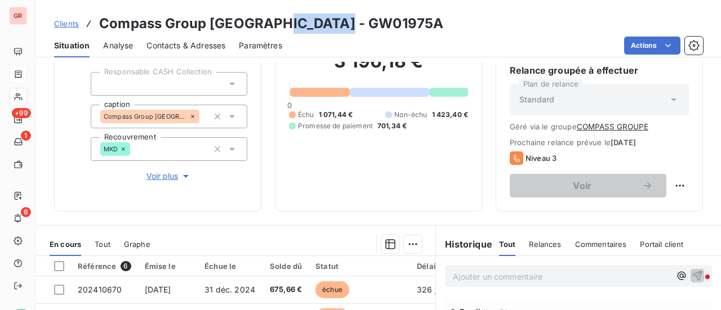
click at [208, 43] on span "Contacts & Adresses" at bounding box center [185, 45] width 79 height 11
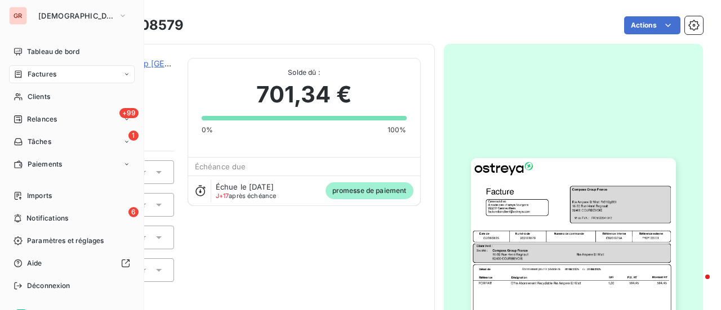
drag, startPoint x: 56, startPoint y: 75, endPoint x: 50, endPoint y: 66, distance: 10.5
click at [56, 75] on div "Factures" at bounding box center [72, 74] width 126 height 18
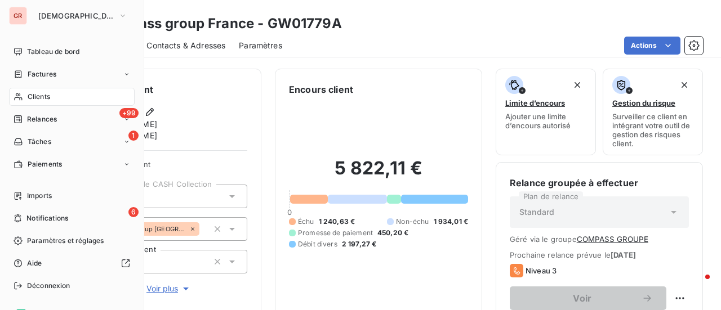
drag, startPoint x: 52, startPoint y: 75, endPoint x: 128, endPoint y: 61, distance: 77.9
click at [52, 75] on span "Factures" at bounding box center [42, 74] width 29 height 10
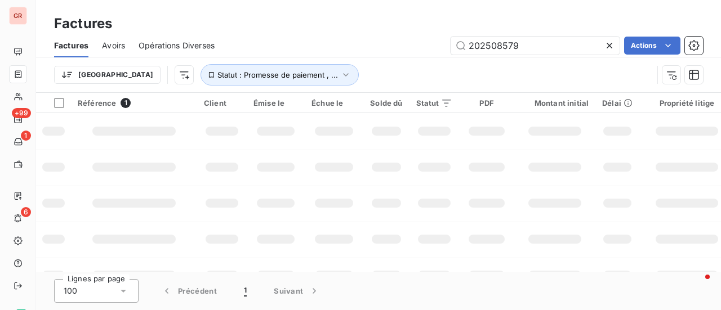
drag, startPoint x: 544, startPoint y: 45, endPoint x: 369, endPoint y: 55, distance: 174.8
click at [369, 54] on div "202508579 Actions" at bounding box center [465, 46] width 475 height 18
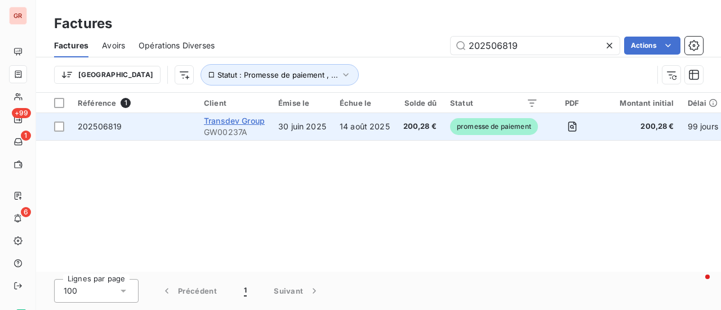
type input "202506819"
click at [246, 118] on span "Transdev Group" at bounding box center [234, 121] width 61 height 10
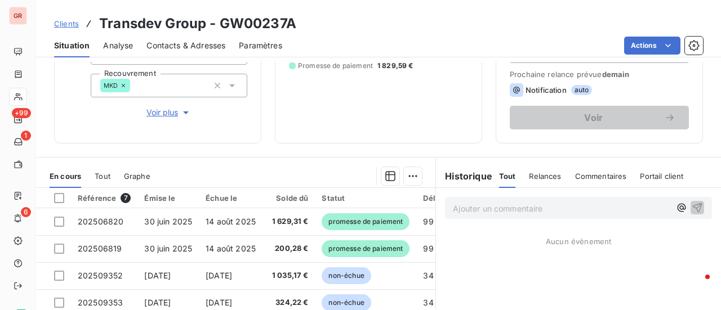
scroll to position [169, 0]
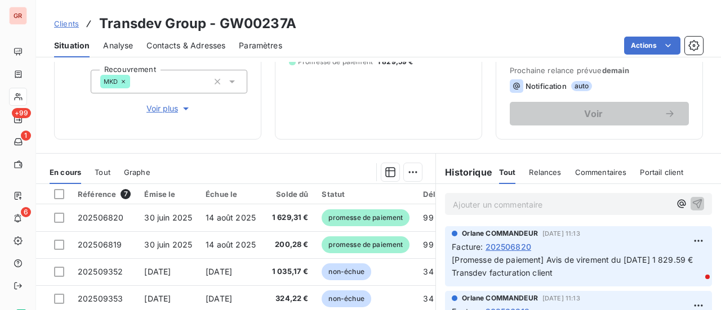
click at [296, 24] on div "Clients Transdev Group - GW00237A" at bounding box center [378, 24] width 685 height 20
drag, startPoint x: 292, startPoint y: 21, endPoint x: 229, endPoint y: 21, distance: 62.5
click at [218, 28] on h3 "Transdev Group - GW00237A" at bounding box center [197, 24] width 197 height 20
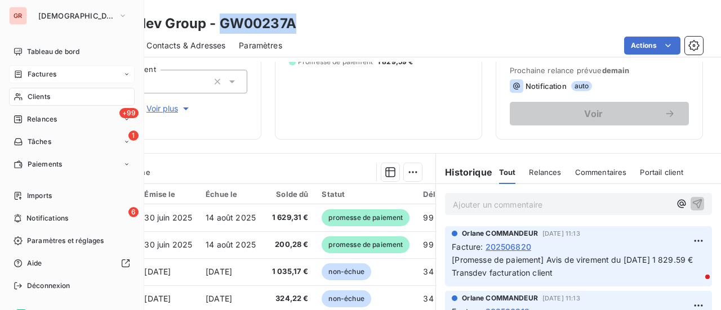
drag, startPoint x: 46, startPoint y: 73, endPoint x: 56, endPoint y: 72, distance: 10.2
click at [47, 73] on span "Factures" at bounding box center [42, 74] width 29 height 10
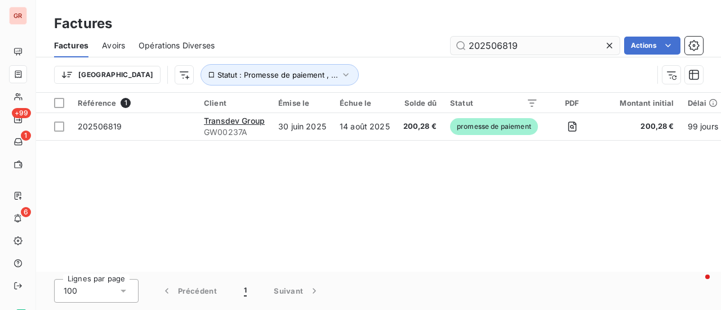
click at [520, 52] on input "202506819" at bounding box center [534, 46] width 169 height 18
drag, startPoint x: 519, startPoint y: 51, endPoint x: 383, endPoint y: 55, distance: 136.3
click at [384, 55] on div "Factures Avoirs Opérations Diverses 202506819 Actions" at bounding box center [378, 46] width 685 height 24
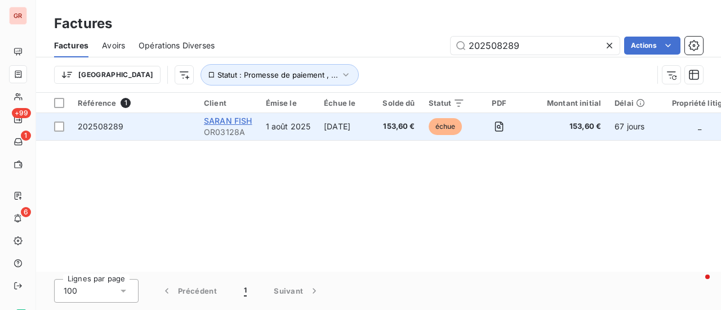
type input "202508289"
click at [230, 122] on span "SARAN FISH" at bounding box center [228, 121] width 48 height 10
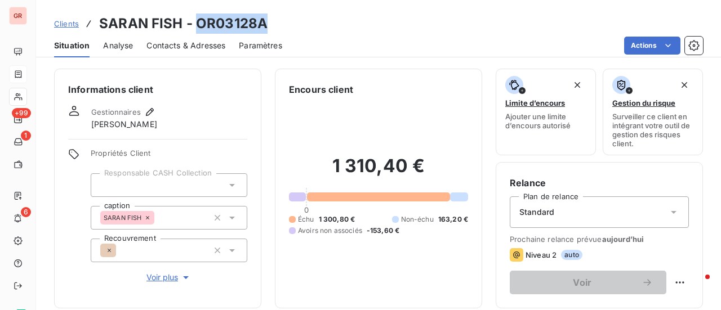
drag, startPoint x: 276, startPoint y: 26, endPoint x: 198, endPoint y: 25, distance: 77.7
click at [198, 25] on div "Clients SARAN FISH - OR03128A" at bounding box center [378, 24] width 685 height 20
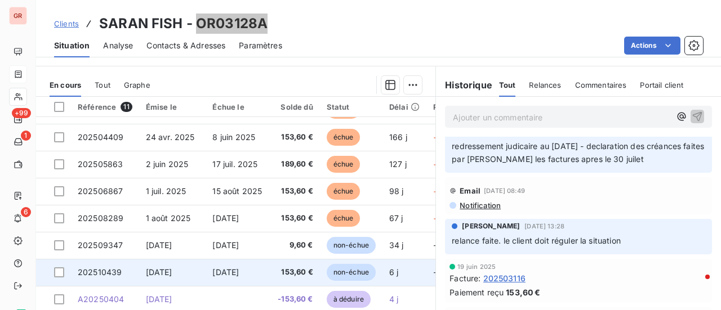
scroll to position [292, 0]
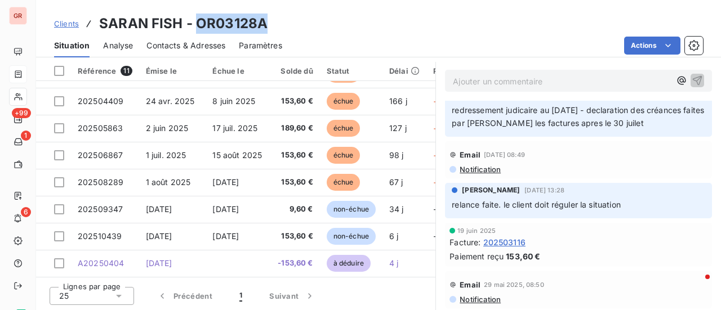
drag, startPoint x: 277, startPoint y: 20, endPoint x: 267, endPoint y: 26, distance: 11.4
click at [276, 21] on div "Clients SARAN FISH - OR03128A" at bounding box center [378, 24] width 685 height 20
click at [265, 28] on div "Clients SARAN FISH - OR03128A" at bounding box center [378, 24] width 685 height 20
drag, startPoint x: 265, startPoint y: 25, endPoint x: 194, endPoint y: 29, distance: 71.0
click at [194, 29] on div "Clients SARAN FISH - OR03128A" at bounding box center [378, 24] width 685 height 20
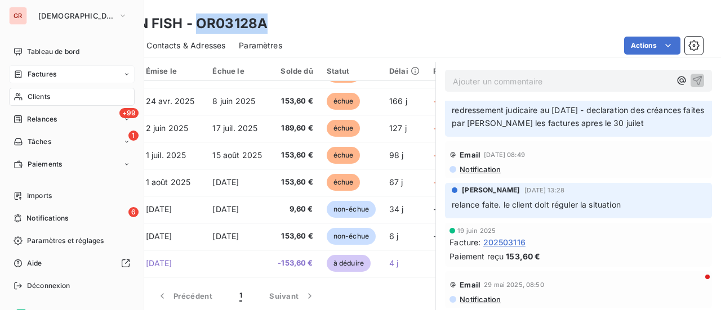
click at [53, 73] on span "Factures" at bounding box center [42, 74] width 29 height 10
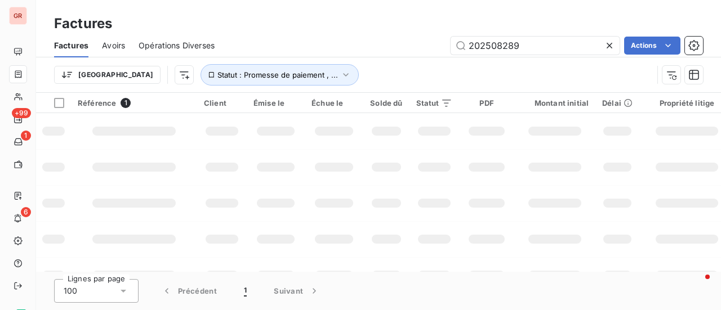
drag, startPoint x: 563, startPoint y: 44, endPoint x: 259, endPoint y: 61, distance: 304.5
click at [261, 62] on div "Factures Avoirs Opérations Diverses 202508289 Actions Trier Statut : Promesse d…" at bounding box center [378, 63] width 685 height 59
click at [468, 48] on input "LES TERRES DU MOULIN" at bounding box center [534, 46] width 169 height 18
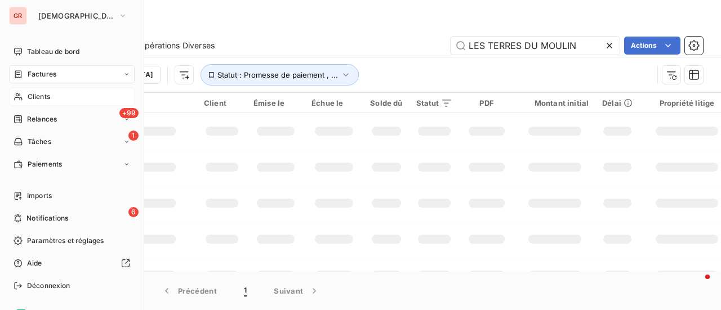
type input "LES TERRES DU MOULIN"
click at [43, 94] on span "Clients" at bounding box center [39, 97] width 23 height 10
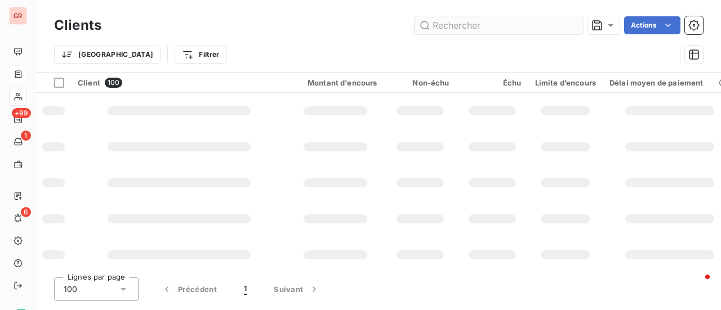
click at [481, 31] on input "text" at bounding box center [498, 25] width 169 height 18
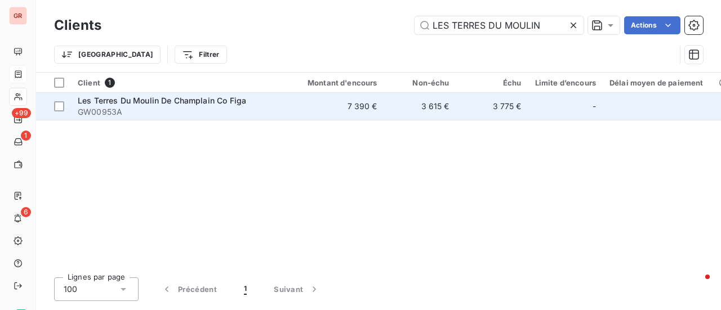
type input "LES TERRES DU MOULIN"
click at [179, 97] on span "Les Terres Du Moulin De Champlain Co Figa" at bounding box center [162, 101] width 168 height 10
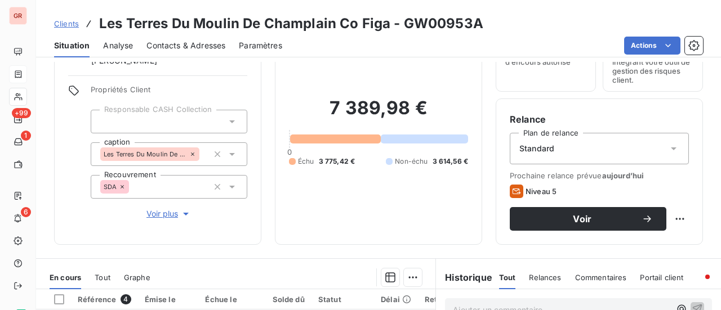
scroll to position [169, 0]
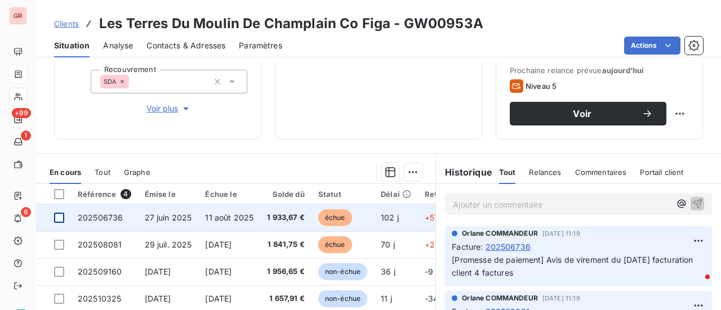
click at [57, 217] on div at bounding box center [59, 218] width 10 height 10
click at [107, 216] on span "202506736" at bounding box center [100, 218] width 45 height 10
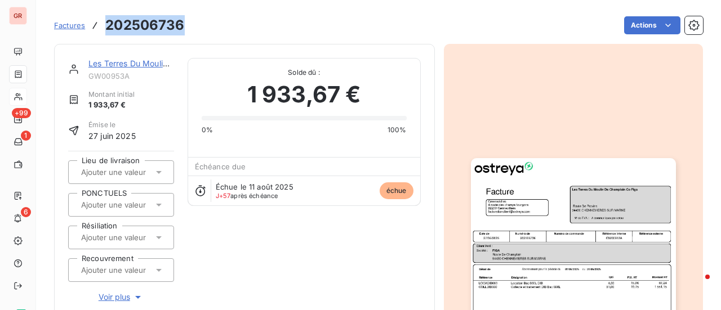
drag, startPoint x: 182, startPoint y: 25, endPoint x: 106, endPoint y: 28, distance: 75.5
click at [106, 28] on h3 "202506736" at bounding box center [144, 25] width 79 height 20
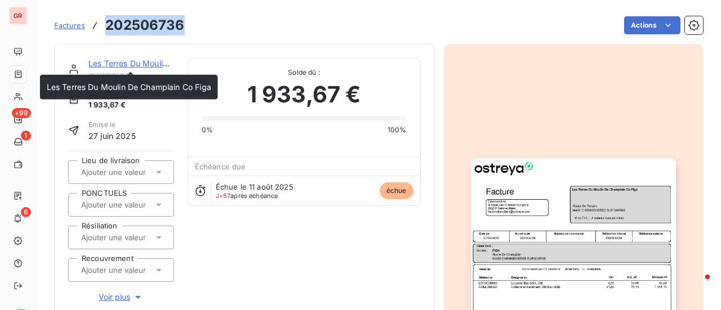
drag, startPoint x: 134, startPoint y: 65, endPoint x: 144, endPoint y: 64, distance: 10.2
click at [134, 65] on link "Les Terres Du Moulin De Champlain Co Figa" at bounding box center [170, 64] width 164 height 10
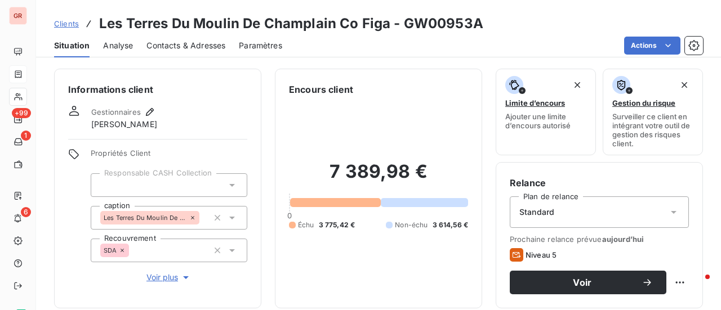
click at [480, 21] on div "Clients Les Terres Du Moulin De Champlain Co Figa - GW00953A" at bounding box center [378, 24] width 685 height 20
drag, startPoint x: 459, startPoint y: 24, endPoint x: 404, endPoint y: 25, distance: 55.2
click at [404, 25] on h3 "Les Terres Du Moulin De Champlain Co Figa - GW00953A" at bounding box center [291, 24] width 384 height 20
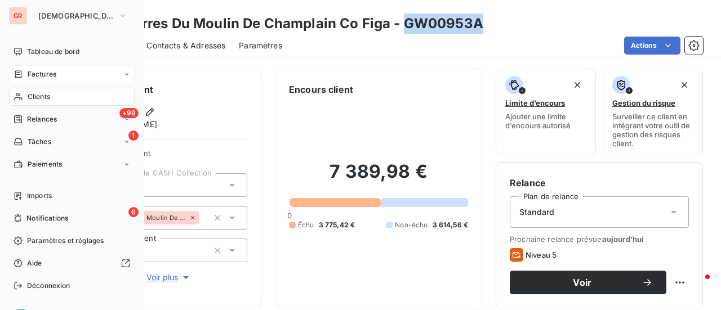
click at [42, 74] on span "Factures" at bounding box center [42, 74] width 29 height 10
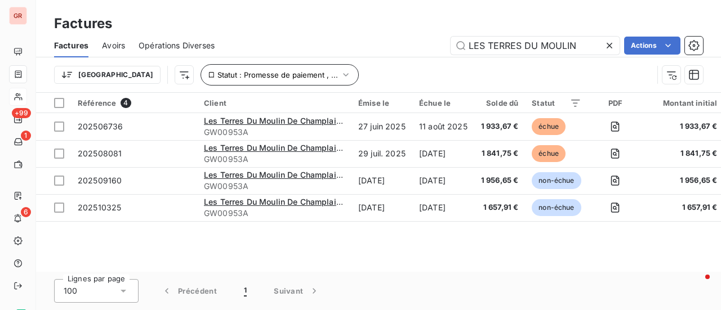
drag, startPoint x: 520, startPoint y: 53, endPoint x: 225, endPoint y: 77, distance: 296.6
click at [229, 76] on div "Factures Avoirs Opérations Diverses LES TERRES DU MOULIN Actions Trier Statut :…" at bounding box center [378, 63] width 685 height 59
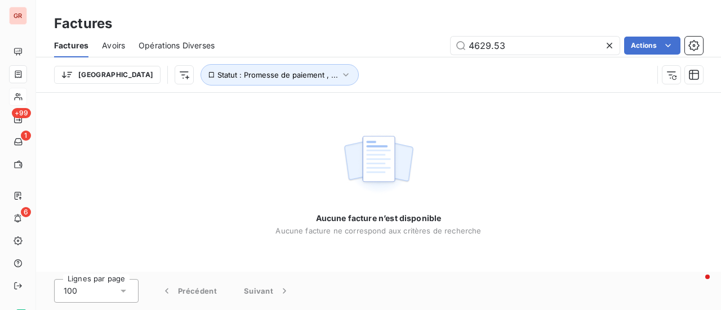
drag, startPoint x: 494, startPoint y: 46, endPoint x: 388, endPoint y: 53, distance: 106.1
click at [413, 50] on div "4629.53 Actions" at bounding box center [465, 46] width 475 height 18
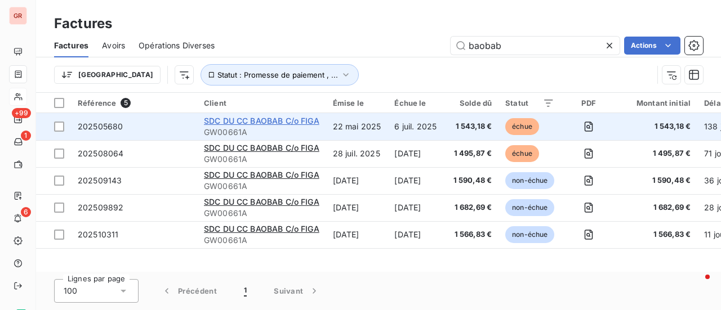
type input "baobab"
click at [263, 120] on span "SDC DU CC BAOBAB C/o FIGA" at bounding box center [261, 121] width 115 height 10
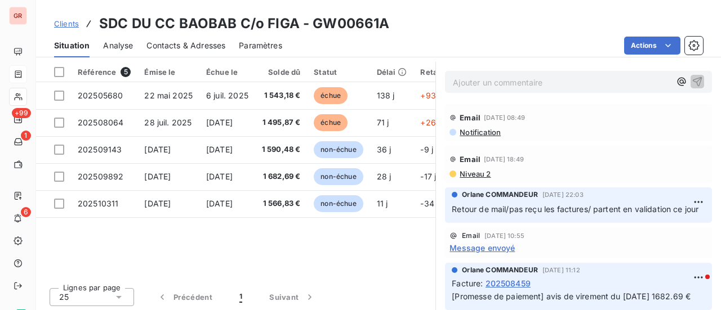
scroll to position [292, 0]
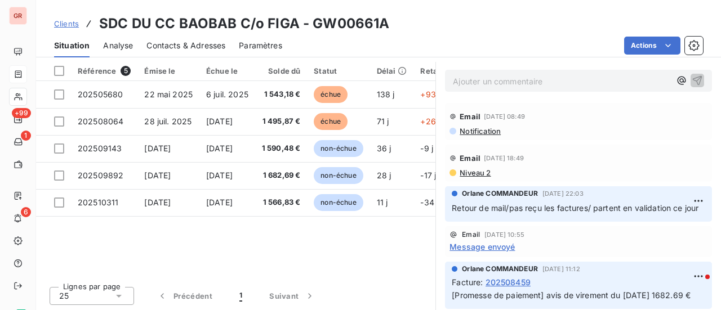
click at [195, 44] on span "Contacts & Adresses" at bounding box center [185, 45] width 79 height 11
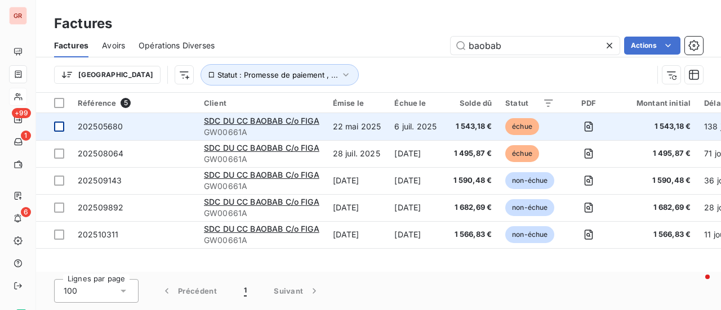
drag, startPoint x: 62, startPoint y: 123, endPoint x: 70, endPoint y: 124, distance: 8.0
click at [62, 123] on div at bounding box center [59, 127] width 10 height 10
click at [100, 128] on span "202505680" at bounding box center [100, 127] width 45 height 10
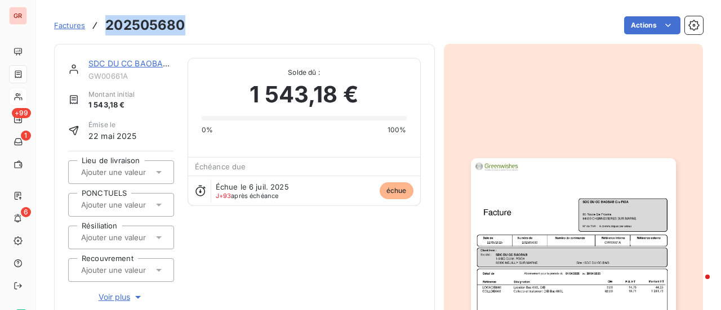
drag, startPoint x: 182, startPoint y: 25, endPoint x: 106, endPoint y: 28, distance: 76.6
click at [106, 28] on h3 "202505680" at bounding box center [144, 25] width 79 height 20
click at [151, 49] on div "SDC DU CC BAOBAB C/o FIGA GW00661A Montant initial 1 543,18 € Émise le 22 mai 2…" at bounding box center [244, 216] width 381 height 344
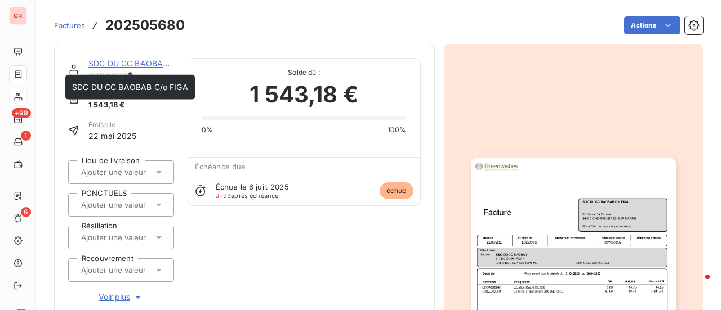
drag, startPoint x: 144, startPoint y: 60, endPoint x: 199, endPoint y: 52, distance: 55.7
click at [144, 60] on link "SDC DU CC BAOBAB C/o FIGA" at bounding box center [146, 64] width 116 height 10
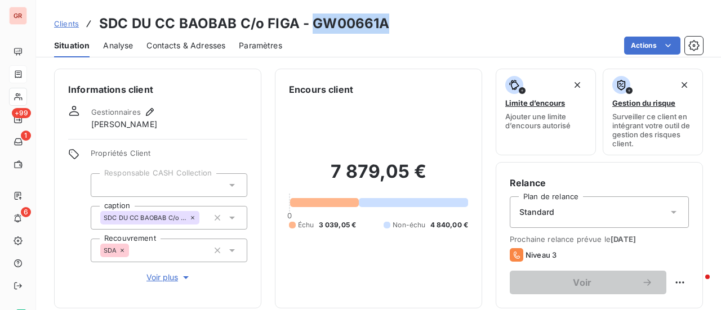
drag, startPoint x: 383, startPoint y: 29, endPoint x: 316, endPoint y: 26, distance: 66.5
click at [310, 26] on h3 "SDC DU CC BAOBAB C/o FIGA - GW00661A" at bounding box center [244, 24] width 290 height 20
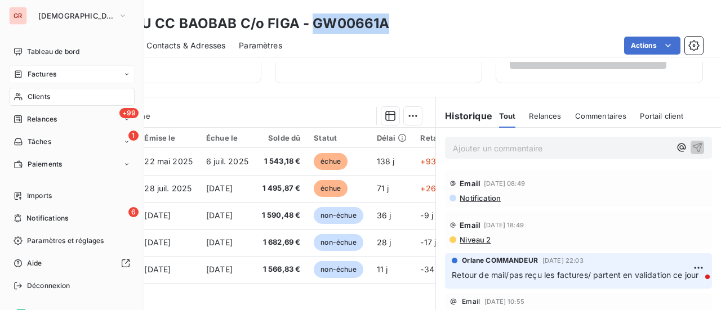
click at [56, 73] on div "Factures" at bounding box center [72, 74] width 126 height 18
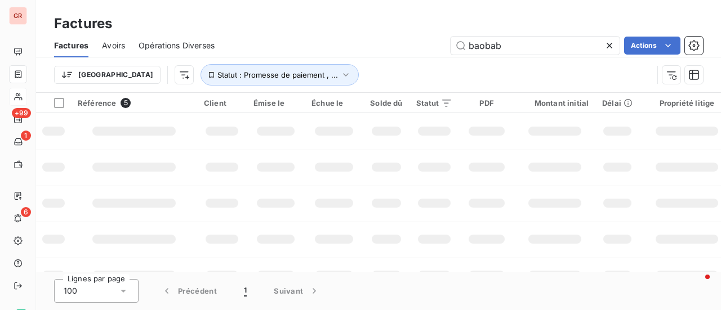
drag, startPoint x: 513, startPoint y: 46, endPoint x: 360, endPoint y: 49, distance: 153.2
click at [368, 49] on div "baobab Actions" at bounding box center [465, 46] width 475 height 18
click at [468, 49] on input "202509253" at bounding box center [534, 46] width 169 height 18
click at [536, 46] on input "202509253" at bounding box center [534, 46] width 169 height 18
type input "202509253"
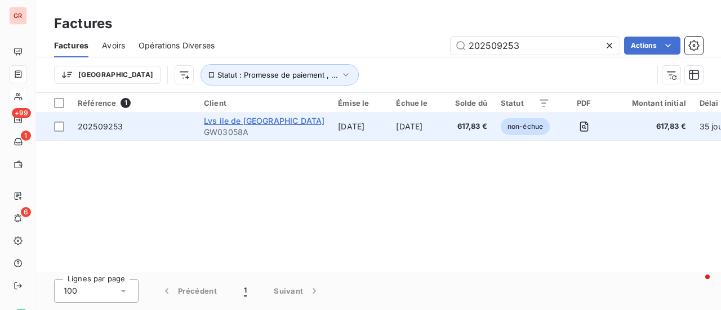
click at [239, 122] on span "Lvs ile de France" at bounding box center [264, 121] width 120 height 10
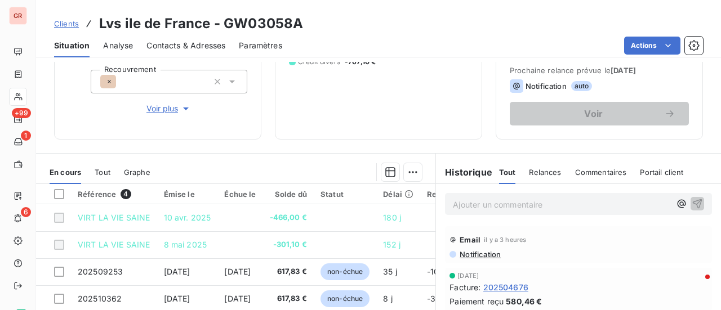
scroll to position [225, 0]
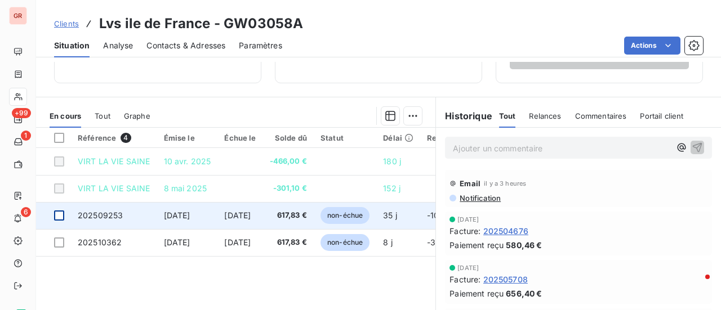
click at [61, 216] on div at bounding box center [59, 216] width 10 height 10
drag, startPoint x: 61, startPoint y: 215, endPoint x: 83, endPoint y: 216, distance: 22.0
click at [62, 215] on div at bounding box center [59, 216] width 10 height 10
click at [114, 208] on td "202509253" at bounding box center [114, 215] width 86 height 27
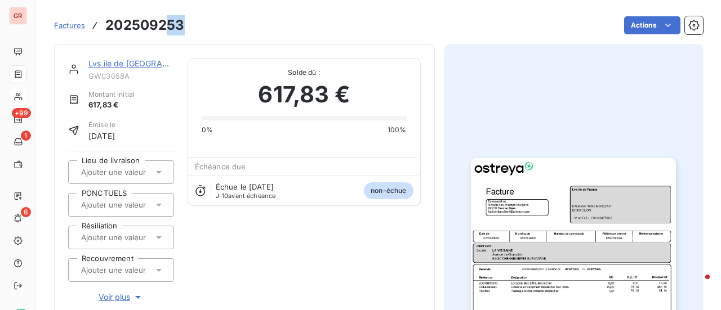
click at [166, 31] on h3 "202509253" at bounding box center [144, 25] width 79 height 20
drag, startPoint x: 140, startPoint y: 36, endPoint x: 113, endPoint y: 34, distance: 27.7
click at [108, 34] on h3 "202509253" at bounding box center [144, 25] width 79 height 20
drag, startPoint x: 185, startPoint y: 26, endPoint x: 104, endPoint y: 23, distance: 81.1
click at [104, 23] on div "Factures 202509253 Actions" at bounding box center [378, 26] width 649 height 24
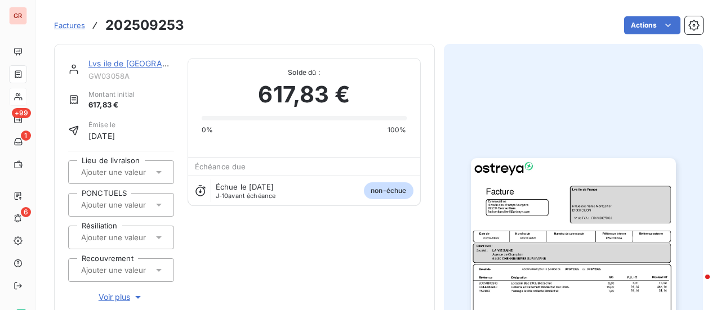
click at [139, 64] on link "Lvs ile de France" at bounding box center [147, 64] width 119 height 10
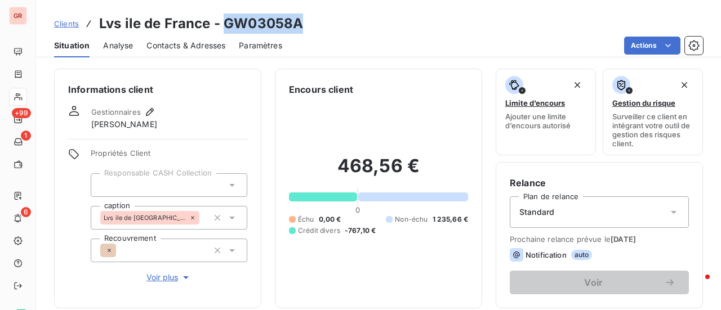
drag, startPoint x: 299, startPoint y: 28, endPoint x: 225, endPoint y: 26, distance: 73.8
click at [225, 26] on div "Clients Lvs ile de France - GW03058A" at bounding box center [378, 24] width 685 height 20
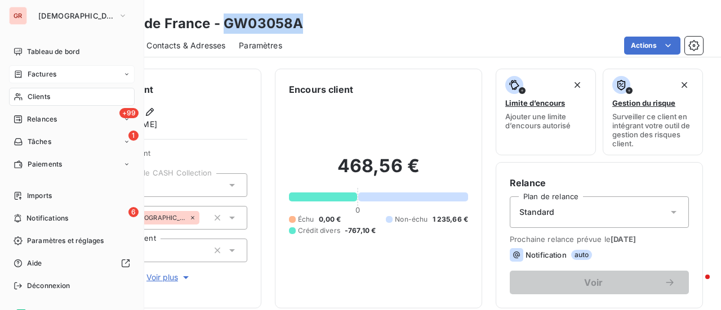
drag, startPoint x: 52, startPoint y: 68, endPoint x: 93, endPoint y: 75, distance: 42.3
click at [52, 68] on div "Factures" at bounding box center [72, 74] width 126 height 18
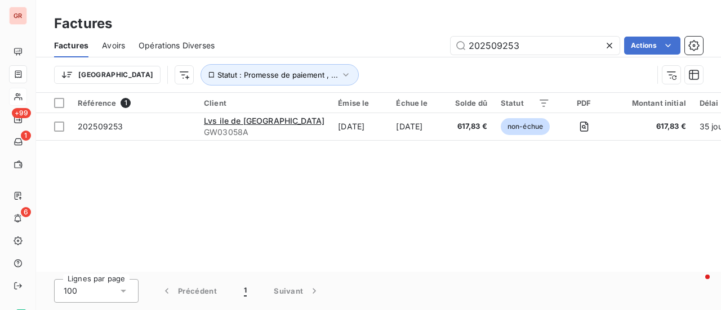
drag, startPoint x: 533, startPoint y: 50, endPoint x: 256, endPoint y: 51, distance: 276.5
click at [266, 52] on div "202509253 Actions" at bounding box center [465, 46] width 475 height 18
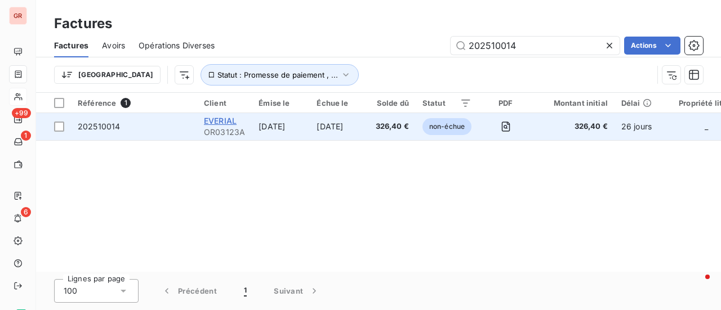
type input "202510014"
click at [233, 118] on span "EVERIAL" at bounding box center [220, 121] width 33 height 10
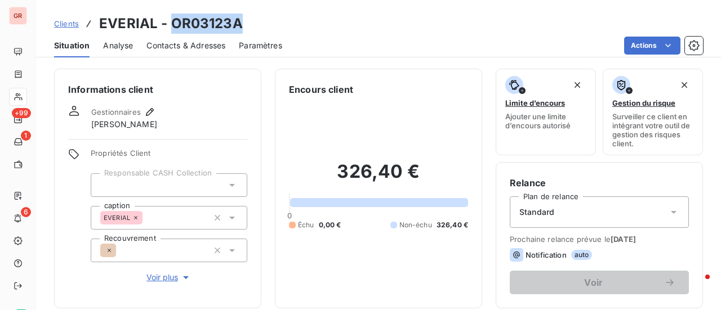
drag, startPoint x: 243, startPoint y: 27, endPoint x: 171, endPoint y: 26, distance: 71.5
click at [171, 26] on div "Clients EVERIAL - OR03123A" at bounding box center [378, 24] width 685 height 20
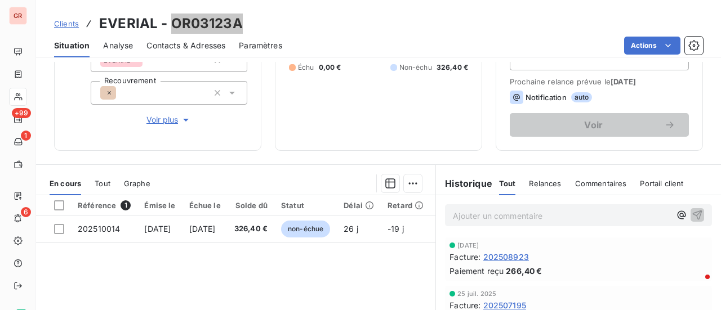
scroll to position [169, 0]
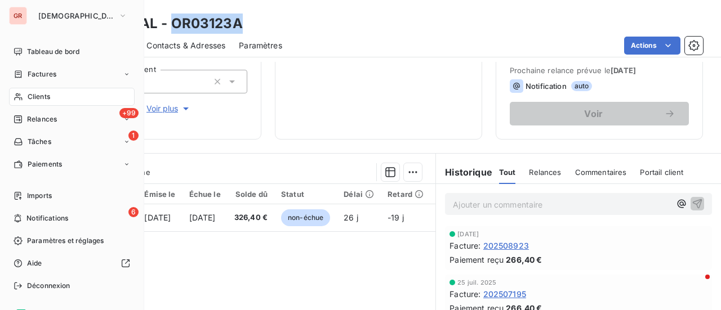
click at [49, 74] on span "Factures" at bounding box center [42, 74] width 29 height 10
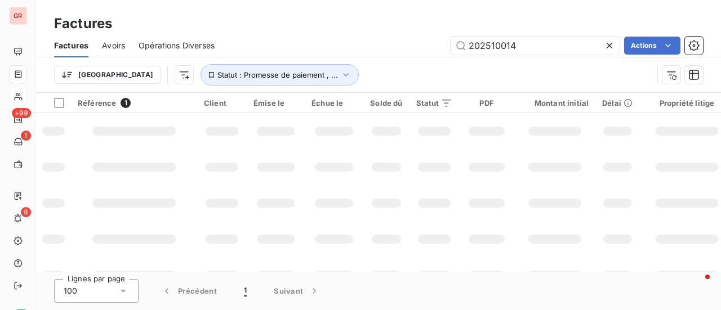
drag, startPoint x: 519, startPoint y: 47, endPoint x: 310, endPoint y: 68, distance: 209.9
click at [311, 67] on div "Factures Avoirs Opérations Diverses 202510014 Actions Trier Statut : Promesse d…" at bounding box center [378, 63] width 685 height 59
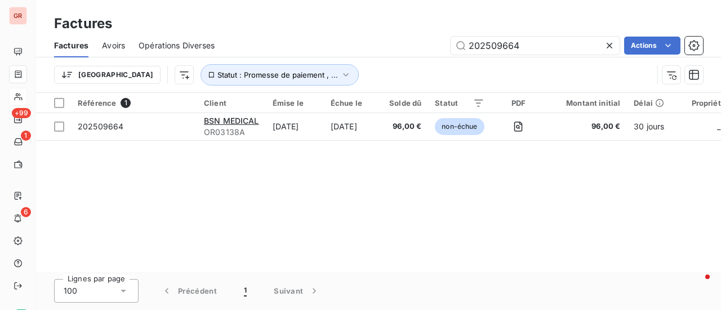
type input "202509664"
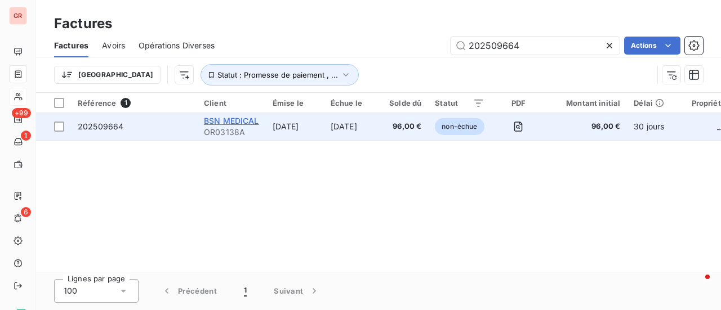
click at [243, 118] on span "BSN MEDICAL" at bounding box center [231, 121] width 55 height 10
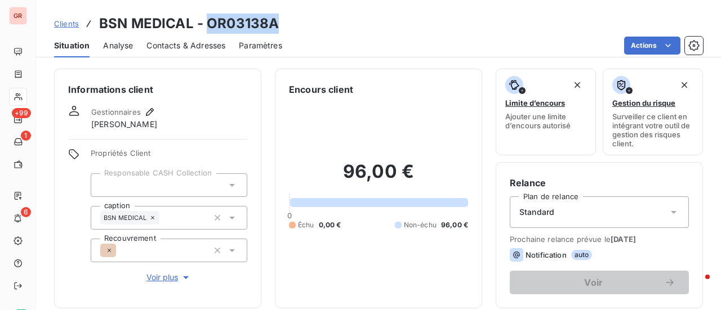
drag, startPoint x: 276, startPoint y: 28, endPoint x: 208, endPoint y: 27, distance: 68.7
click at [208, 27] on div "Clients BSN MEDICAL - OR03138A" at bounding box center [378, 24] width 685 height 20
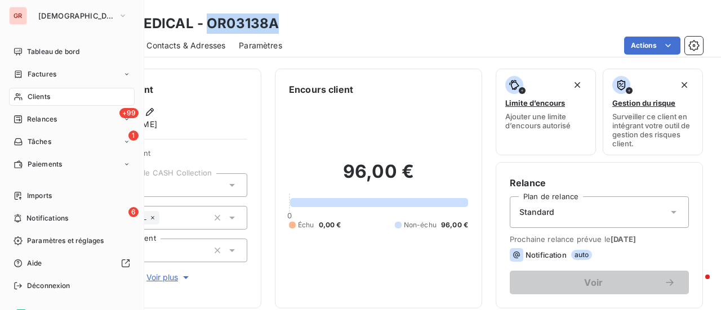
click at [47, 75] on span "Factures" at bounding box center [42, 74] width 29 height 10
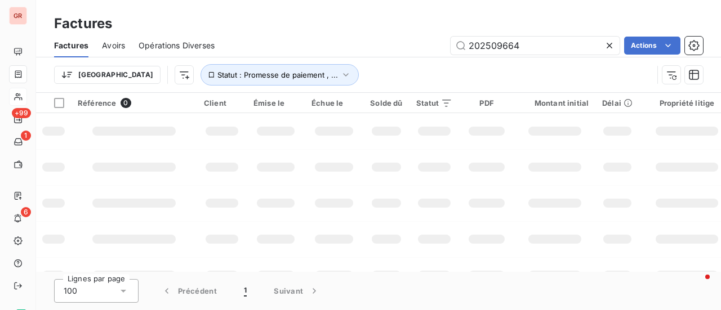
drag, startPoint x: 539, startPoint y: 51, endPoint x: 349, endPoint y: 69, distance: 190.7
click at [358, 48] on div "202509664 Actions" at bounding box center [465, 46] width 475 height 18
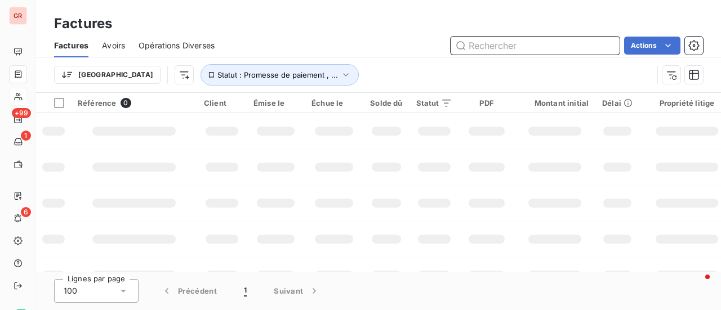
drag, startPoint x: 515, startPoint y: 41, endPoint x: 516, endPoint y: 55, distance: 14.7
click at [515, 41] on input "text" at bounding box center [534, 46] width 169 height 18
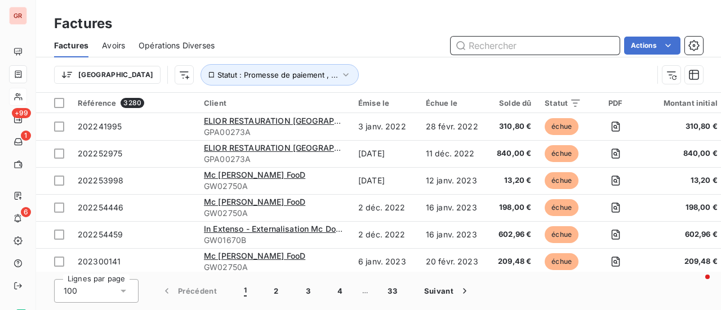
click at [500, 49] on input "text" at bounding box center [534, 46] width 169 height 18
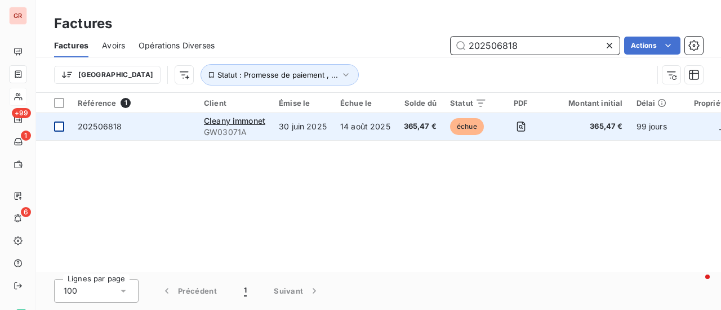
type input "202506818"
click at [61, 124] on div at bounding box center [59, 127] width 10 height 10
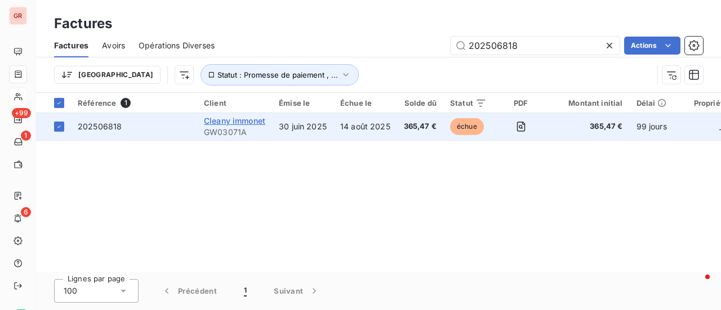
click at [236, 122] on span "Cleany immonet" at bounding box center [234, 121] width 61 height 10
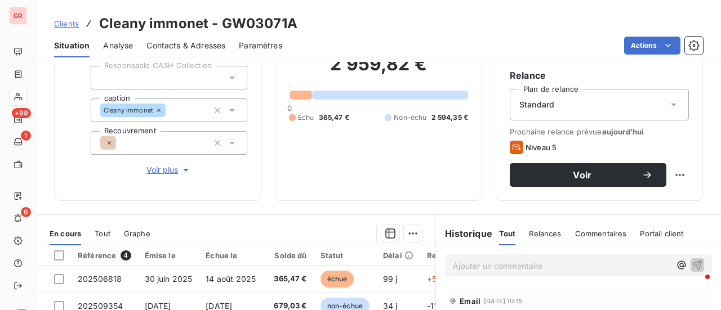
scroll to position [169, 0]
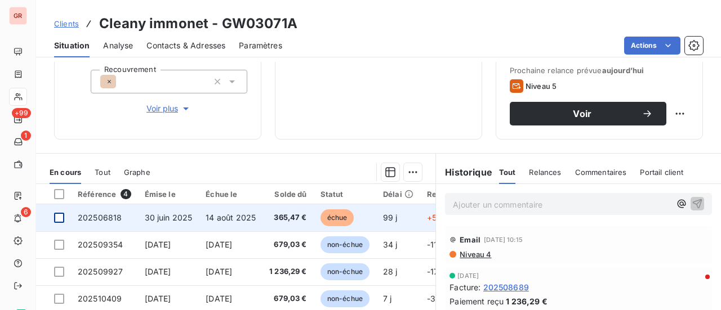
click at [57, 216] on div at bounding box center [59, 218] width 10 height 10
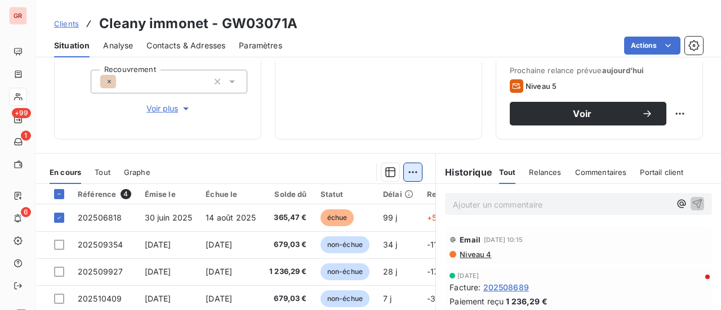
click at [411, 165] on html "GR +99 1 6 Clients Cleany immonet - GW03071A Situation Analyse Contacts & Adres…" at bounding box center [360, 155] width 721 height 310
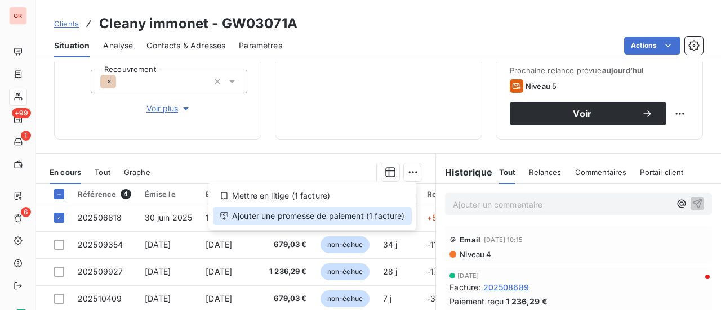
click at [297, 215] on div "Ajouter une promesse de paiement (1 facture)" at bounding box center [312, 216] width 199 height 18
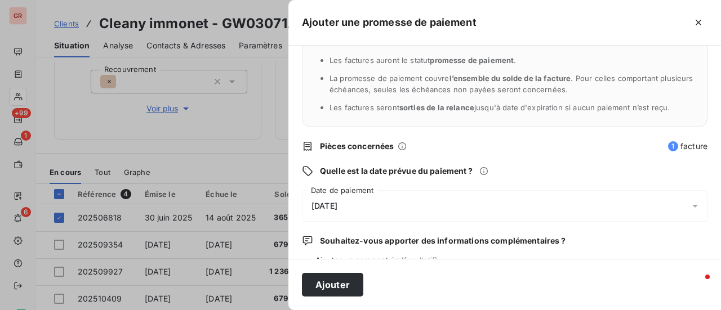
scroll to position [118, 0]
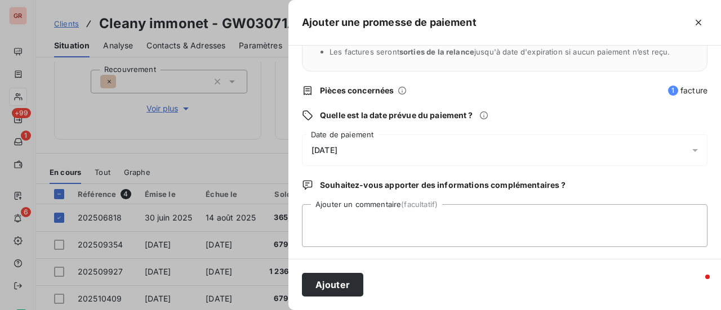
click at [689, 148] on icon at bounding box center [694, 150] width 11 height 11
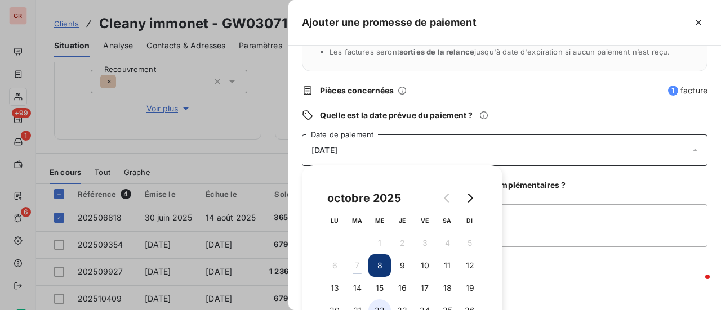
click at [379, 308] on button "22" at bounding box center [379, 311] width 23 height 23
click at [575, 223] on textarea "Ajouter un commentaire (facultatif)" at bounding box center [504, 225] width 405 height 43
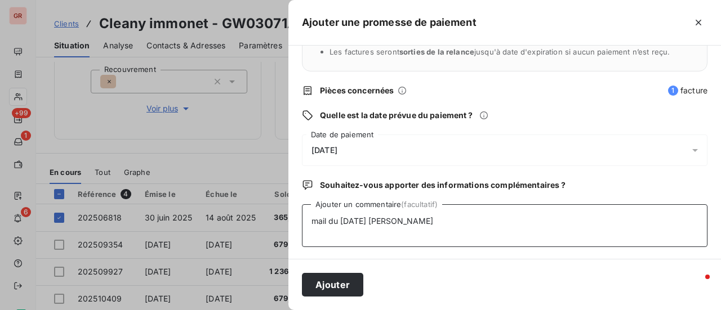
drag, startPoint x: 409, startPoint y: 221, endPoint x: 377, endPoint y: 221, distance: 31.5
click at [377, 221] on textarea "mail du 07/10/25 damien" at bounding box center [504, 225] width 405 height 43
paste textarea "@cleany.fr <hello@cleany.f"
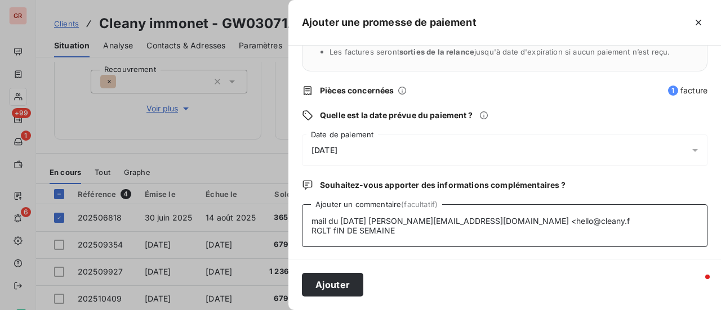
drag, startPoint x: 398, startPoint y: 234, endPoint x: 332, endPoint y: 235, distance: 65.3
click at [332, 235] on textarea "mail du 07/10/25 damien@cleany.fr <hello@cleany.f RGLT fIN DE SEMAINE" at bounding box center [504, 225] width 405 height 43
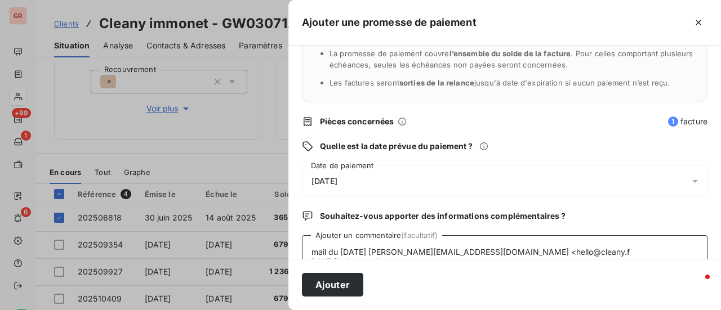
scroll to position [92, 0]
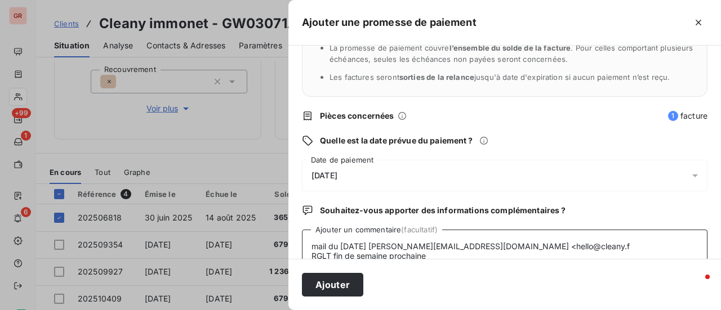
type textarea "mail du 07/10/25 damien@cleany.fr <hello@cleany.f RGLT fin de semaine prochaine"
click at [204, 148] on div at bounding box center [360, 155] width 721 height 310
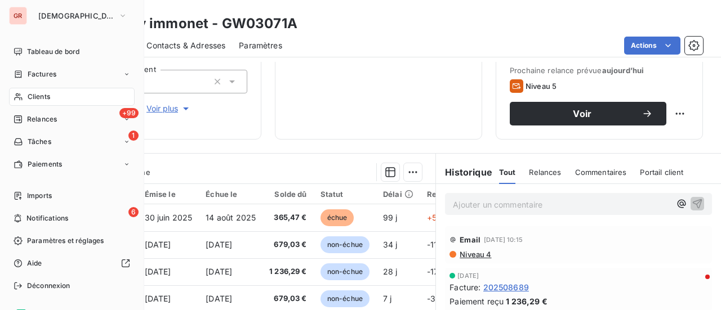
click at [46, 73] on span "Factures" at bounding box center [42, 74] width 29 height 10
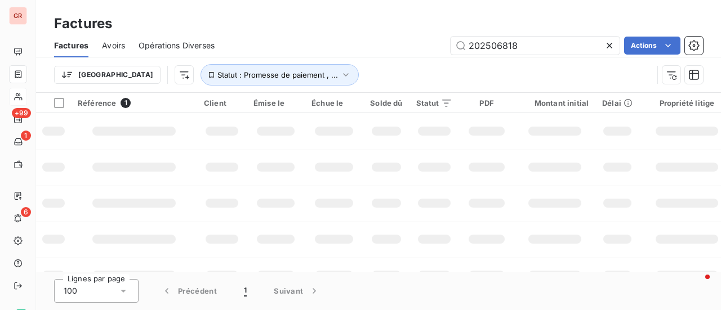
drag, startPoint x: 531, startPoint y: 42, endPoint x: 310, endPoint y: 64, distance: 222.3
click at [312, 64] on div "Factures Avoirs Opérations Diverses 202506818 Actions Trier Statut : Promesse d…" at bounding box center [378, 63] width 685 height 59
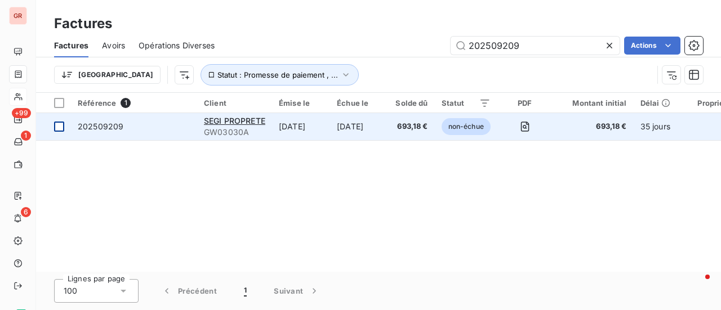
type input "202509209"
click at [59, 124] on div at bounding box center [59, 127] width 10 height 10
click at [253, 121] on span "SEGI PROPRETE" at bounding box center [234, 121] width 61 height 10
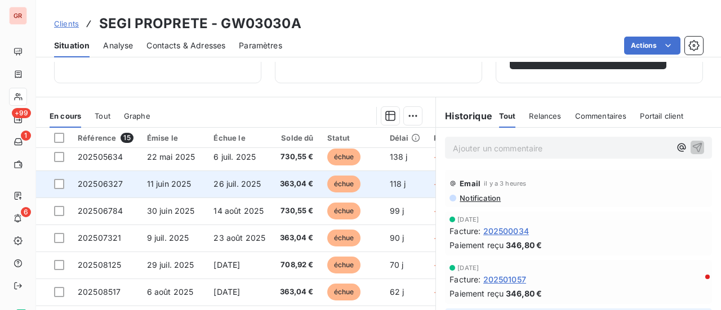
scroll to position [213, 0]
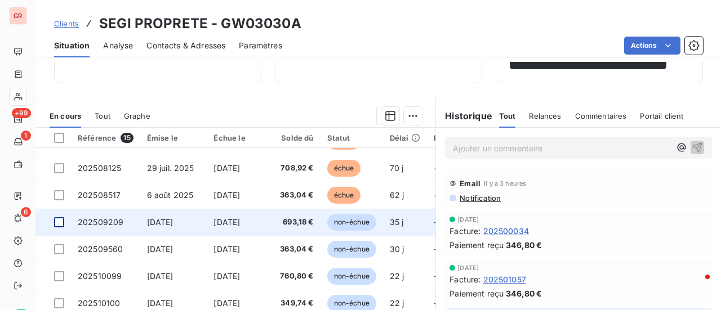
click at [60, 217] on div at bounding box center [59, 222] width 10 height 10
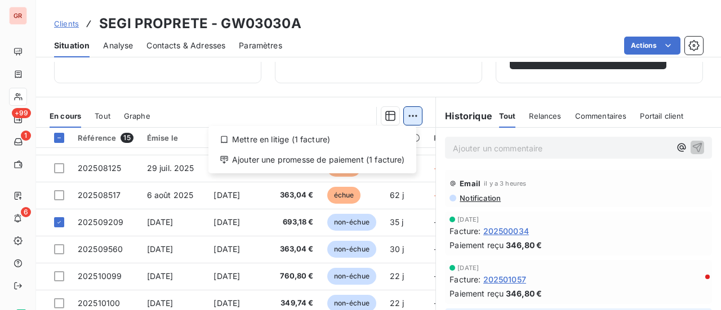
click at [407, 111] on html "GR +99 1 6 Clients SEGI PROPRETE - GW03030A Situation Analyse Contacts & Adress…" at bounding box center [360, 155] width 721 height 310
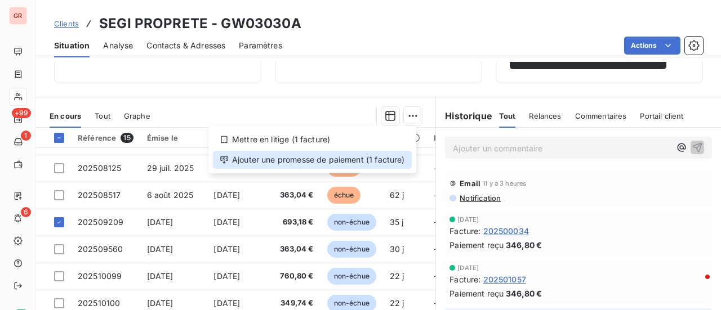
click at [329, 157] on div "Ajouter une promesse de paiement (1 facture)" at bounding box center [312, 160] width 199 height 18
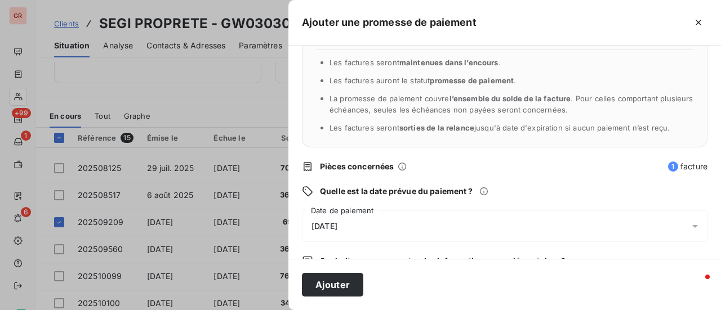
scroll to position [118, 0]
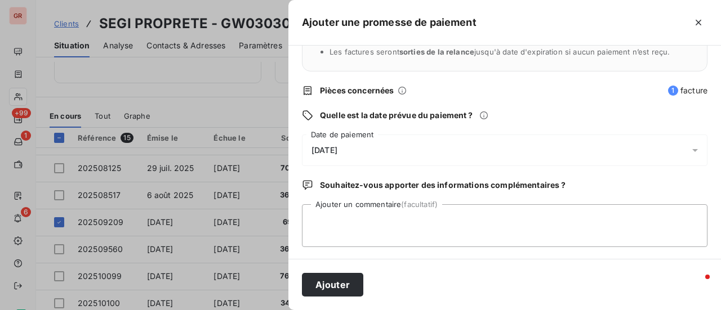
click at [689, 152] on icon at bounding box center [694, 150] width 11 height 11
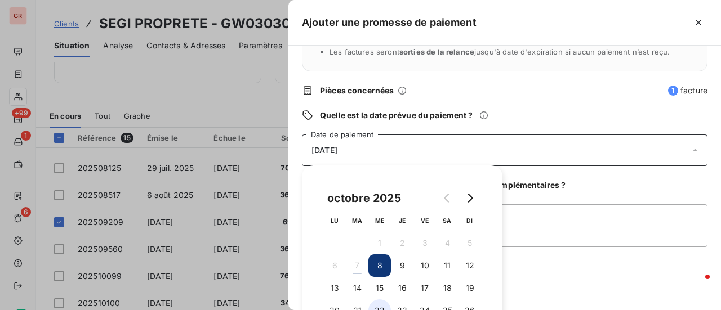
click at [384, 307] on button "22" at bounding box center [379, 311] width 23 height 23
click at [595, 243] on textarea "Ajouter un commentaire (facultatif)" at bounding box center [504, 225] width 405 height 43
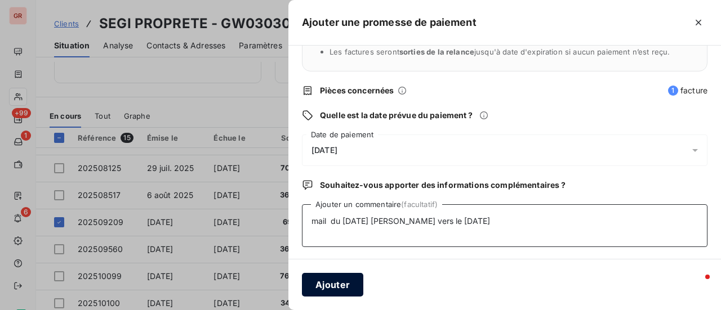
type textarea "mail du 07/10/25 Mariama paiement vers le 20/10/25"
click at [331, 285] on button "Ajouter" at bounding box center [332, 285] width 61 height 24
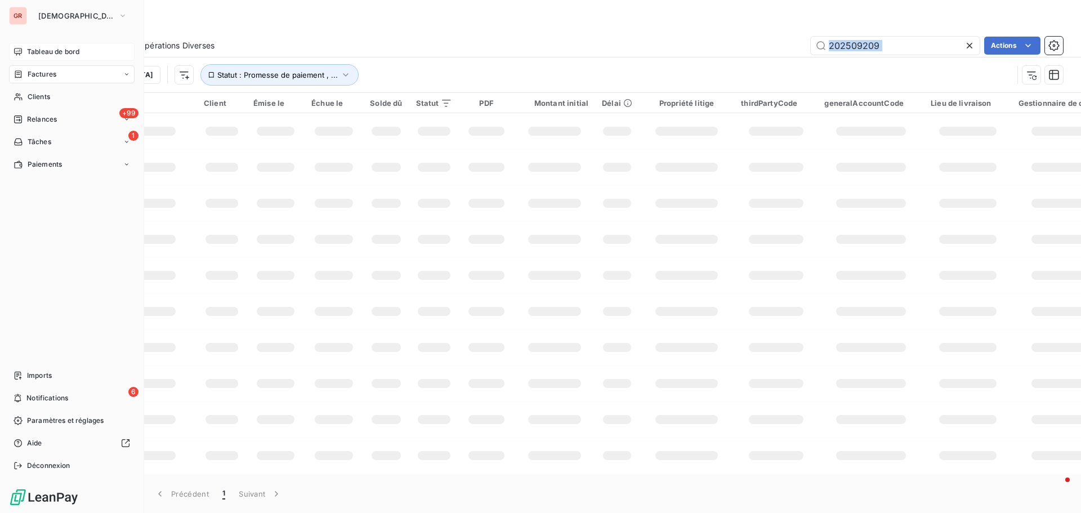
click at [70, 49] on span "Tableau de bord" at bounding box center [53, 52] width 52 height 10
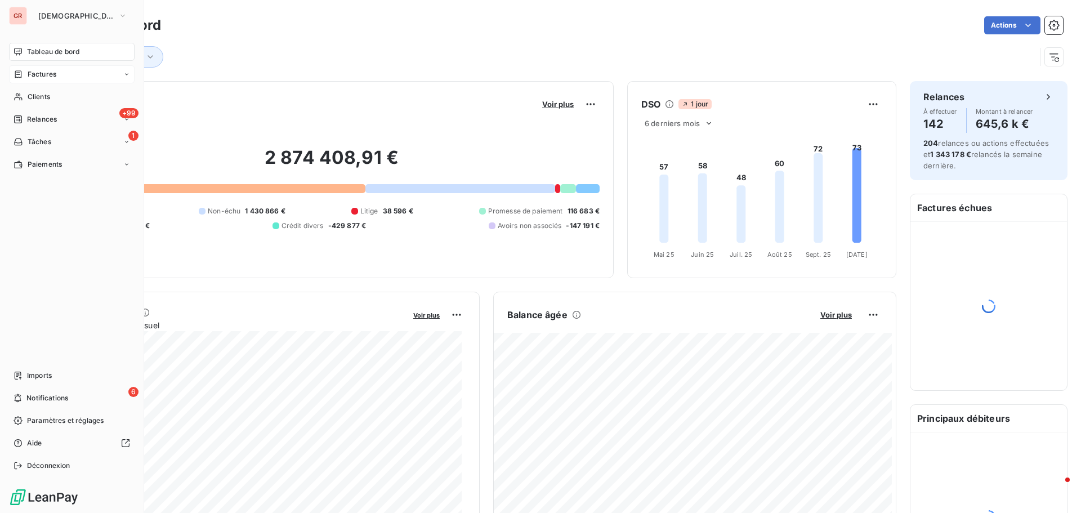
click at [54, 75] on span "Factures" at bounding box center [42, 74] width 29 height 10
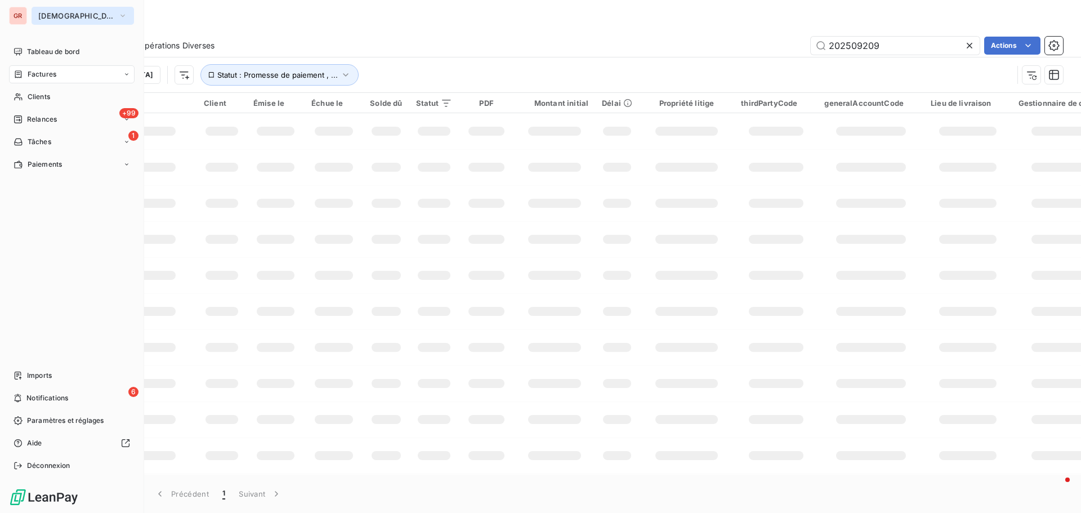
click at [118, 17] on icon "button" at bounding box center [122, 15] width 9 height 11
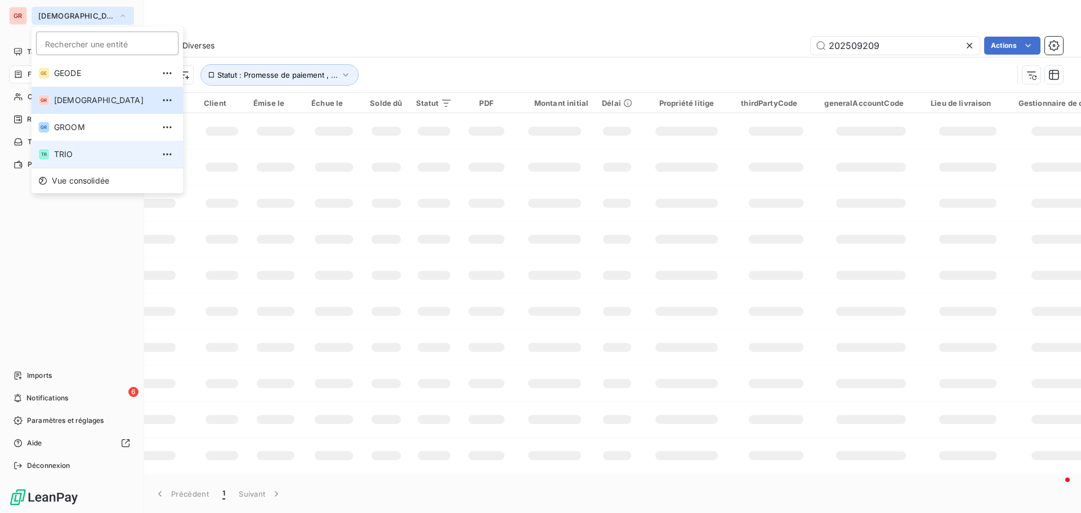
click at [66, 158] on span "TRIO" at bounding box center [104, 154] width 100 height 11
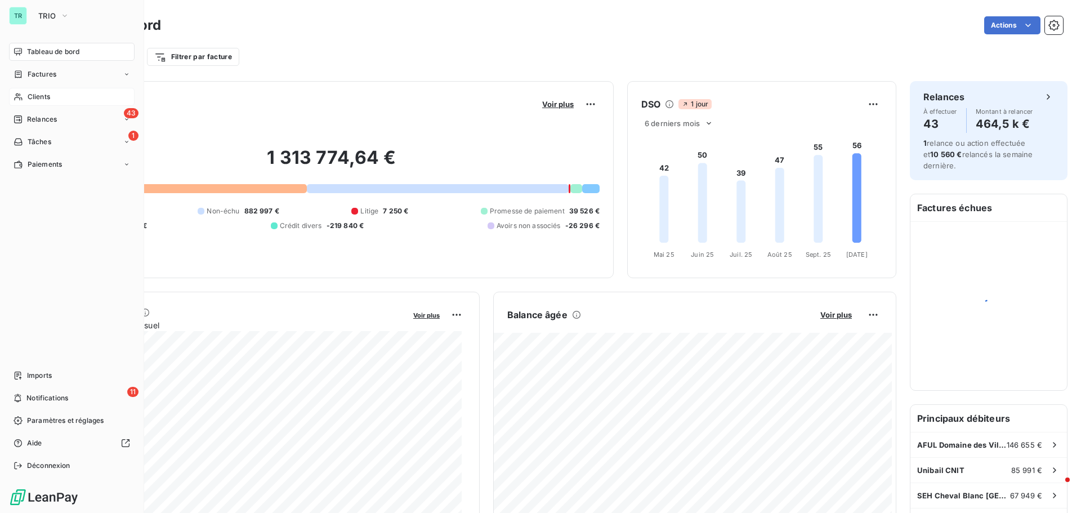
click at [59, 98] on div "Clients" at bounding box center [72, 97] width 126 height 18
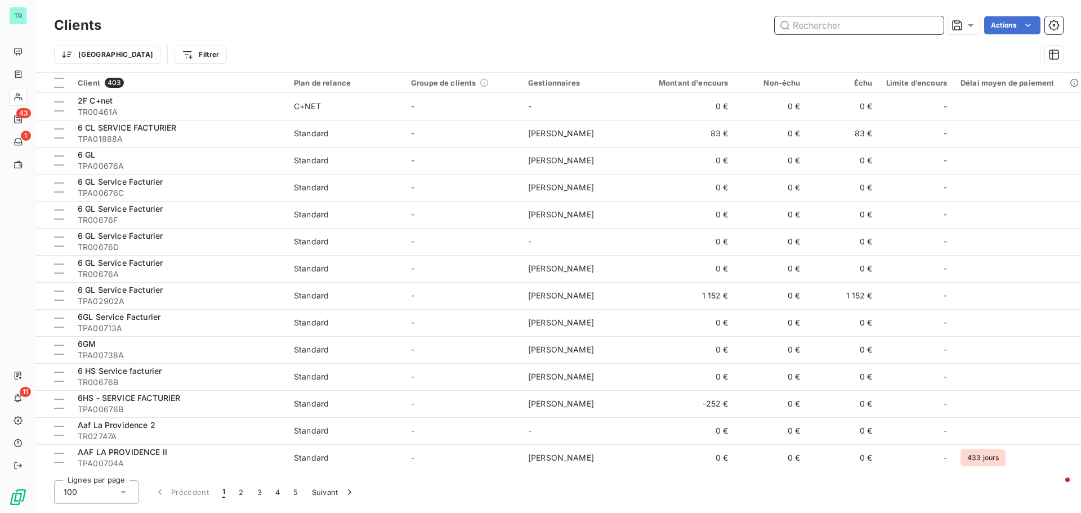
click at [801, 27] on input "text" at bounding box center [859, 25] width 169 height 18
paste input "TR00421B"
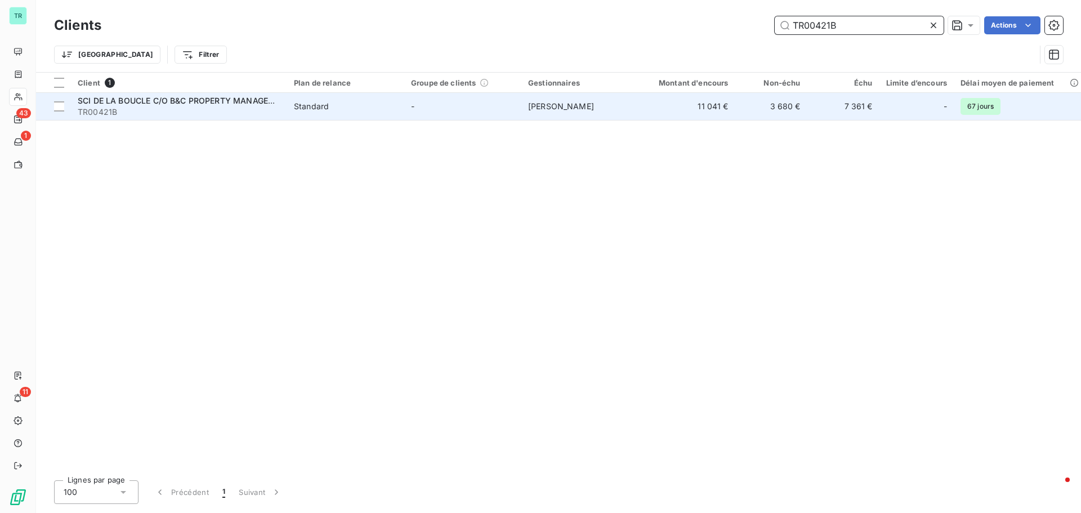
type input "TR00421B"
click at [220, 106] on span "TR00421B" at bounding box center [179, 111] width 203 height 11
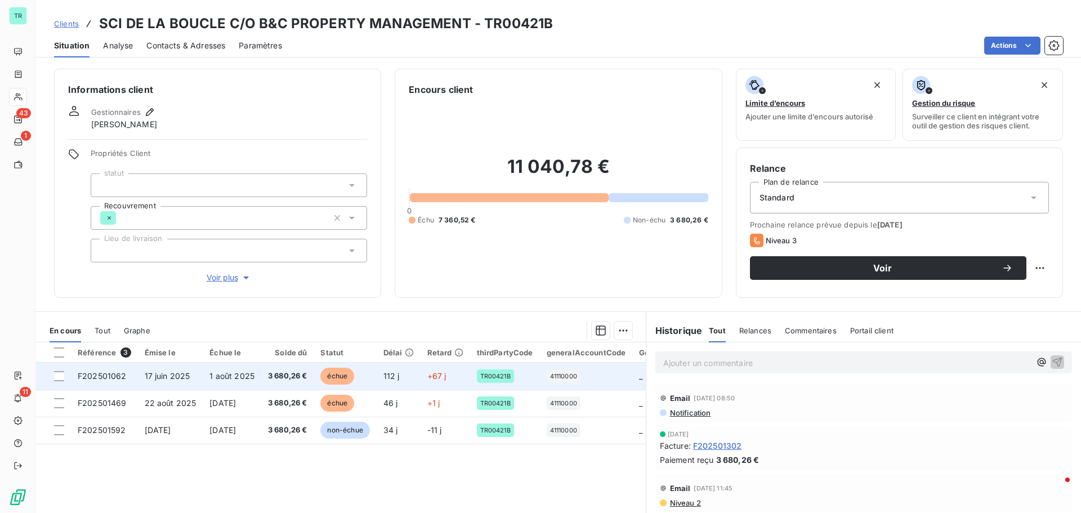
click at [163, 272] on span "17 juin 2025" at bounding box center [168, 376] width 46 height 10
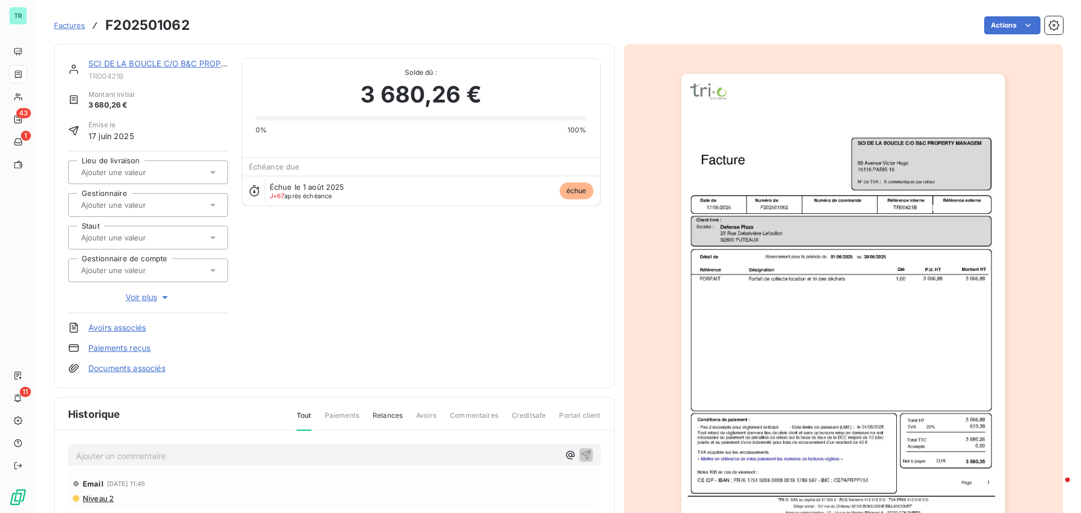
click at [788, 218] on img "button" at bounding box center [843, 303] width 324 height 458
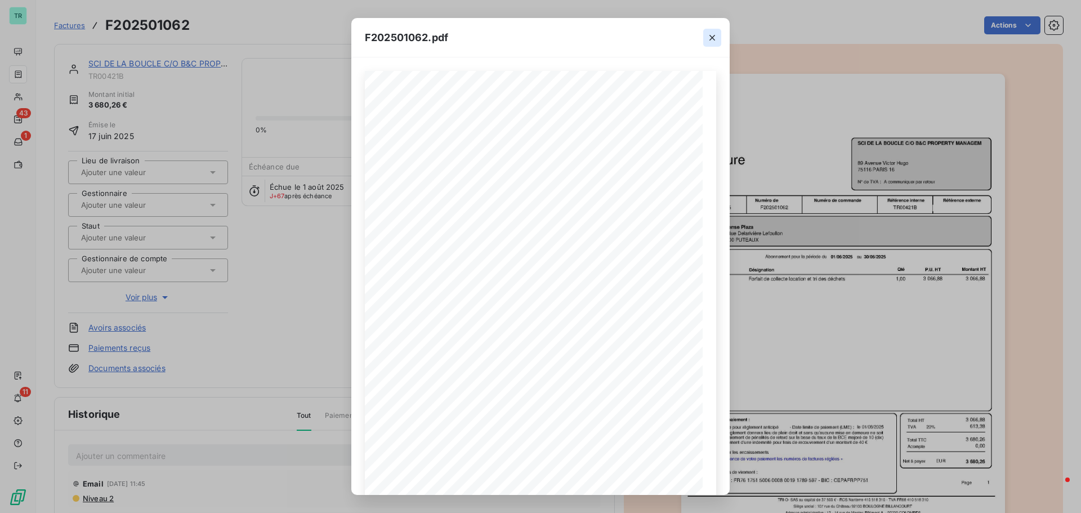
click at [710, 38] on icon "button" at bounding box center [712, 37] width 11 height 11
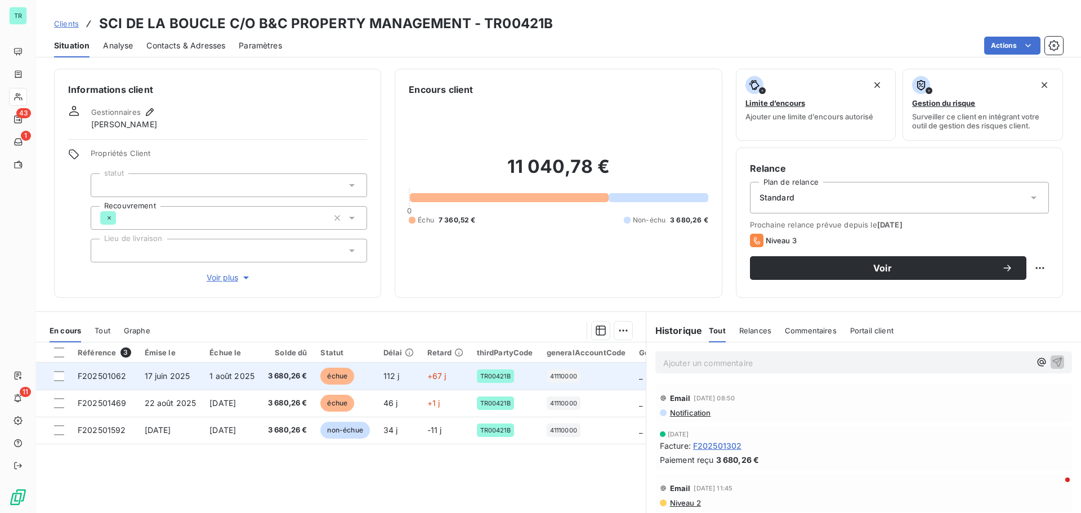
click at [213, 272] on span "1 août 2025" at bounding box center [231, 376] width 45 height 10
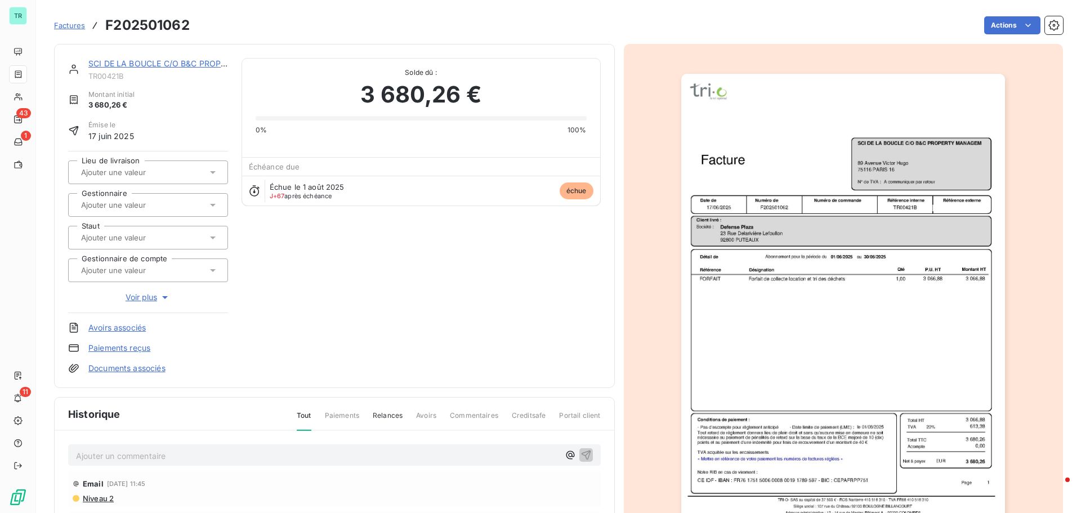
click at [819, 272] on img "button" at bounding box center [843, 303] width 324 height 458
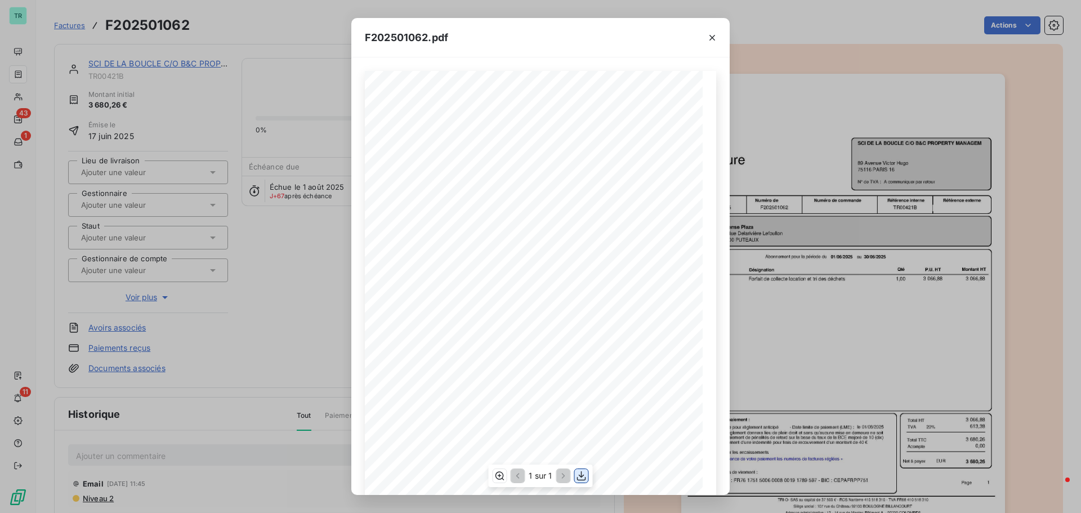
click at [580, 272] on icon "button" at bounding box center [581, 476] width 9 height 10
click at [716, 38] on icon "button" at bounding box center [712, 37] width 11 height 11
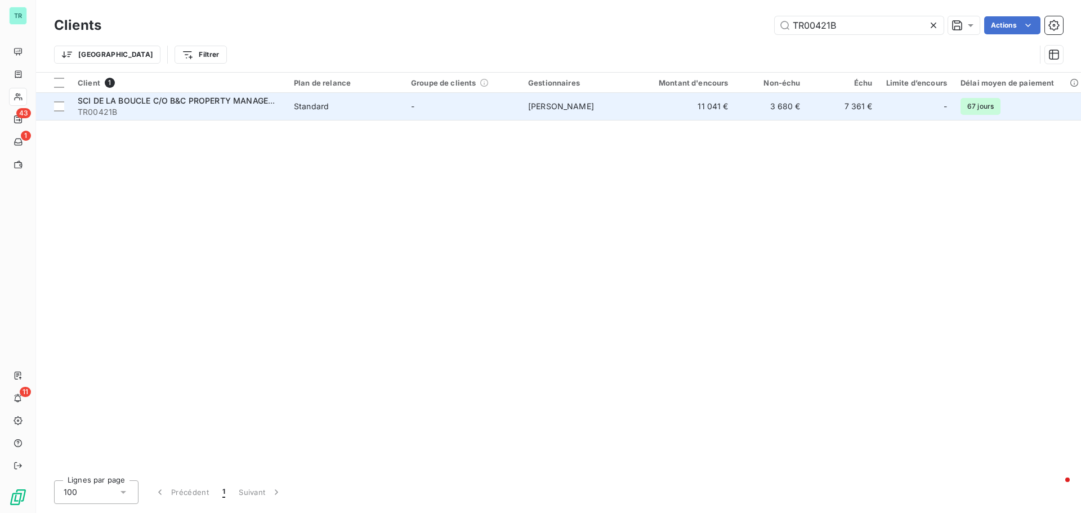
click at [178, 99] on span "SCI DE LA BOUCLE C/O B&C PROPERTY MANAGEMENT" at bounding box center [185, 101] width 214 height 10
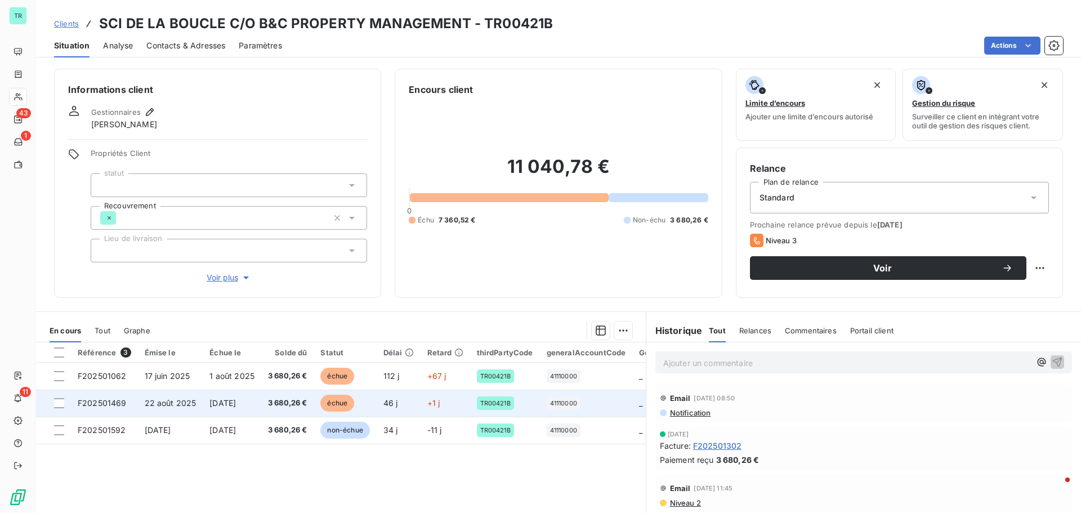
click at [282, 272] on span "3 680,26 €" at bounding box center [287, 403] width 39 height 11
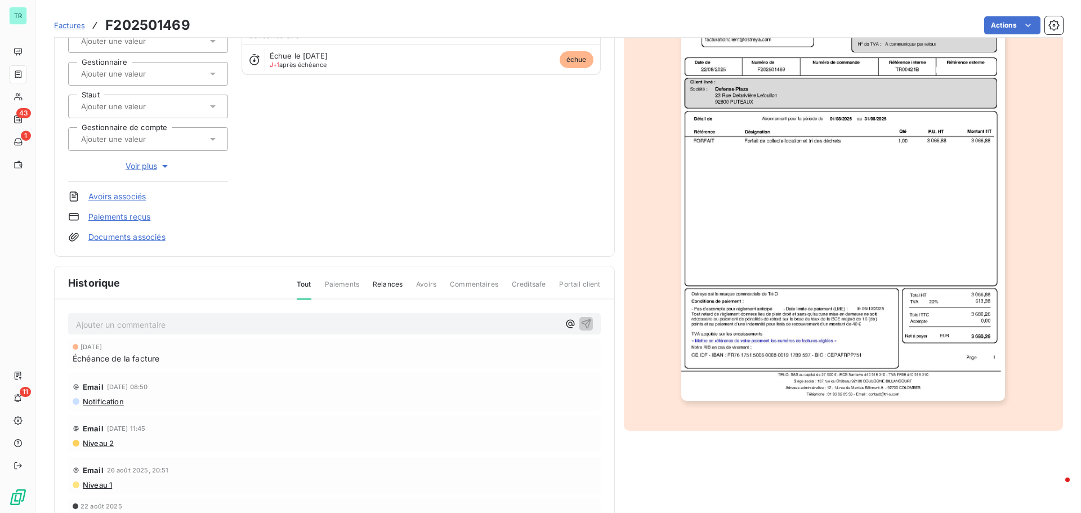
scroll to position [164, 0]
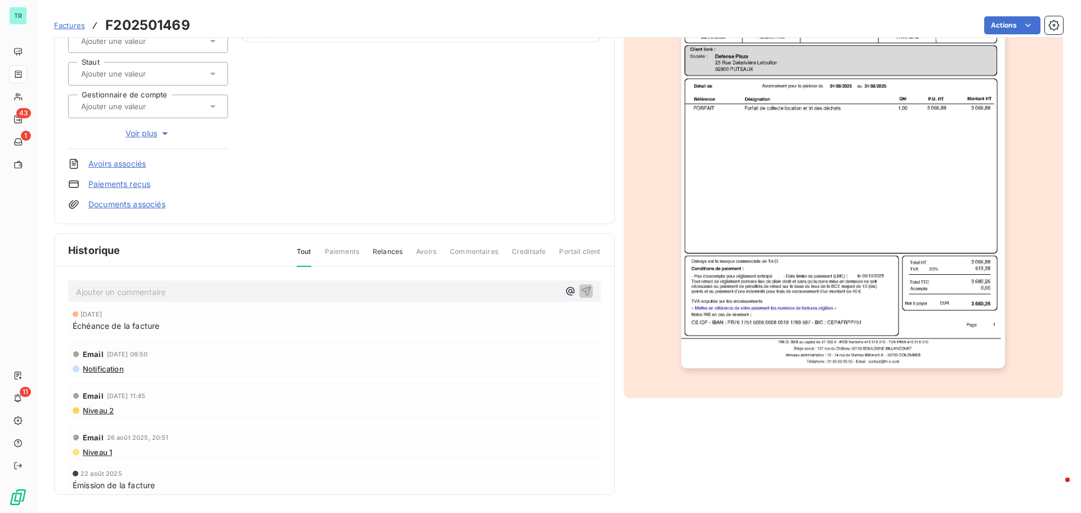
click at [904, 270] on img "button" at bounding box center [843, 139] width 324 height 458
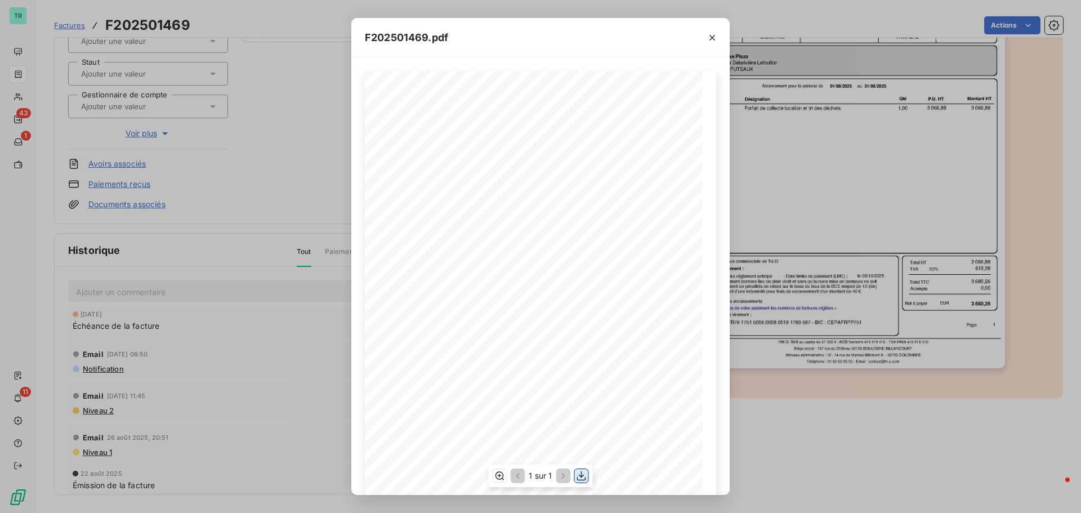
click at [580, 272] on icon "button" at bounding box center [581, 475] width 11 height 11
click at [712, 42] on icon "button" at bounding box center [712, 37] width 11 height 11
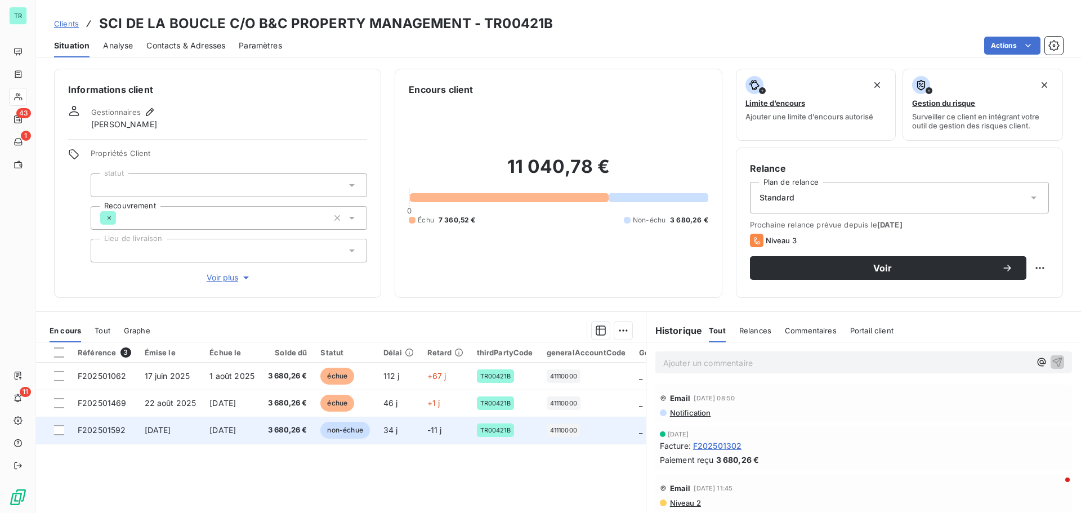
click at [104, 272] on span "F202501592" at bounding box center [102, 430] width 48 height 10
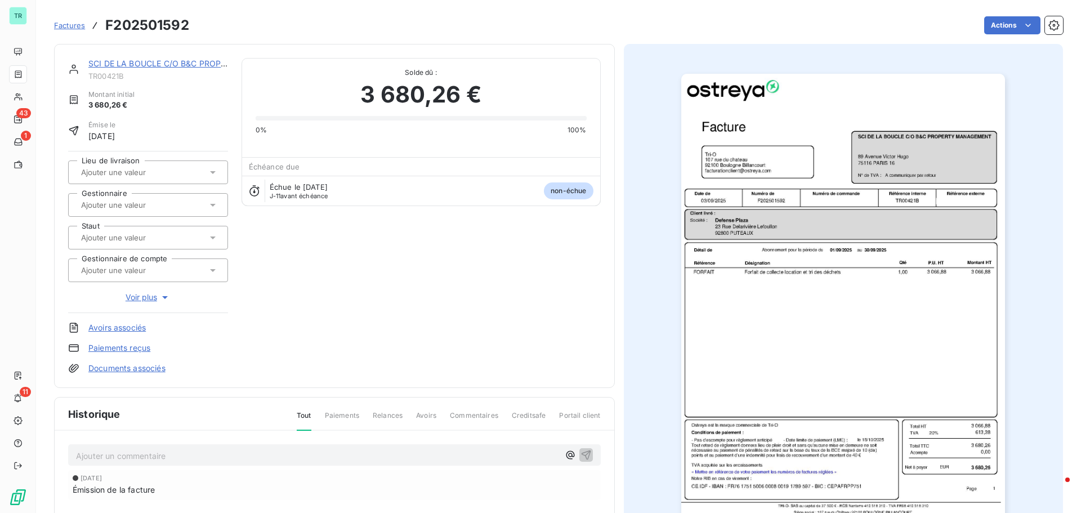
click at [825, 272] on img "button" at bounding box center [843, 303] width 324 height 458
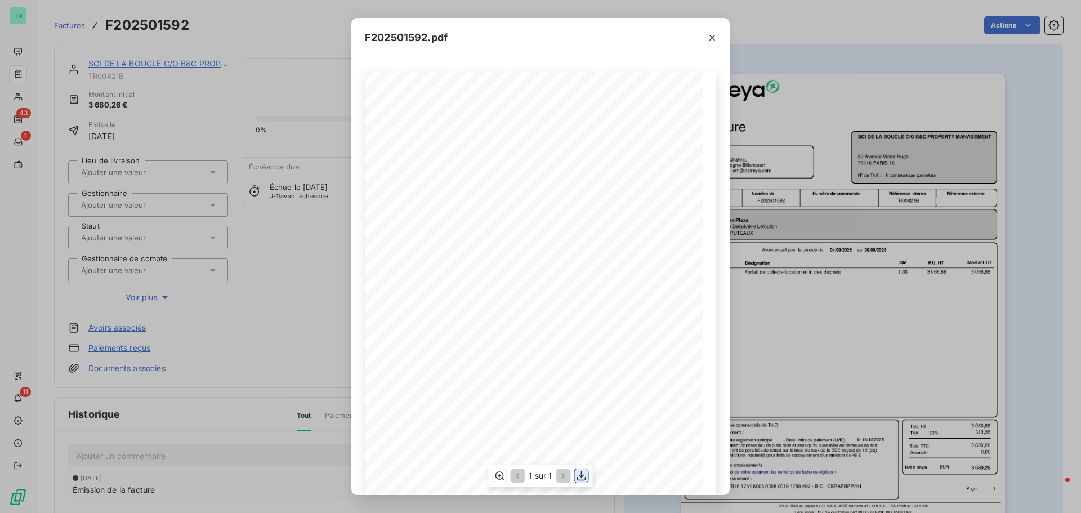
click at [580, 272] on icon "button" at bounding box center [581, 475] width 11 height 11
click at [713, 39] on icon "button" at bounding box center [712, 37] width 11 height 11
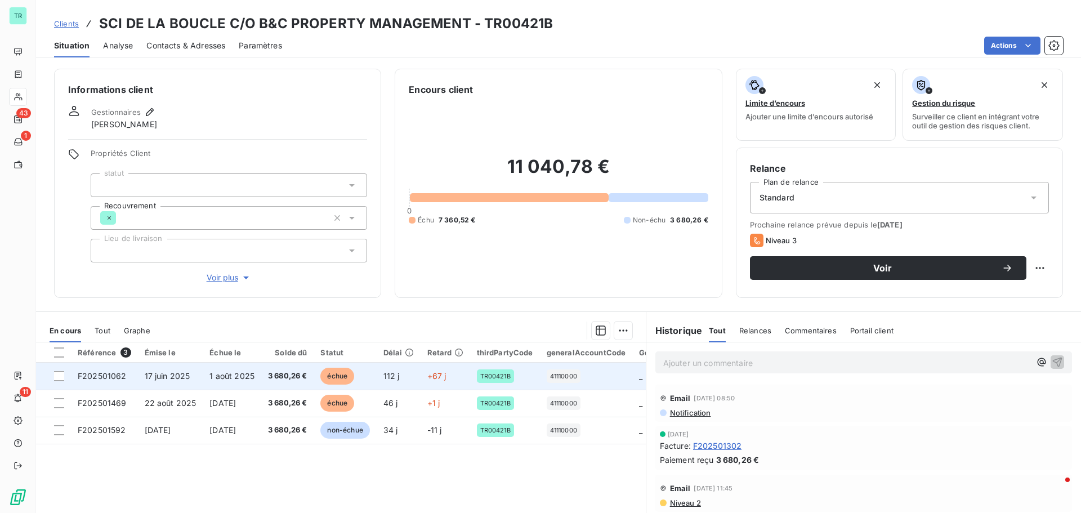
click at [168, 272] on span "17 juin 2025" at bounding box center [168, 376] width 46 height 10
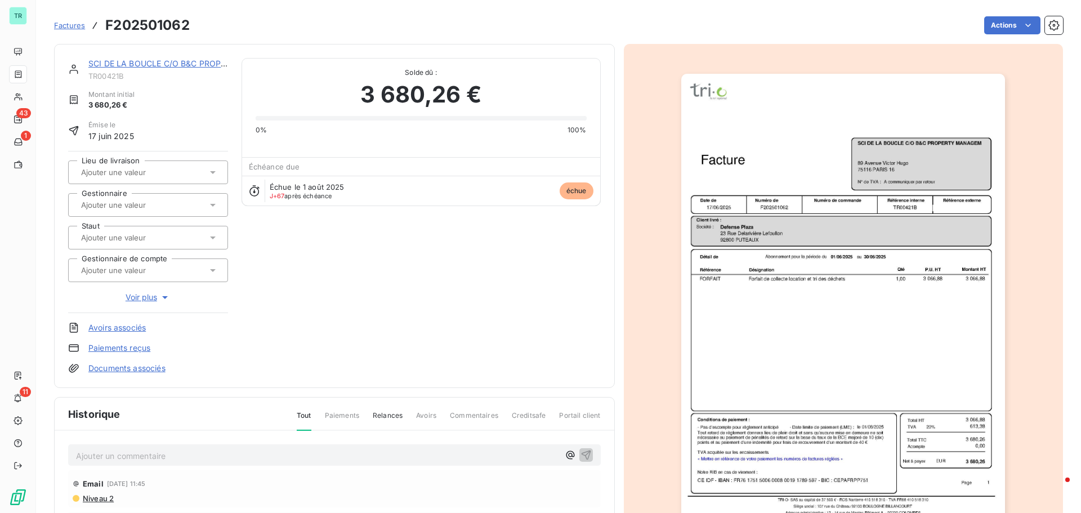
click at [844, 265] on img "button" at bounding box center [843, 303] width 324 height 458
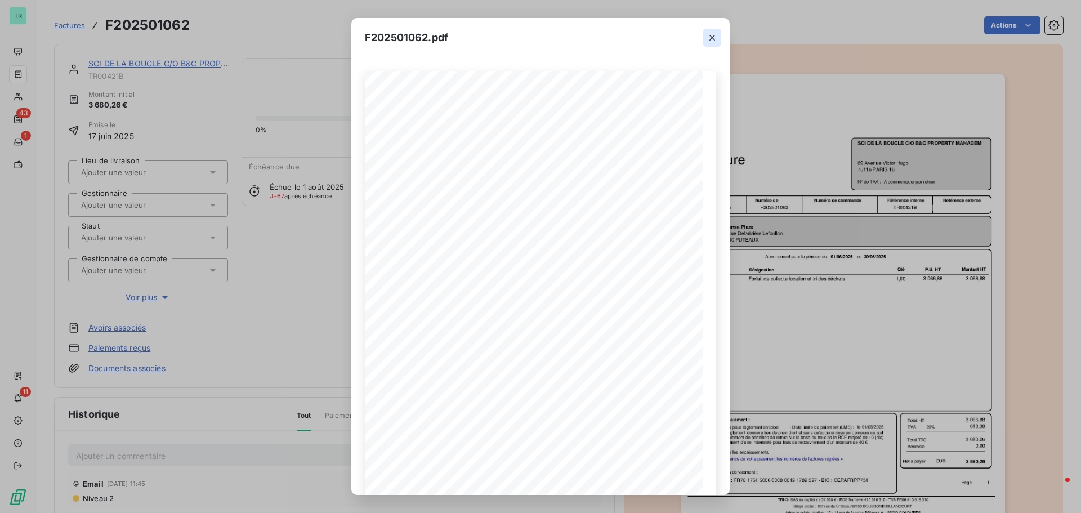
click at [714, 35] on icon "button" at bounding box center [712, 38] width 6 height 6
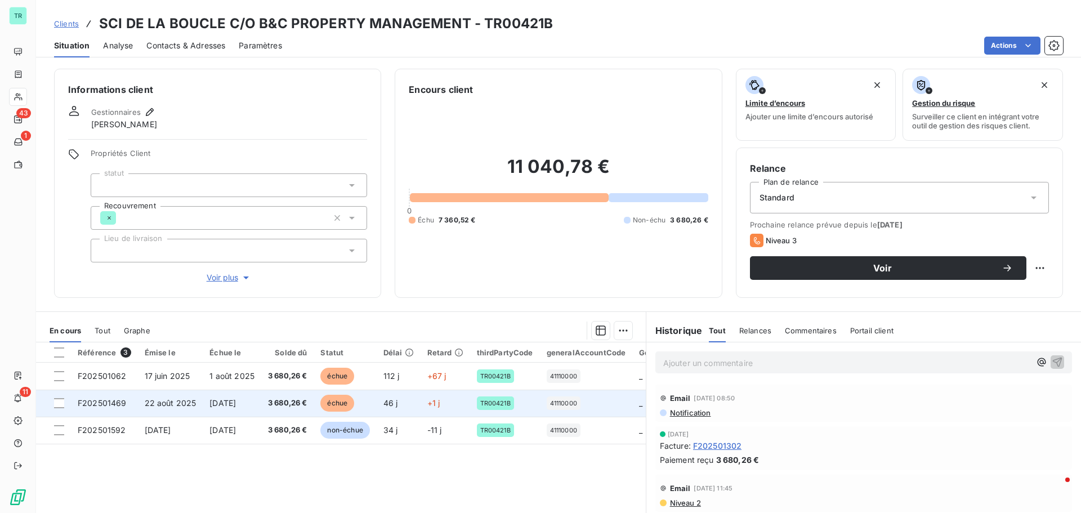
click at [164, 272] on span "22 août 2025" at bounding box center [171, 403] width 52 height 10
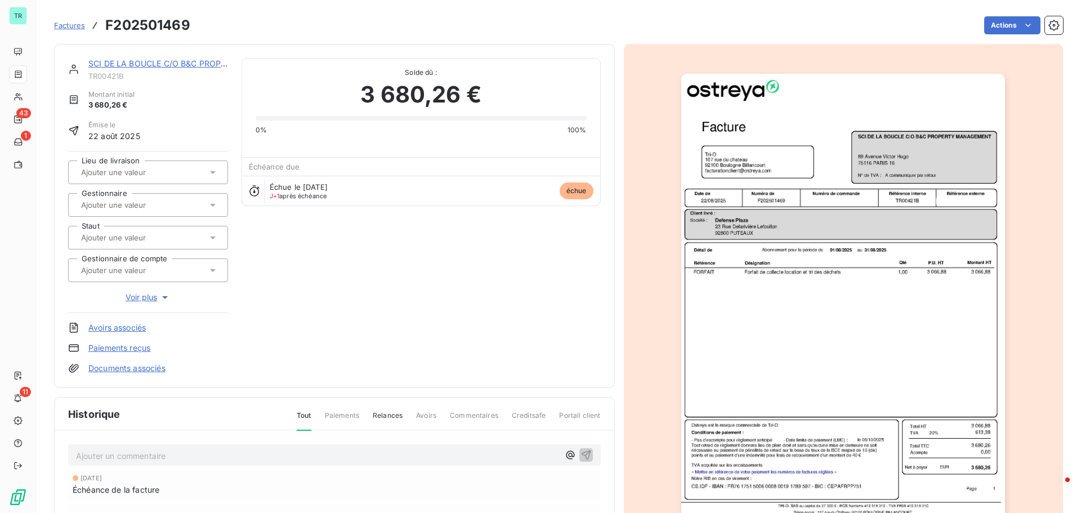
click at [809, 219] on img "button" at bounding box center [843, 303] width 324 height 458
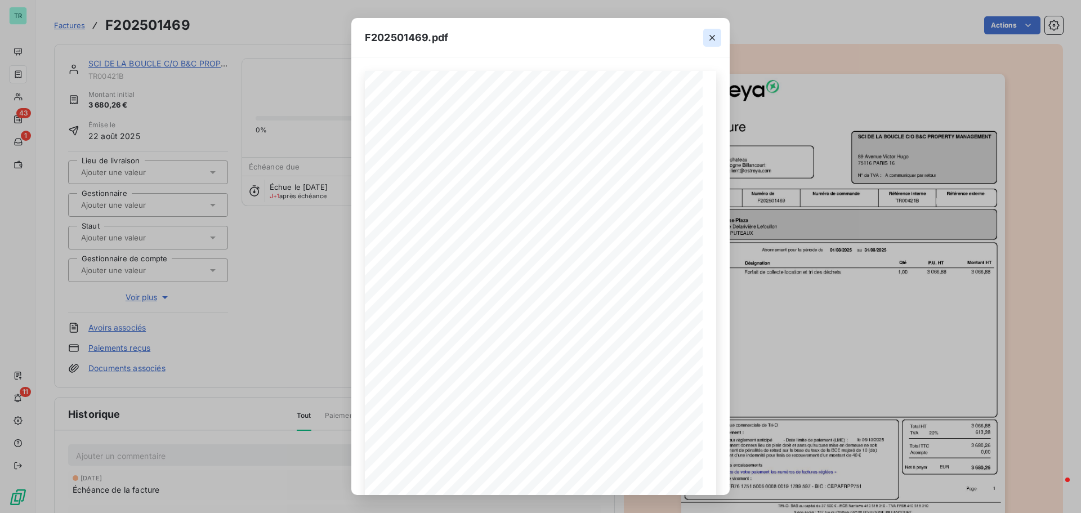
click at [709, 39] on icon "button" at bounding box center [712, 37] width 11 height 11
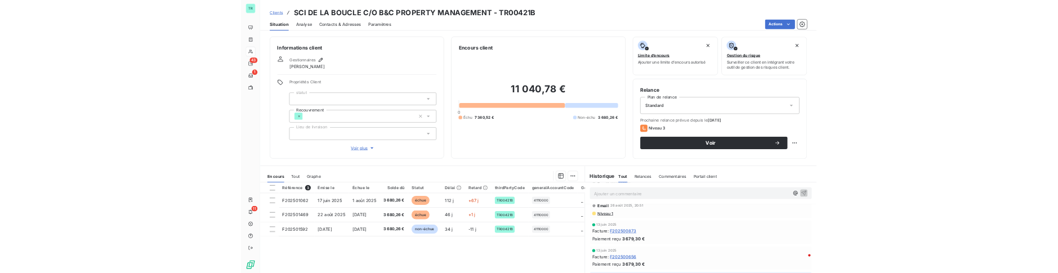
scroll to position [169, 0]
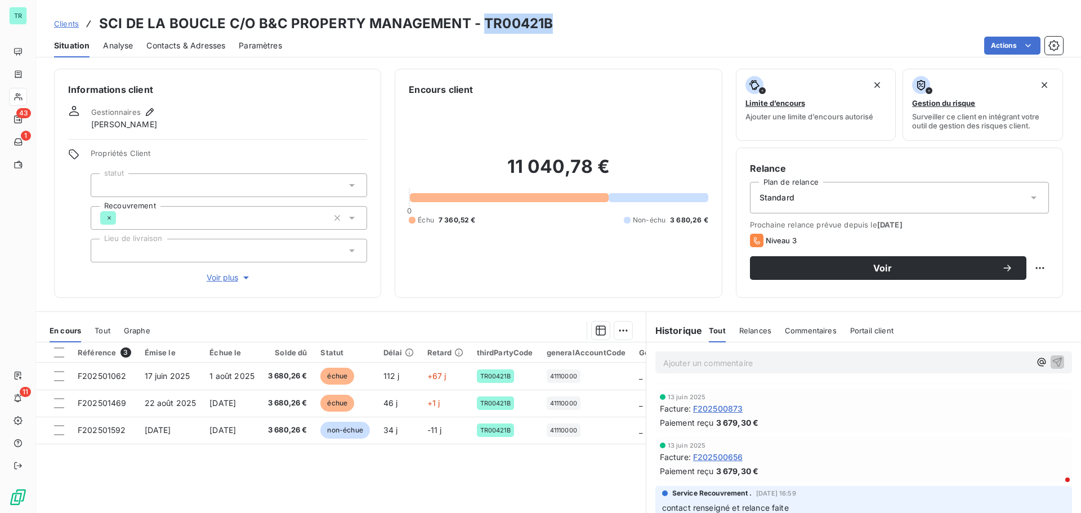
drag, startPoint x: 553, startPoint y: 19, endPoint x: 479, endPoint y: 22, distance: 74.4
click at [479, 22] on div "Clients SCI DE LA BOUCLE C/O B&C PROPERTY MANAGEMENT - TR00421B" at bounding box center [558, 24] width 1045 height 20
copy h3 "TR00421B"
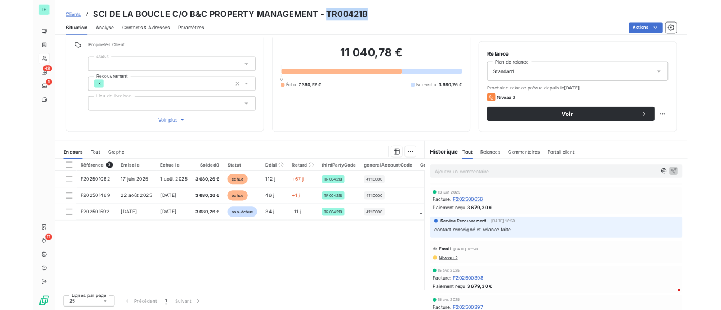
scroll to position [225, 0]
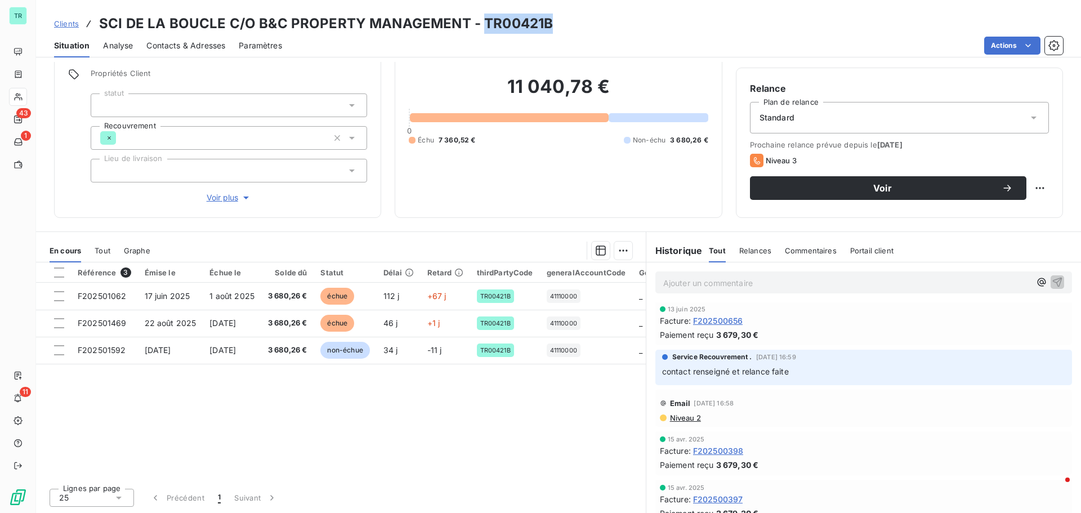
click at [197, 48] on span "Contacts & Adresses" at bounding box center [185, 45] width 79 height 11
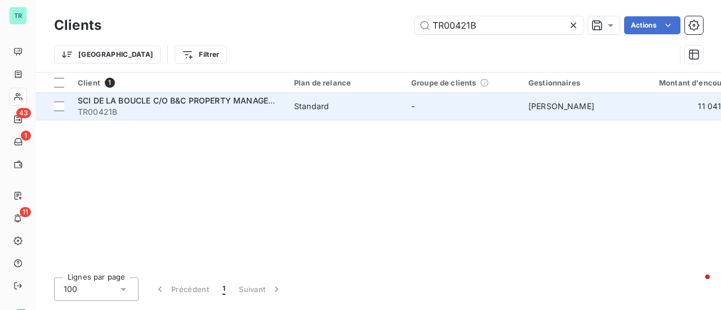
click at [124, 104] on span "SCI DE LA BOUCLE C/O B&C PROPERTY MANAGEMENT" at bounding box center [185, 101] width 214 height 10
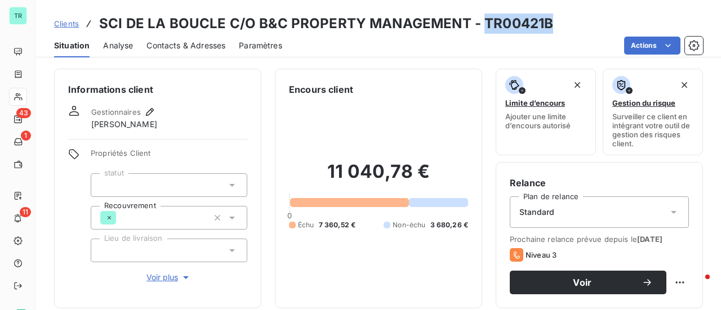
drag, startPoint x: 549, startPoint y: 26, endPoint x: 481, endPoint y: 26, distance: 68.1
click at [481, 26] on div "Clients SCI DE LA BOUCLE C/O B&C PROPERTY MANAGEMENT - TR00421B" at bounding box center [378, 24] width 685 height 20
copy h3 "TR00421B"
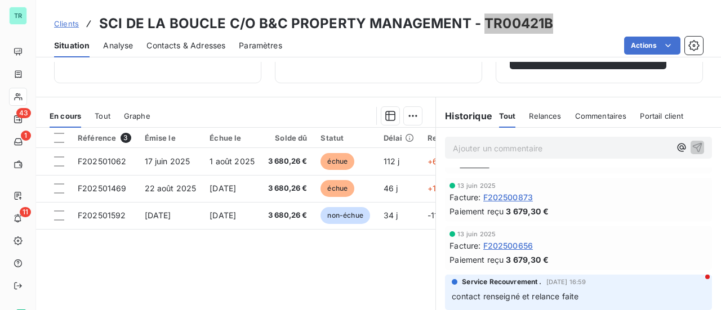
scroll to position [169, 0]
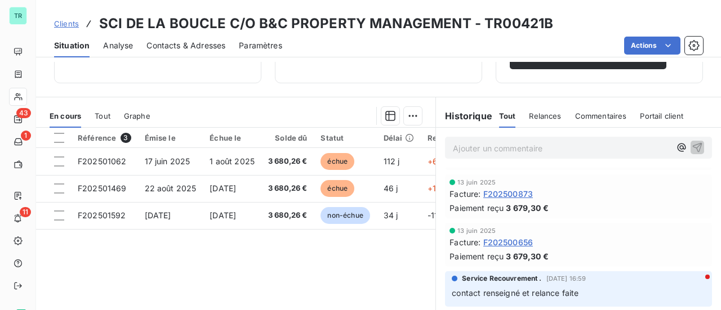
click at [515, 191] on span "F202500873" at bounding box center [508, 194] width 50 height 12
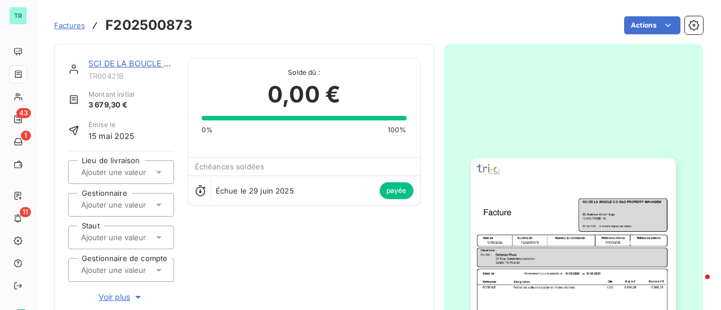
click at [580, 251] on img "button" at bounding box center [573, 302] width 205 height 289
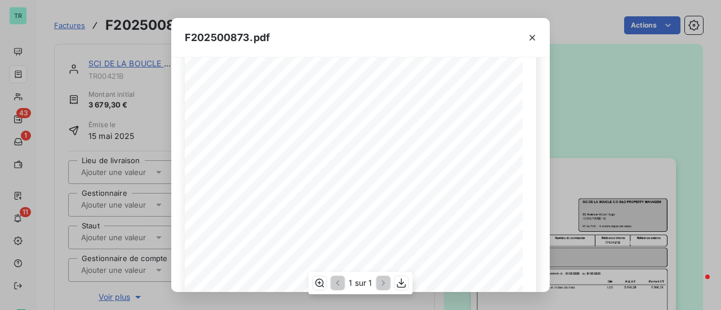
scroll to position [269, 0]
click at [402, 272] on icon "button" at bounding box center [401, 283] width 11 height 11
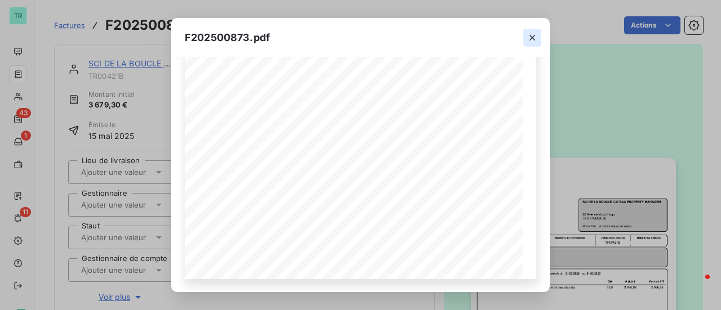
drag, startPoint x: 535, startPoint y: 35, endPoint x: 533, endPoint y: 42, distance: 6.6
click at [535, 35] on icon "button" at bounding box center [531, 37] width 11 height 11
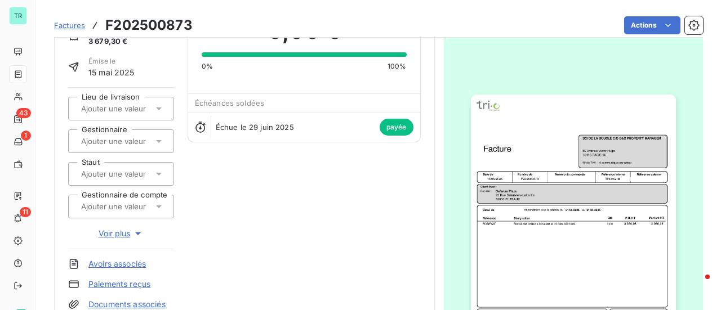
scroll to position [169, 0]
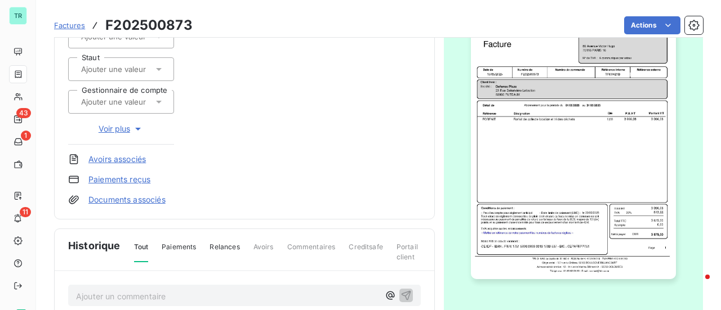
click at [571, 163] on img "button" at bounding box center [573, 134] width 205 height 289
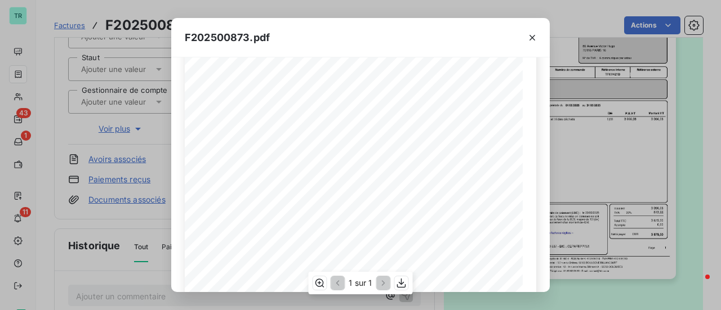
scroll to position [225, 0]
click at [93, 203] on div "F202500873.pdf Référence interne Numéro de Date de Numéro de commande Référence…" at bounding box center [360, 155] width 721 height 310
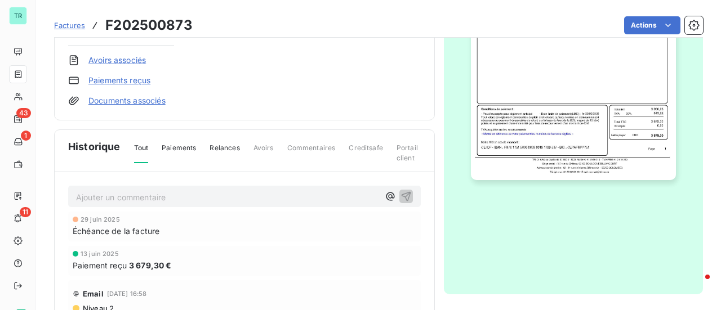
scroll to position [365, 0]
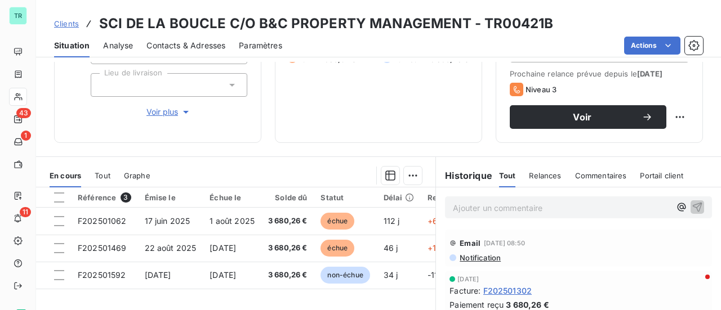
scroll to position [225, 0]
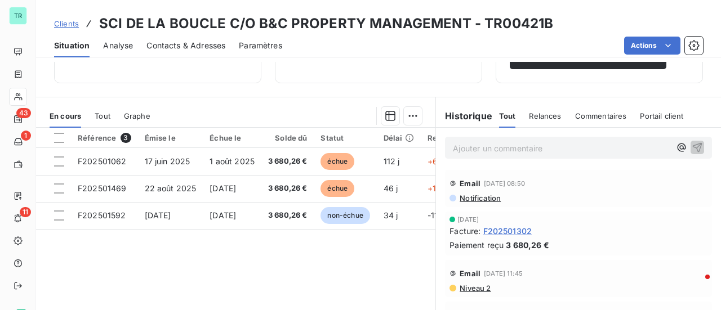
click at [500, 231] on span "F202501302" at bounding box center [507, 231] width 49 height 12
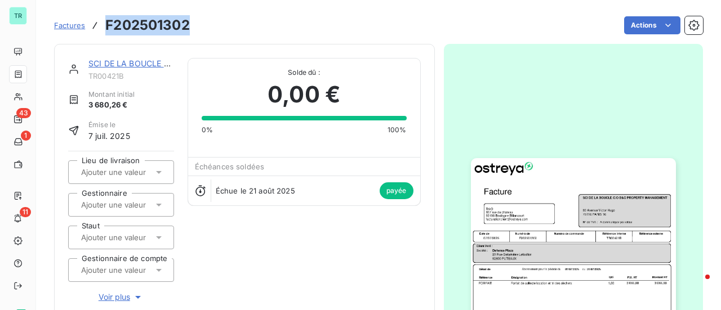
drag, startPoint x: 193, startPoint y: 27, endPoint x: 108, endPoint y: 28, distance: 85.0
click at [108, 28] on div "Factures F202501302 Actions" at bounding box center [378, 26] width 649 height 24
copy h3 "F202501302"
click at [560, 210] on img "button" at bounding box center [573, 302] width 205 height 289
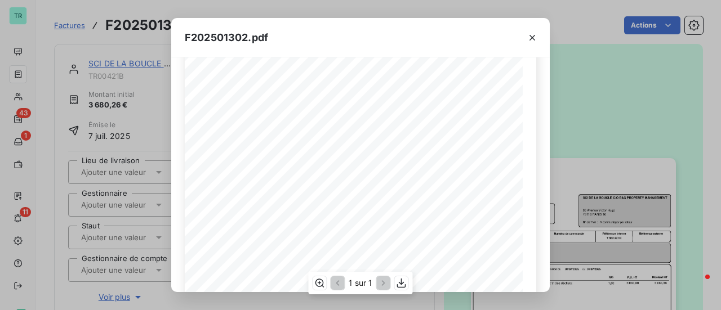
scroll to position [113, 0]
click at [403, 272] on icon "button" at bounding box center [401, 283] width 11 height 11
click at [533, 34] on icon "button" at bounding box center [531, 37] width 11 height 11
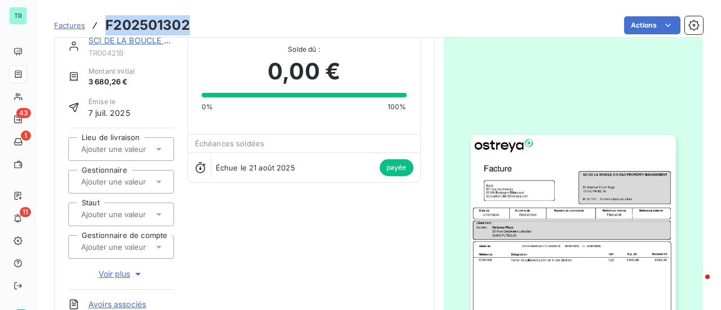
scroll to position [57, 0]
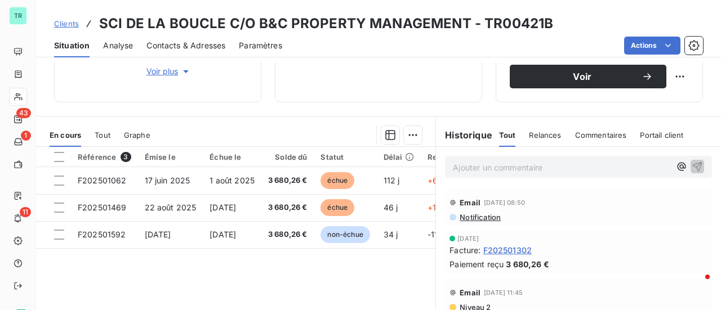
scroll to position [225, 0]
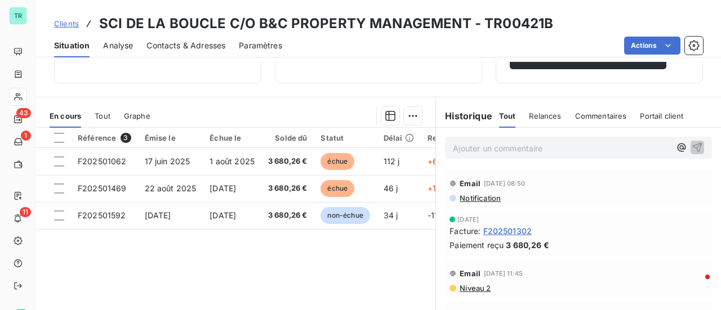
click at [520, 231] on span "F202501302" at bounding box center [507, 231] width 49 height 12
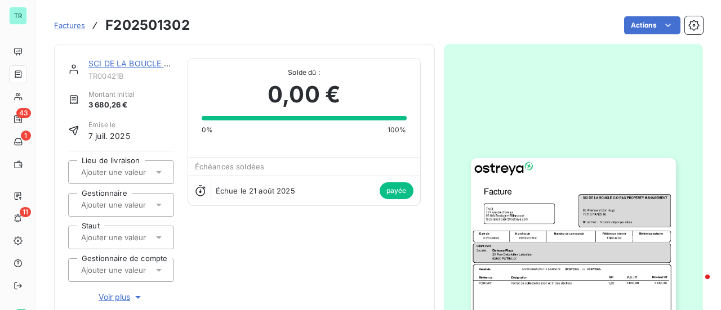
click at [542, 216] on img "button" at bounding box center [573, 302] width 205 height 289
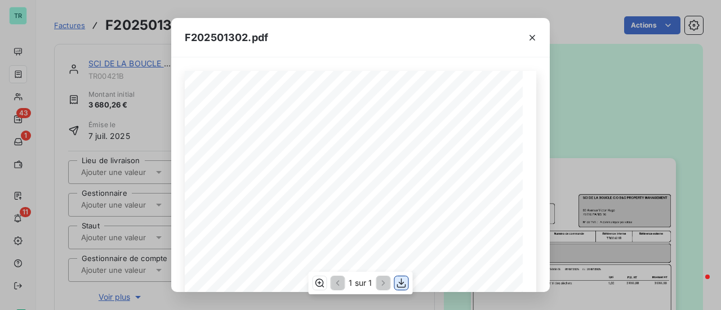
click at [403, 272] on icon "button" at bounding box center [401, 283] width 11 height 11
click at [530, 39] on icon "button" at bounding box center [532, 38] width 6 height 6
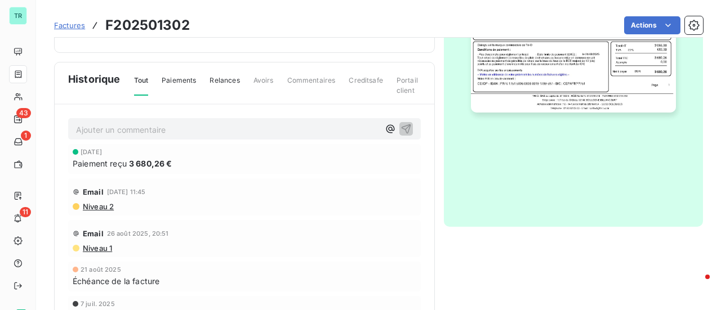
scroll to position [365, 0]
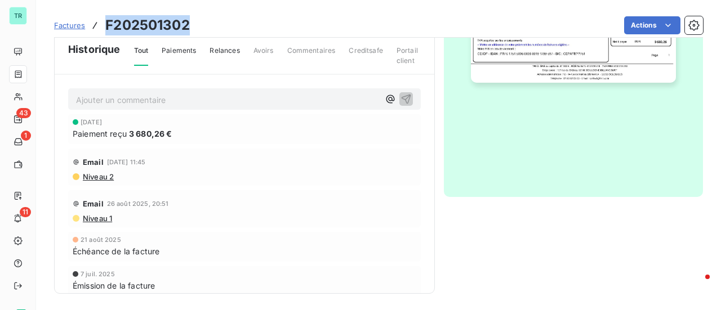
drag, startPoint x: 194, startPoint y: 28, endPoint x: 102, endPoint y: 19, distance: 91.7
click at [102, 19] on div "Factures F202501302 Actions" at bounding box center [378, 26] width 649 height 24
copy h3 "F202501302"
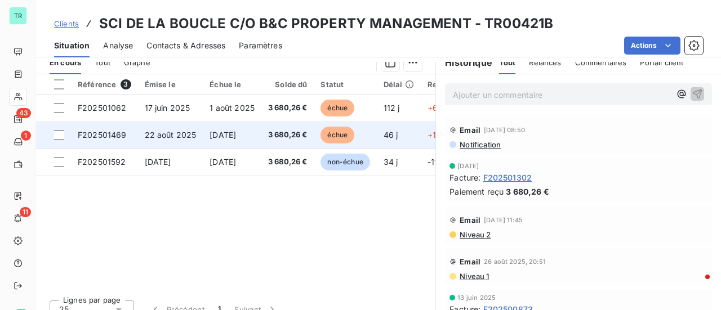
scroll to position [282, 0]
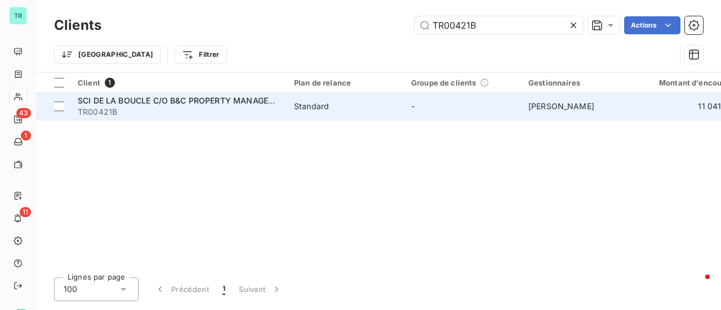
click at [147, 99] on span "SCI DE LA BOUCLE C/O B&C PROPERTY MANAGEMENT" at bounding box center [185, 101] width 214 height 10
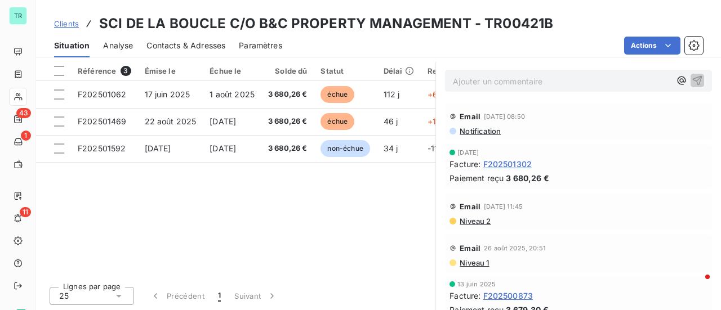
drag, startPoint x: 532, startPoint y: 162, endPoint x: 508, endPoint y: 162, distance: 23.7
click at [522, 162] on div "Facture : F202501302" at bounding box center [578, 164] width 258 height 12
drag, startPoint x: 508, startPoint y: 162, endPoint x: 499, endPoint y: 163, distance: 9.0
click at [499, 163] on span "F202501302" at bounding box center [507, 164] width 49 height 12
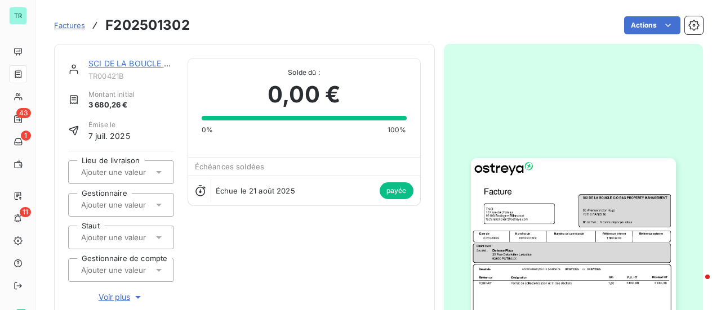
click at [479, 164] on div at bounding box center [574, 303] width 260 height 518
drag, startPoint x: 191, startPoint y: 27, endPoint x: 110, endPoint y: 23, distance: 81.2
click at [102, 21] on div "Factures F202501302 Actions" at bounding box center [378, 26] width 649 height 24
copy h3 "F202501302"
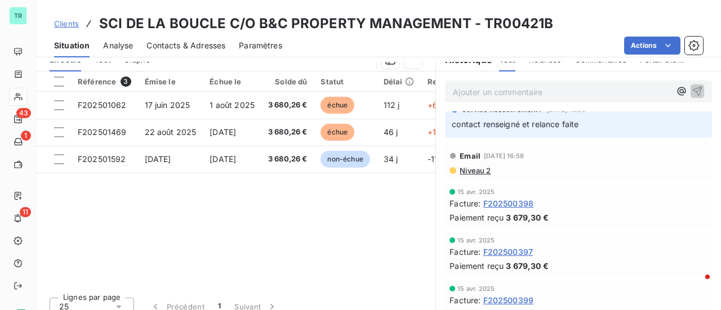
scroll to position [287, 0]
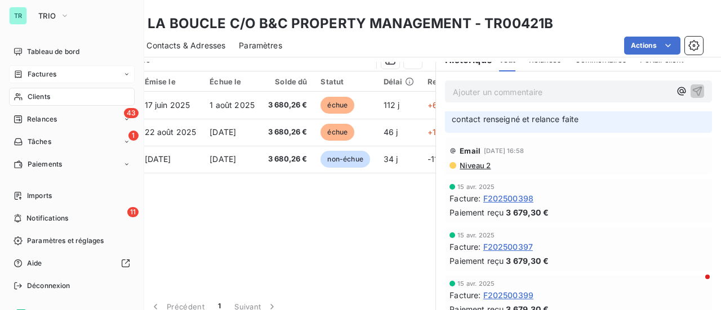
click at [43, 77] on span "Factures" at bounding box center [42, 74] width 29 height 10
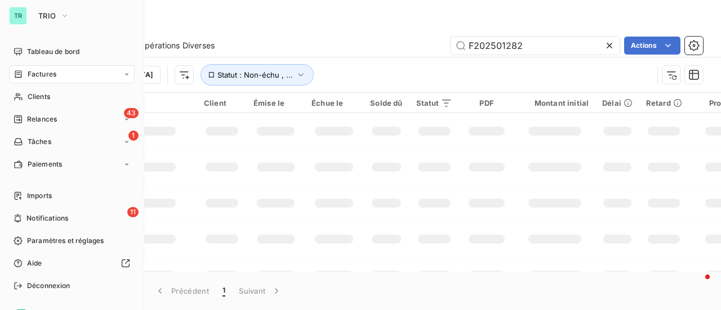
click at [53, 72] on span "Factures" at bounding box center [42, 74] width 29 height 10
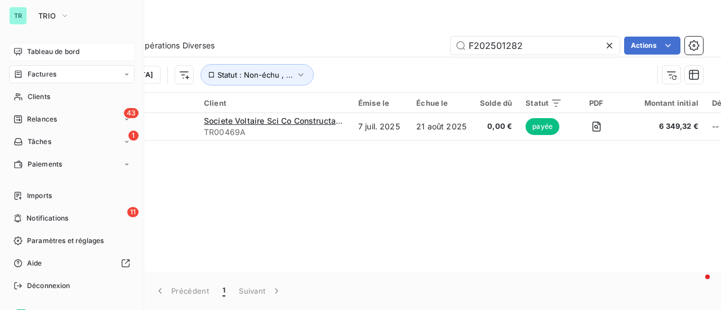
click at [50, 51] on span "Tableau de bord" at bounding box center [53, 52] width 52 height 10
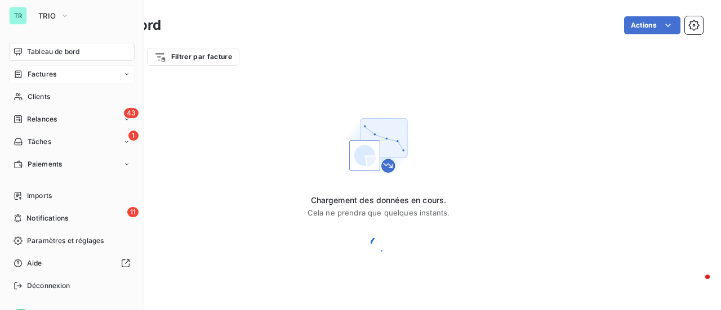
click at [66, 50] on span "Tableau de bord" at bounding box center [53, 52] width 52 height 10
click at [45, 74] on span "Factures" at bounding box center [42, 74] width 29 height 10
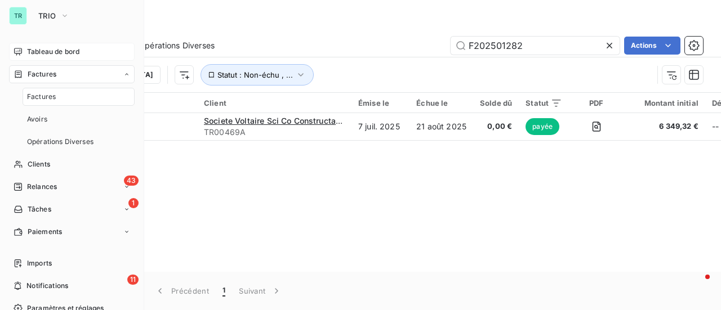
click at [52, 50] on span "Tableau de bord" at bounding box center [53, 52] width 52 height 10
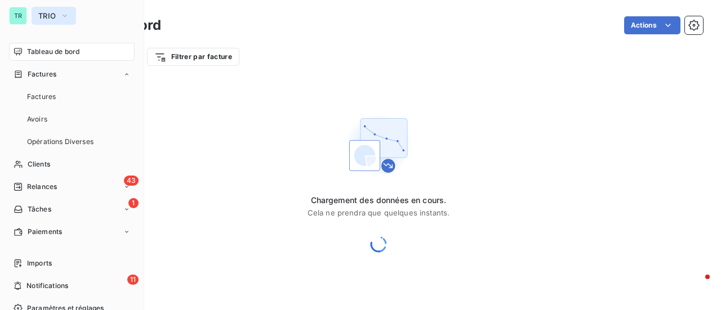
click at [67, 15] on icon "button" at bounding box center [64, 15] width 9 height 11
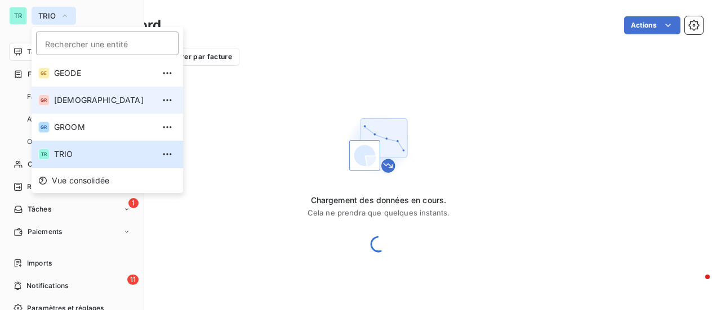
click at [96, 101] on span "[DEMOGRAPHIC_DATA]" at bounding box center [104, 100] width 100 height 11
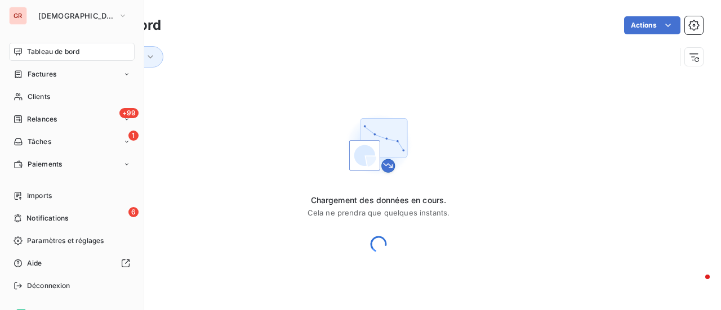
click at [83, 52] on div "Tableau de bord" at bounding box center [72, 52] width 126 height 18
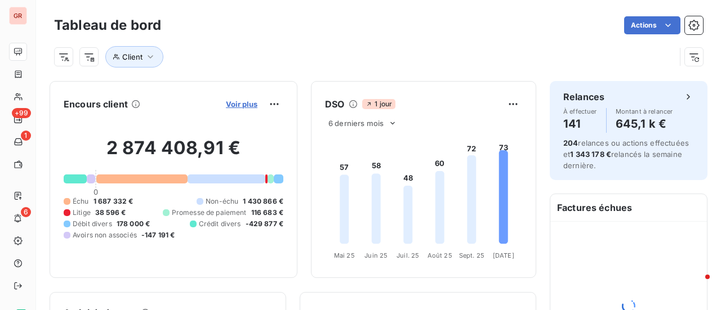
click at [239, 101] on span "Voir plus" at bounding box center [242, 104] width 32 height 9
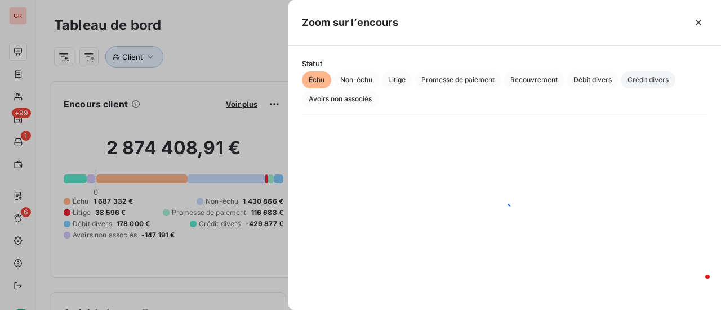
click at [646, 82] on span "Crédit divers" at bounding box center [647, 80] width 55 height 17
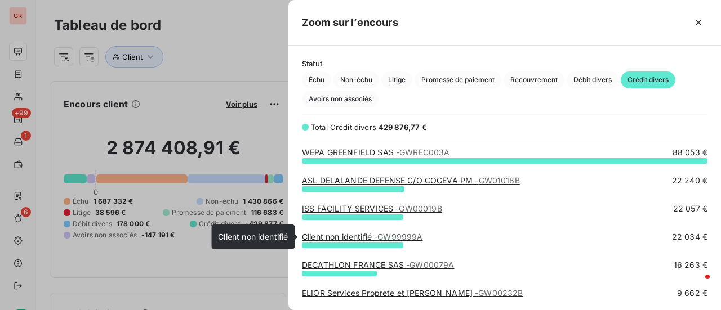
click at [366, 236] on link "Client non identifié - GW99999A" at bounding box center [362, 237] width 121 height 10
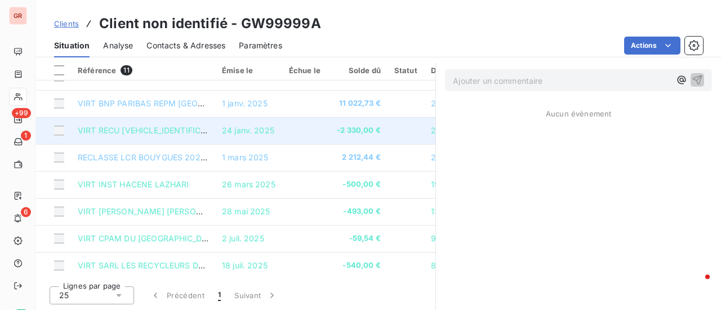
scroll to position [105, 0]
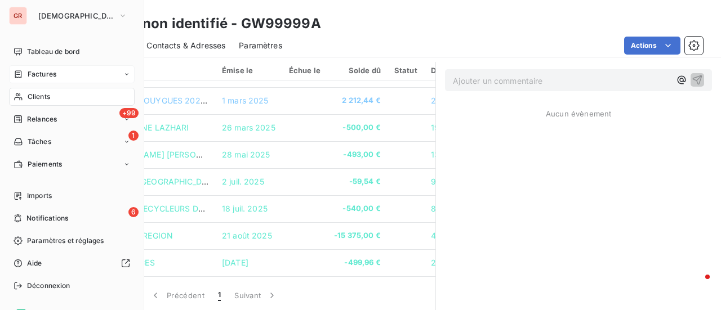
click at [52, 69] on span "Factures" at bounding box center [42, 74] width 29 height 10
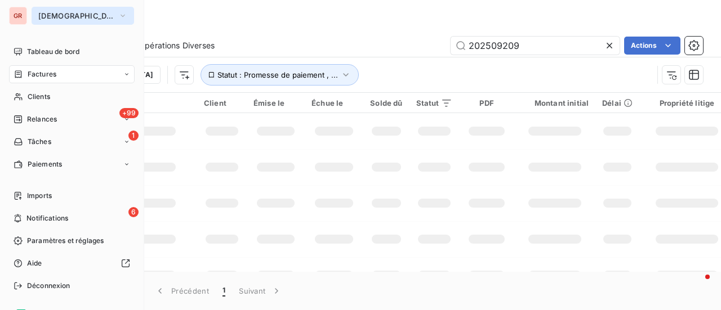
click at [120, 15] on icon "button" at bounding box center [122, 16] width 5 height 2
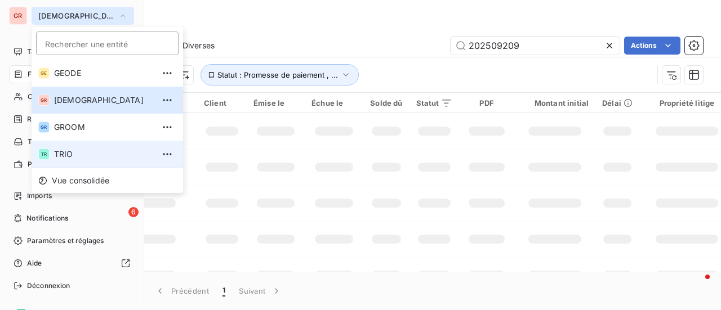
click at [70, 155] on span "TRIO" at bounding box center [104, 154] width 100 height 11
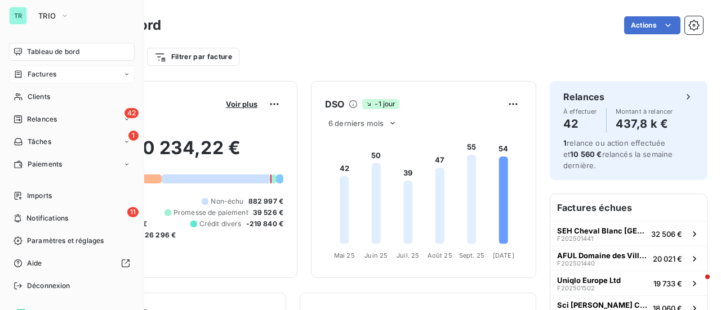
drag, startPoint x: 53, startPoint y: 78, endPoint x: 59, endPoint y: 75, distance: 7.1
click at [53, 78] on span "Factures" at bounding box center [42, 74] width 29 height 10
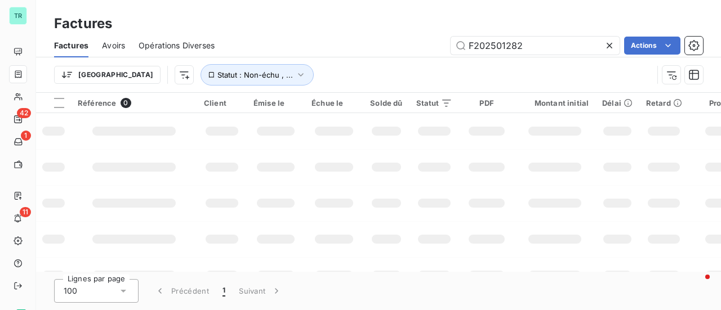
drag, startPoint x: 530, startPoint y: 43, endPoint x: 279, endPoint y: 42, distance: 251.1
click at [327, 44] on div "F202501282 Actions" at bounding box center [465, 46] width 475 height 18
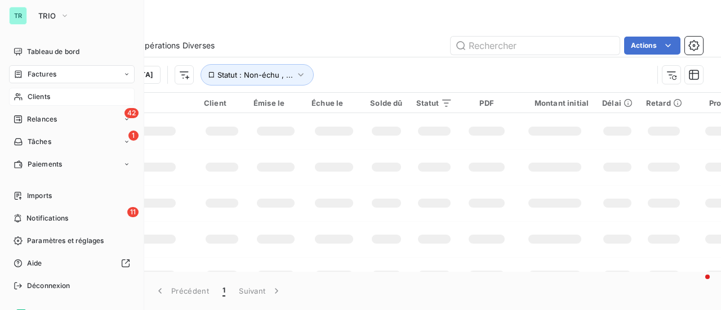
click at [46, 97] on span "Clients" at bounding box center [39, 97] width 23 height 10
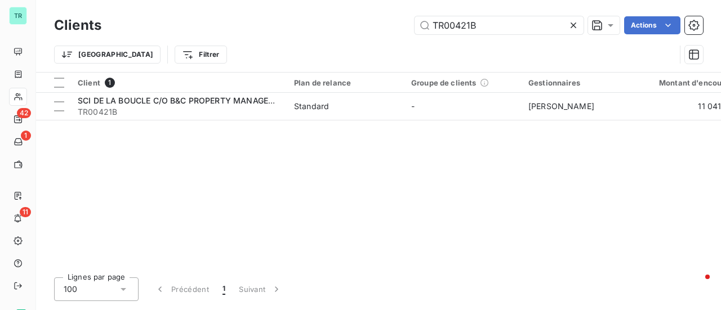
drag, startPoint x: 493, startPoint y: 26, endPoint x: 280, endPoint y: 37, distance: 213.6
click at [289, 37] on div "Clients TR00421B Actions Trier Filtrer" at bounding box center [378, 43] width 649 height 59
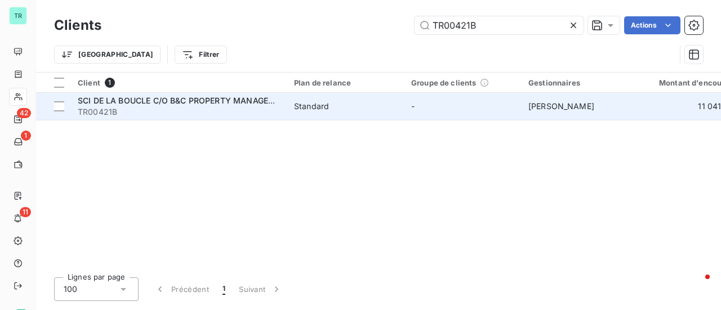
click at [167, 101] on span "SCI DE LA BOUCLE C/O B&C PROPERTY MANAGEMENT" at bounding box center [185, 101] width 214 height 10
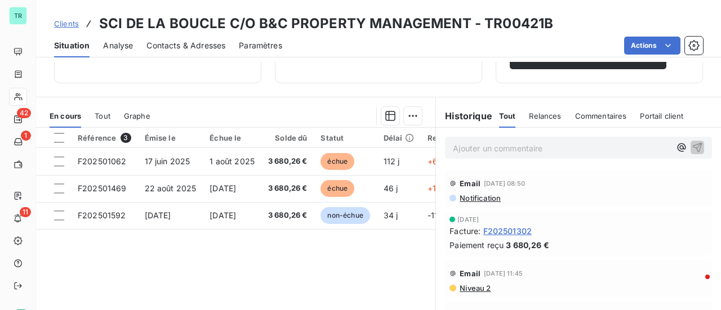
scroll to position [169, 0]
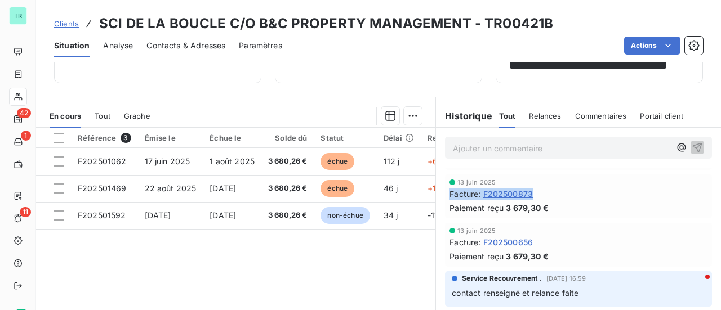
drag, startPoint x: 530, startPoint y: 197, endPoint x: 443, endPoint y: 195, distance: 87.3
click at [445, 195] on div "13 juin 2025 Facture : F202500873 Paiement reçu 3 679,30 €" at bounding box center [578, 197] width 267 height 44
copy div "Facture : F202500873"
click at [509, 194] on span "F202500873" at bounding box center [508, 194] width 50 height 12
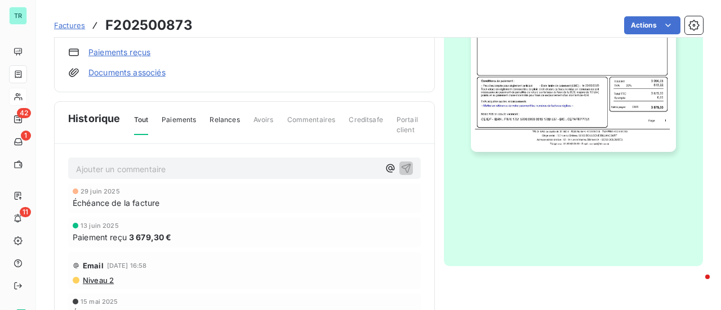
scroll to position [339, 0]
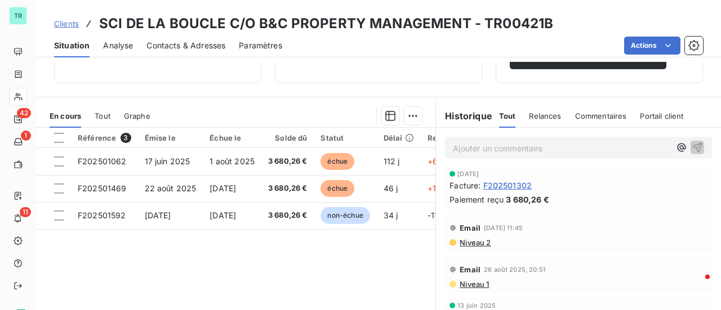
scroll to position [56, 0]
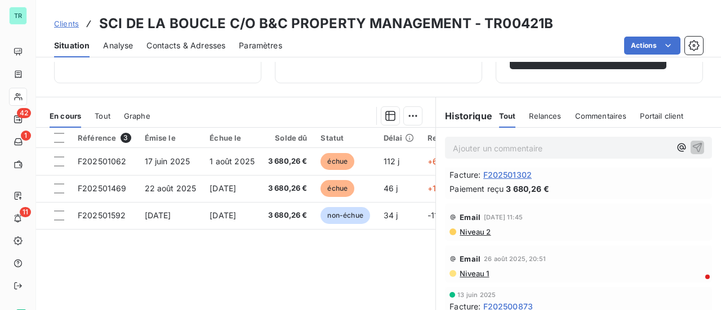
click at [498, 174] on span "F202501302" at bounding box center [507, 175] width 49 height 12
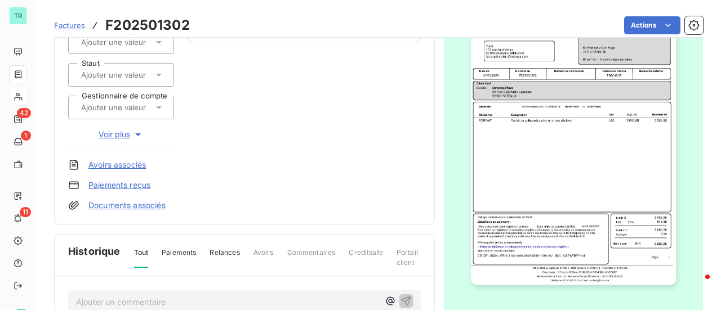
scroll to position [226, 0]
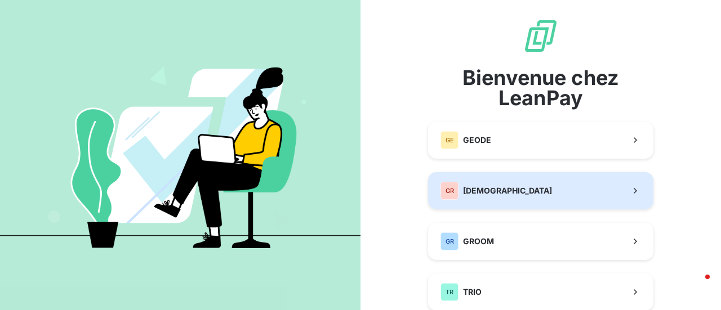
click at [489, 190] on span "[DEMOGRAPHIC_DATA]" at bounding box center [507, 190] width 89 height 11
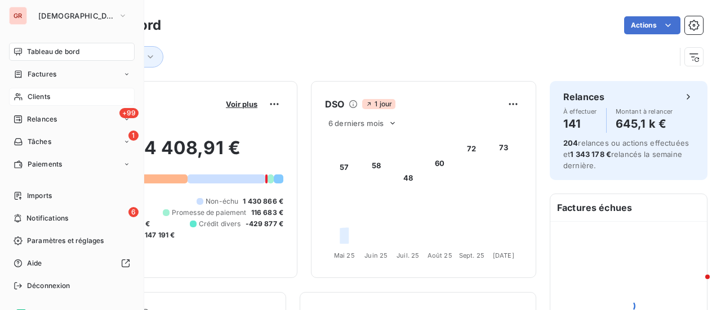
click at [50, 99] on span "Clients" at bounding box center [39, 97] width 23 height 10
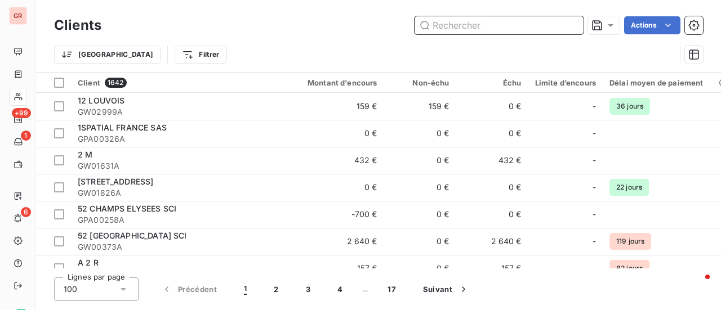
click at [489, 24] on input "text" at bounding box center [498, 25] width 169 height 18
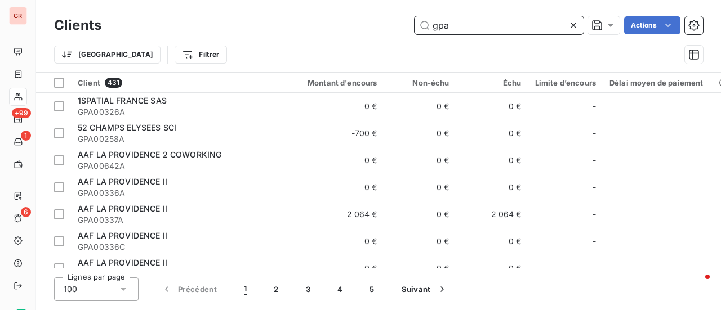
click at [450, 28] on input "gpa" at bounding box center [498, 25] width 169 height 18
click at [449, 29] on input "gpa" at bounding box center [498, 25] width 169 height 18
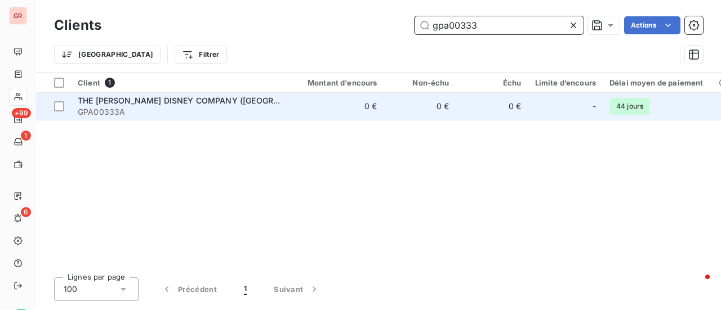
type input "gpa00333"
click at [191, 99] on span "THE WALT DISNEY COMPANY (France) SAS" at bounding box center [211, 101] width 267 height 10
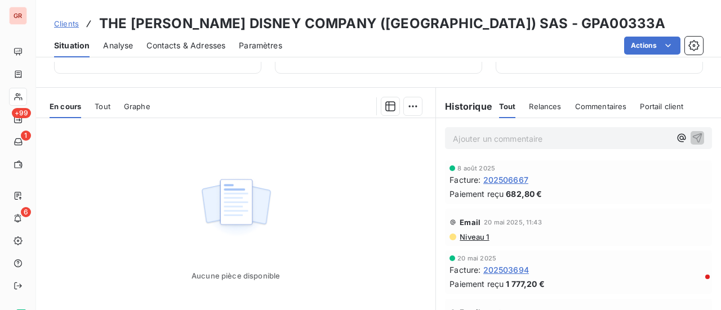
scroll to position [225, 0]
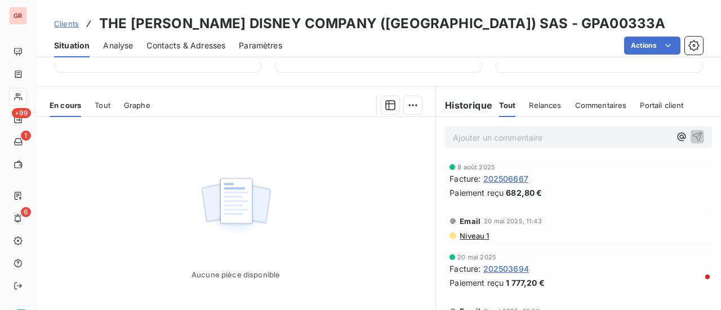
click at [104, 107] on span "Tout" at bounding box center [103, 105] width 16 height 9
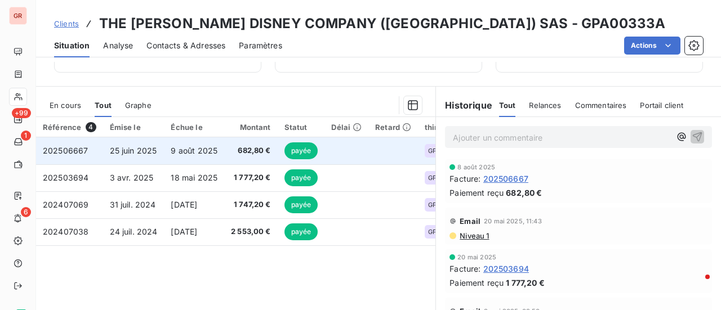
click at [85, 152] on span "202506667" at bounding box center [65, 151] width 45 height 10
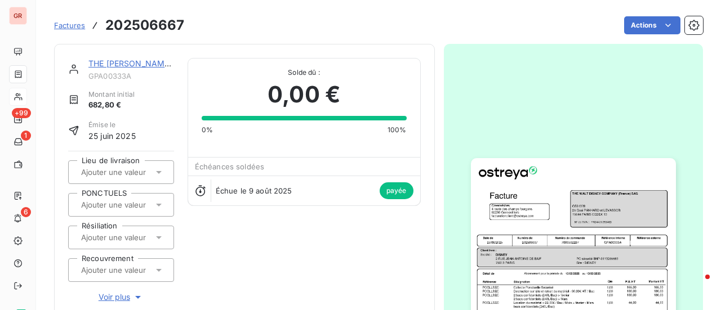
click at [536, 219] on img "button" at bounding box center [573, 302] width 205 height 289
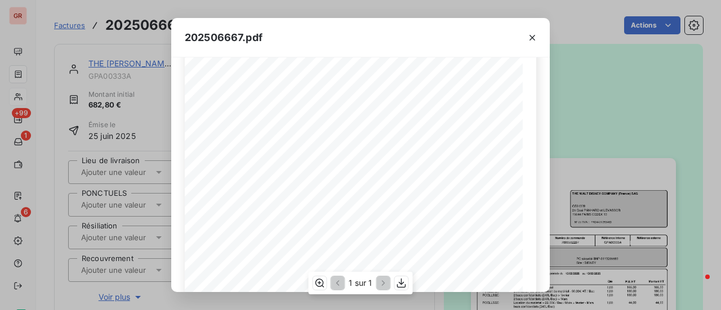
scroll to position [225, 0]
click at [534, 35] on icon "button" at bounding box center [531, 37] width 11 height 11
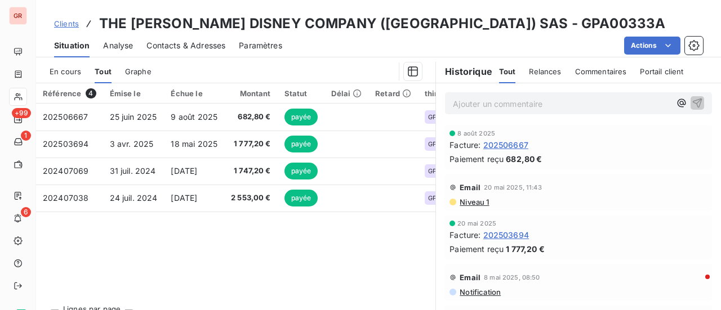
scroll to position [282, 0]
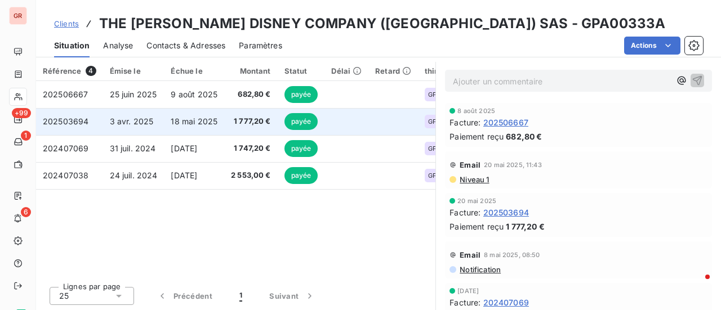
click at [126, 122] on span "3 avr. 2025" at bounding box center [132, 122] width 44 height 10
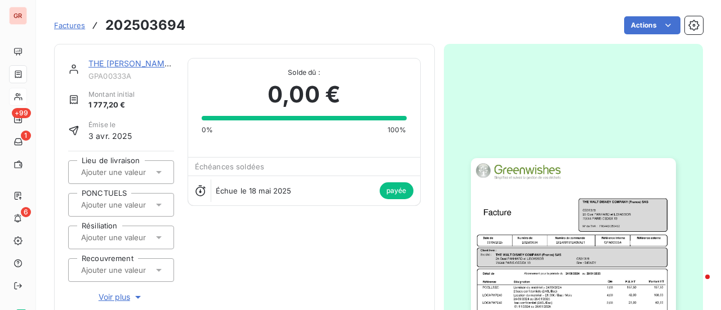
click at [533, 207] on img "button" at bounding box center [573, 302] width 205 height 289
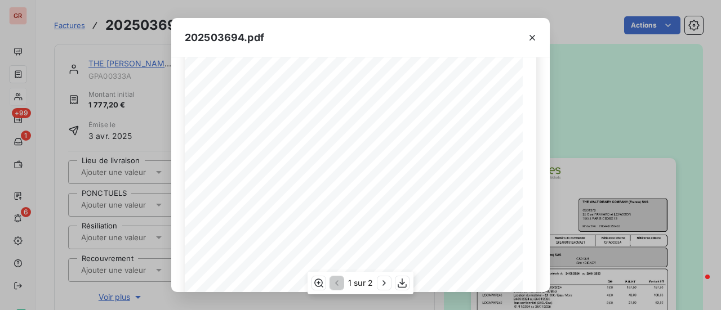
scroll to position [225, 0]
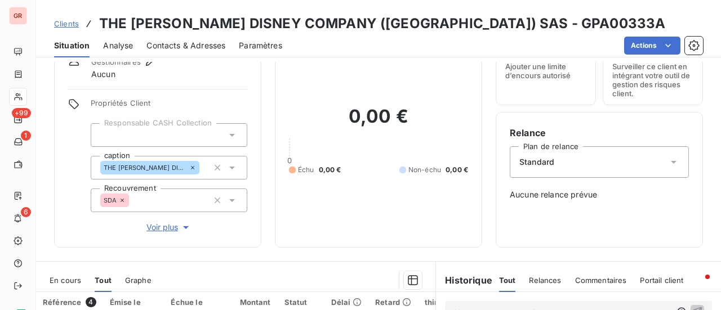
scroll to position [225, 0]
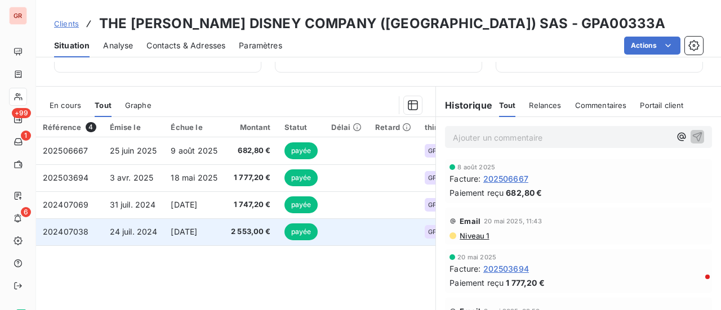
click at [190, 233] on span "7 sept. 2024" at bounding box center [184, 232] width 26 height 10
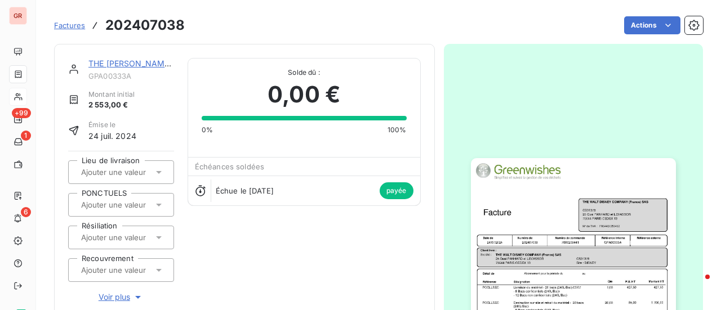
click at [557, 244] on img "button" at bounding box center [573, 302] width 205 height 289
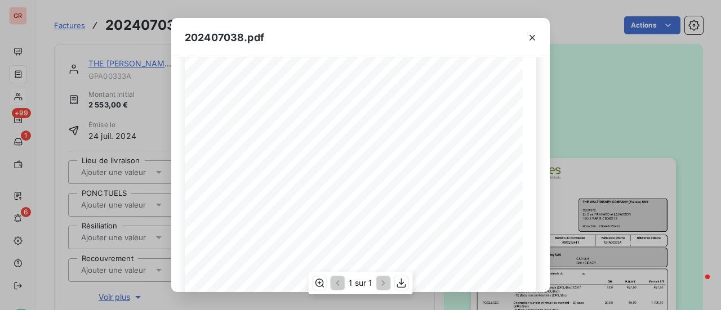
scroll to position [225, 0]
click at [534, 37] on icon "button" at bounding box center [531, 37] width 11 height 11
